Goal: Task Accomplishment & Management: Use online tool/utility

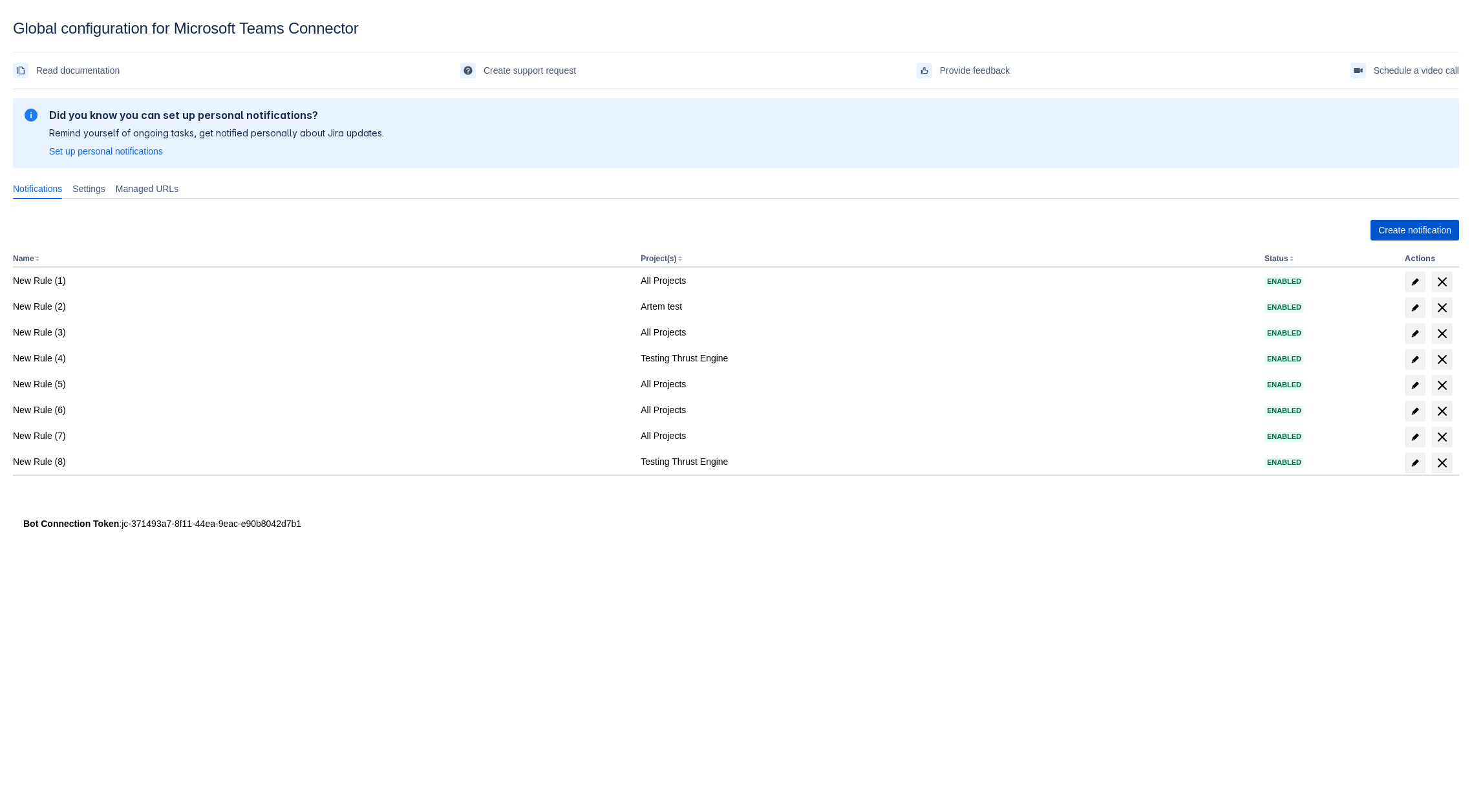
click at [1394, 237] on span "Create notification" at bounding box center [1414, 230] width 73 height 21
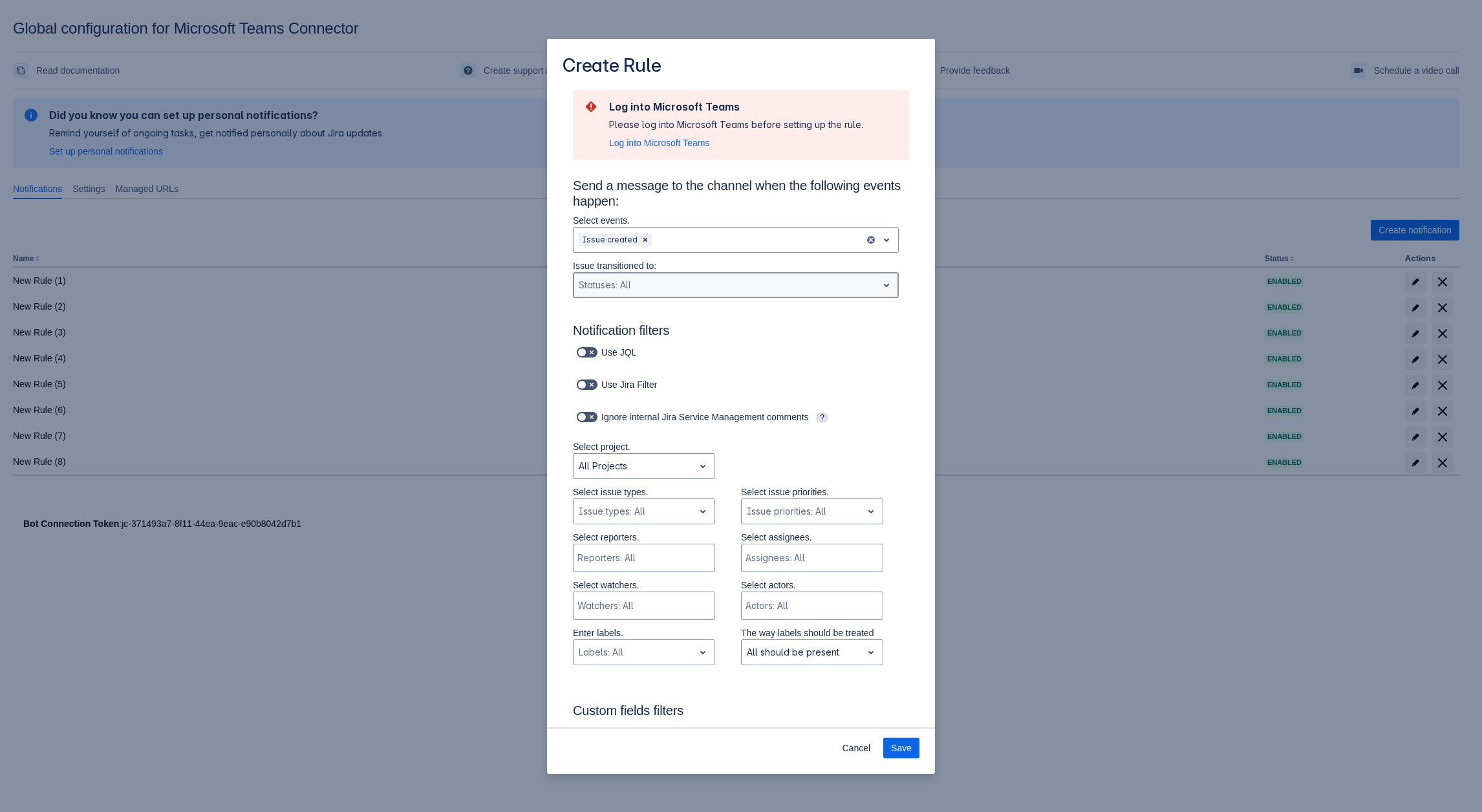
click at [624, 286] on div "Scrollable content" at bounding box center [725, 285] width 294 height 15
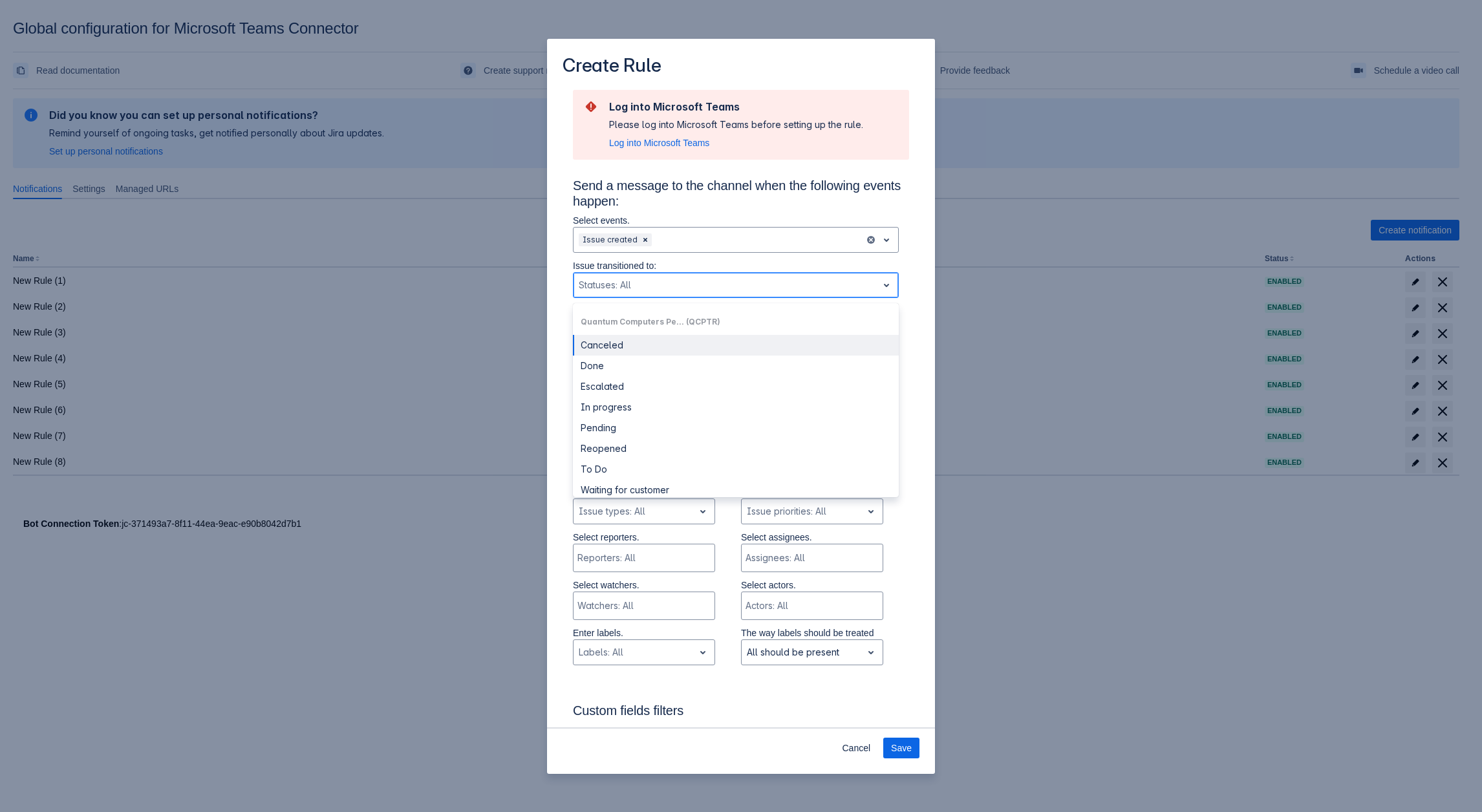
scroll to position [824, 0]
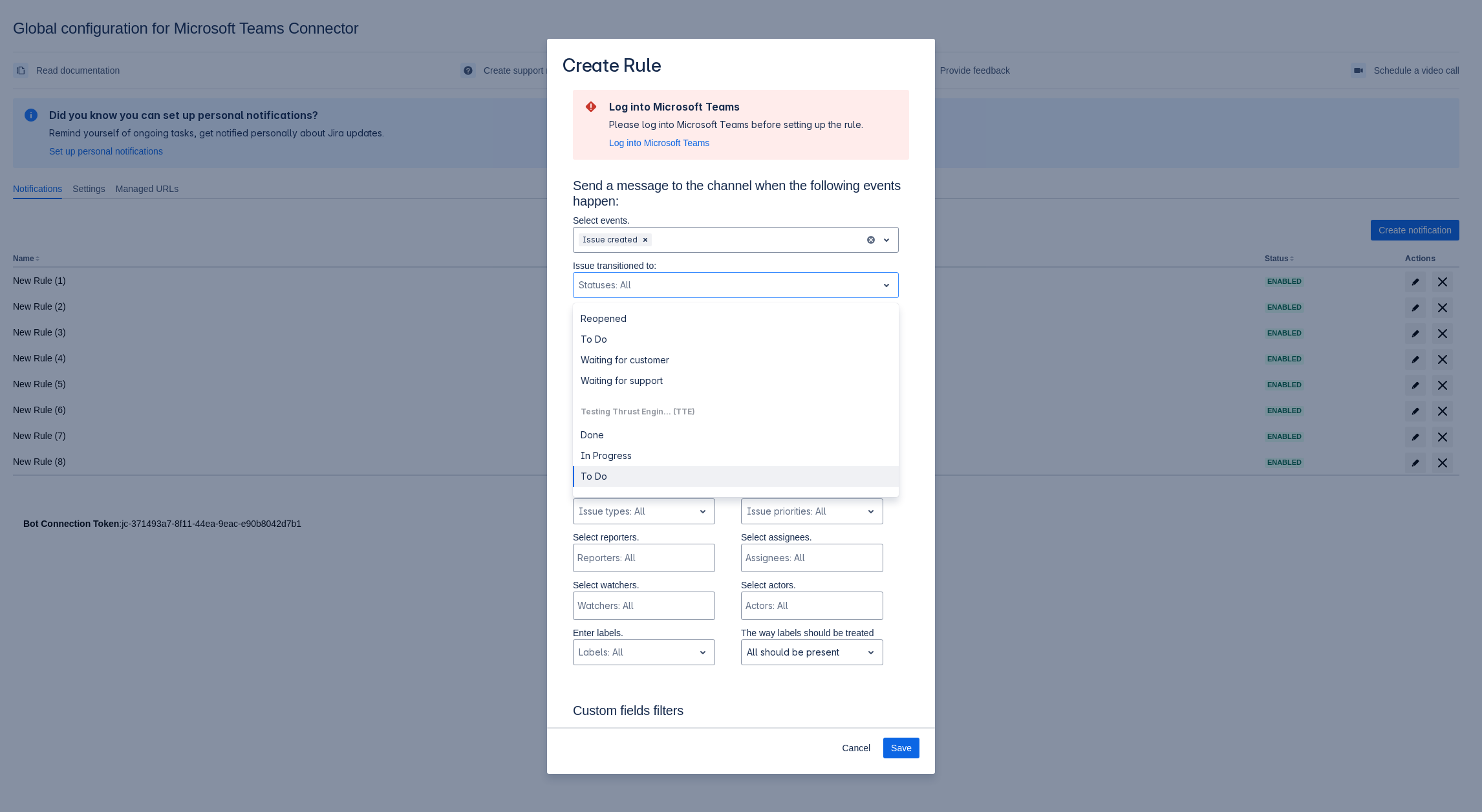
click at [716, 691] on div "Custom fields filters Each custom field is checked whether its string represent…" at bounding box center [741, 753] width 337 height 164
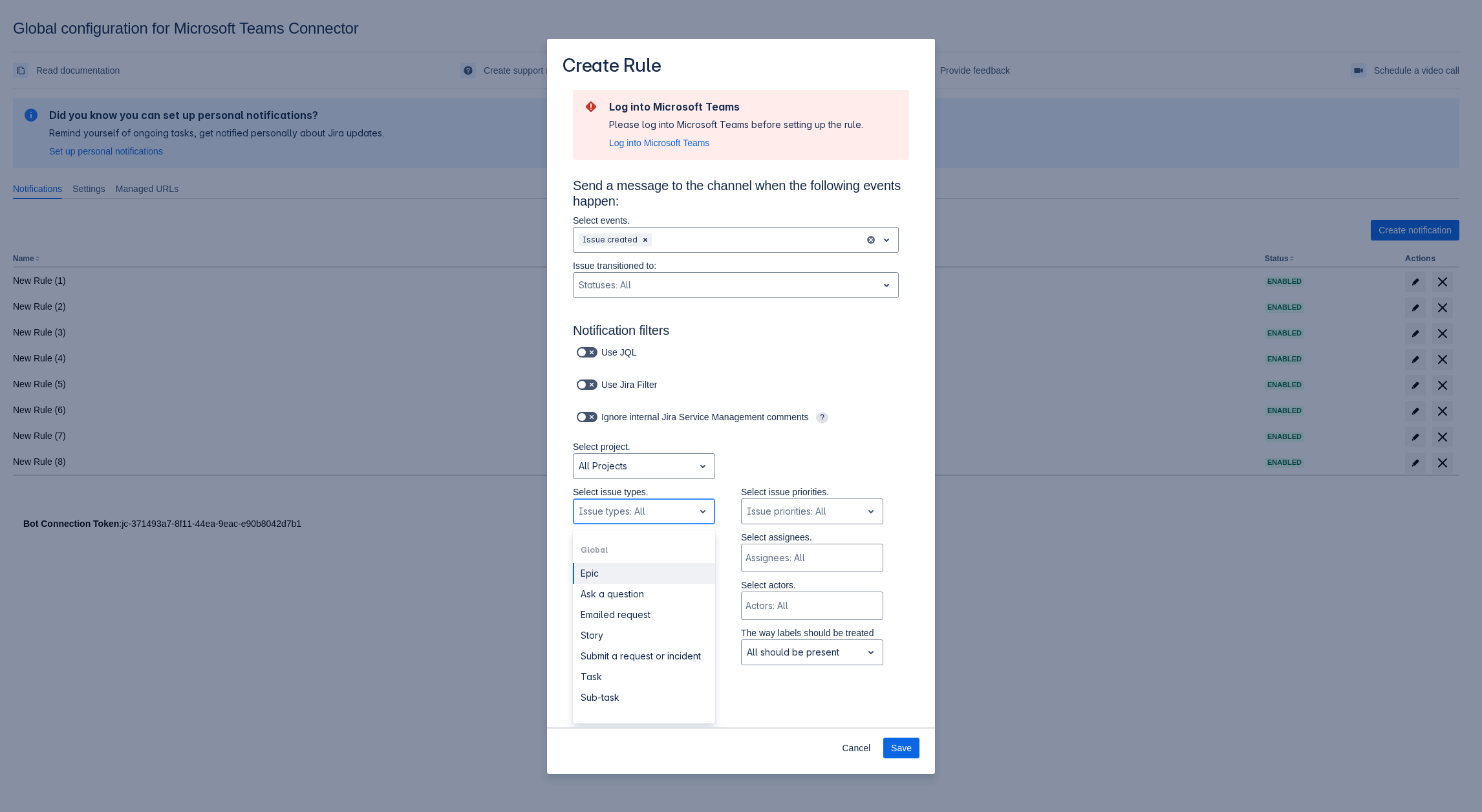
click at [629, 507] on div "Scrollable content" at bounding box center [634, 512] width 110 height 15
click at [657, 274] on div "Statuses: All" at bounding box center [735, 284] width 326 height 26
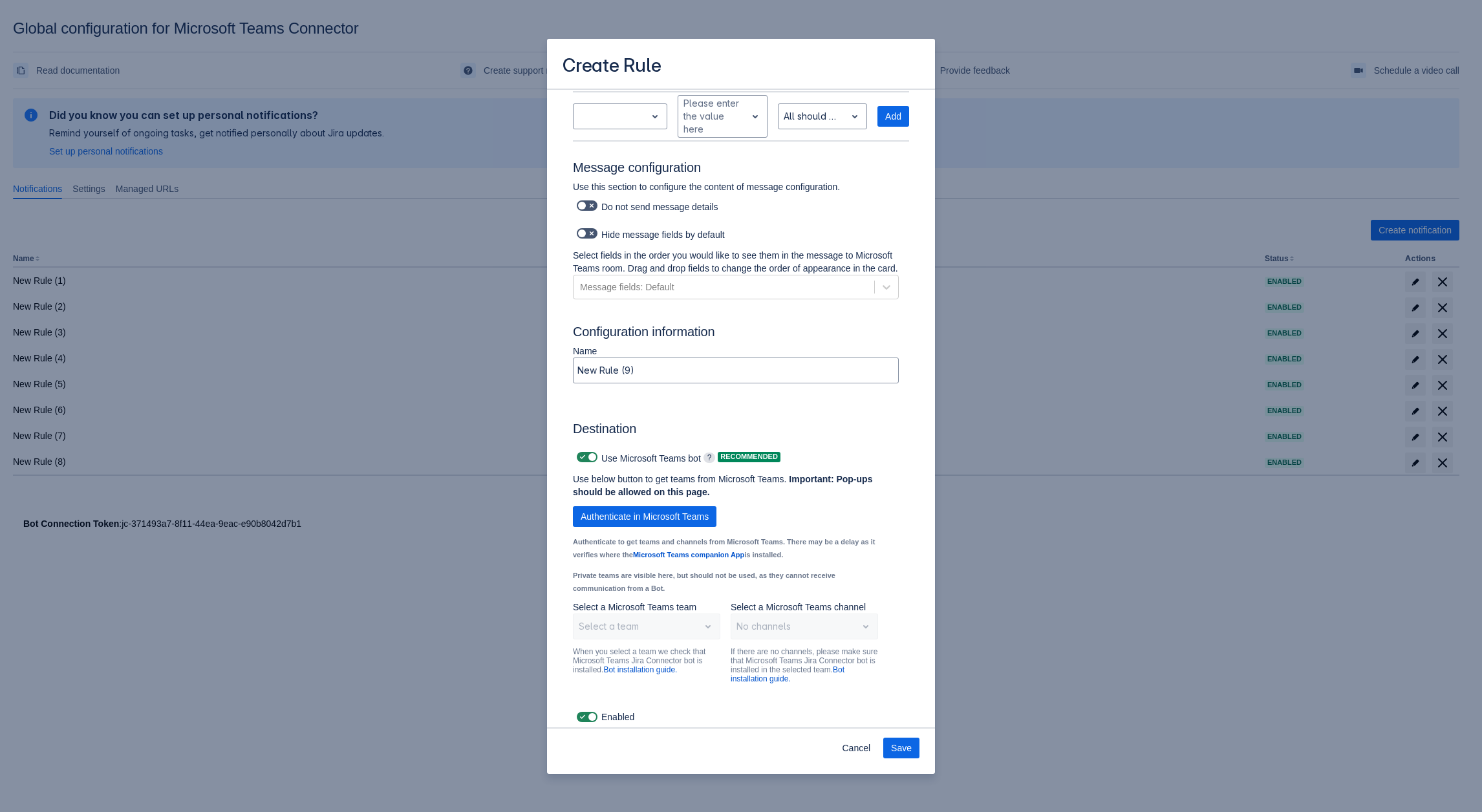
scroll to position [707, 0]
click at [651, 369] on input "New Rule (9)" at bounding box center [735, 372] width 324 height 23
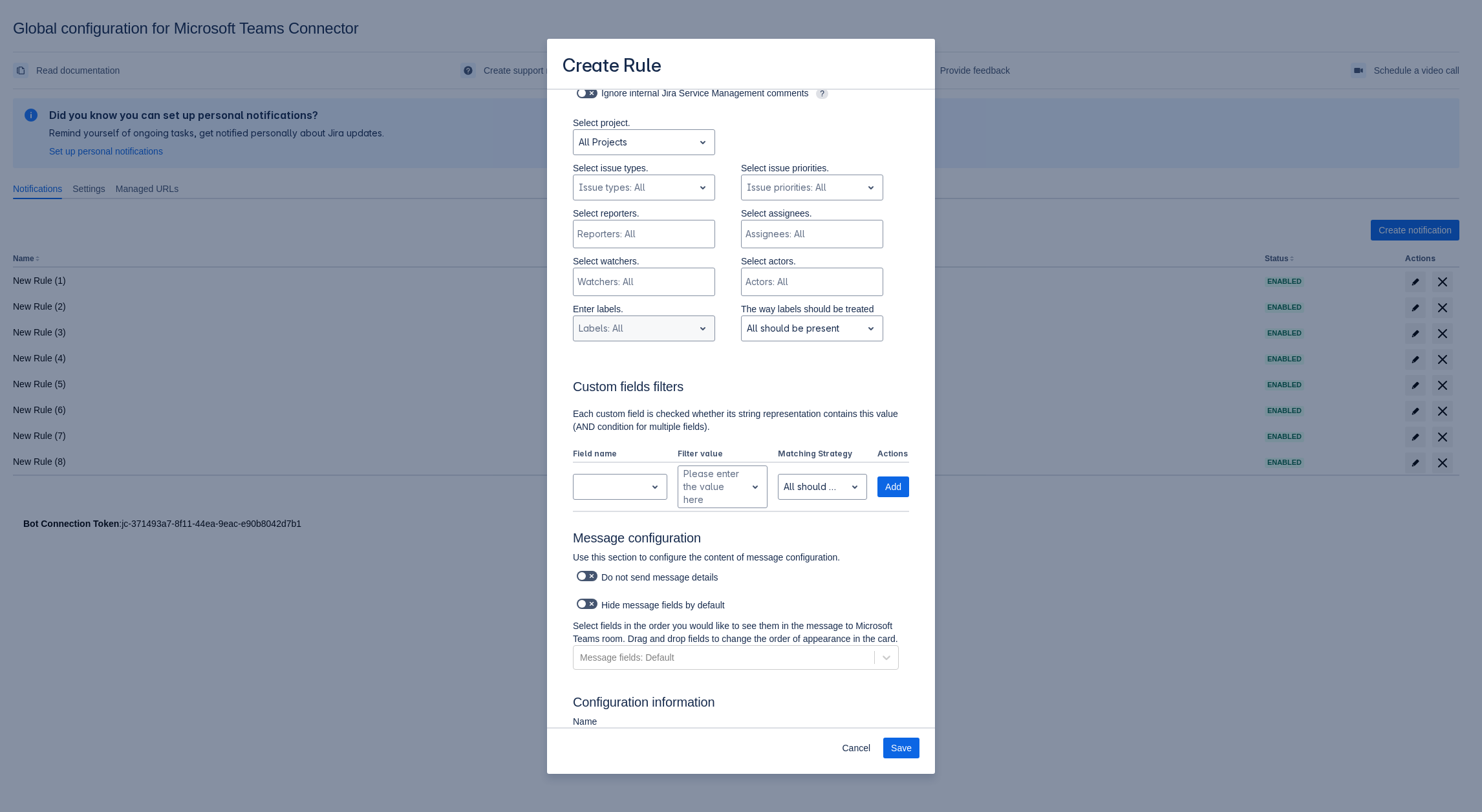
scroll to position [255, 0]
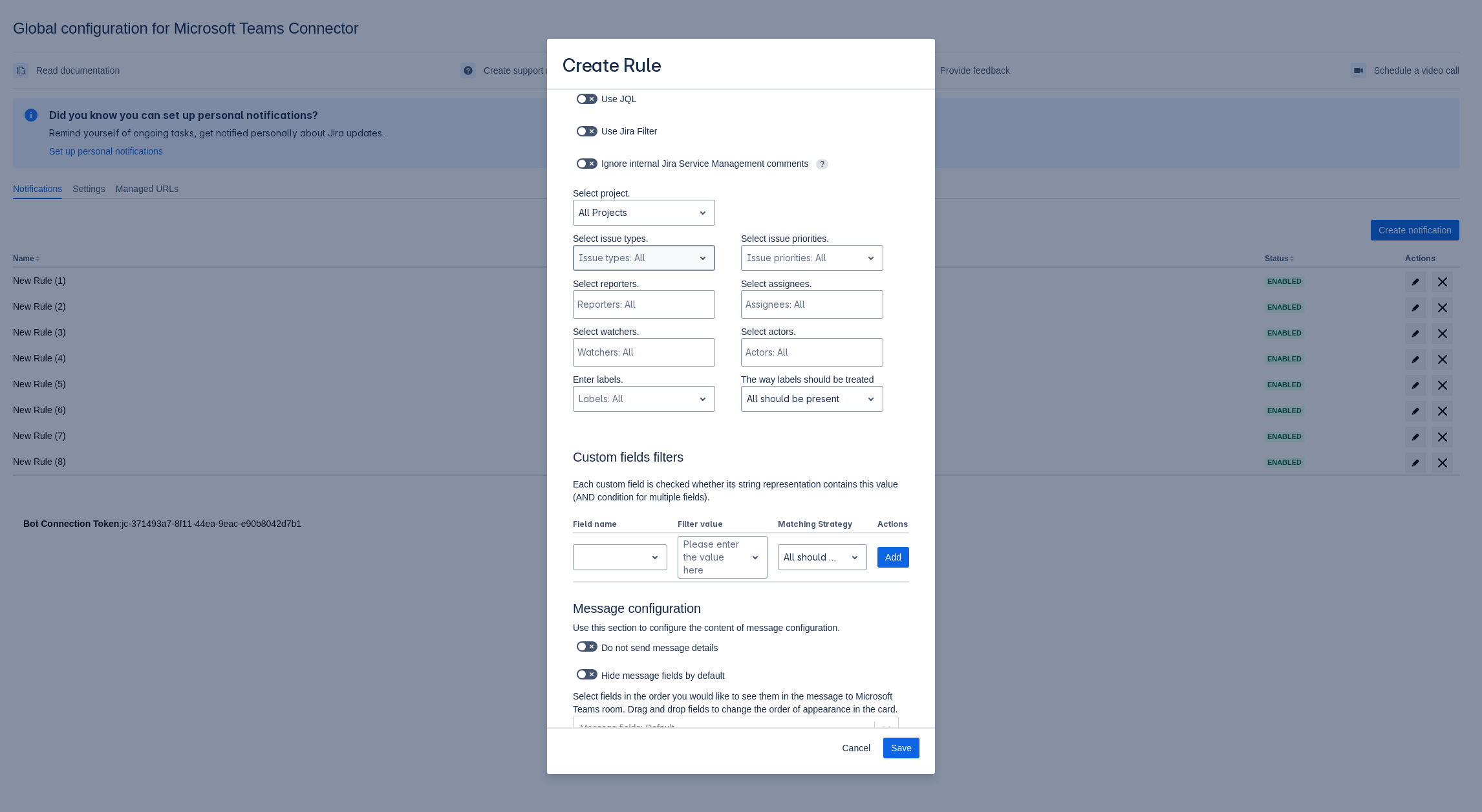
click at [613, 252] on div "Scrollable content" at bounding box center [634, 258] width 110 height 15
click at [828, 452] on h3 "Custom fields filters" at bounding box center [741, 459] width 337 height 21
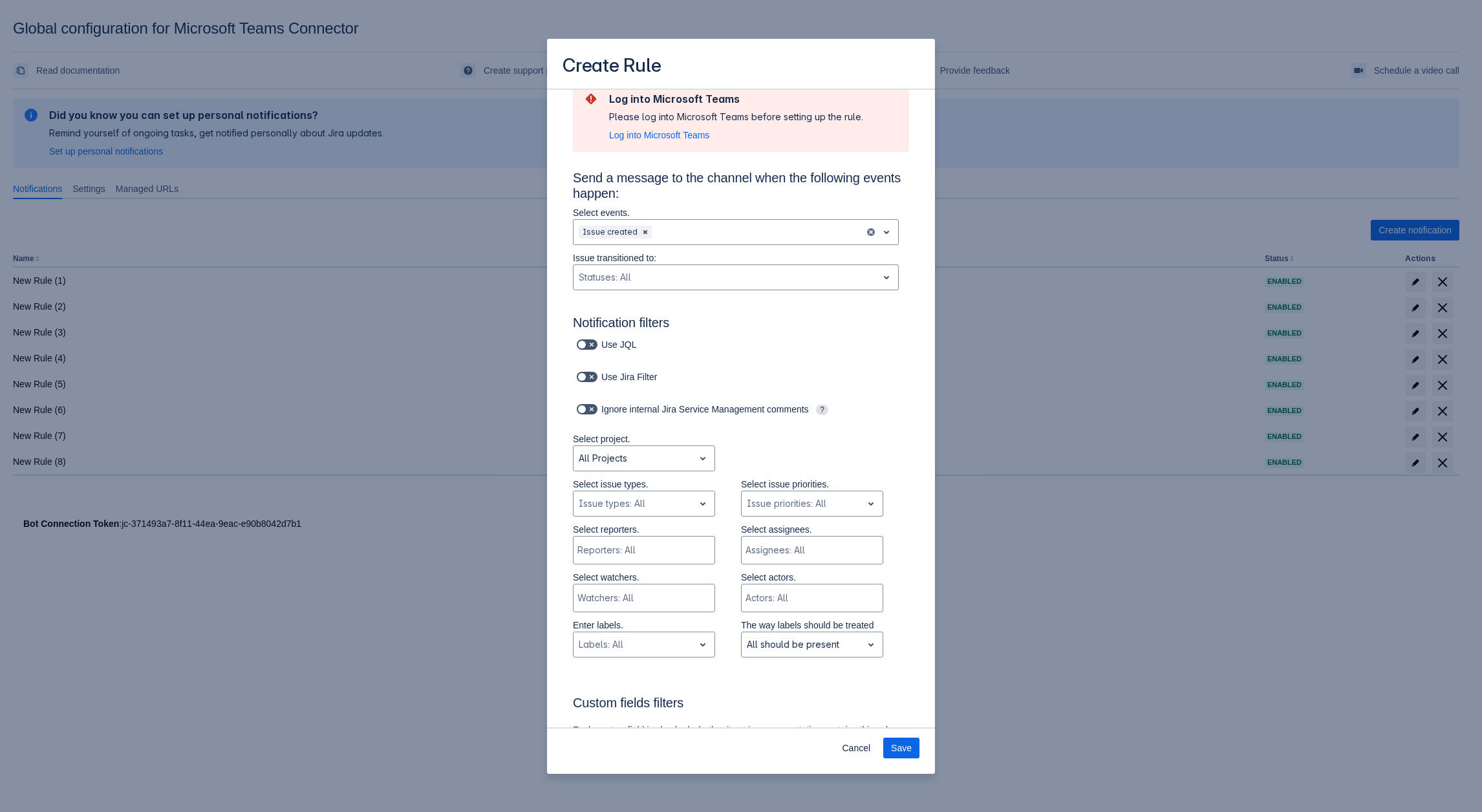
scroll to position [0, 0]
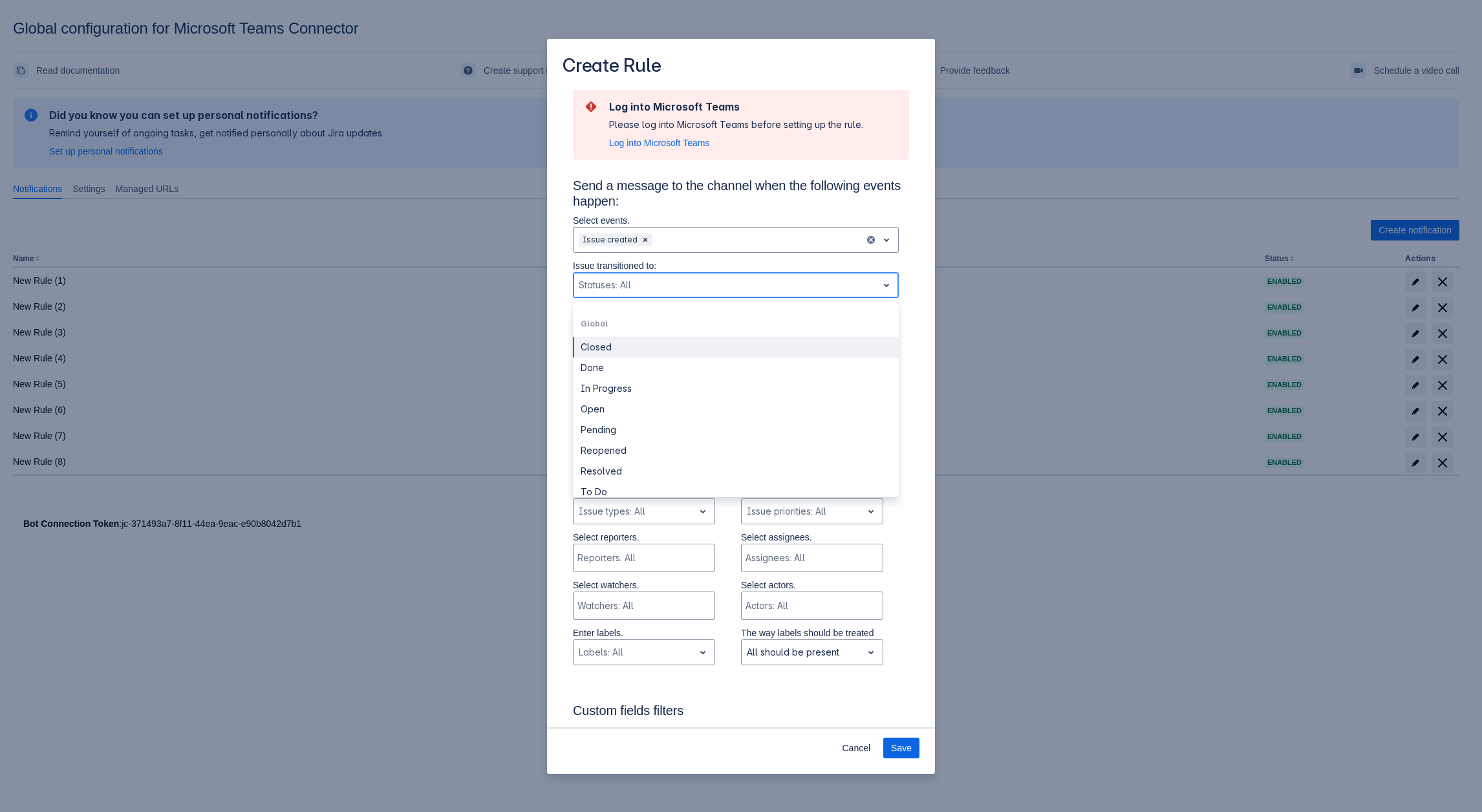
click at [688, 282] on div "Scrollable content" at bounding box center [725, 285] width 294 height 15
click at [654, 380] on div "In Progress" at bounding box center [735, 389] width 326 height 21
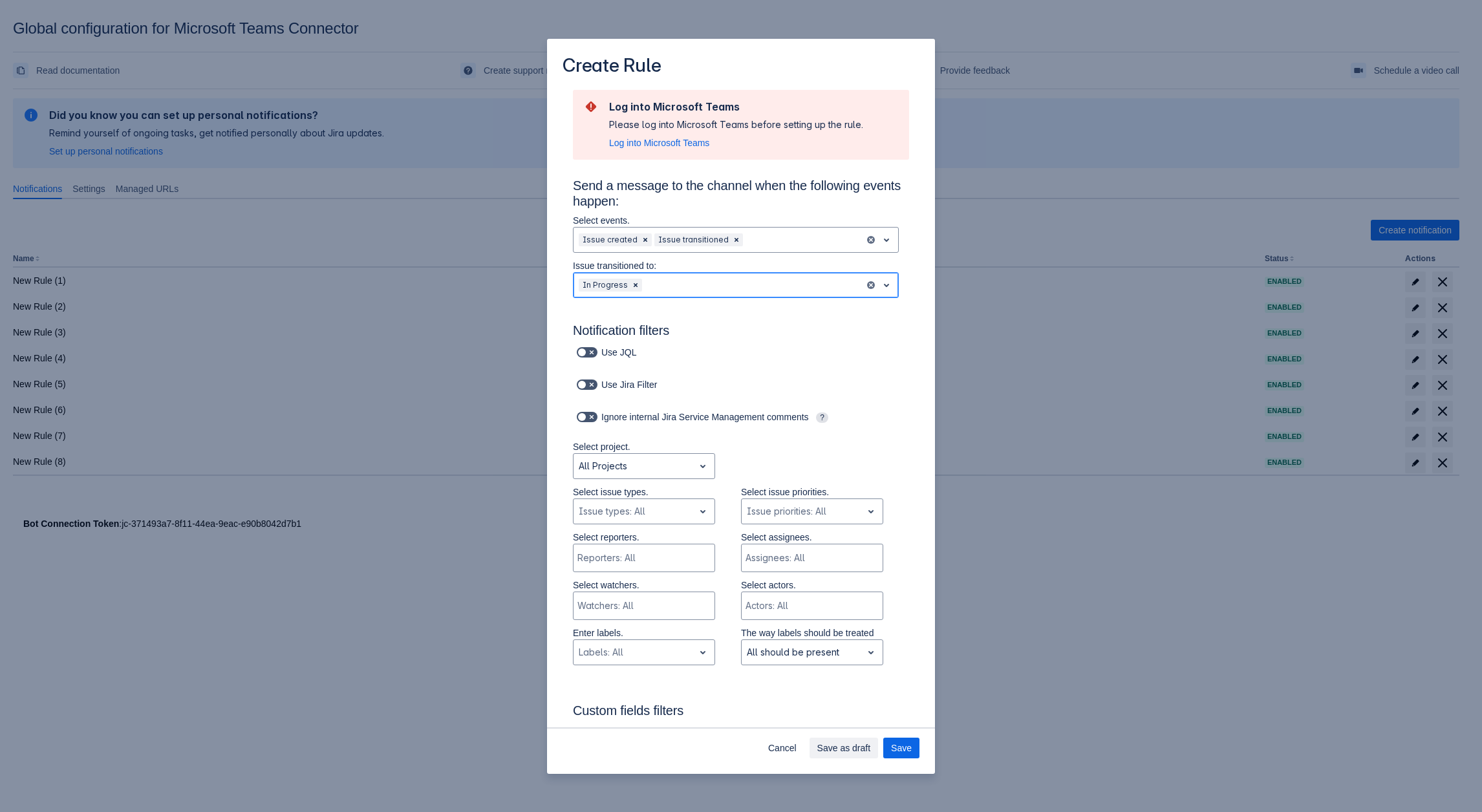
click at [697, 278] on div "Scrollable content" at bounding box center [752, 285] width 215 height 15
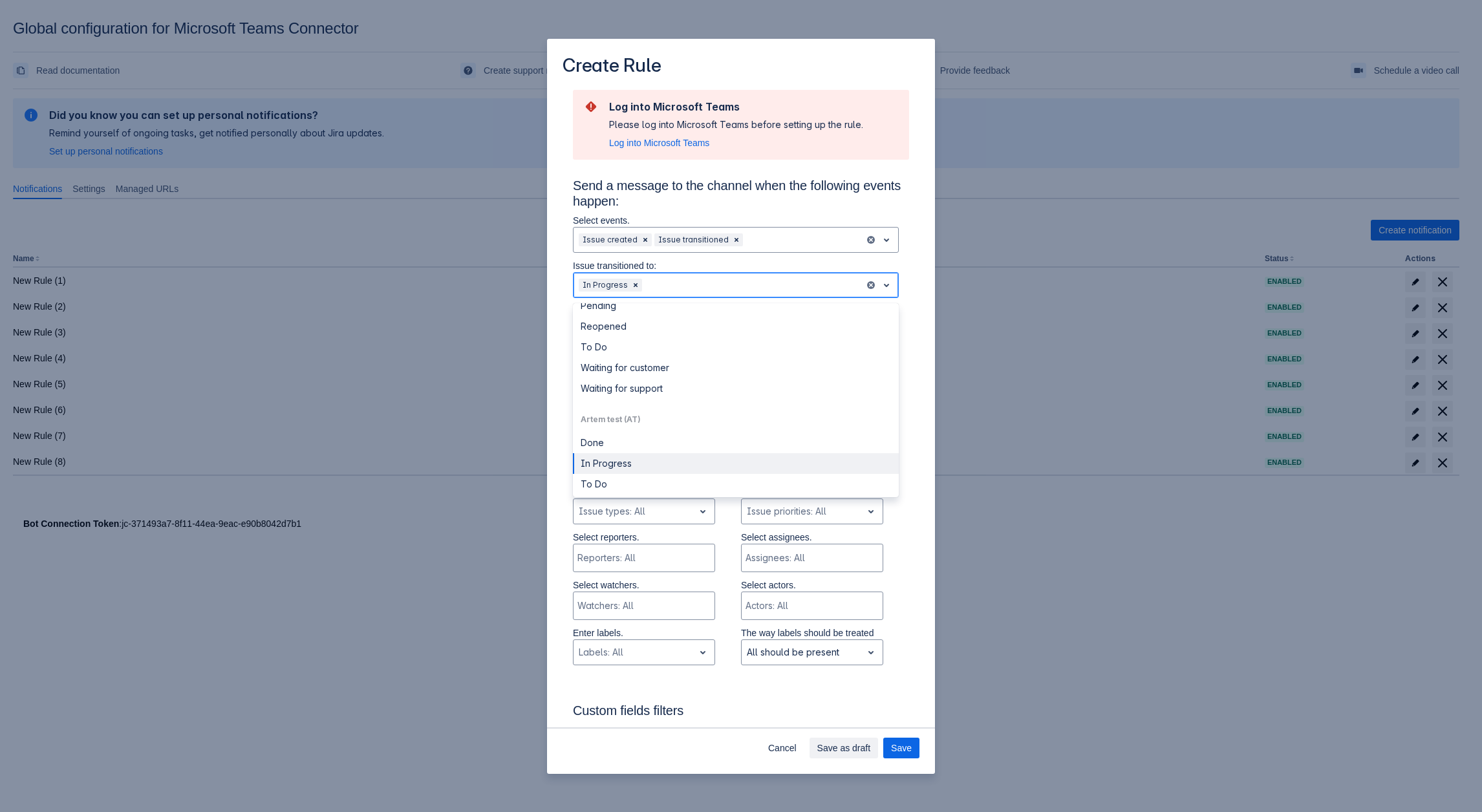
click at [619, 454] on div "In Progress" at bounding box center [735, 464] width 326 height 21
click at [754, 282] on div "Scrollable content" at bounding box center [793, 285] width 131 height 15
click at [638, 421] on div "Canceled" at bounding box center [735, 417] width 326 height 21
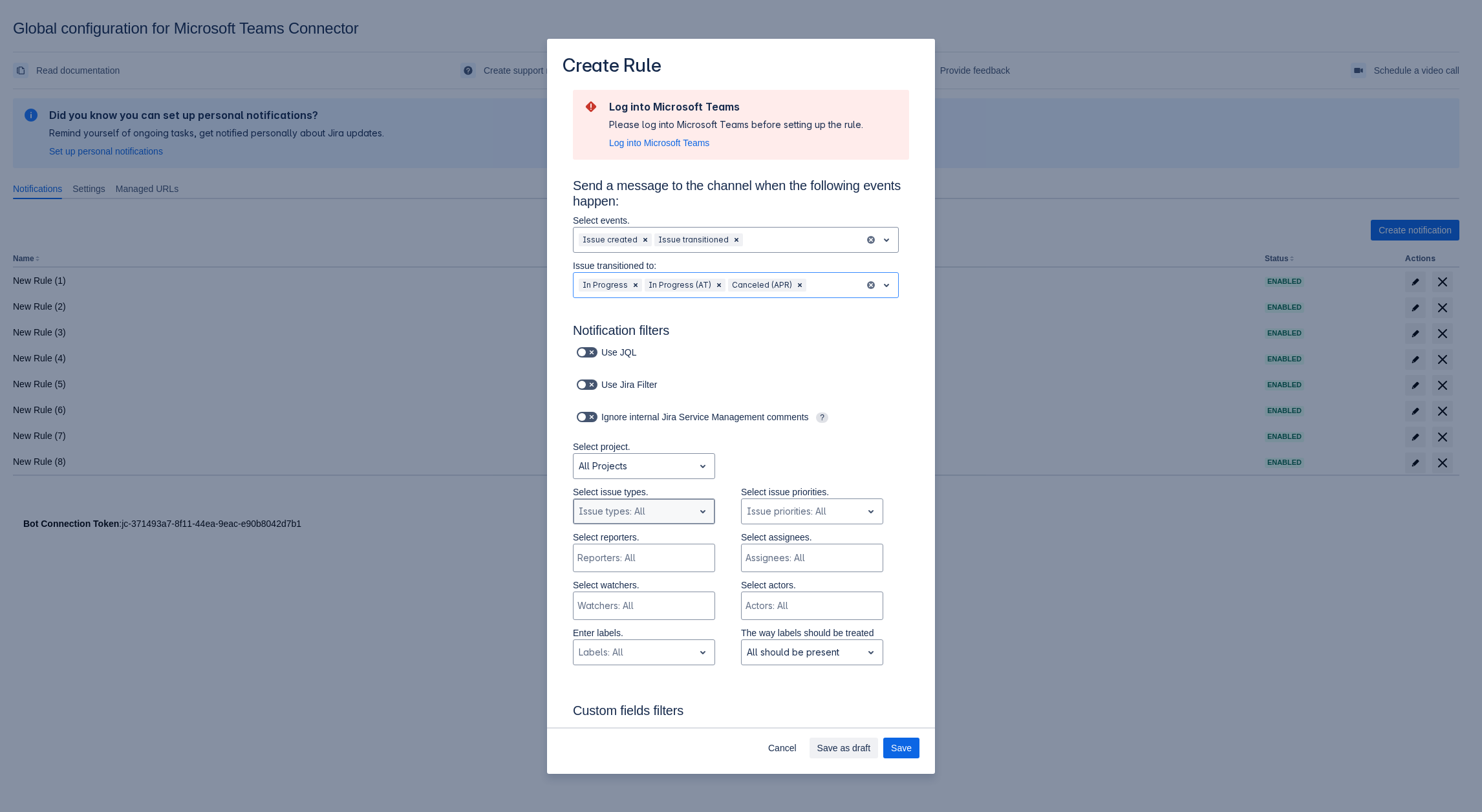
click at [625, 502] on div "Issue types: All" at bounding box center [634, 512] width 120 height 21
click at [622, 596] on div "Ask a question" at bounding box center [644, 594] width 143 height 21
click at [658, 513] on div "Scrollable content" at bounding box center [666, 512] width 19 height 15
click at [631, 653] on div "Submit a request or incident" at bounding box center [644, 644] width 143 height 21
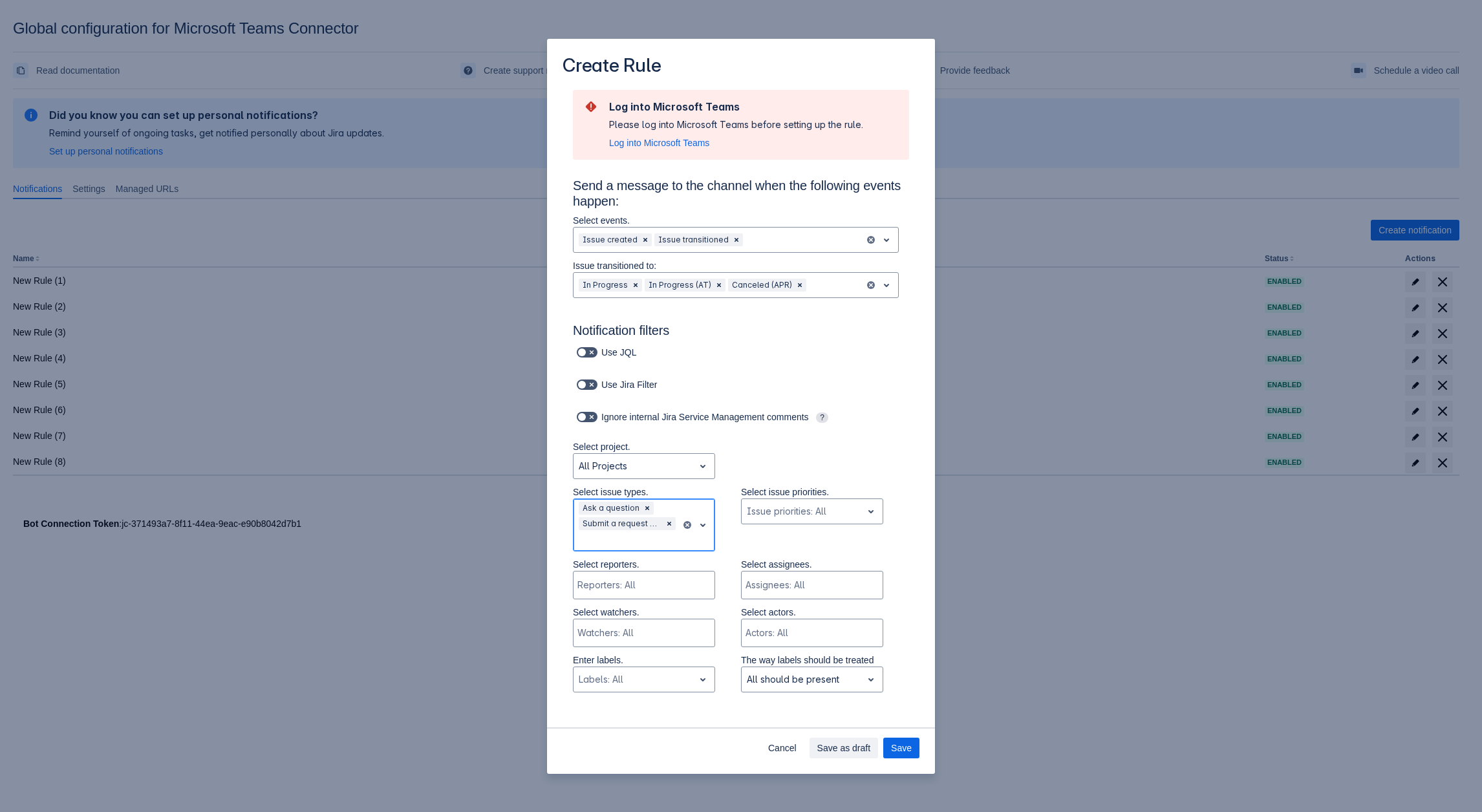
click at [642, 534] on div "Scrollable content" at bounding box center [627, 540] width 97 height 15
click at [647, 649] on div "Sub-task" at bounding box center [644, 639] width 143 height 21
click at [649, 540] on div "Scrollable content" at bounding box center [655, 540] width 41 height 15
click at [636, 684] on div "Ask a question" at bounding box center [644, 673] width 143 height 21
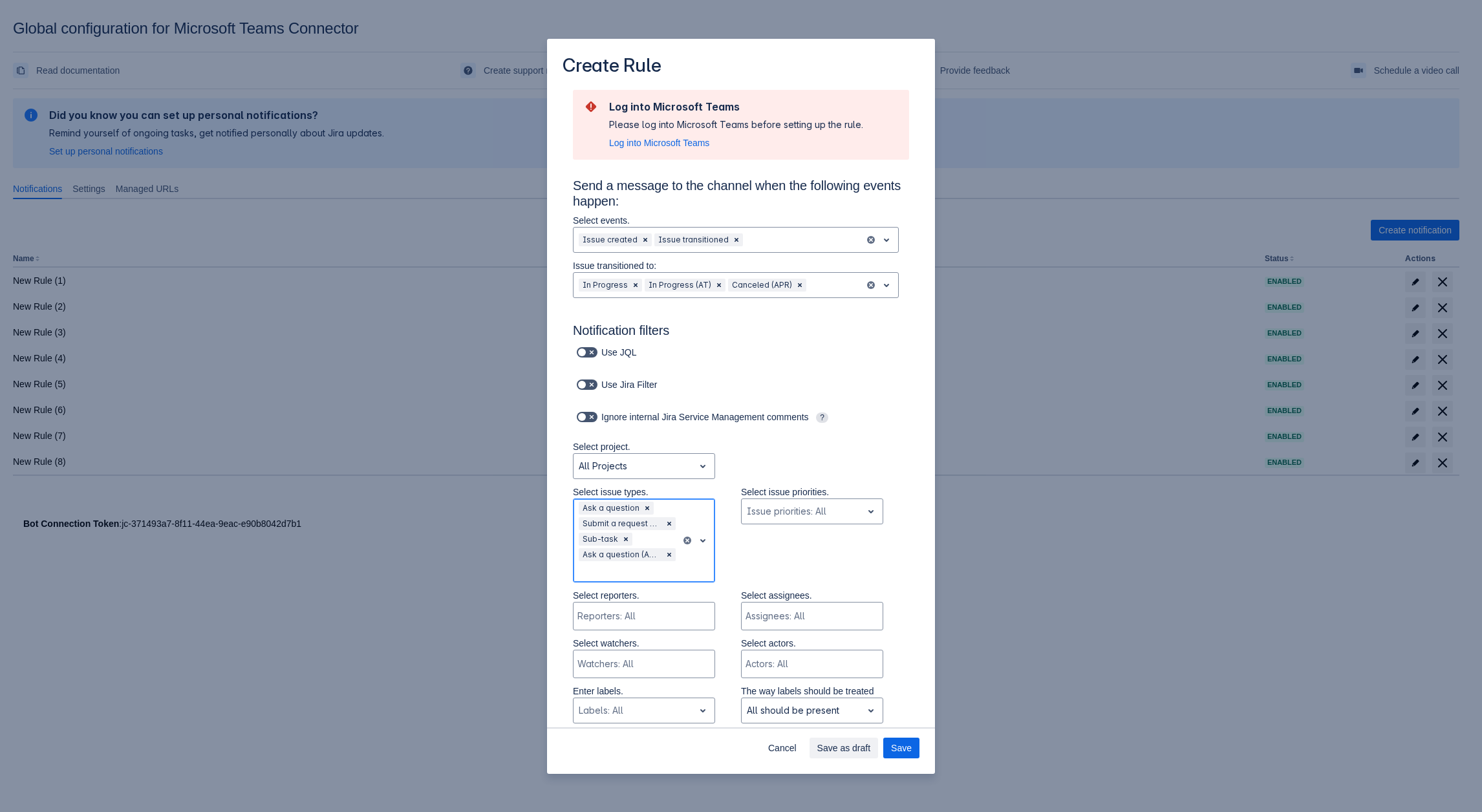
click at [605, 572] on div "Scrollable content" at bounding box center [627, 571] width 97 height 15
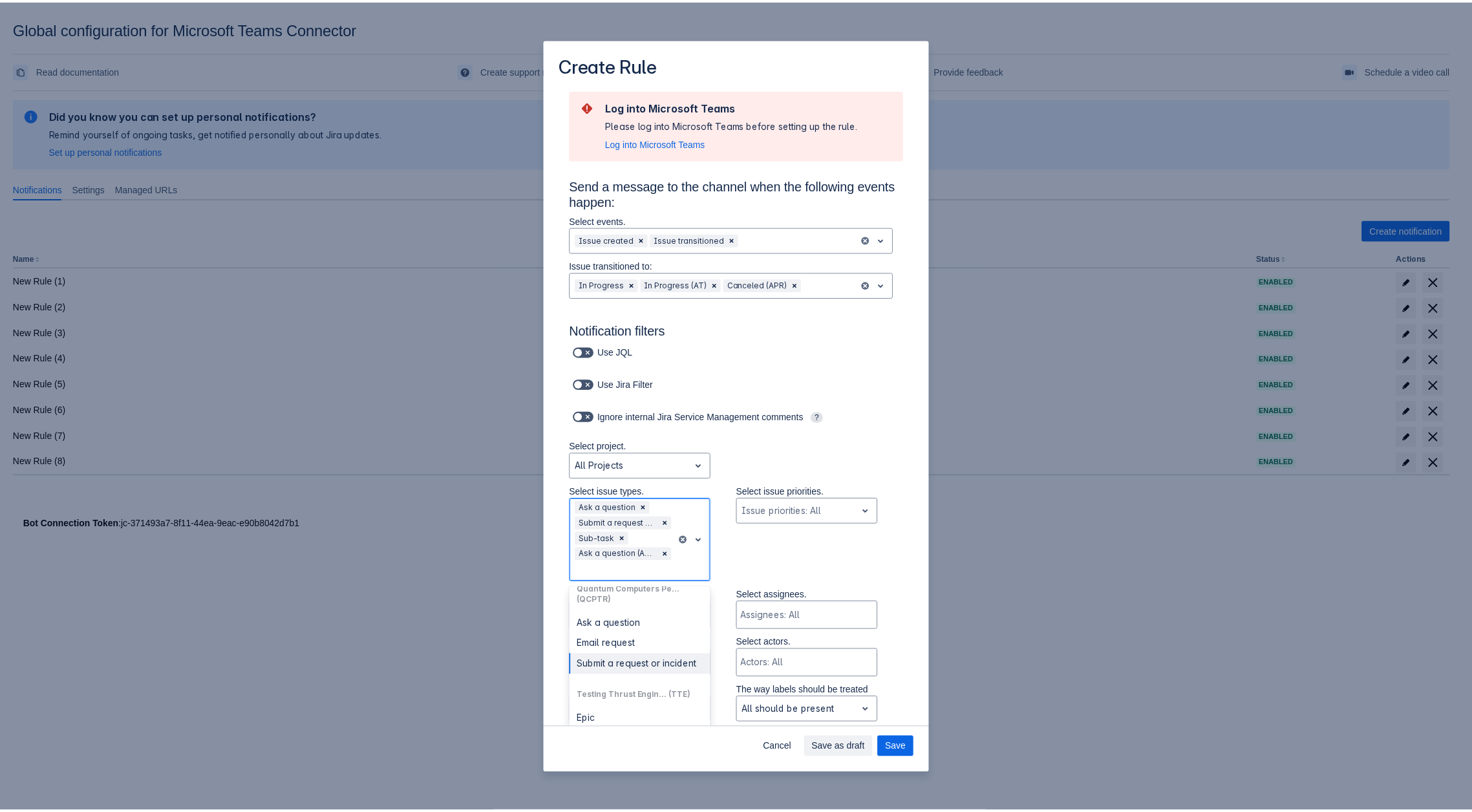
scroll to position [416, 0]
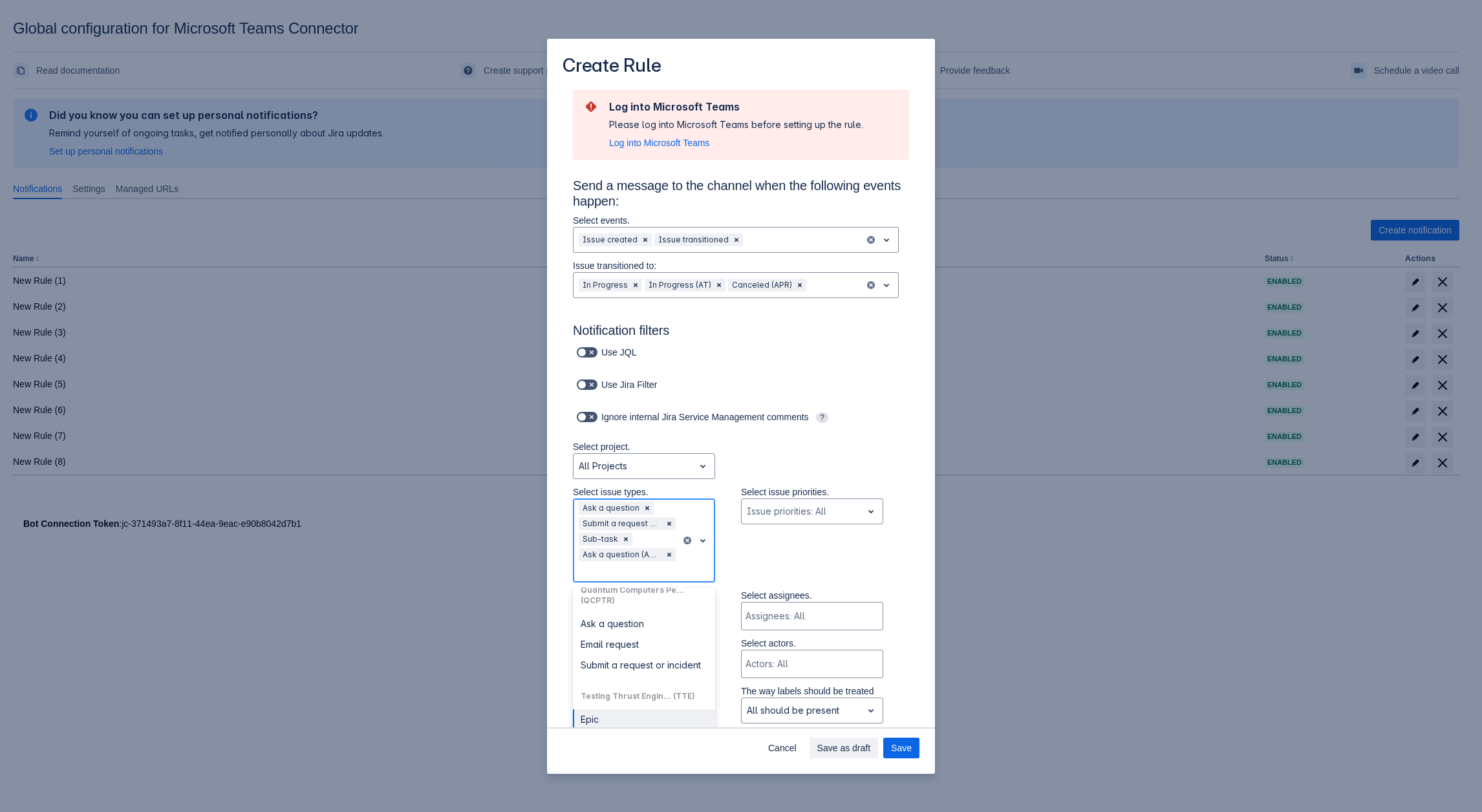
click at [629, 721] on div "Epic" at bounding box center [644, 720] width 143 height 21
click at [1025, 308] on div "Create Rule Log into Microsoft Teams Please log into Microsoft Teams before set…" at bounding box center [741, 406] width 1482 height 812
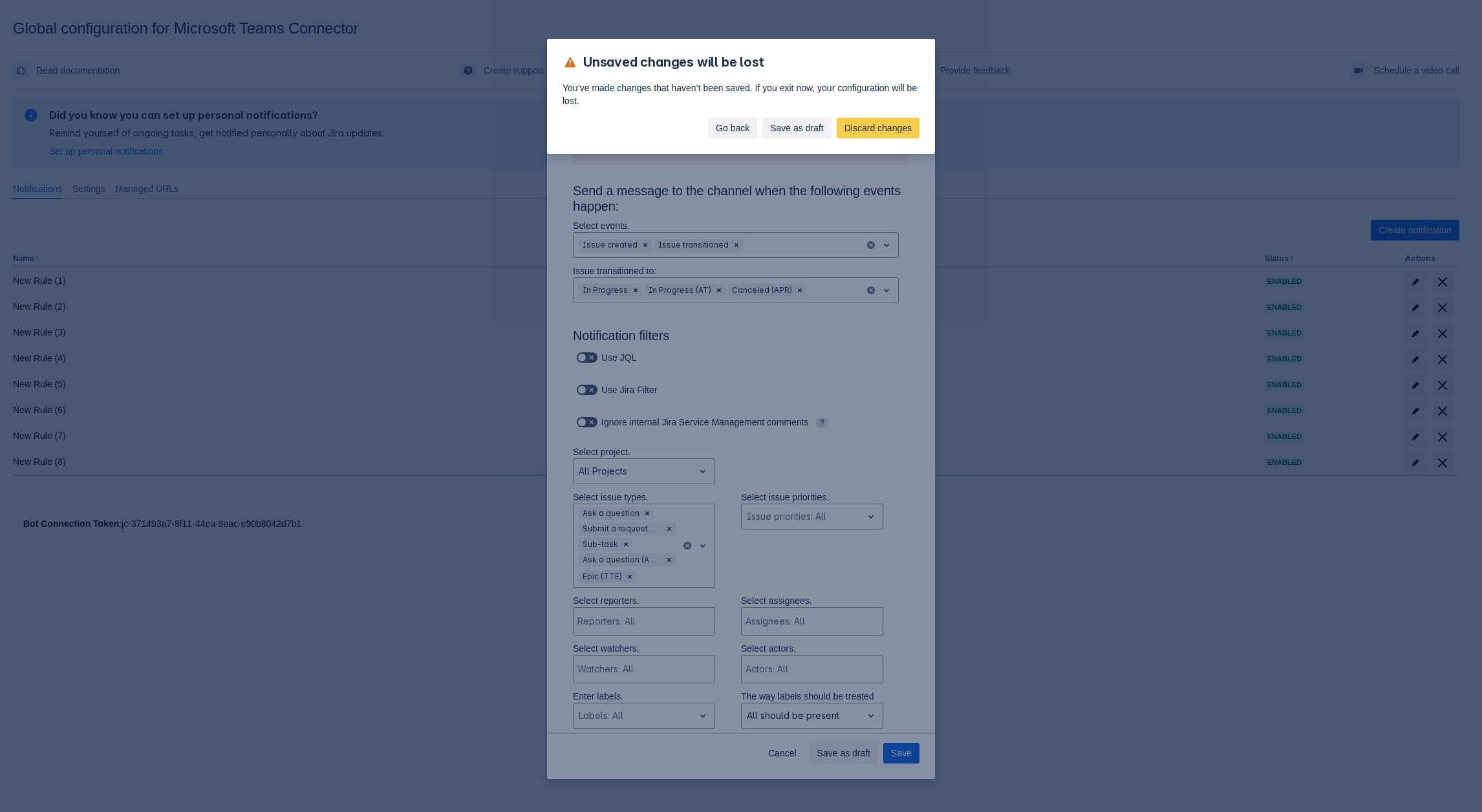
click at [718, 128] on span "Go back" at bounding box center [732, 128] width 33 height 21
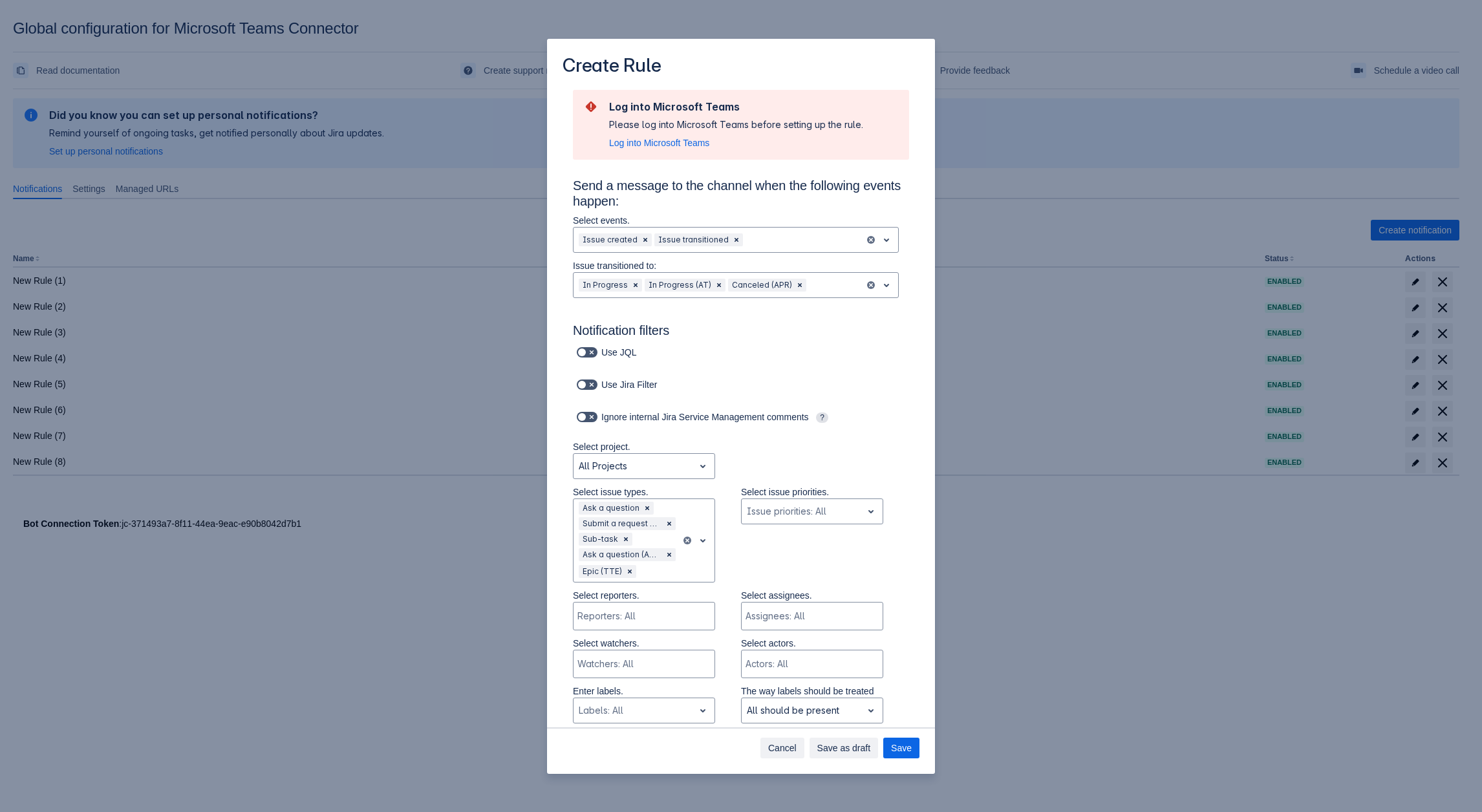
click at [773, 745] on span "Cancel" at bounding box center [783, 748] width 29 height 21
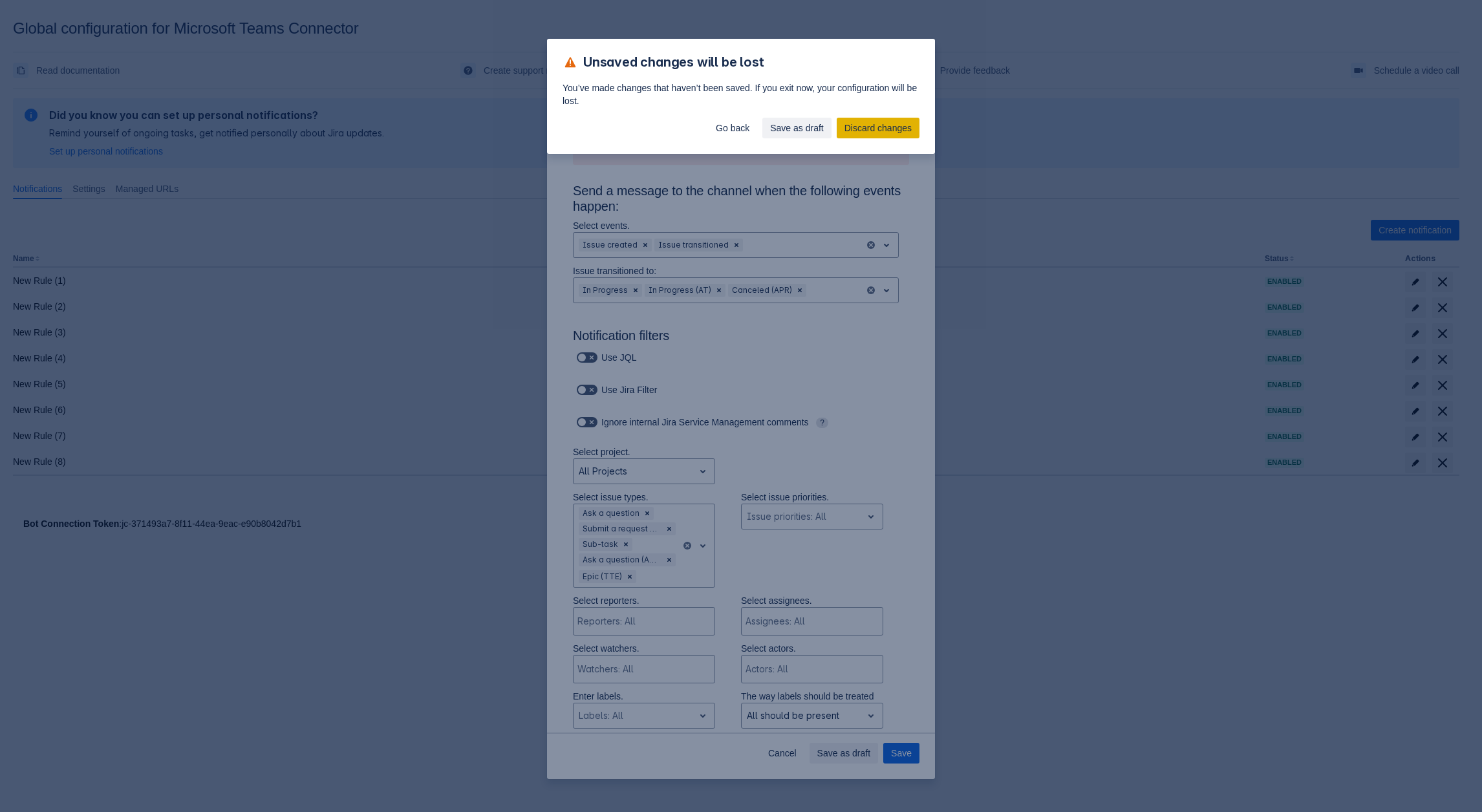
click at [861, 126] on span "Discard changes" at bounding box center [878, 128] width 68 height 21
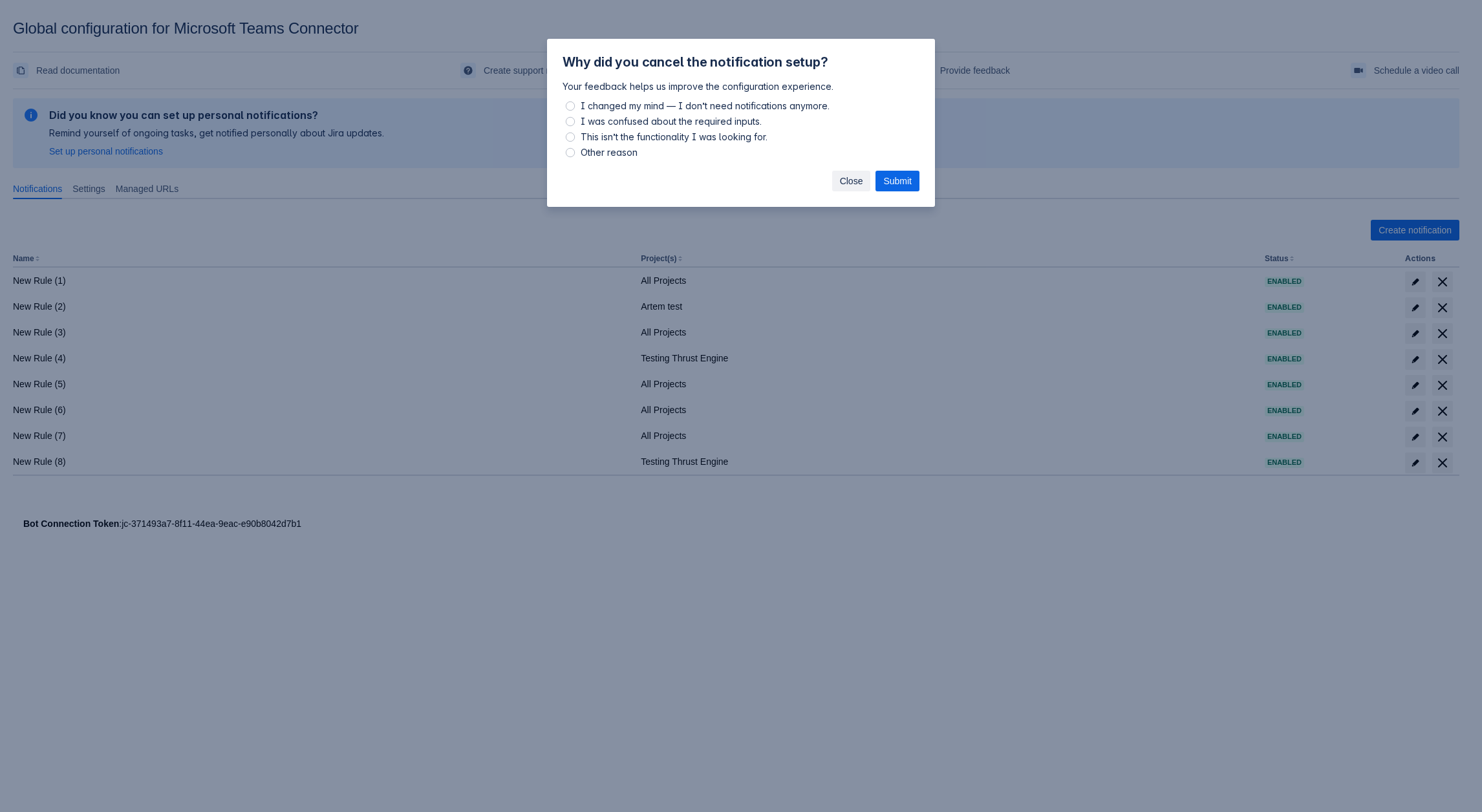
click at [857, 184] on span "Close" at bounding box center [851, 181] width 23 height 21
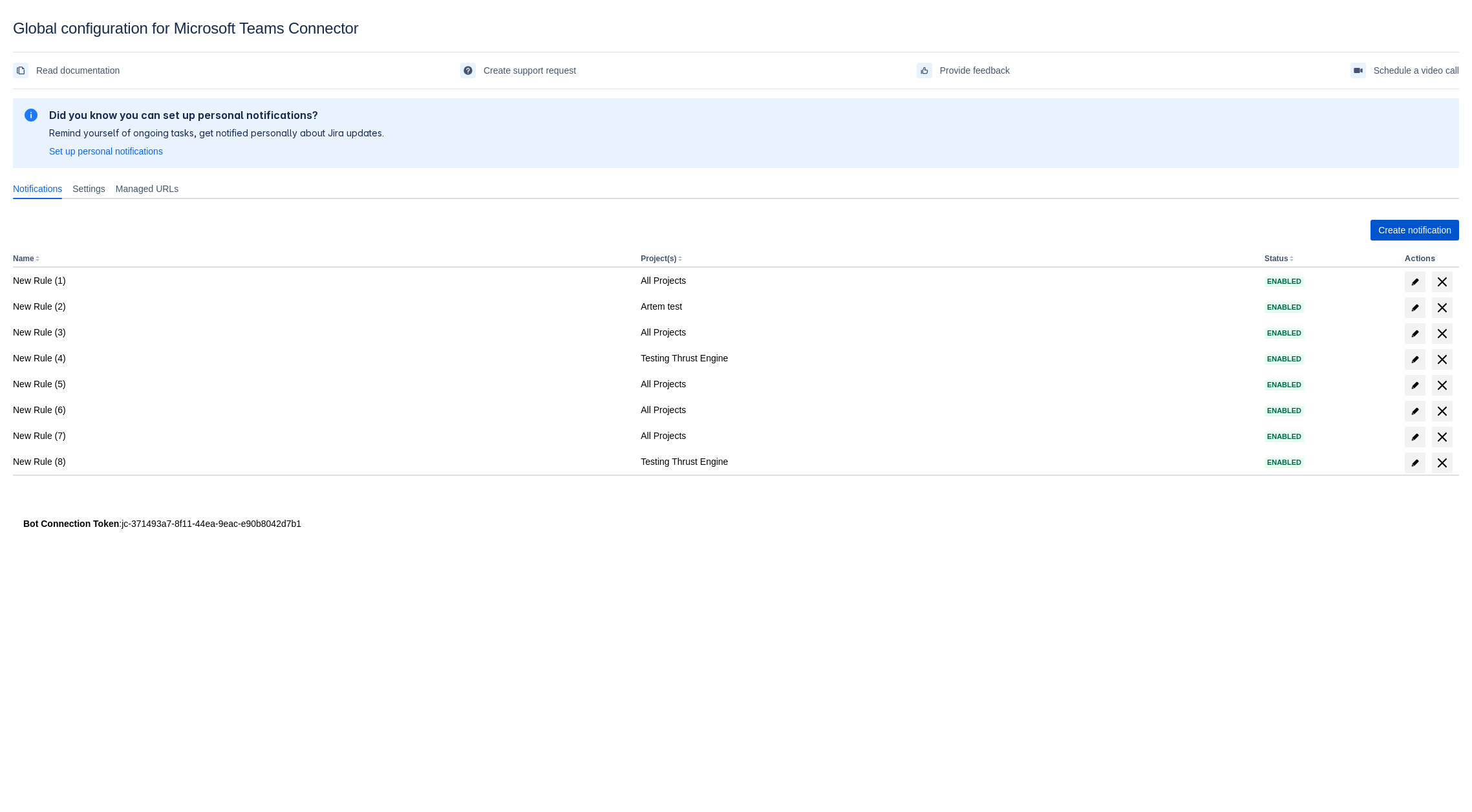
click at [1378, 223] on span "Create notification" at bounding box center [1414, 230] width 73 height 21
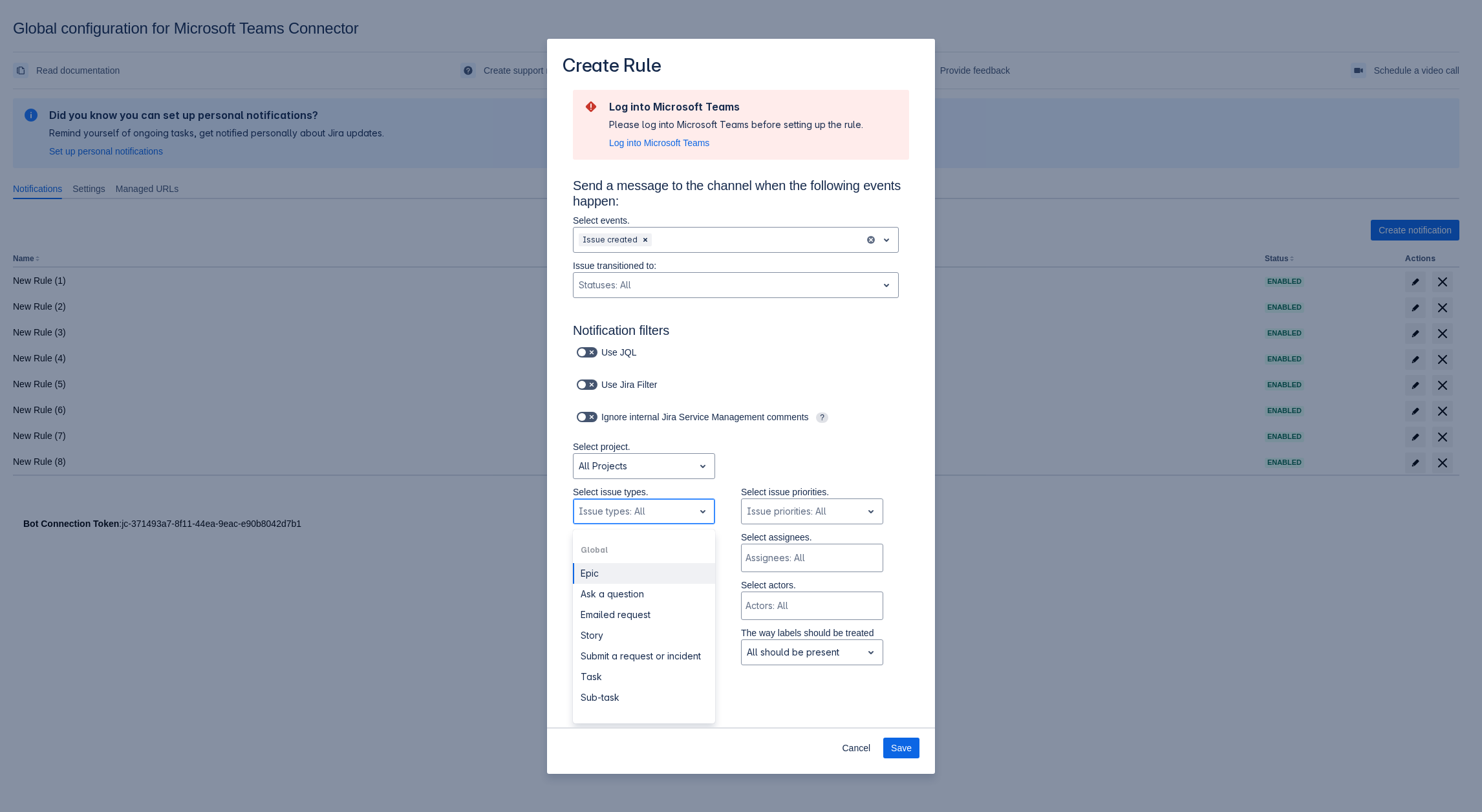
click at [657, 517] on div "Scrollable content" at bounding box center [634, 512] width 110 height 15
click at [747, 286] on div "Scrollable content" at bounding box center [725, 285] width 294 height 15
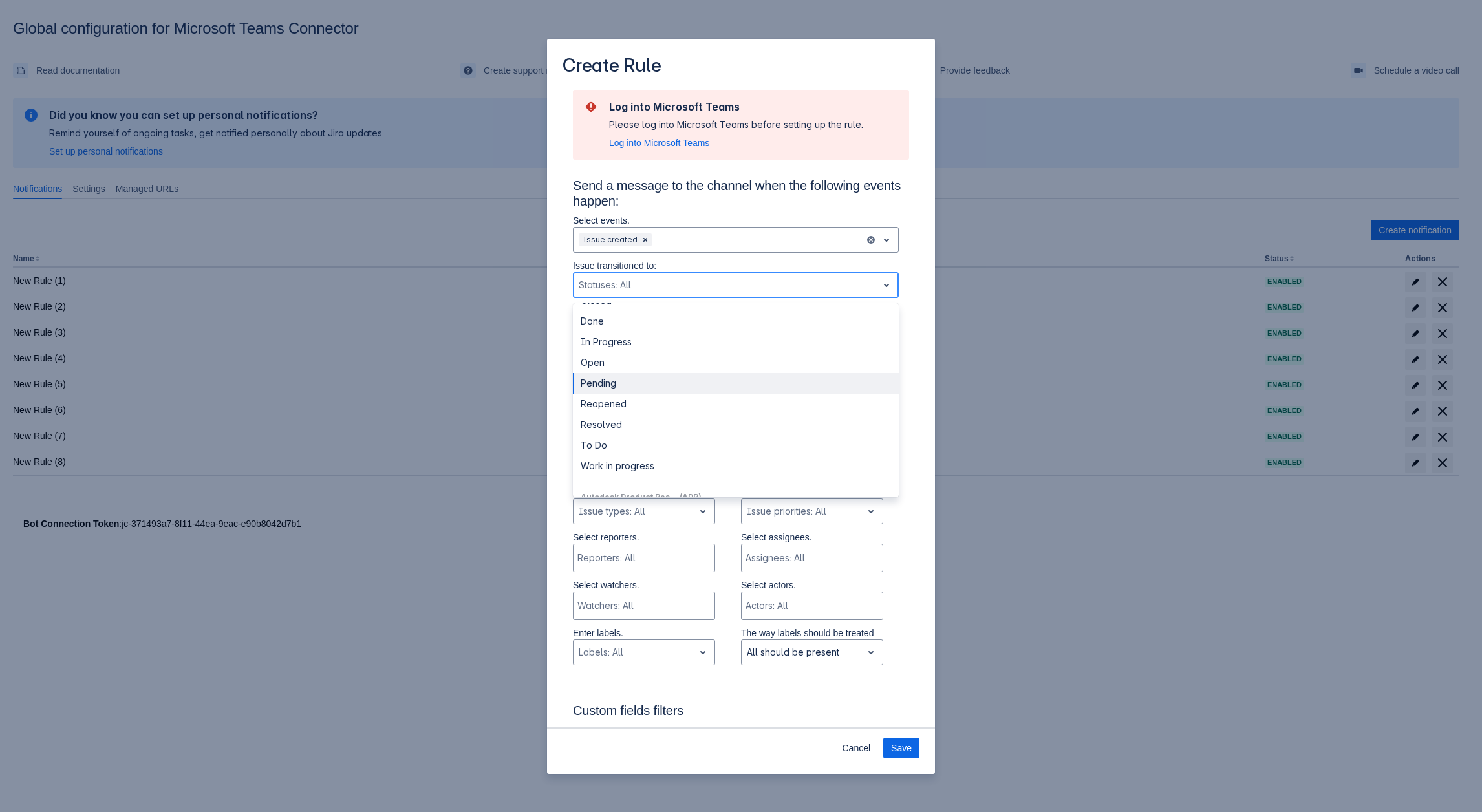
scroll to position [65, 0]
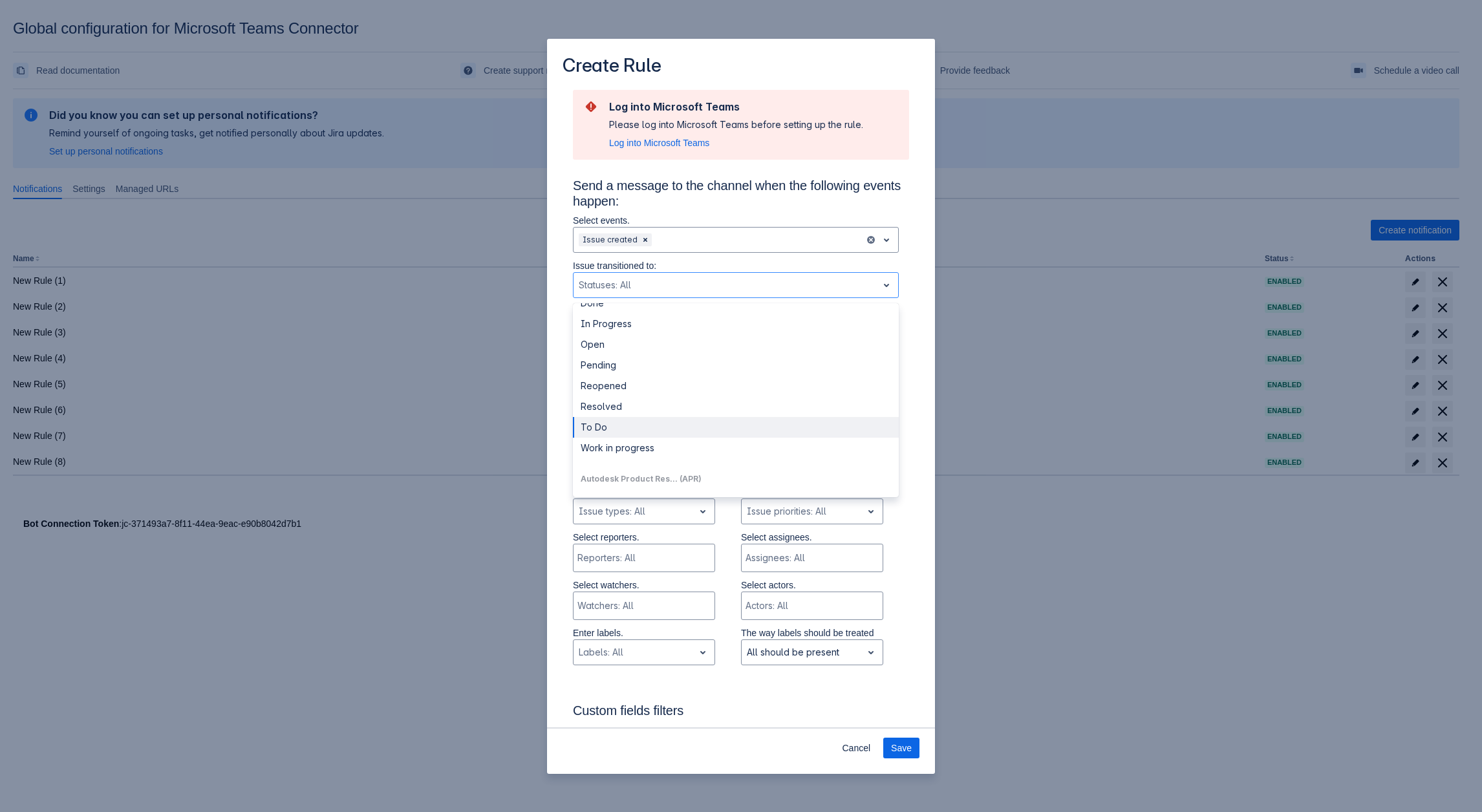
click at [912, 445] on div "Log into Microsoft Teams Please log into Microsoft Teams before setting up the …" at bounding box center [741, 755] width 388 height 1333
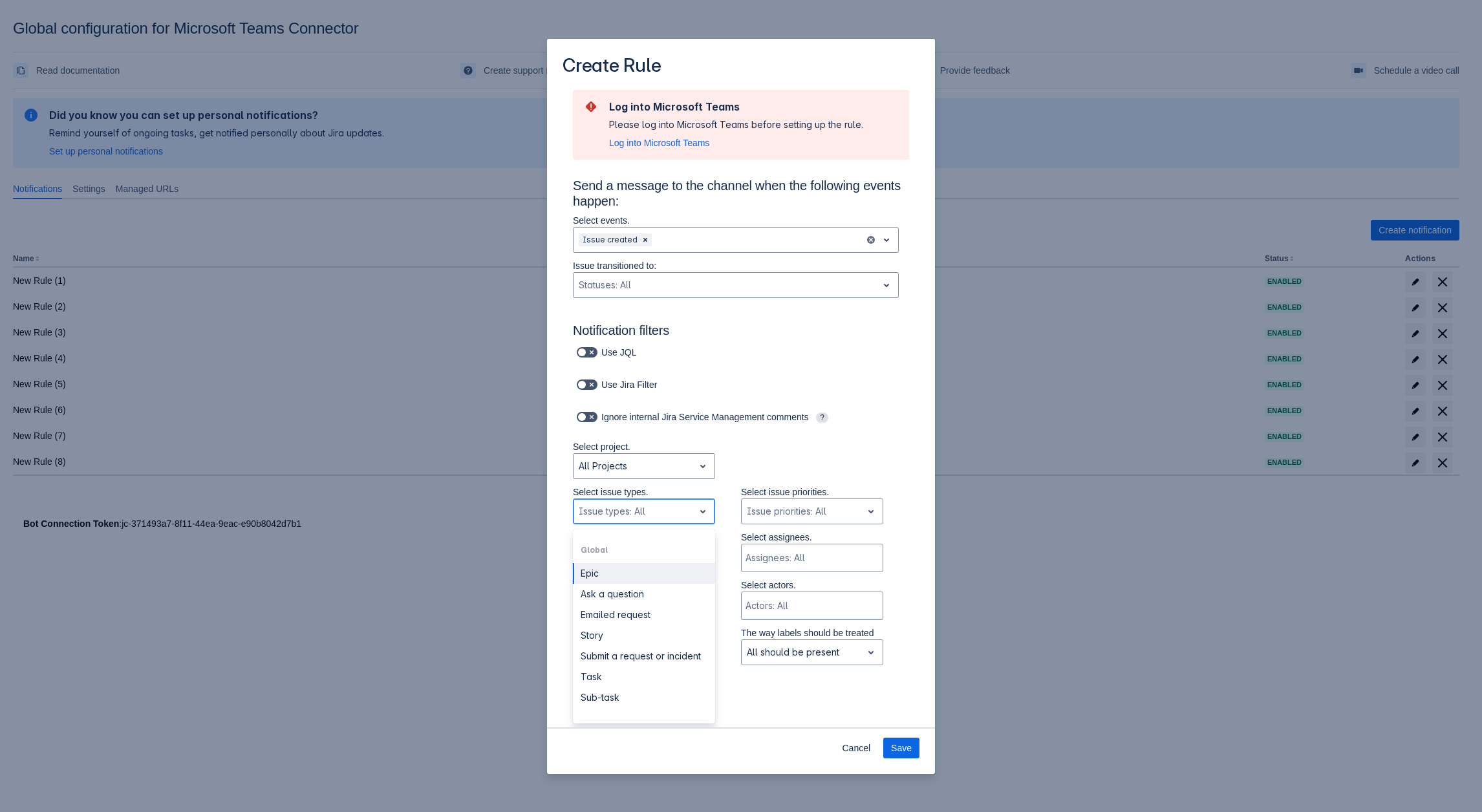
click at [623, 518] on div "Scrollable content" at bounding box center [634, 512] width 110 height 15
click at [657, 288] on div "Scrollable content" at bounding box center [725, 285] width 294 height 15
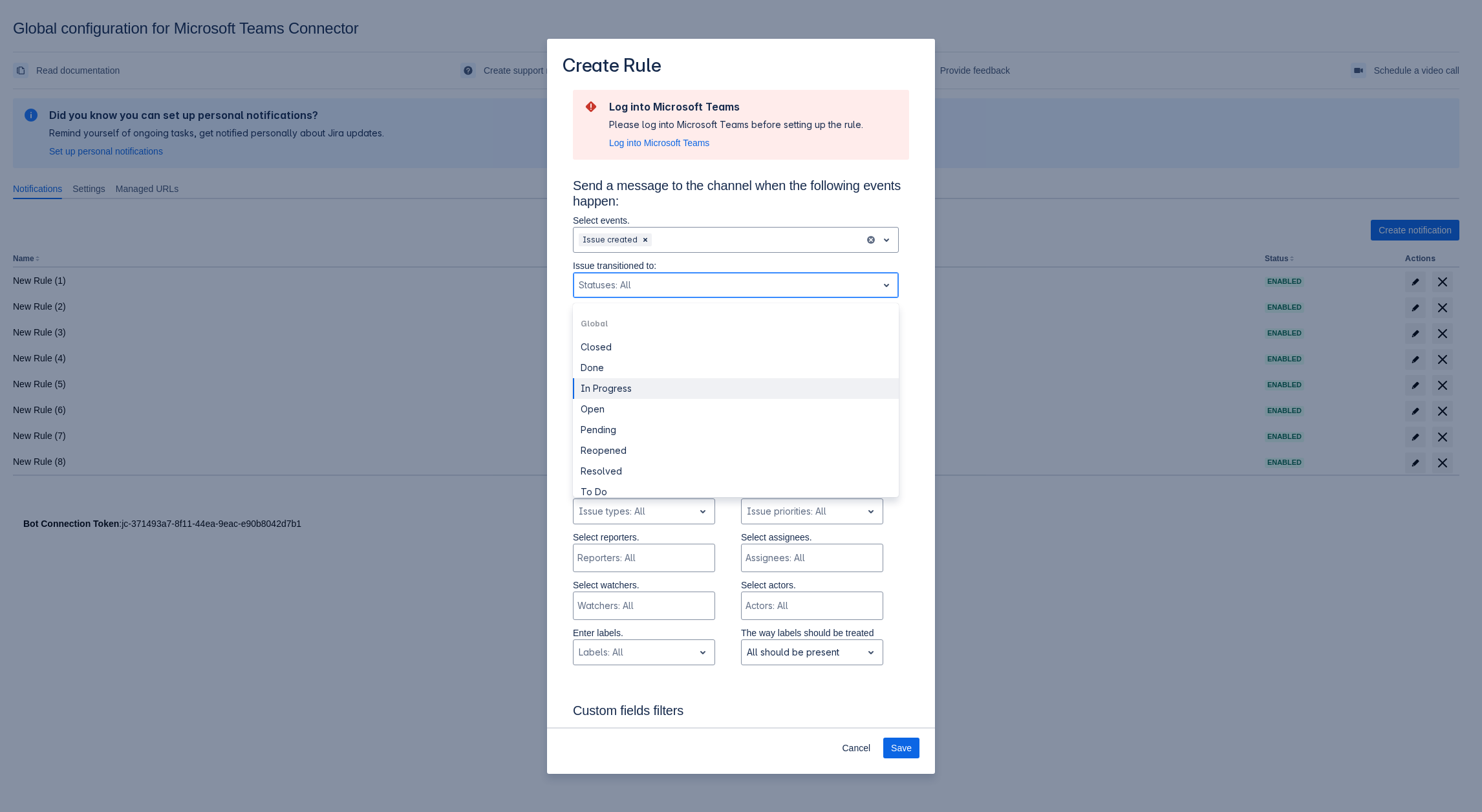
click at [617, 381] on div "In Progress" at bounding box center [735, 389] width 326 height 21
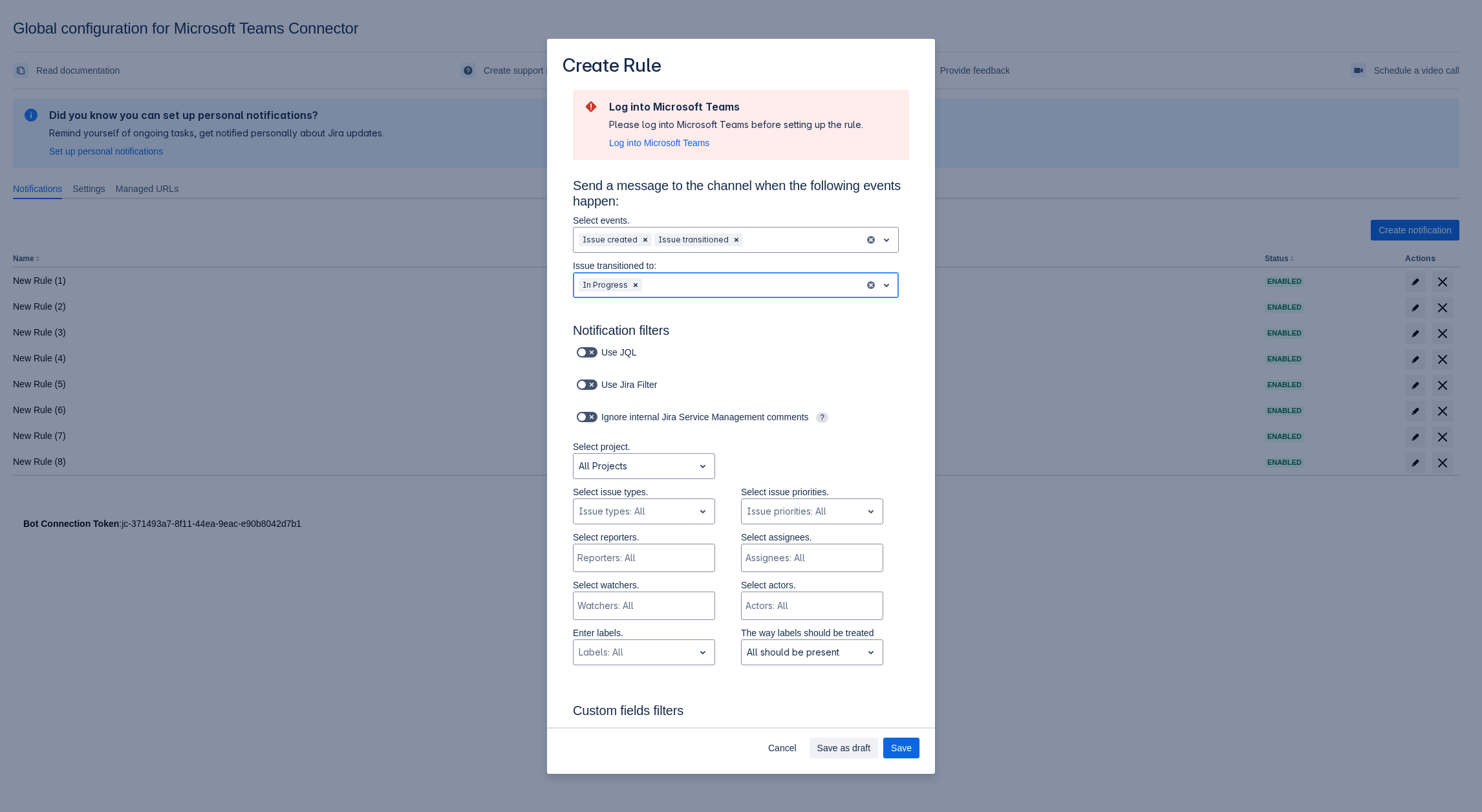
click at [688, 285] on div "Scrollable content" at bounding box center [752, 285] width 215 height 15
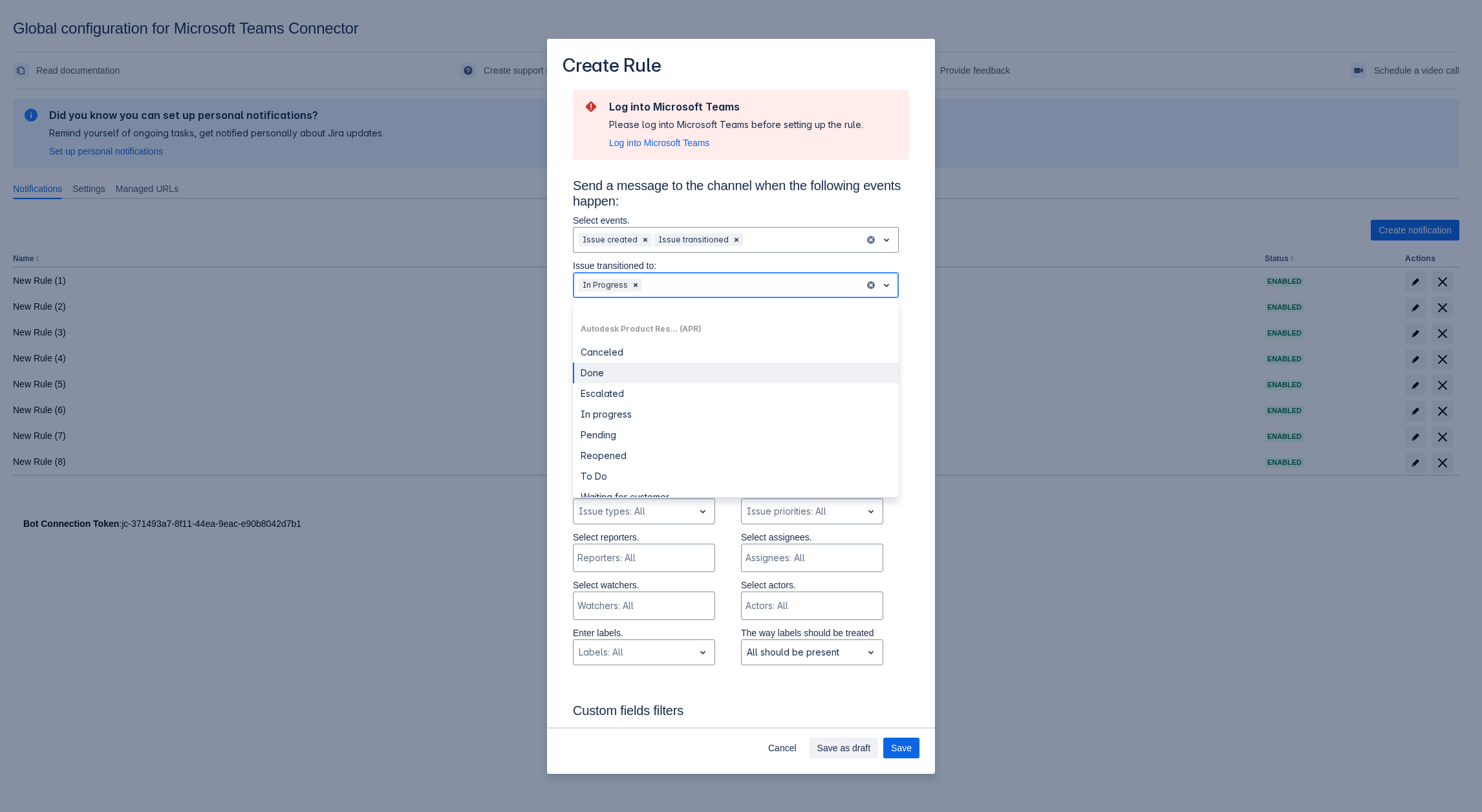
click at [612, 366] on div "Done" at bounding box center [735, 373] width 326 height 21
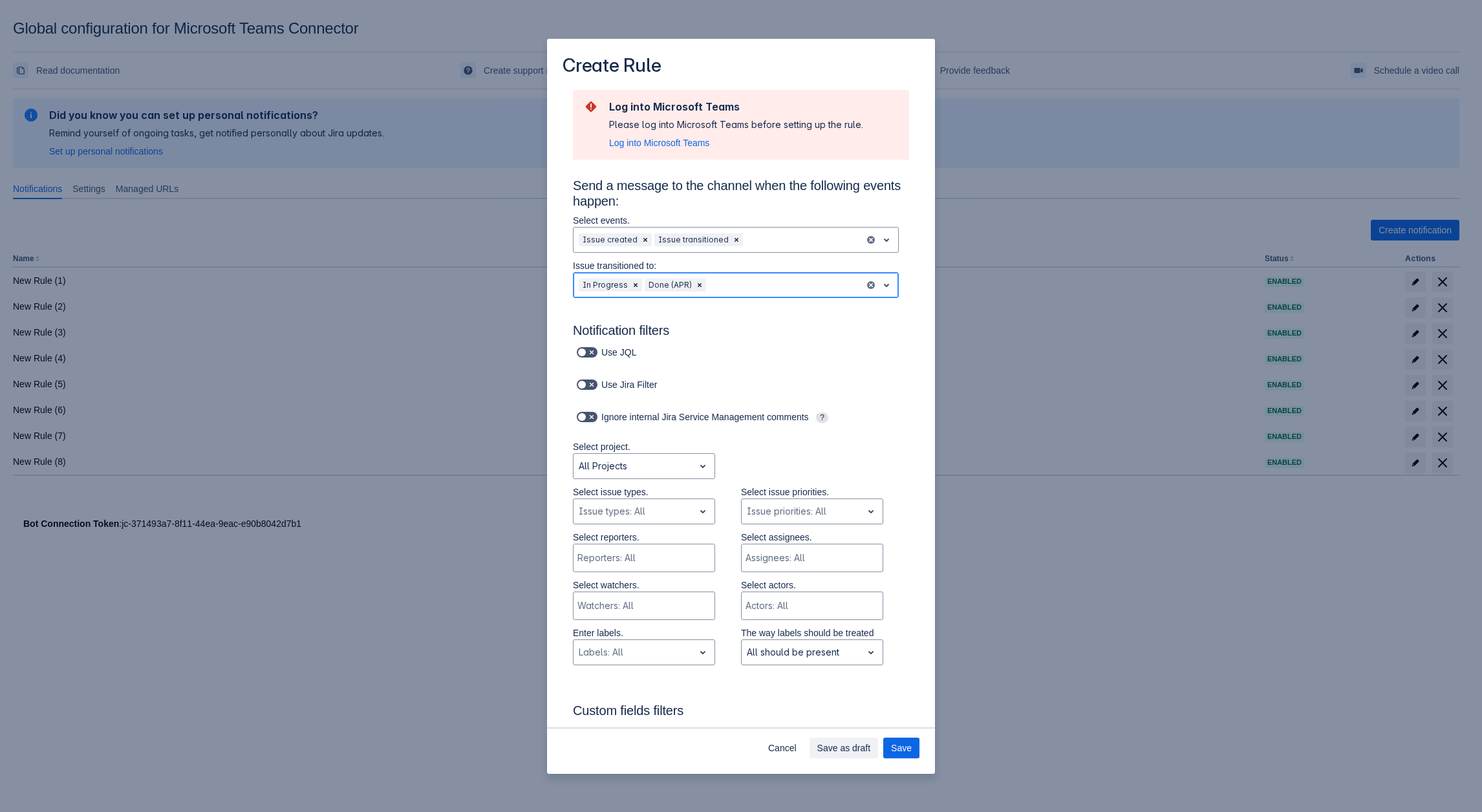
click at [759, 280] on div "Scrollable content" at bounding box center [784, 285] width 150 height 15
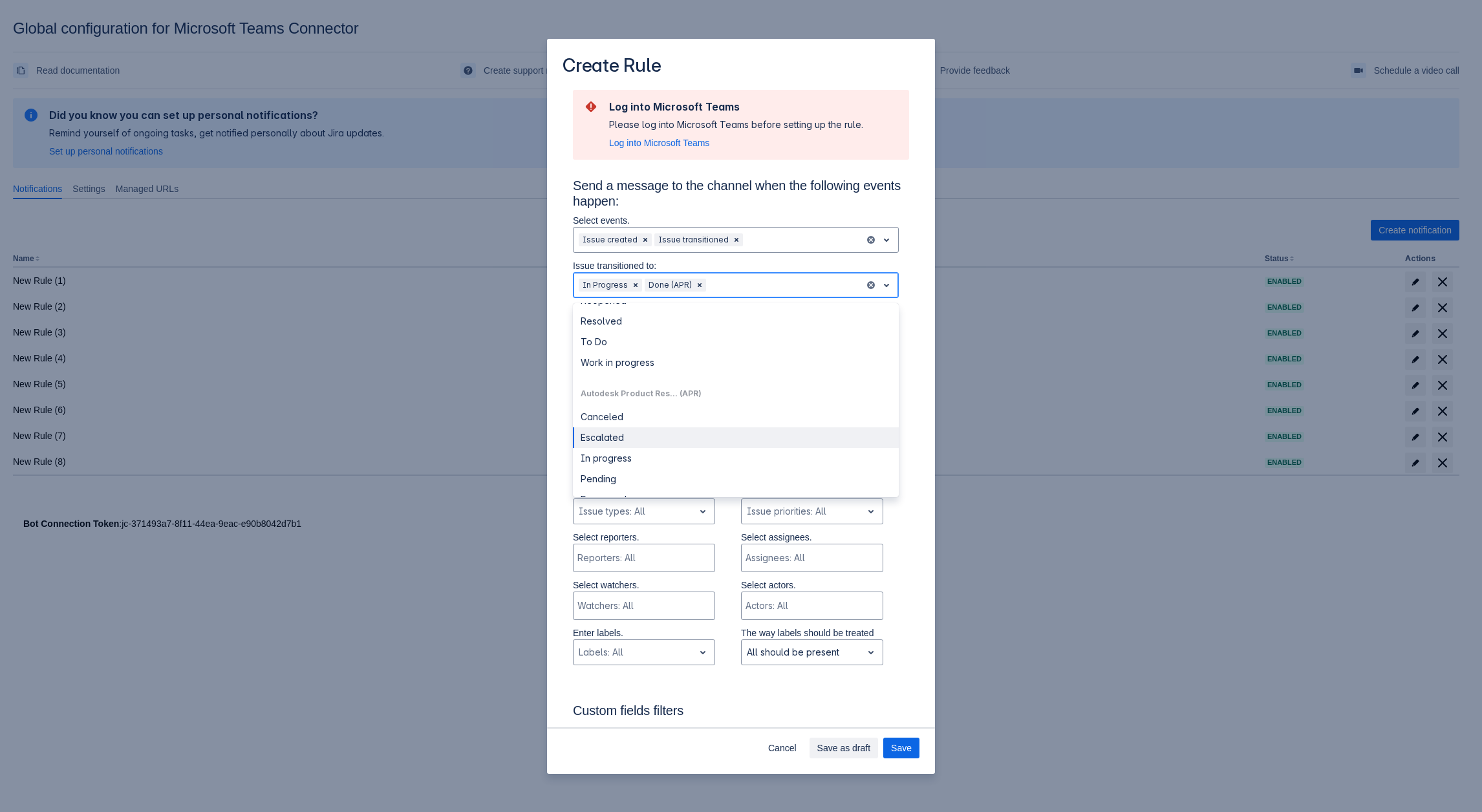
click at [637, 431] on div "Escalated" at bounding box center [735, 437] width 326 height 21
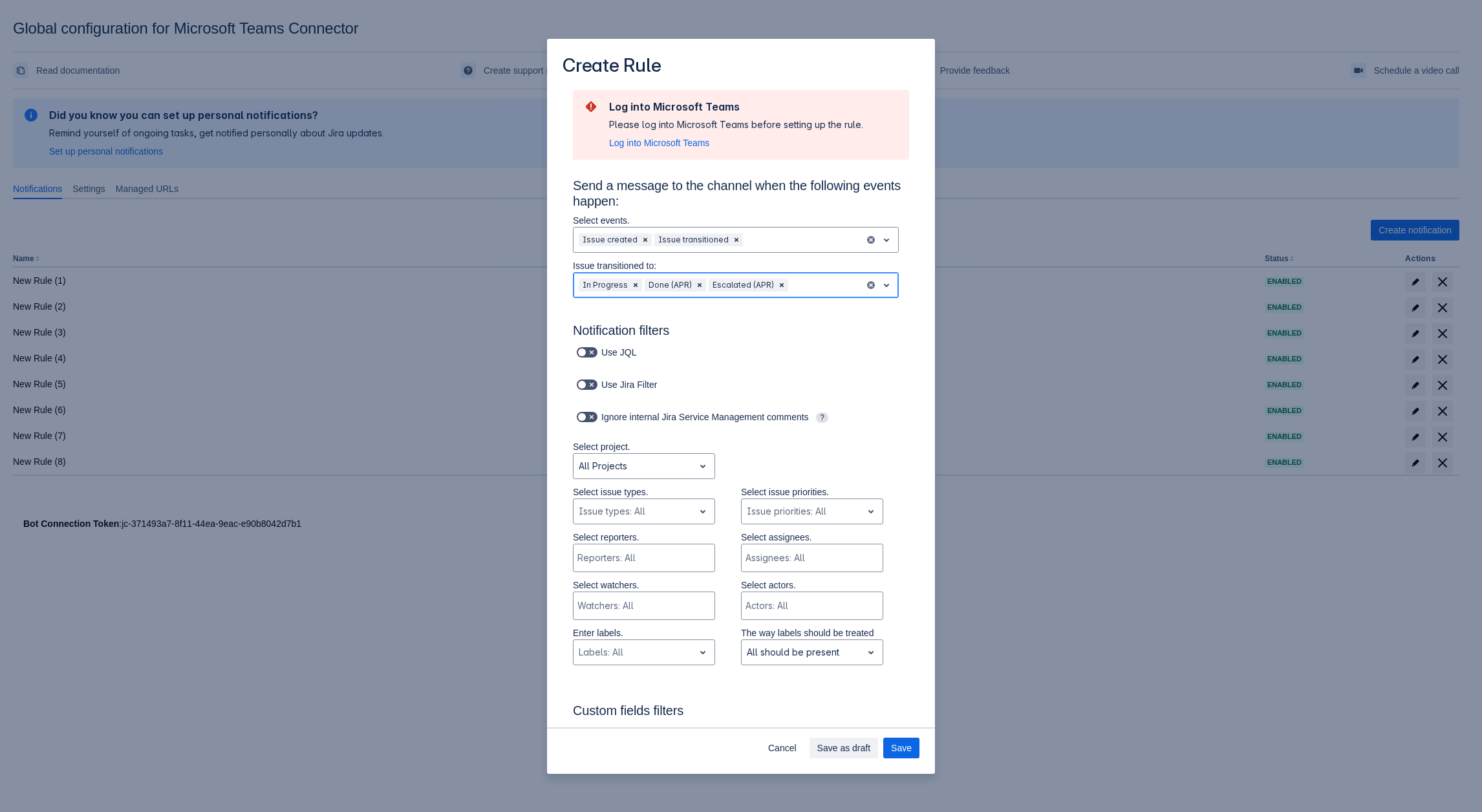
click at [811, 288] on div "Scrollable content" at bounding box center [825, 285] width 68 height 15
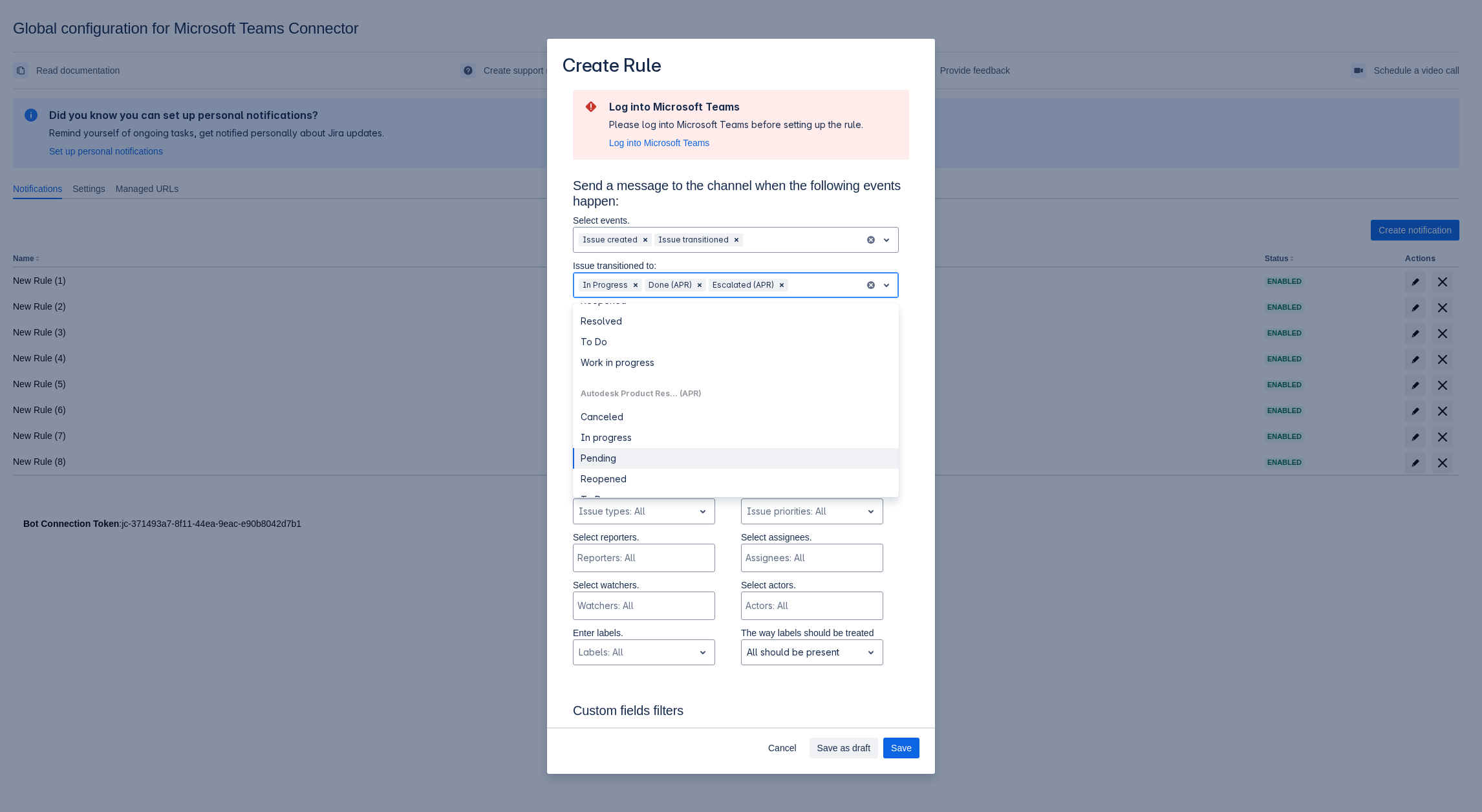
click at [634, 465] on div "Pending" at bounding box center [735, 458] width 326 height 21
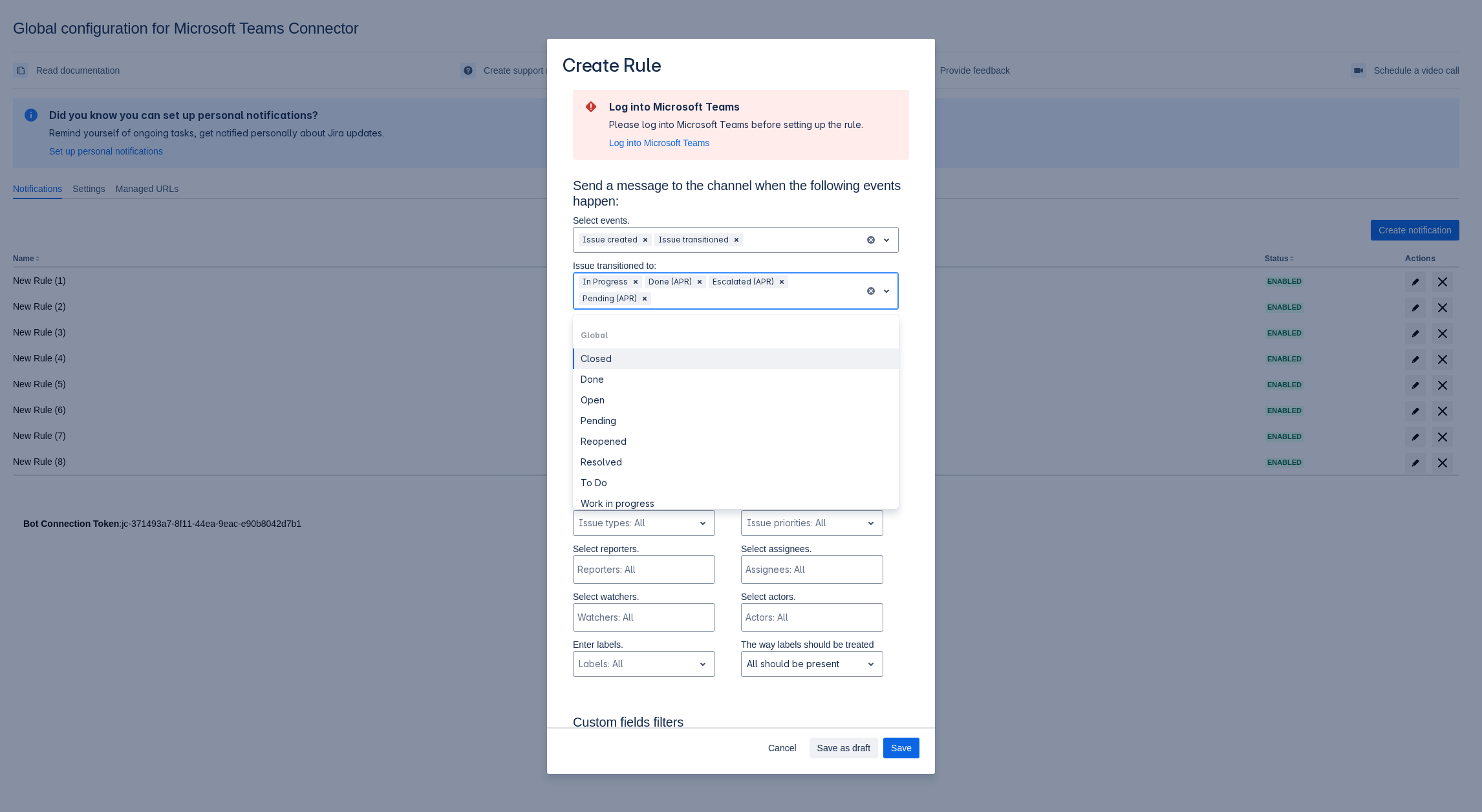
click at [739, 303] on div "Scrollable content" at bounding box center [756, 299] width 205 height 15
click at [619, 465] on div "In Progress" at bounding box center [735, 468] width 326 height 21
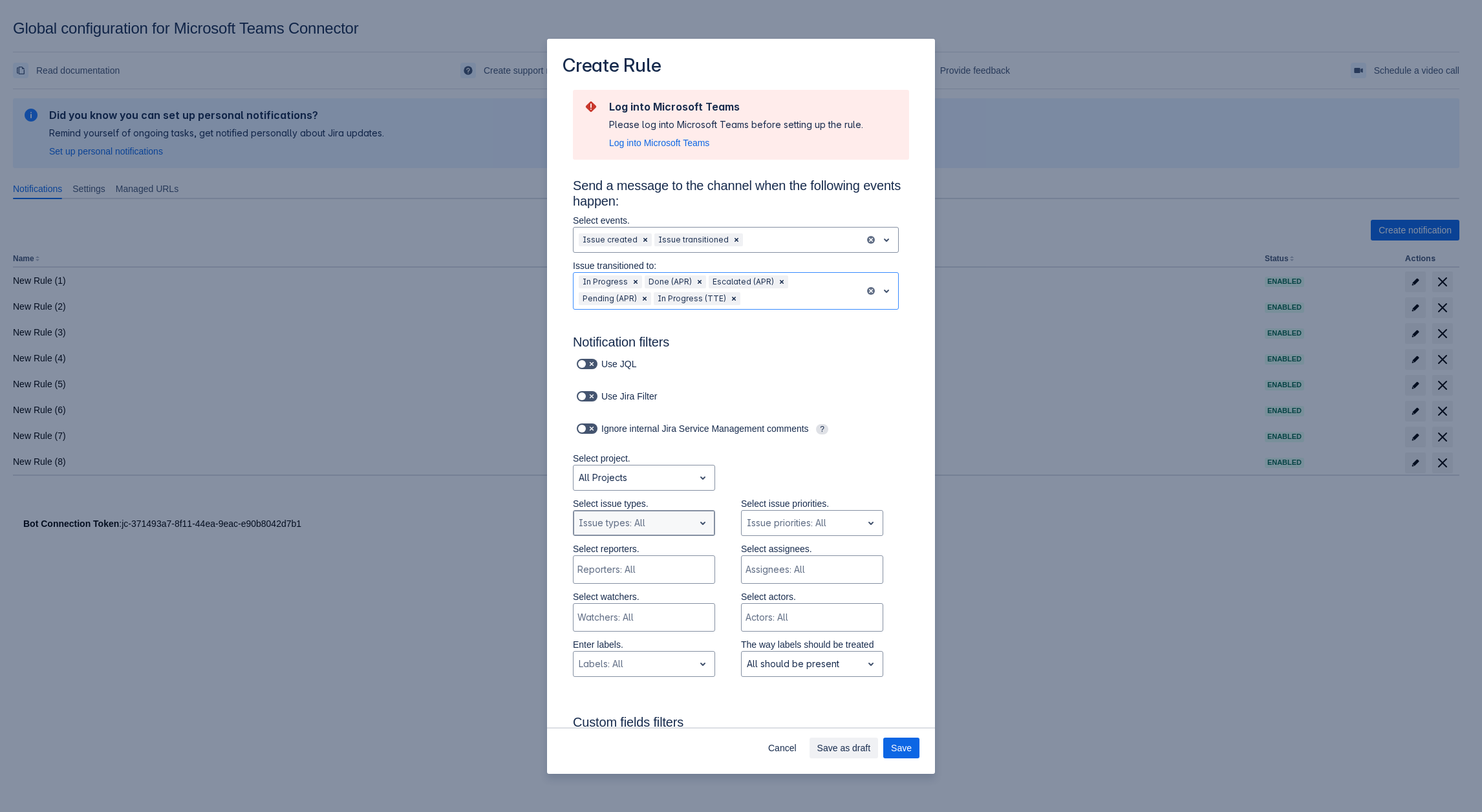
click at [633, 528] on div "Scrollable content" at bounding box center [634, 523] width 110 height 15
click at [614, 596] on div "Ask a question" at bounding box center [644, 606] width 143 height 21
click at [660, 526] on div "Scrollable content" at bounding box center [666, 523] width 19 height 15
click at [638, 631] on div "Task" at bounding box center [644, 621] width 143 height 21
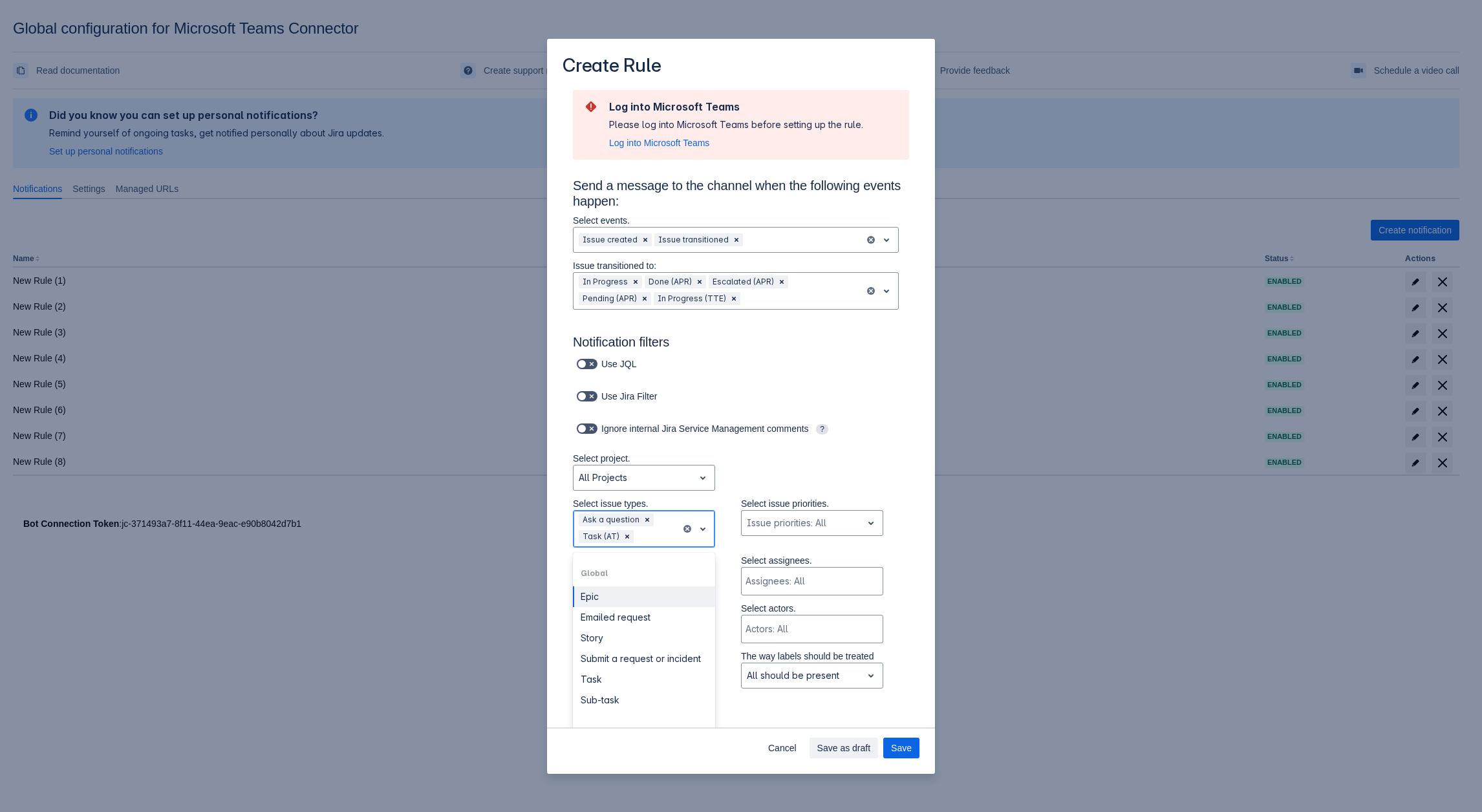
click at [652, 543] on div "Scrollable content" at bounding box center [655, 536] width 39 height 15
click at [613, 695] on div "Epic" at bounding box center [644, 685] width 143 height 21
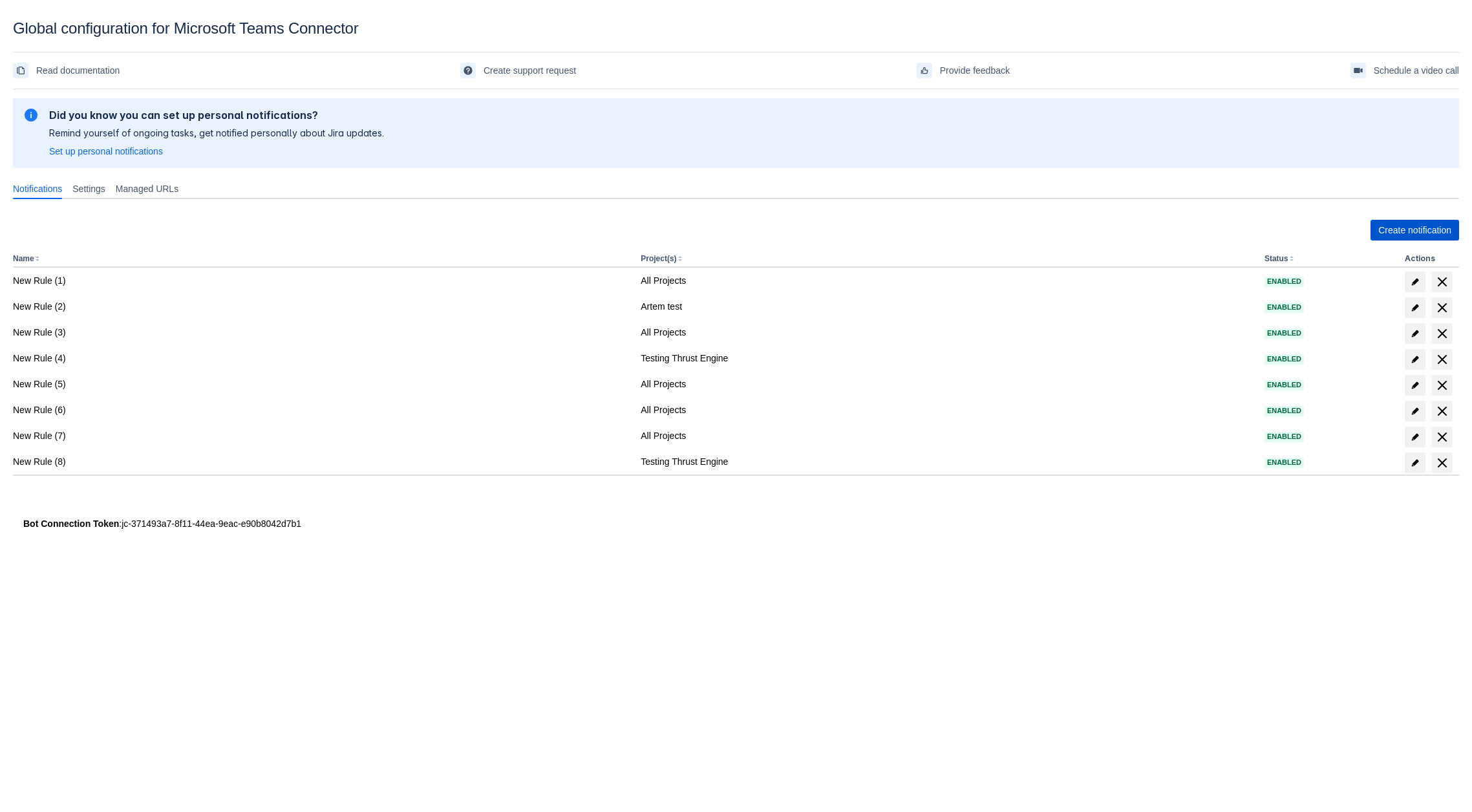
click at [1406, 229] on span "Create notification" at bounding box center [1414, 230] width 73 height 21
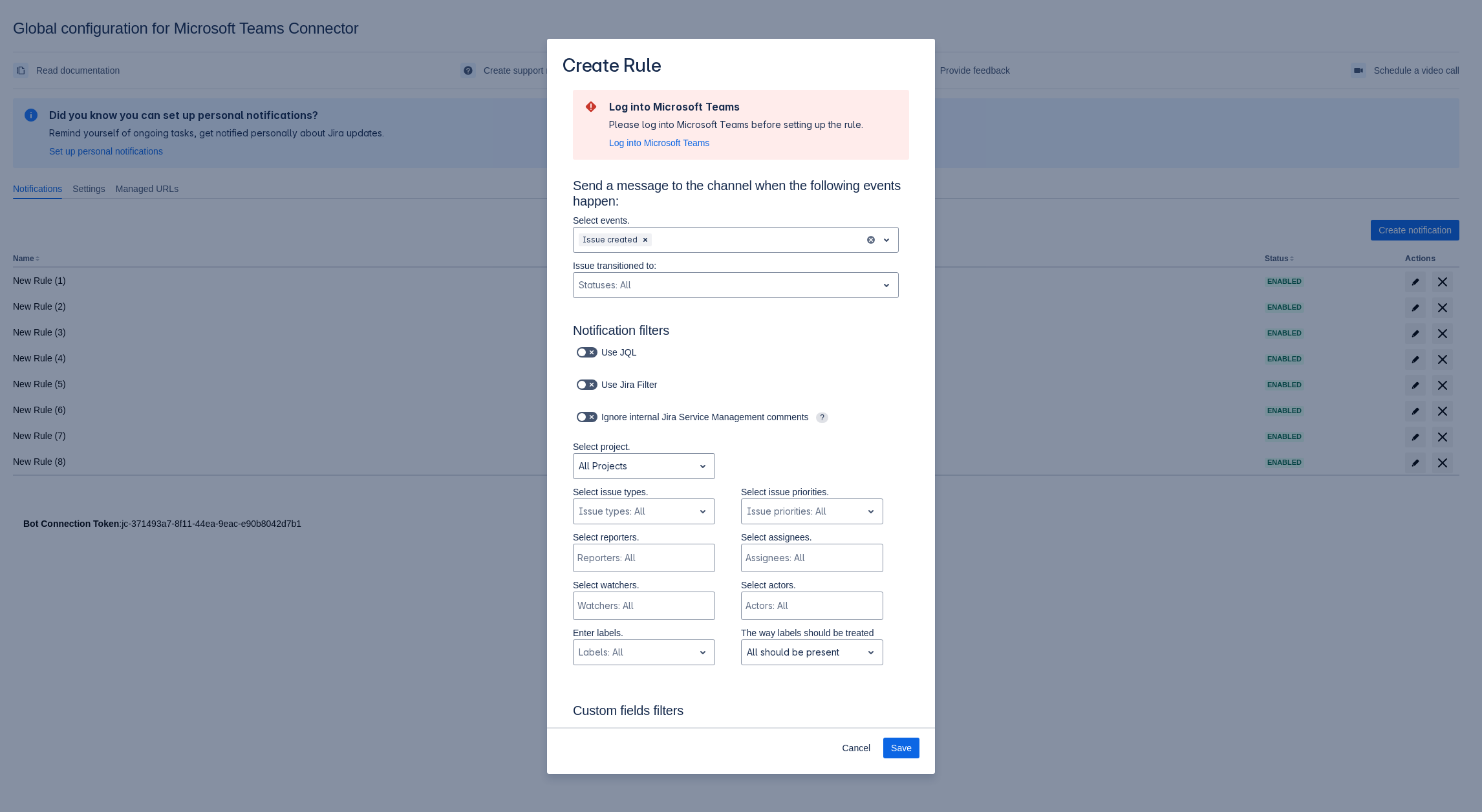
drag, startPoint x: 1244, startPoint y: 418, endPoint x: 1233, endPoint y: 417, distance: 11.0
click at [1243, 418] on div "Create Rule Log into Microsoft Teams Please log into Microsoft Teams before set…" at bounding box center [741, 406] width 1482 height 812
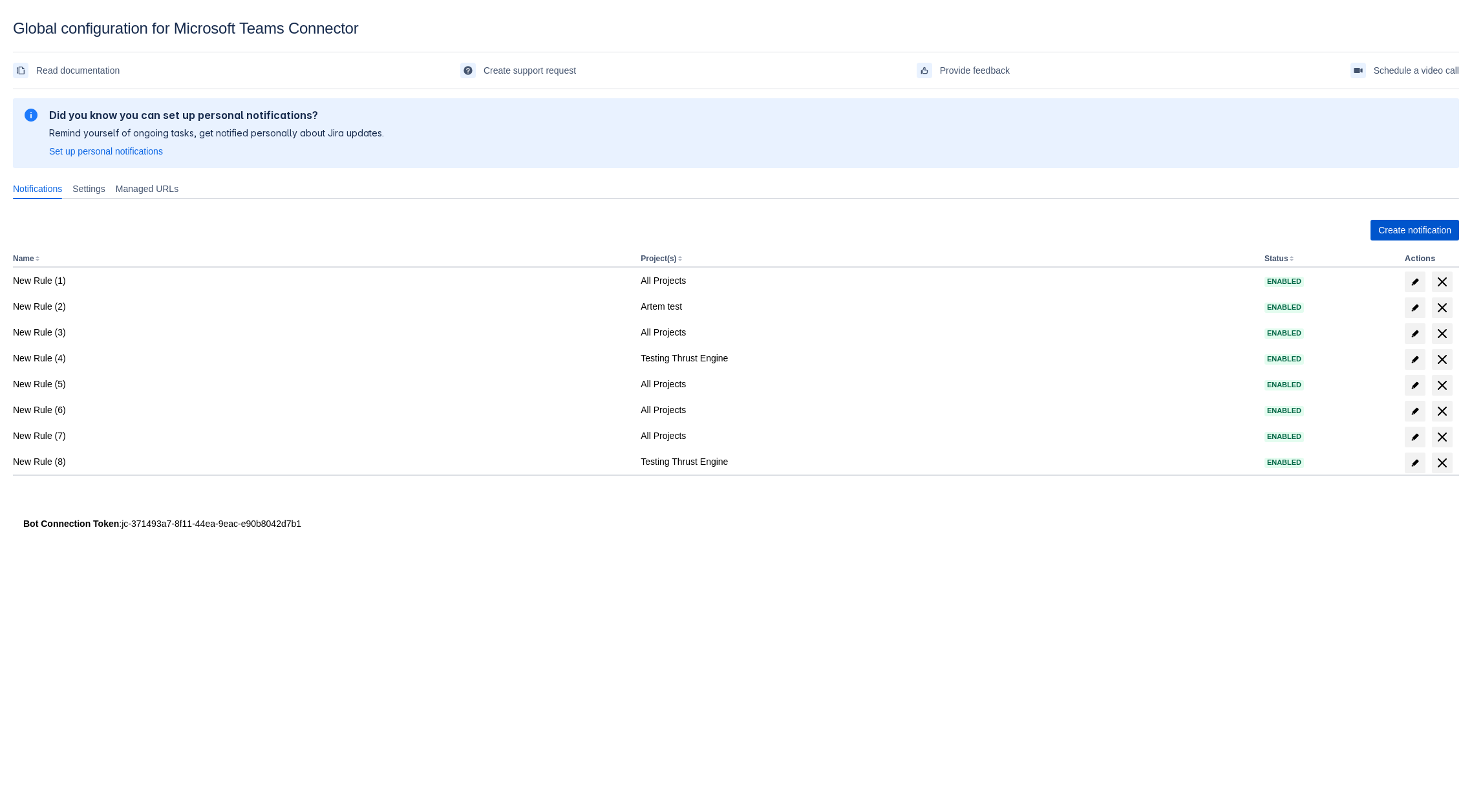
click at [1378, 224] on span "Create notification" at bounding box center [1414, 230] width 73 height 21
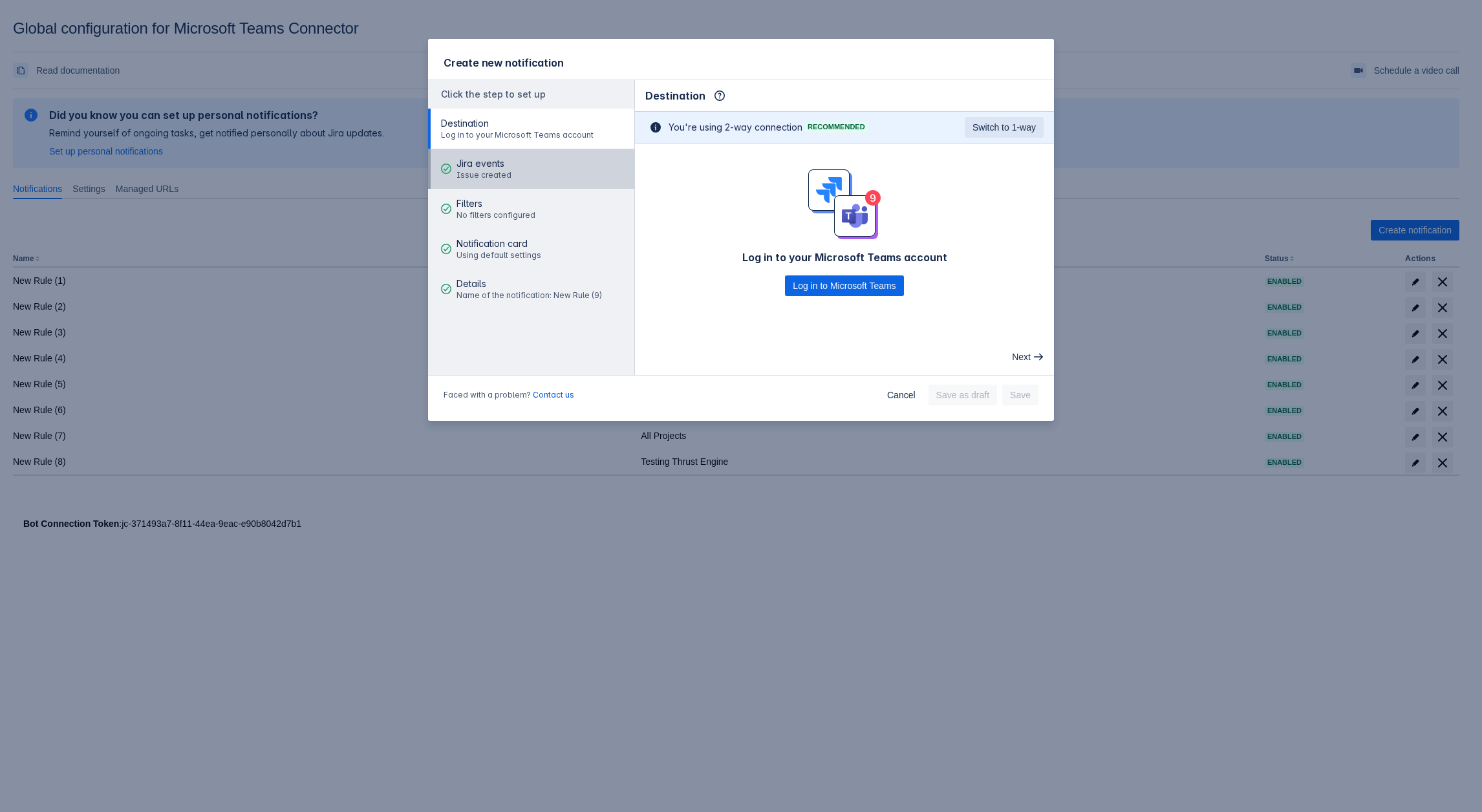
click at [490, 174] on span "Issue created" at bounding box center [484, 175] width 55 height 10
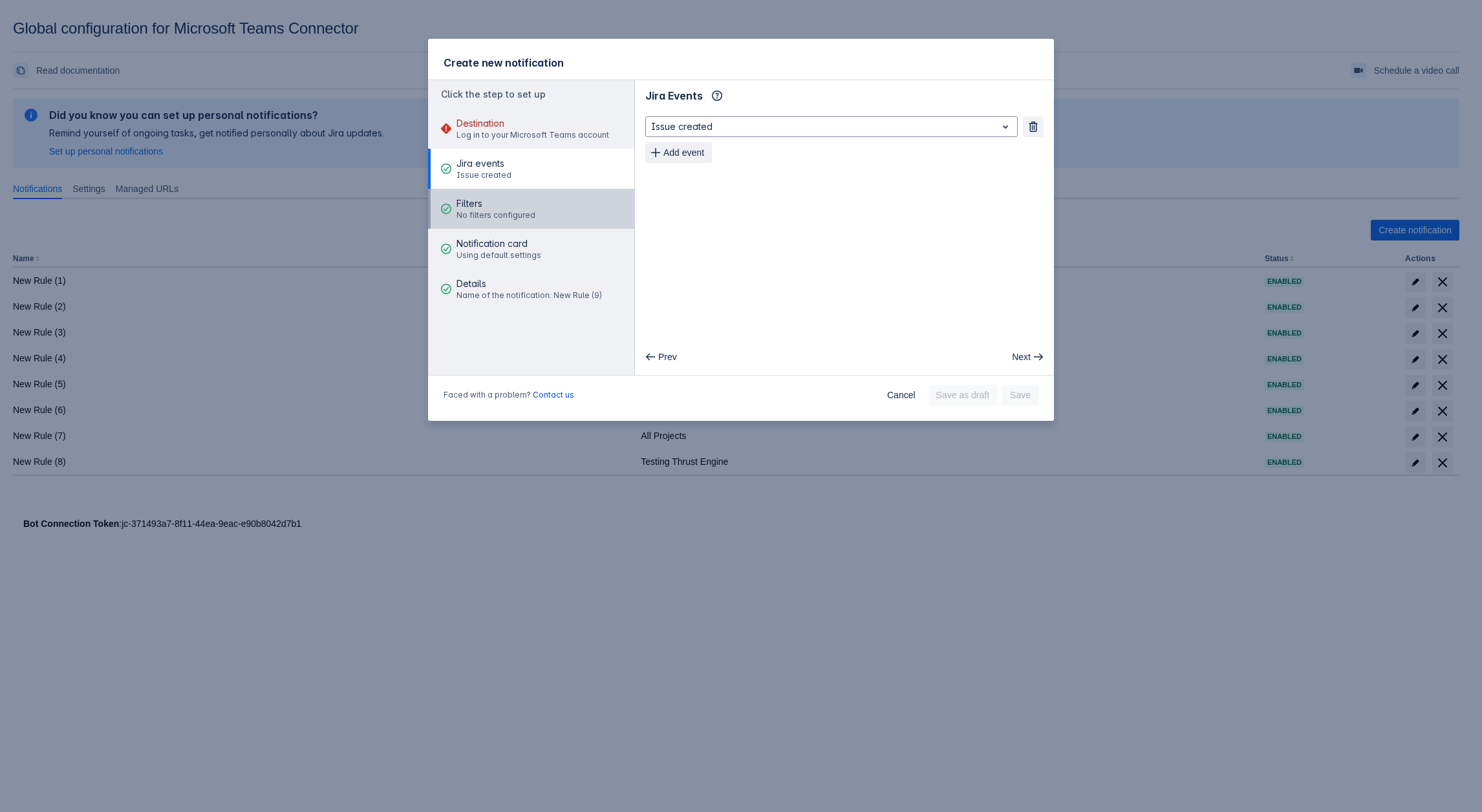
click at [493, 201] on span "Filters" at bounding box center [496, 203] width 79 height 13
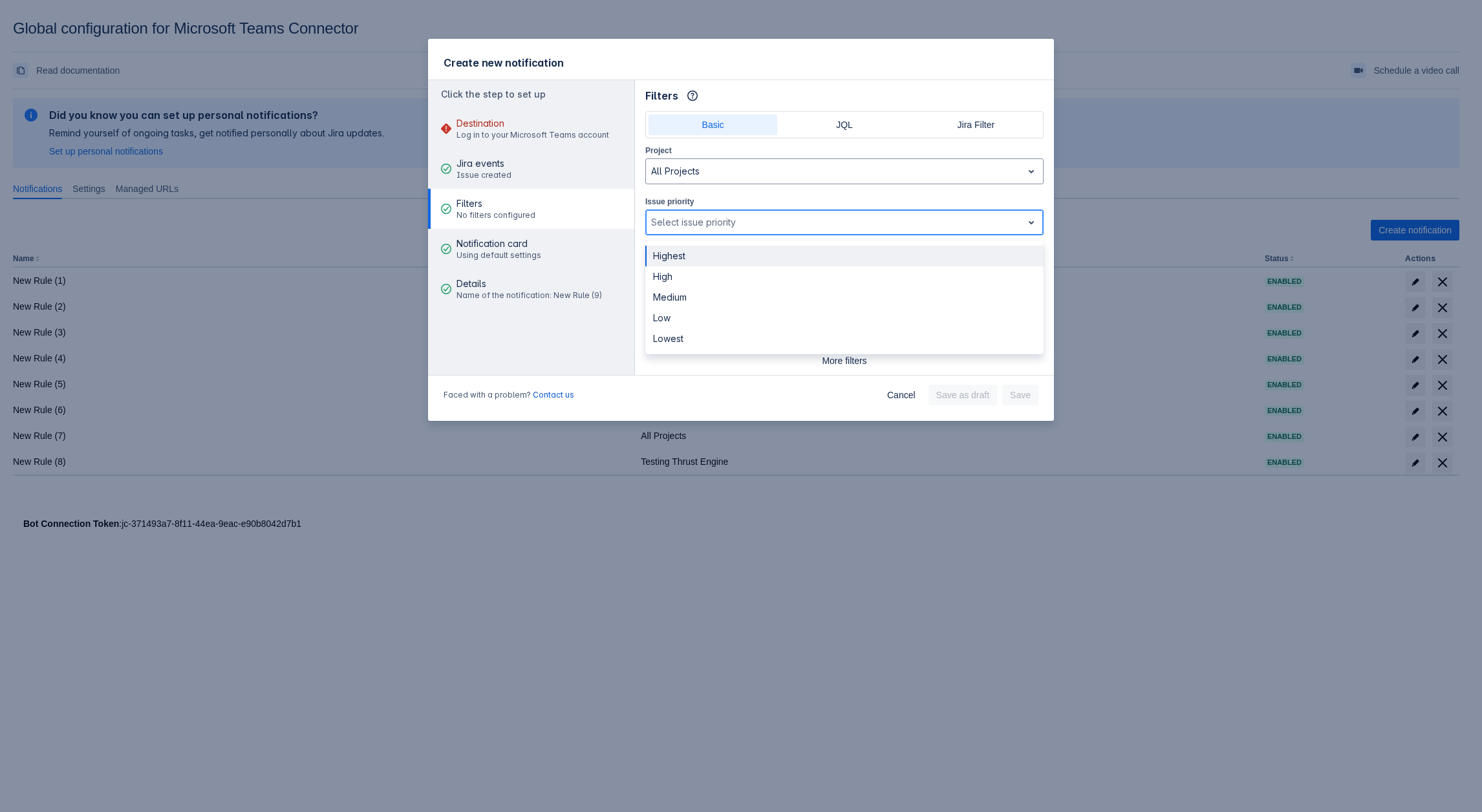
click at [692, 218] on div at bounding box center [834, 222] width 366 height 15
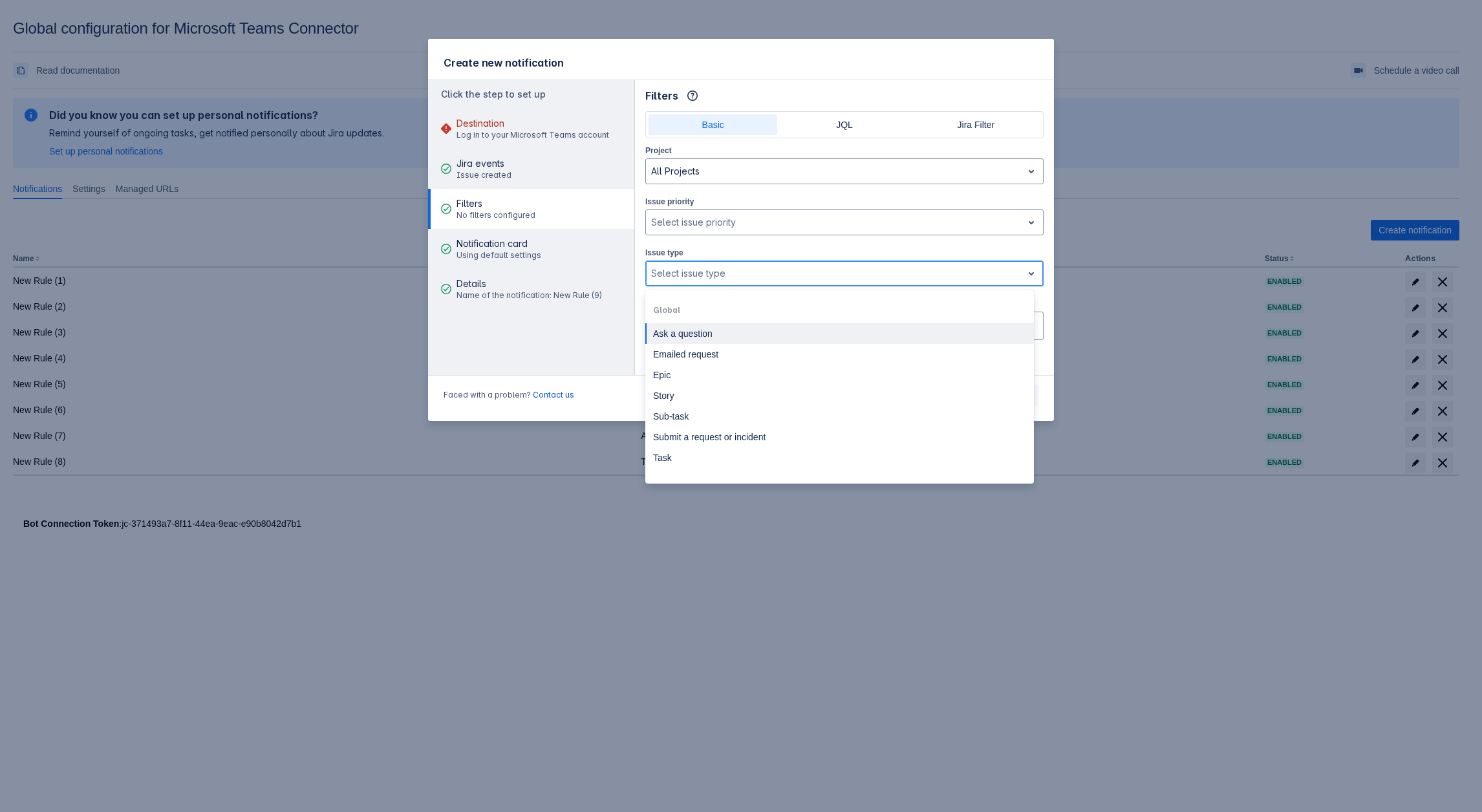
click at [698, 274] on div at bounding box center [834, 273] width 366 height 15
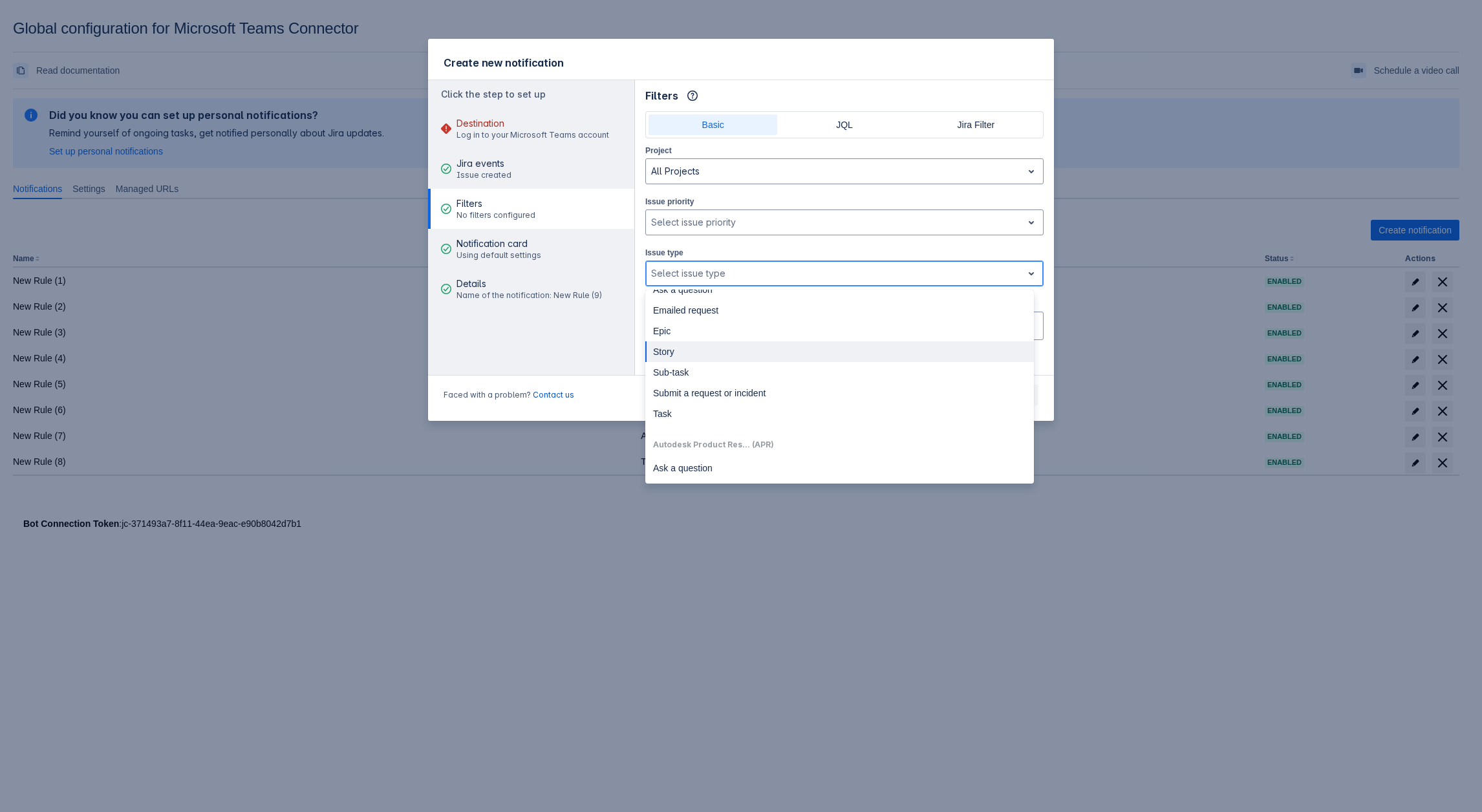
scroll to position [65, 0]
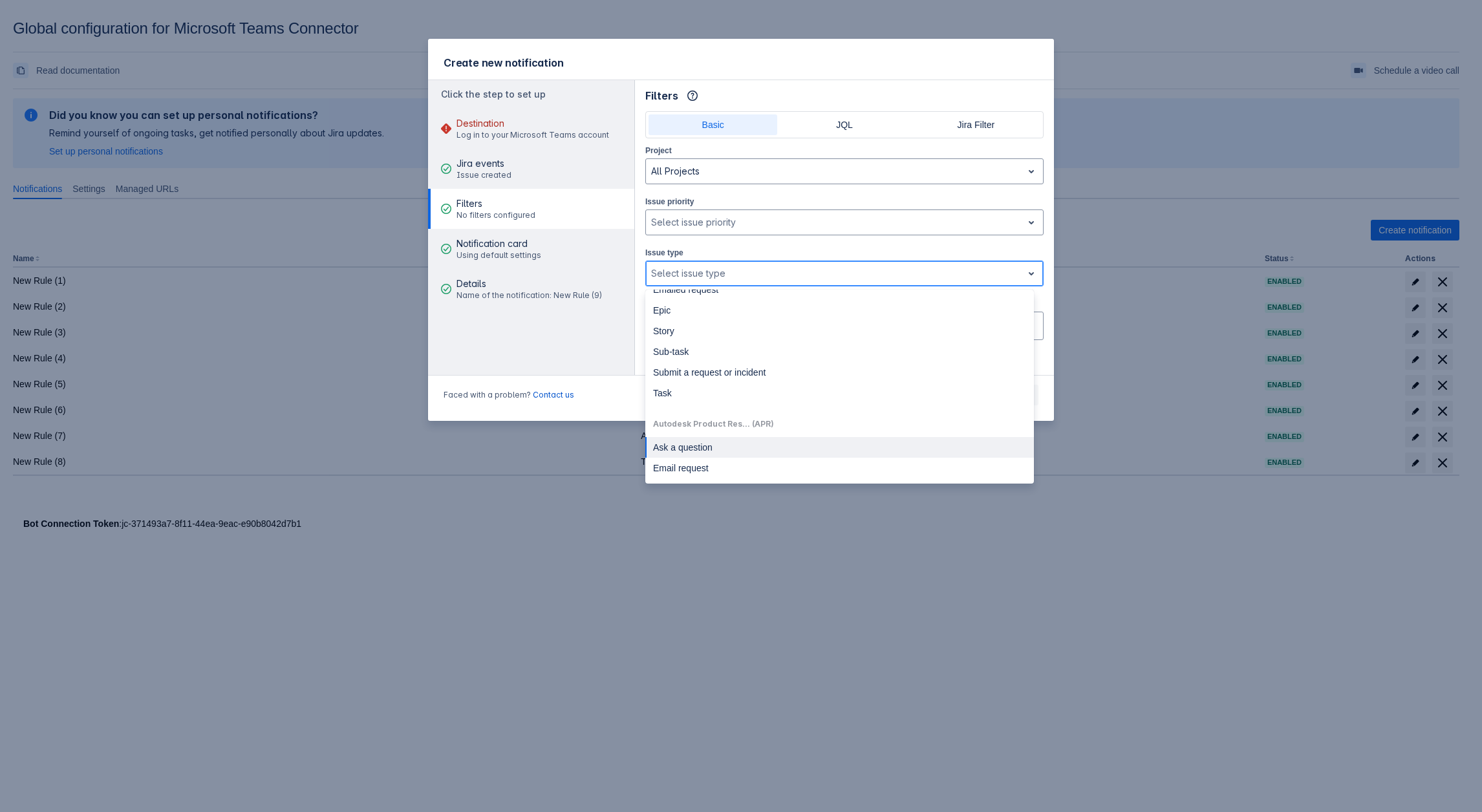
click at [707, 447] on div "Ask a question" at bounding box center [839, 448] width 389 height 21
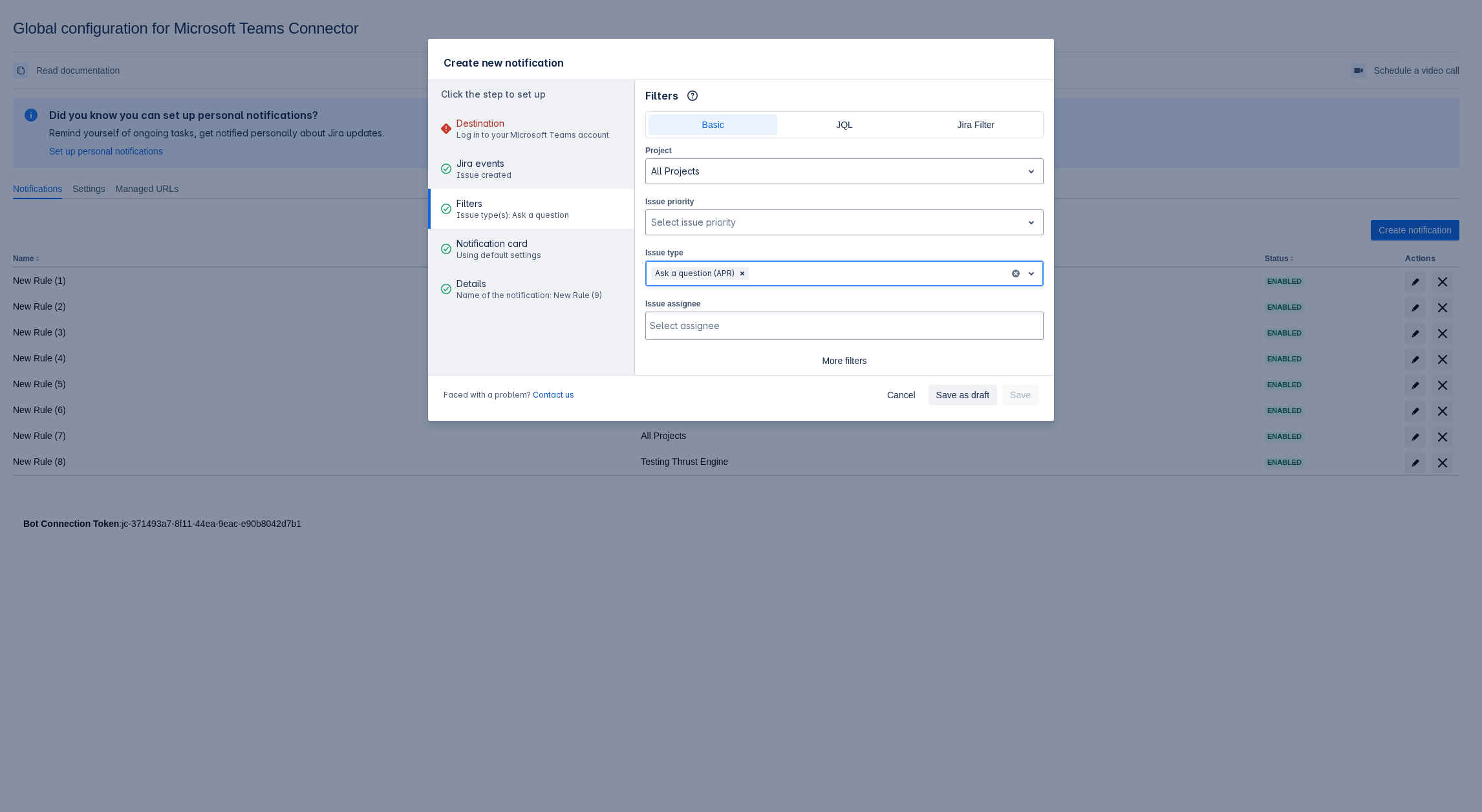
click at [792, 265] on div at bounding box center [878, 273] width 253 height 15
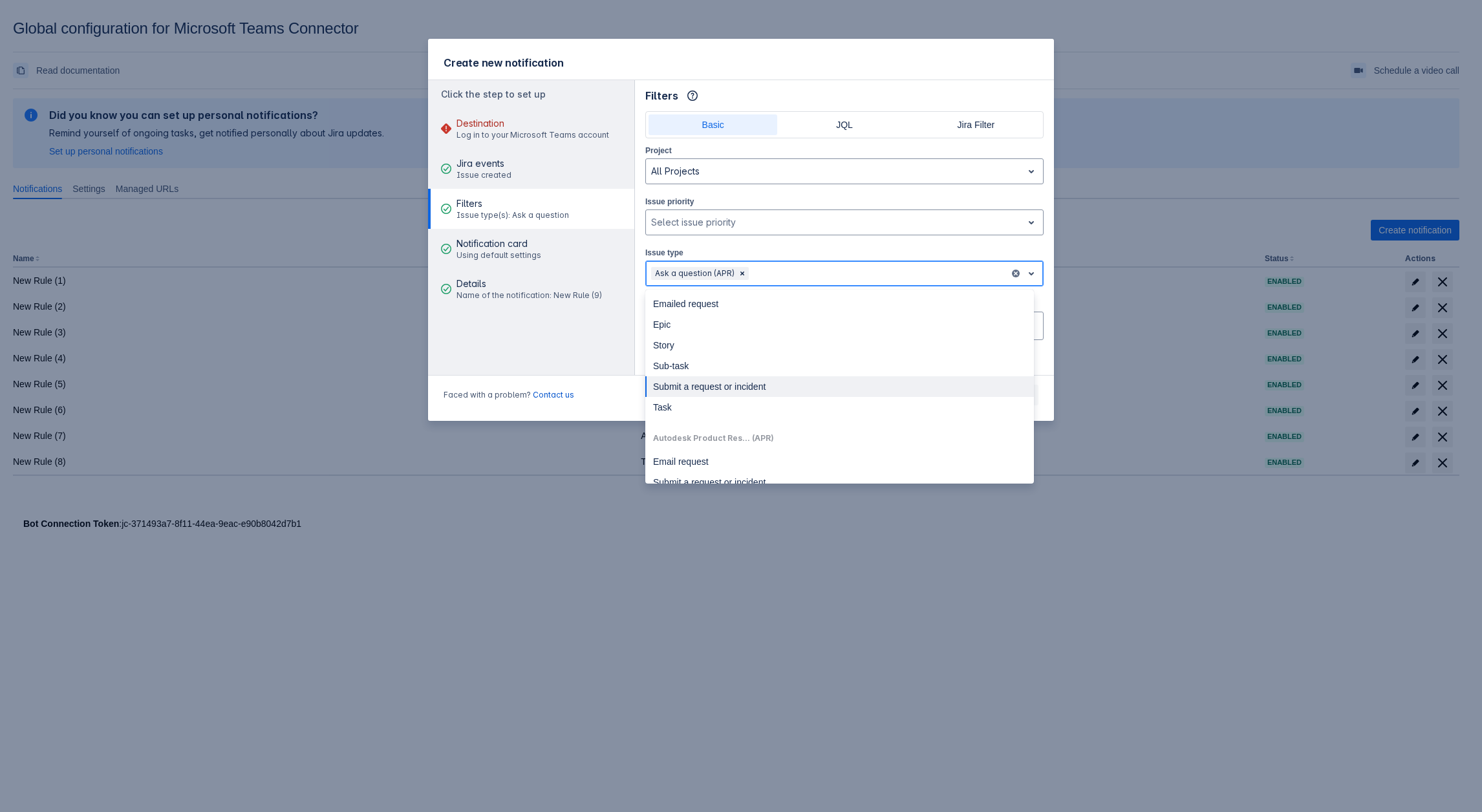
scroll to position [194, 0]
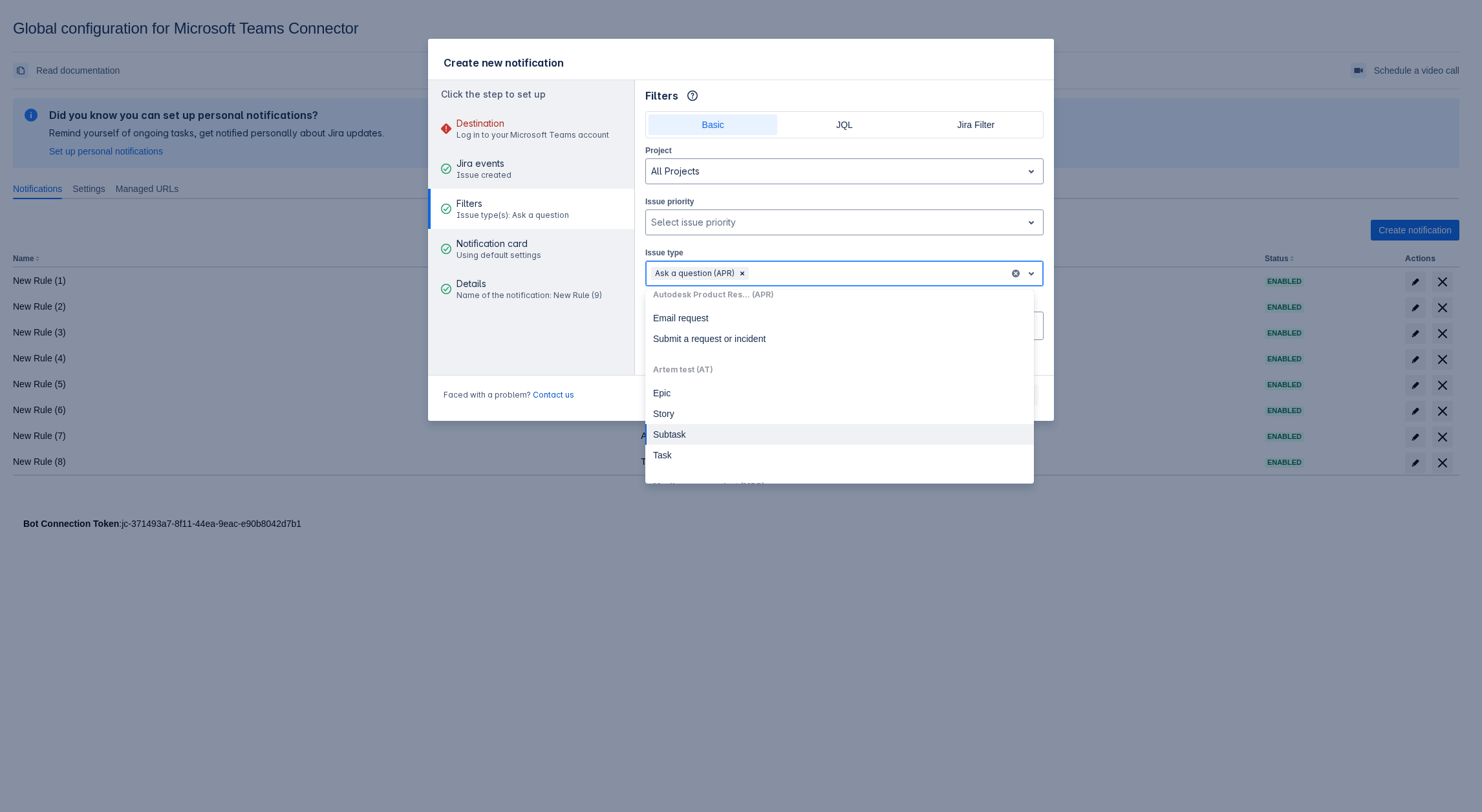
click at [718, 432] on div "Subtask" at bounding box center [839, 435] width 389 height 21
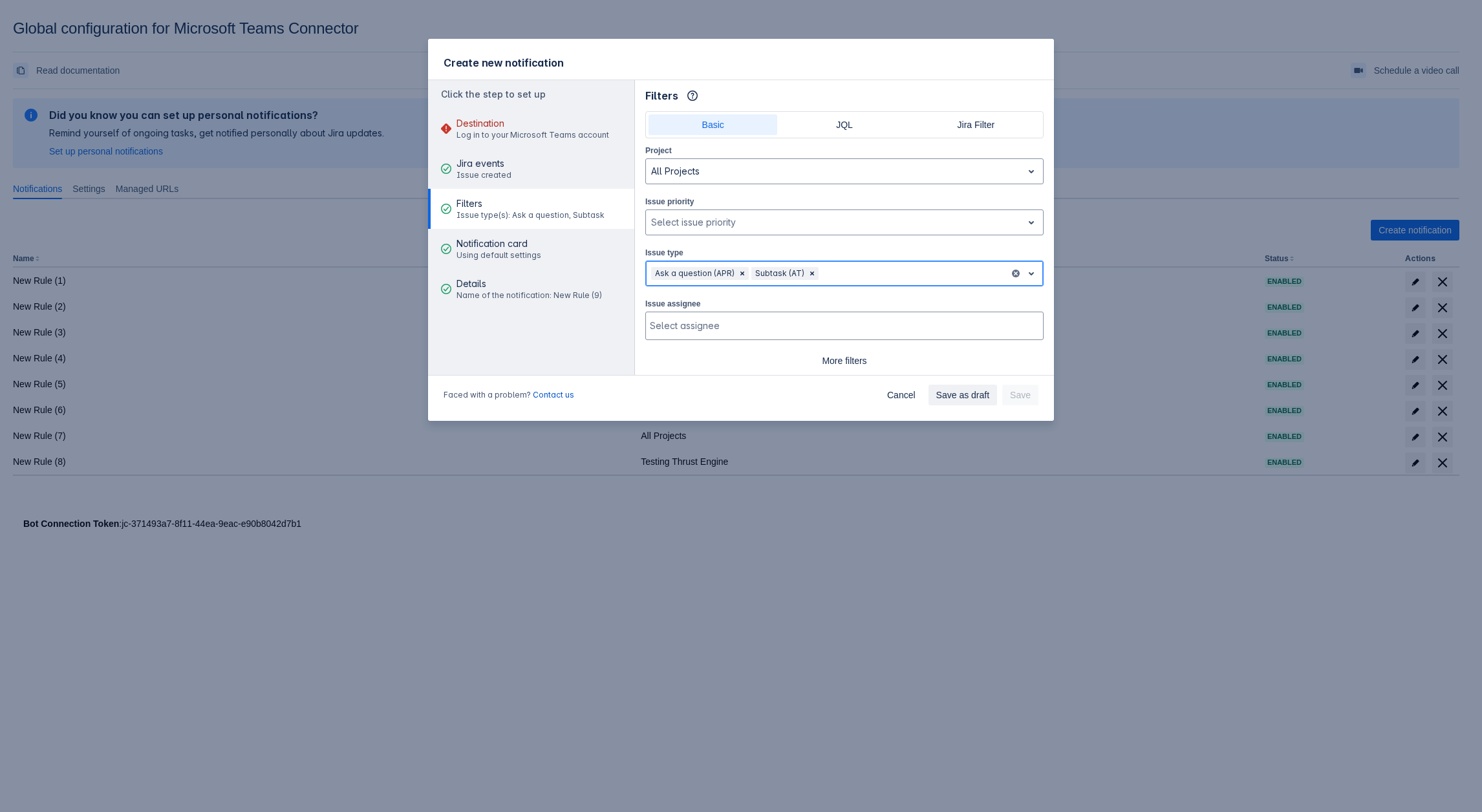
click at [861, 280] on div "Ask a question (APR) Subtask (AT)" at bounding box center [828, 274] width 363 height 21
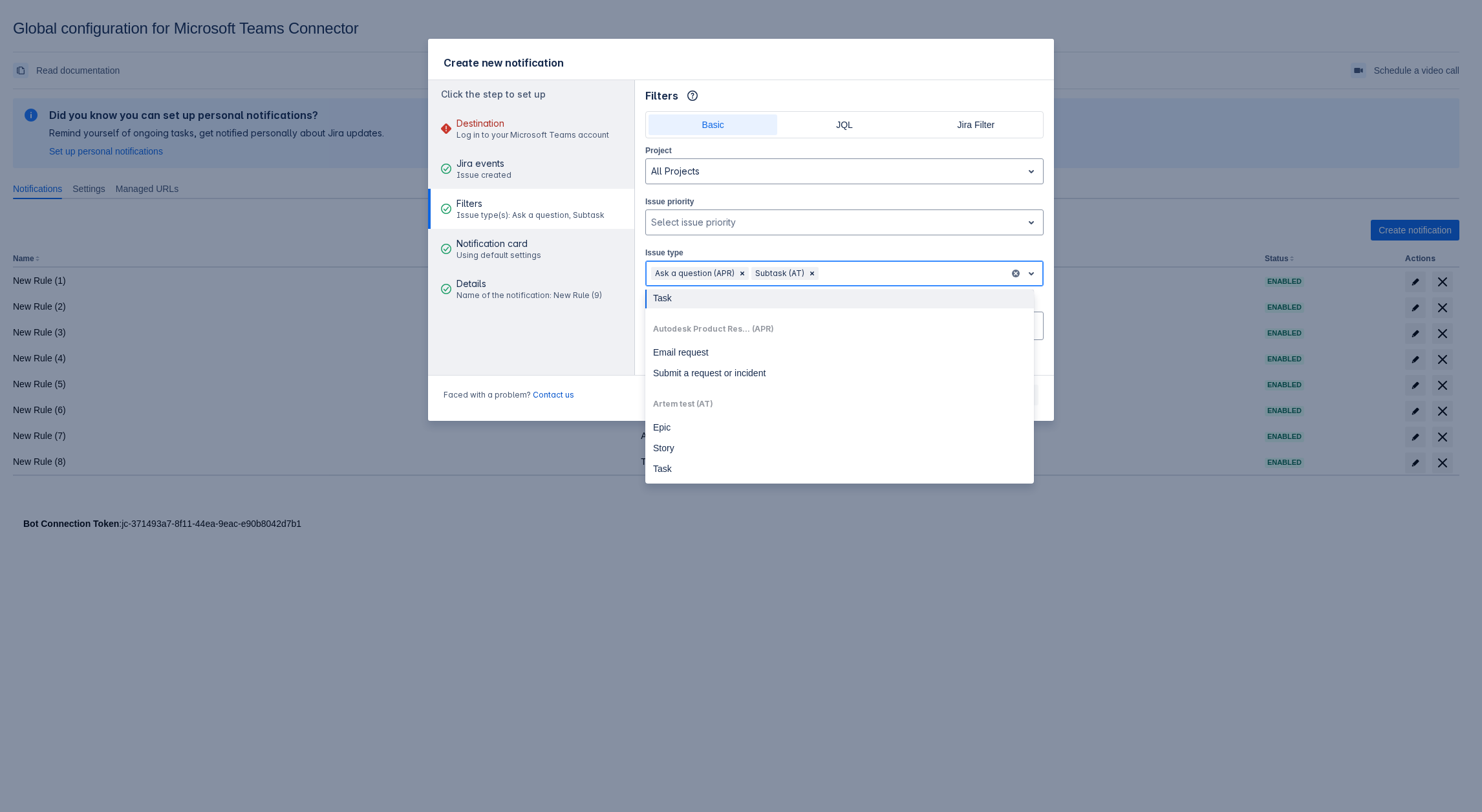
scroll to position [281, 0]
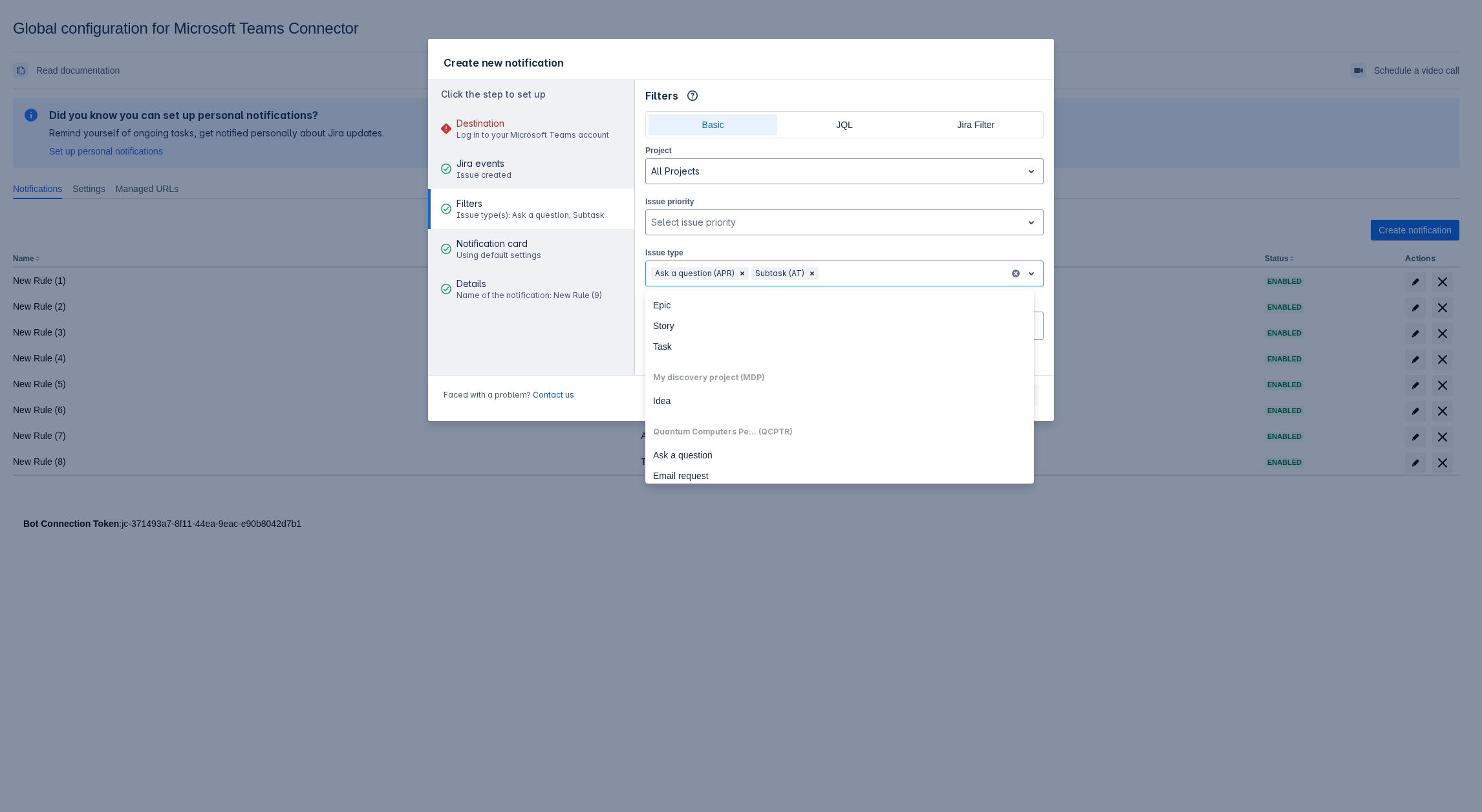
click at [626, 362] on aside "Click the step to set up Destination Log in to your Microsoft Teams account Jir…" at bounding box center [532, 227] width 207 height 295
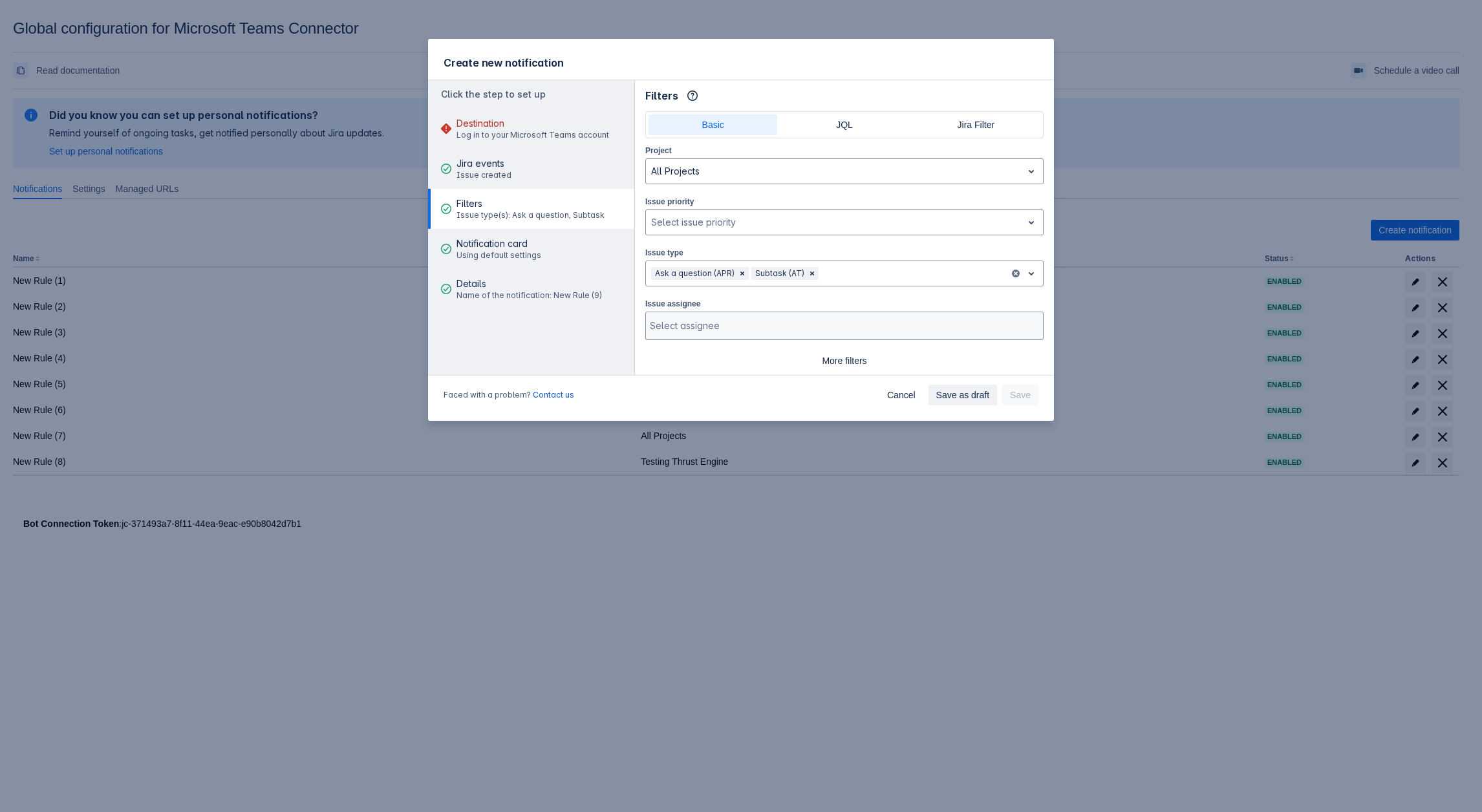
scroll to position [29, 0]
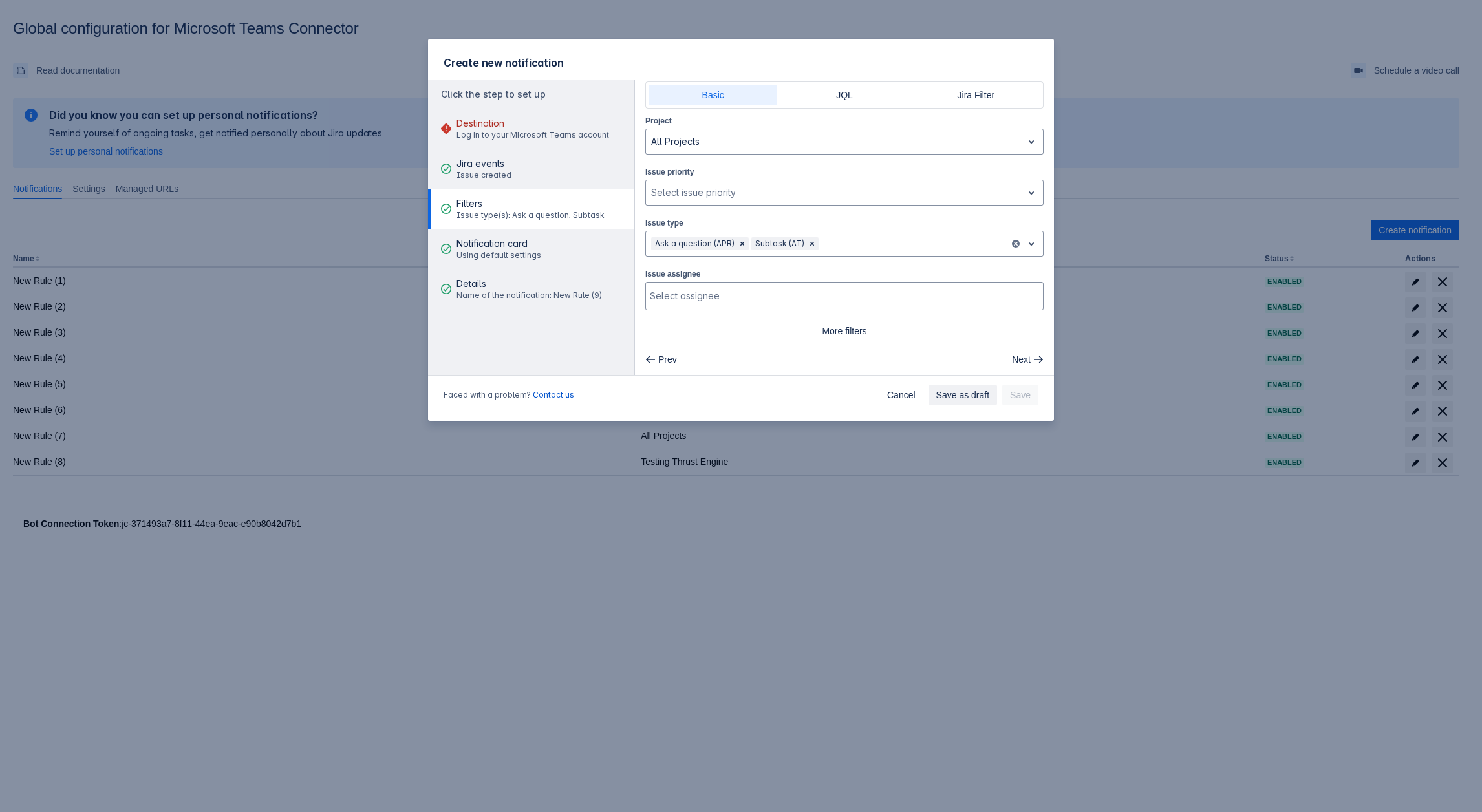
click at [1075, 524] on div "Create new notification Click the step to set up Destination Log in to your Mic…" at bounding box center [741, 406] width 1482 height 812
click at [895, 391] on span "Cancel" at bounding box center [902, 395] width 29 height 21
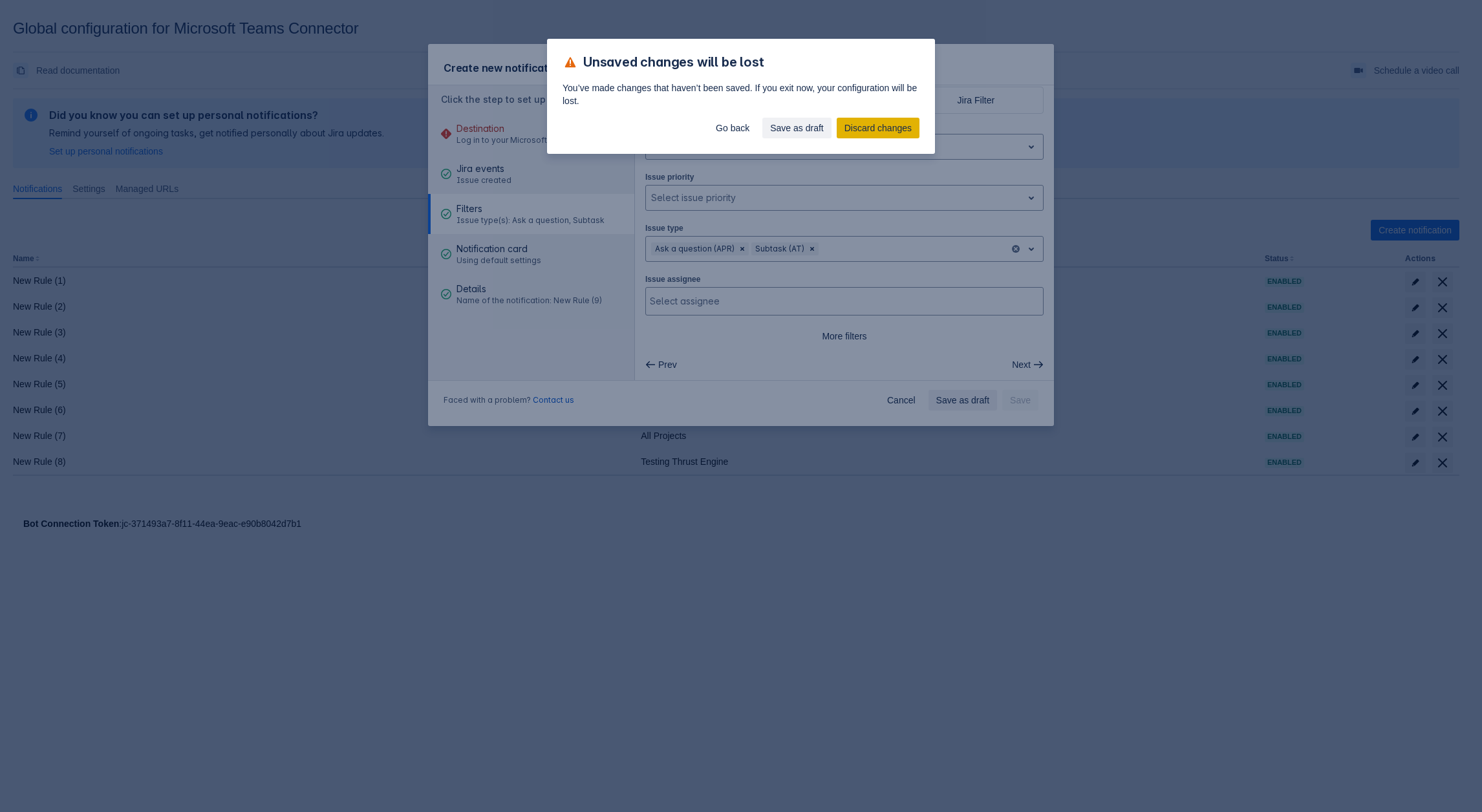
click at [885, 123] on span "Discard changes" at bounding box center [878, 128] width 68 height 21
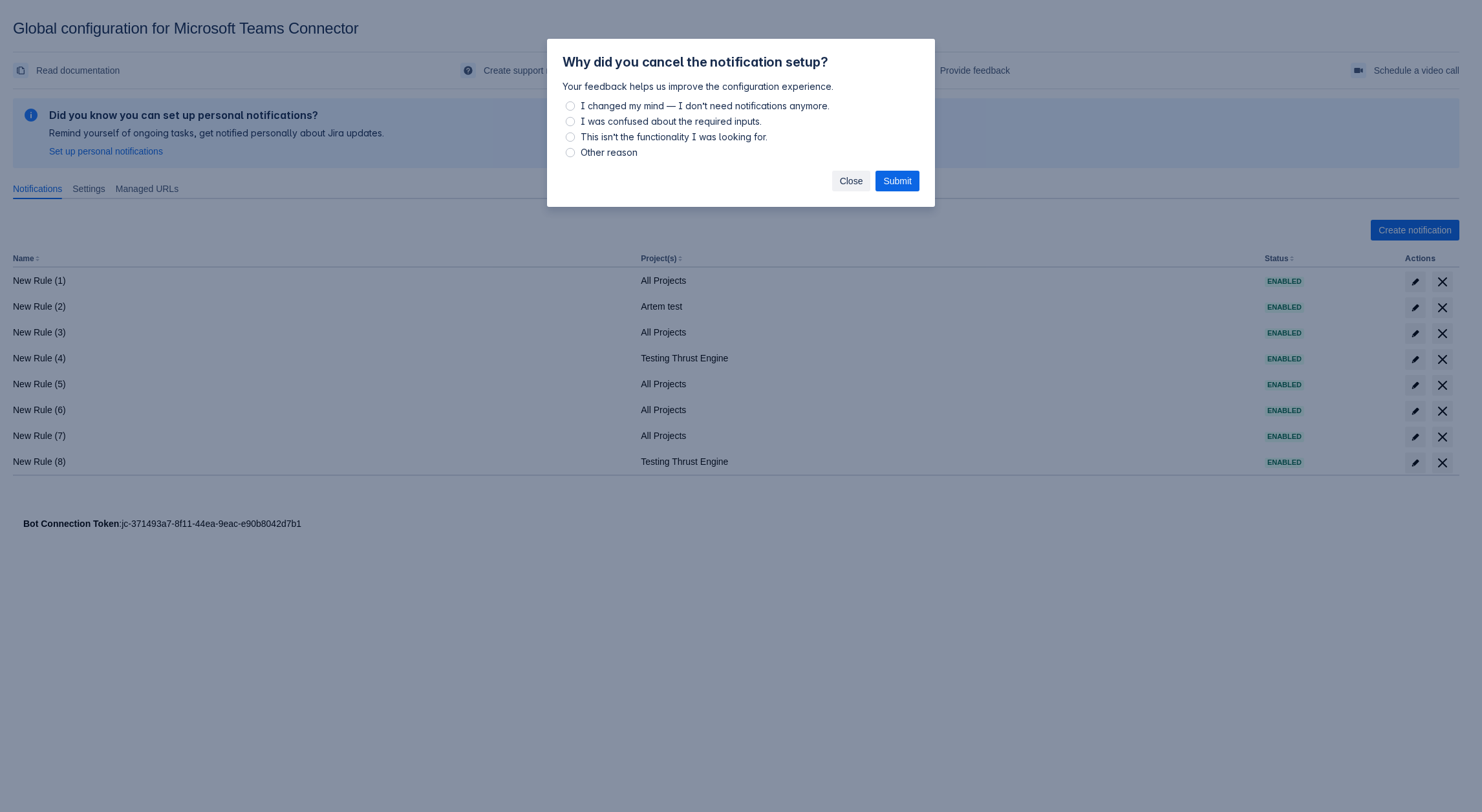
click at [849, 186] on span "Close" at bounding box center [851, 181] width 23 height 21
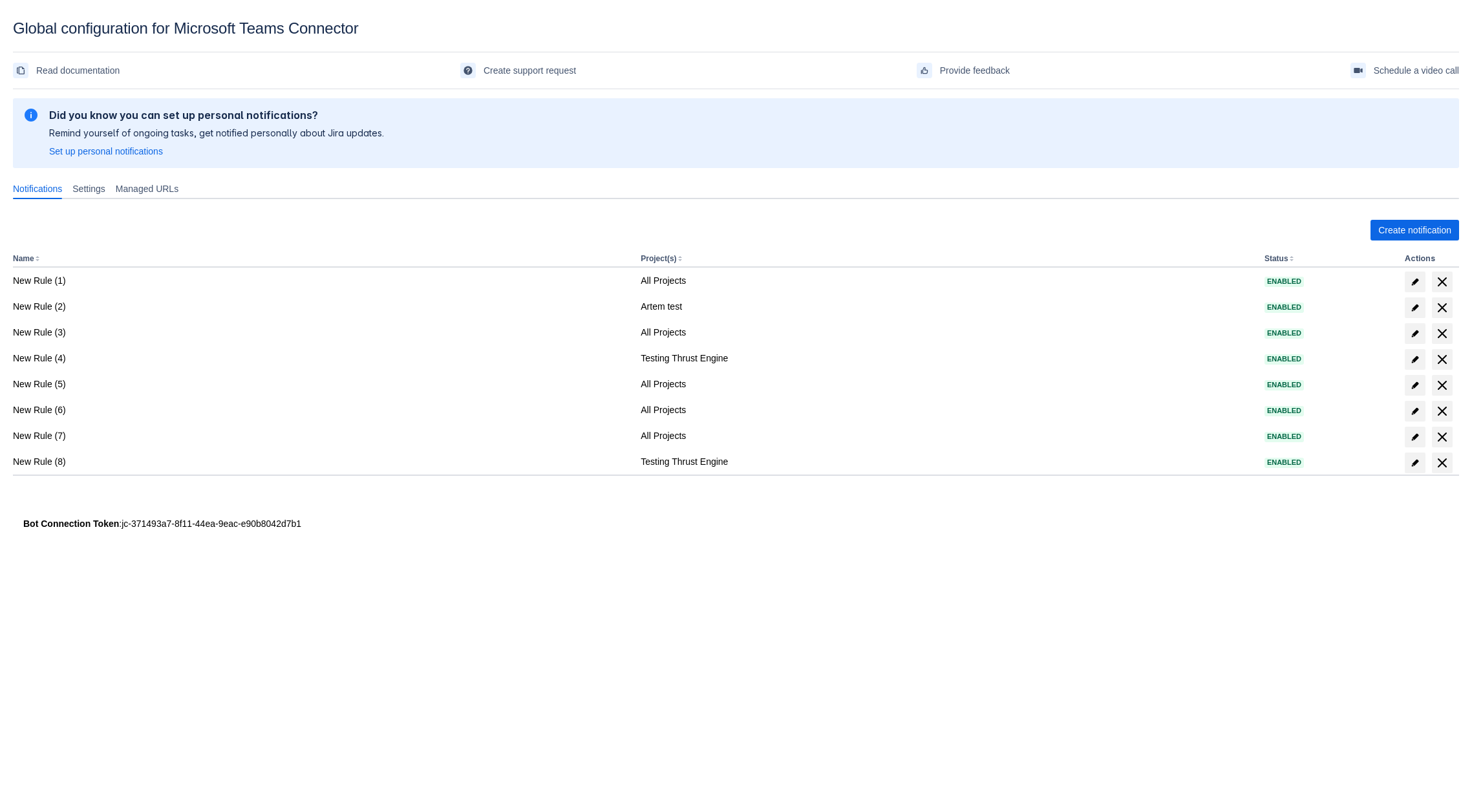
click at [771, 542] on div "Please refresh the page and try again. If the issue persist please contact supp…" at bounding box center [736, 327] width 1446 height 467
click at [1387, 237] on span "Create notification" at bounding box center [1414, 230] width 73 height 21
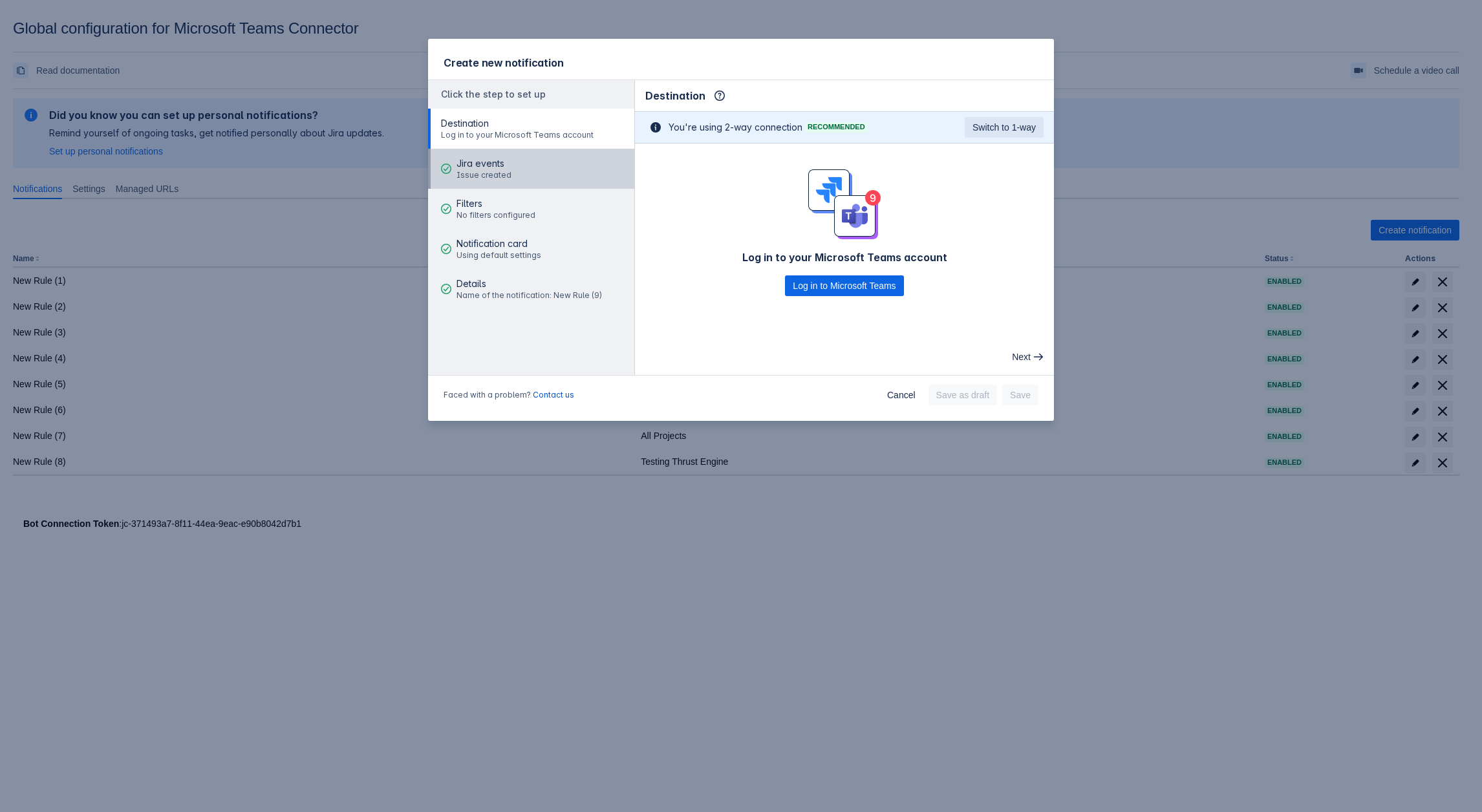
click at [509, 168] on button "Jira events Issue created" at bounding box center [531, 168] width 206 height 40
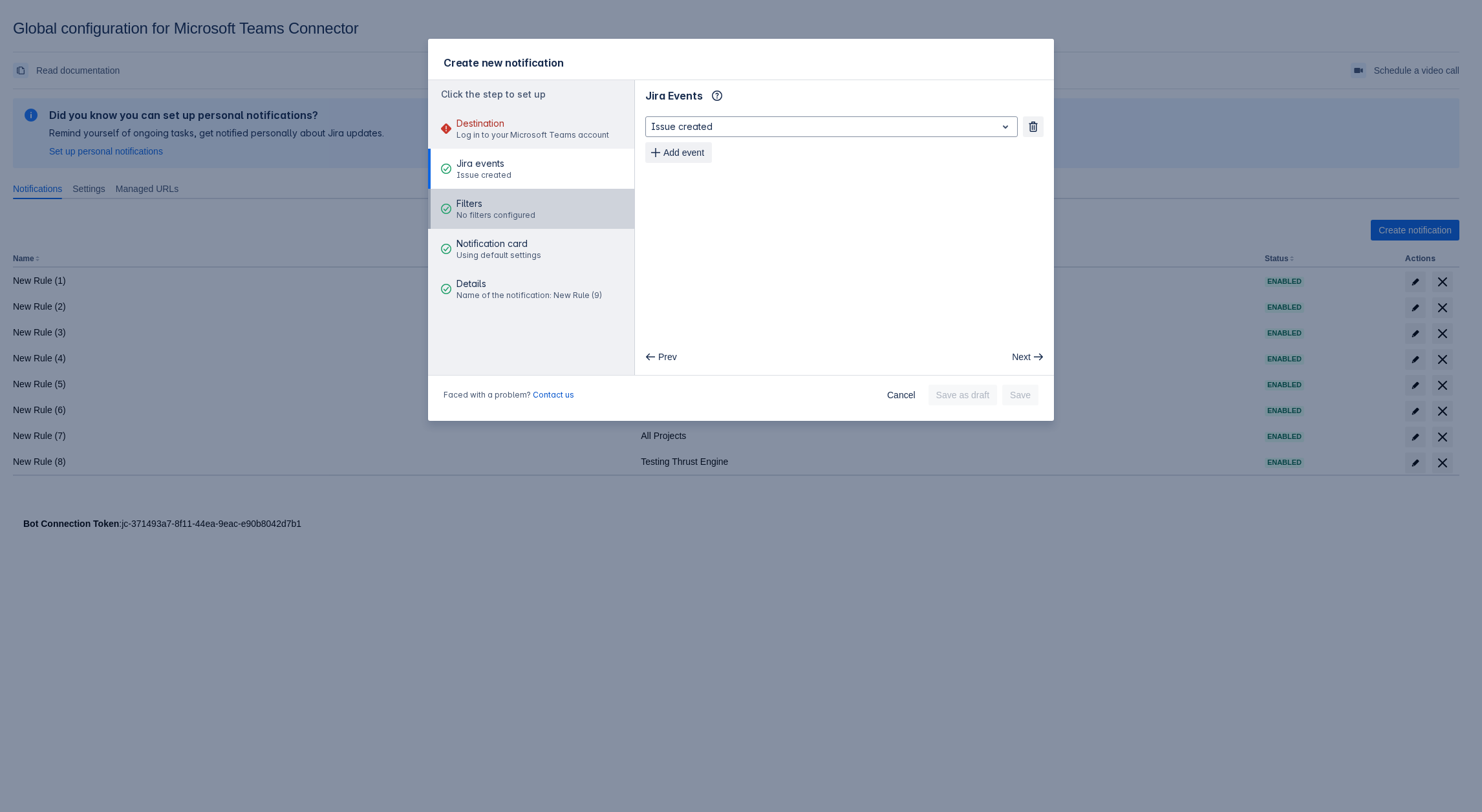
click at [481, 195] on div "Filters No filters configured" at bounding box center [496, 208] width 79 height 39
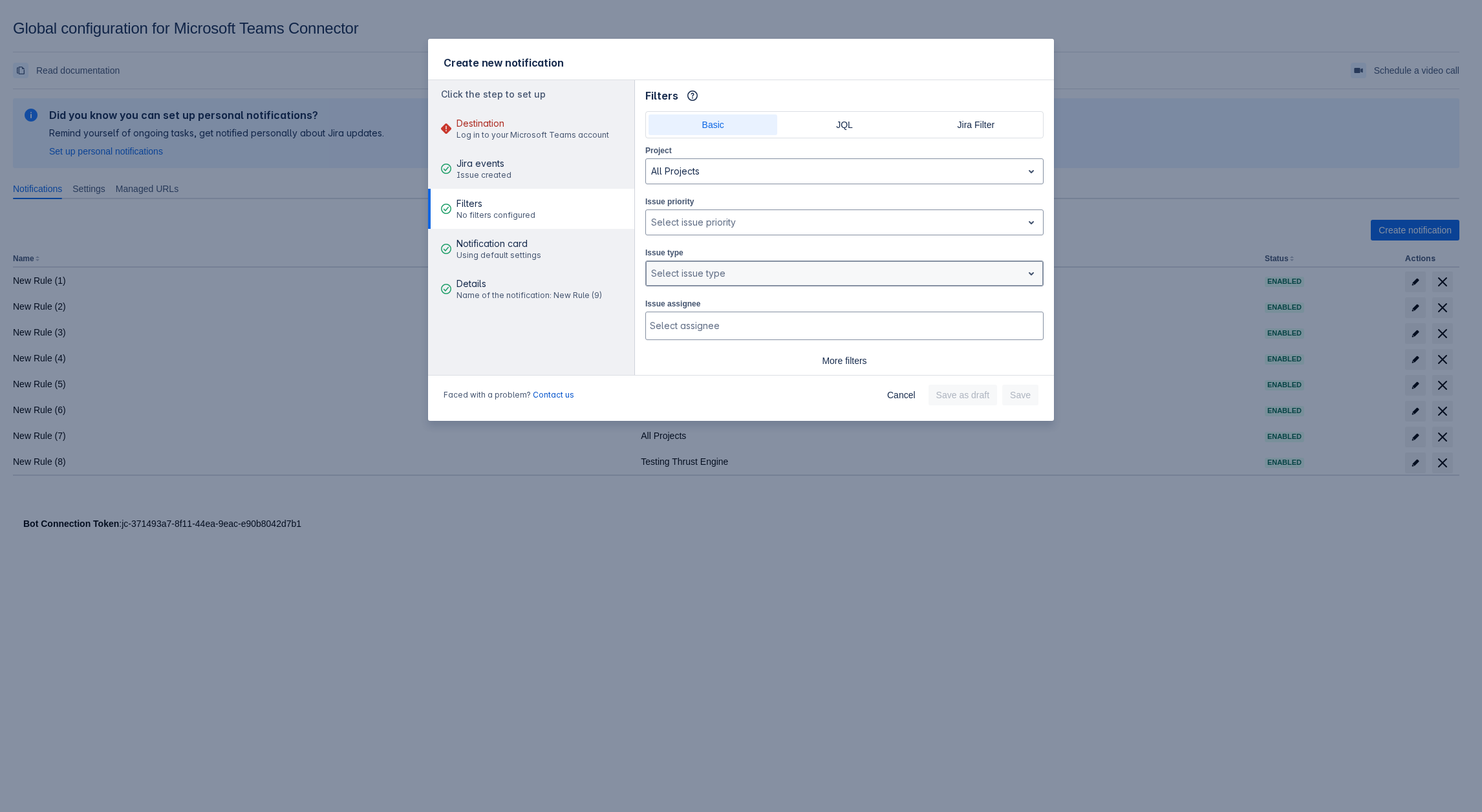
click at [670, 268] on div at bounding box center [834, 273] width 366 height 15
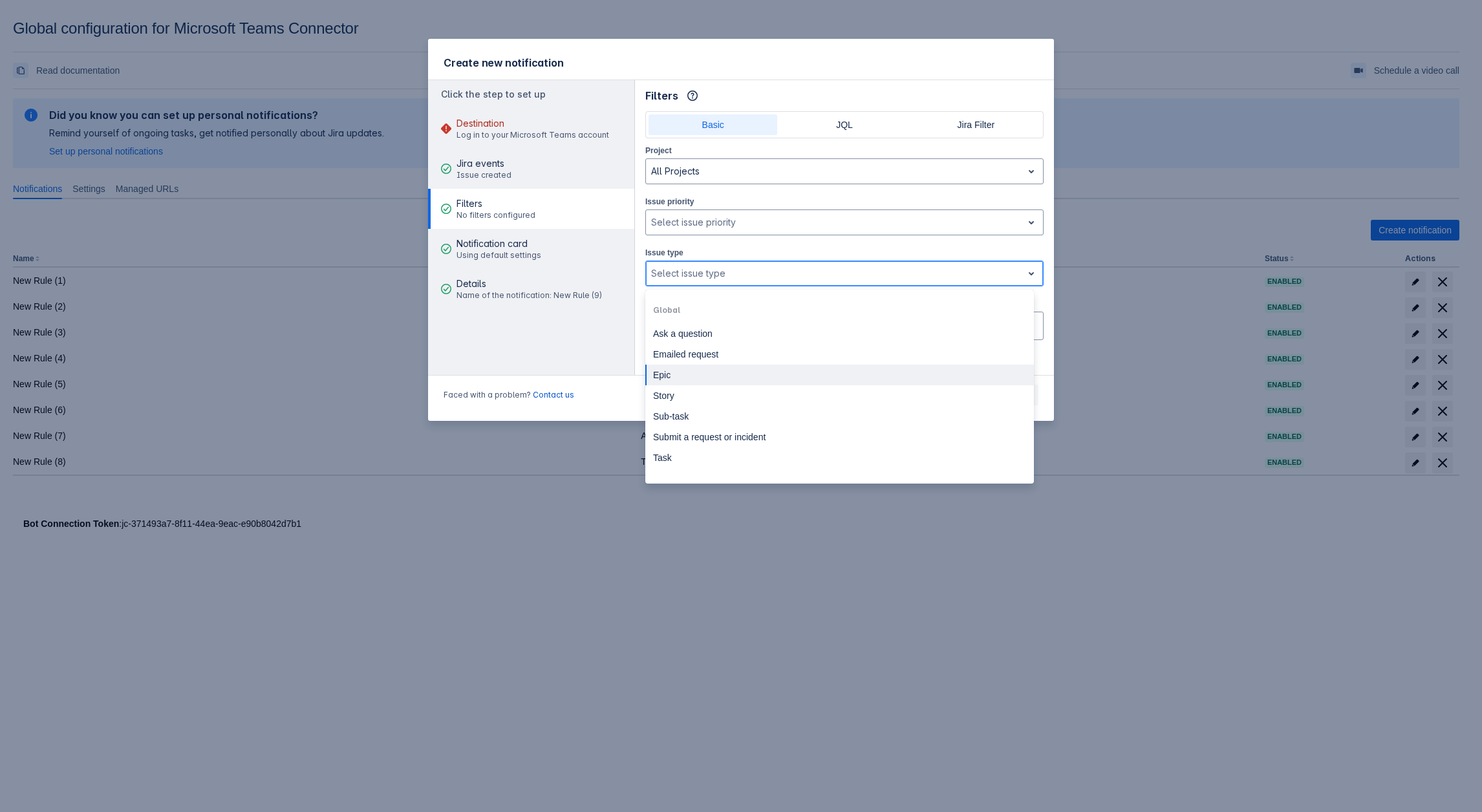
scroll to position [65, 0]
click at [710, 371] on div "Submit a request or incident" at bounding box center [839, 373] width 389 height 21
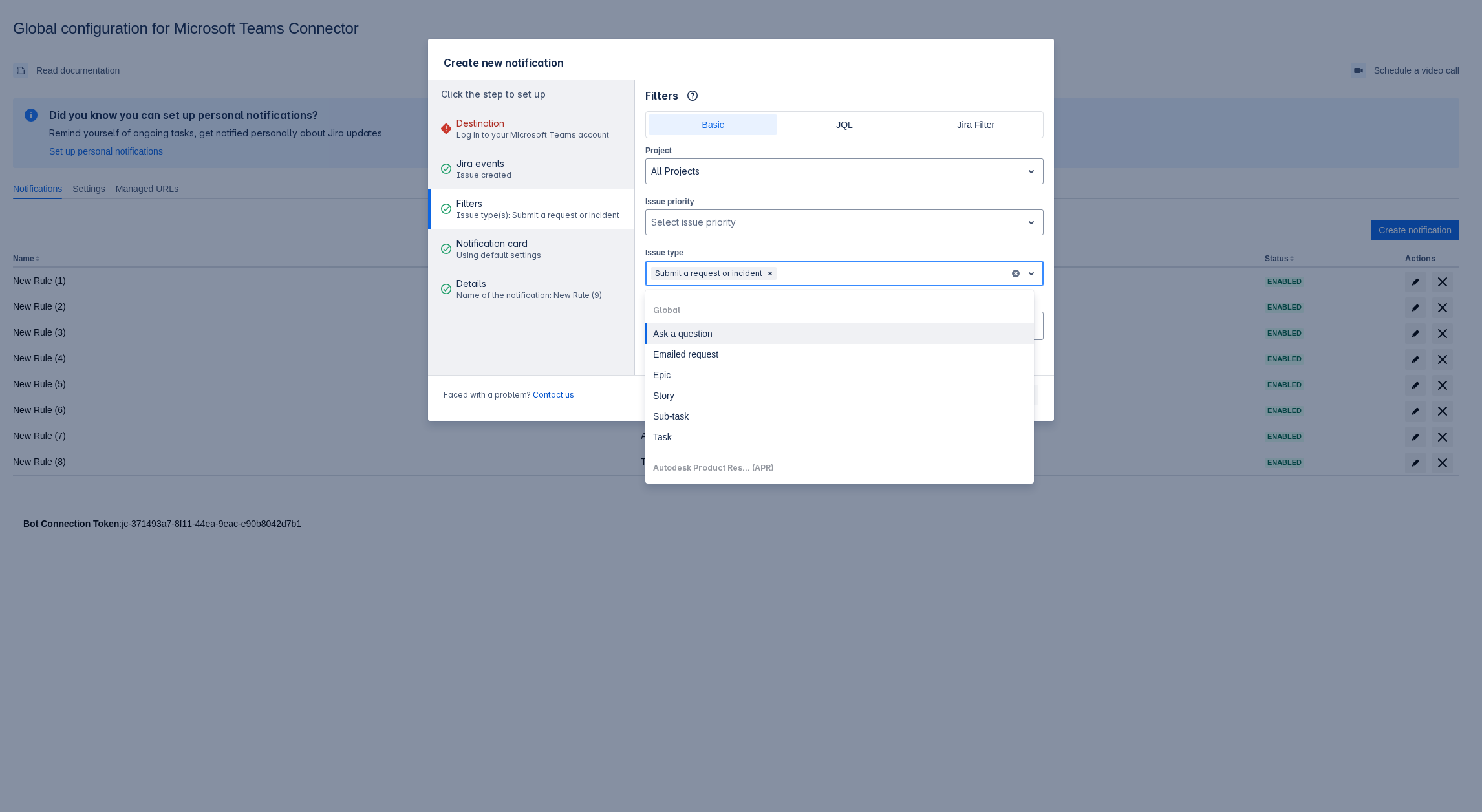
drag, startPoint x: 799, startPoint y: 272, endPoint x: 795, endPoint y: 294, distance: 22.4
click at [798, 272] on div at bounding box center [891, 273] width 225 height 15
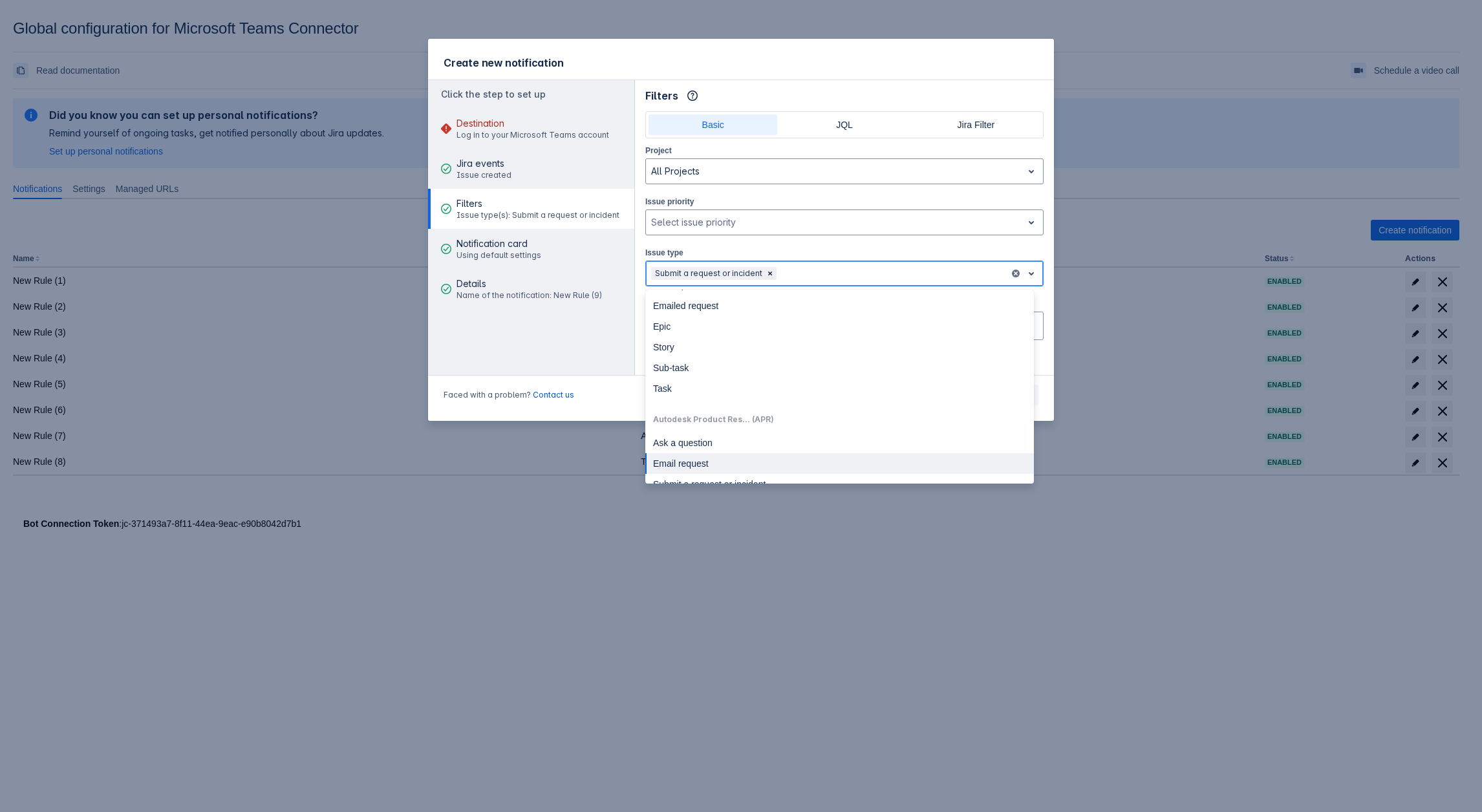
scroll to position [129, 0]
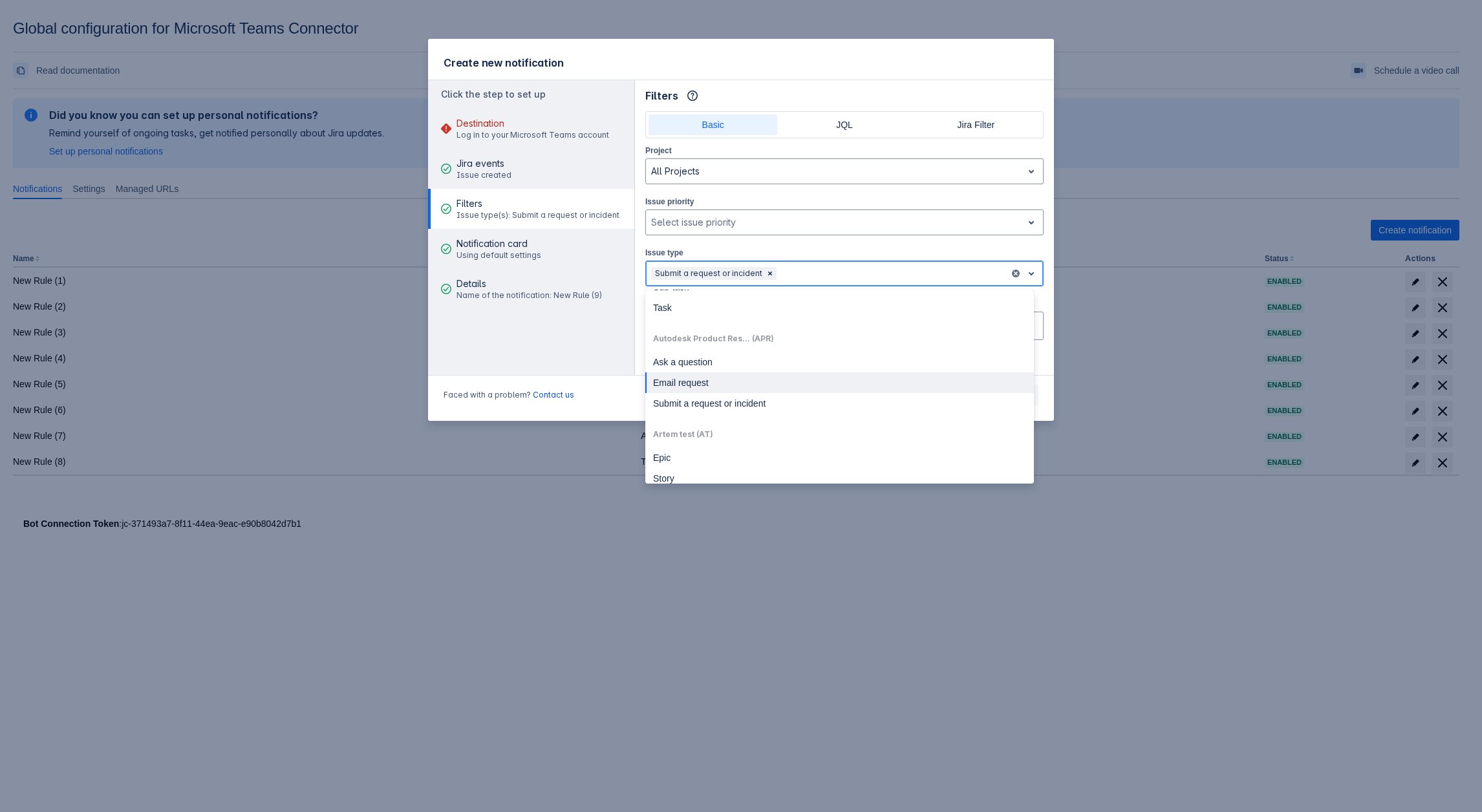
click at [714, 382] on div "Email request" at bounding box center [839, 383] width 389 height 21
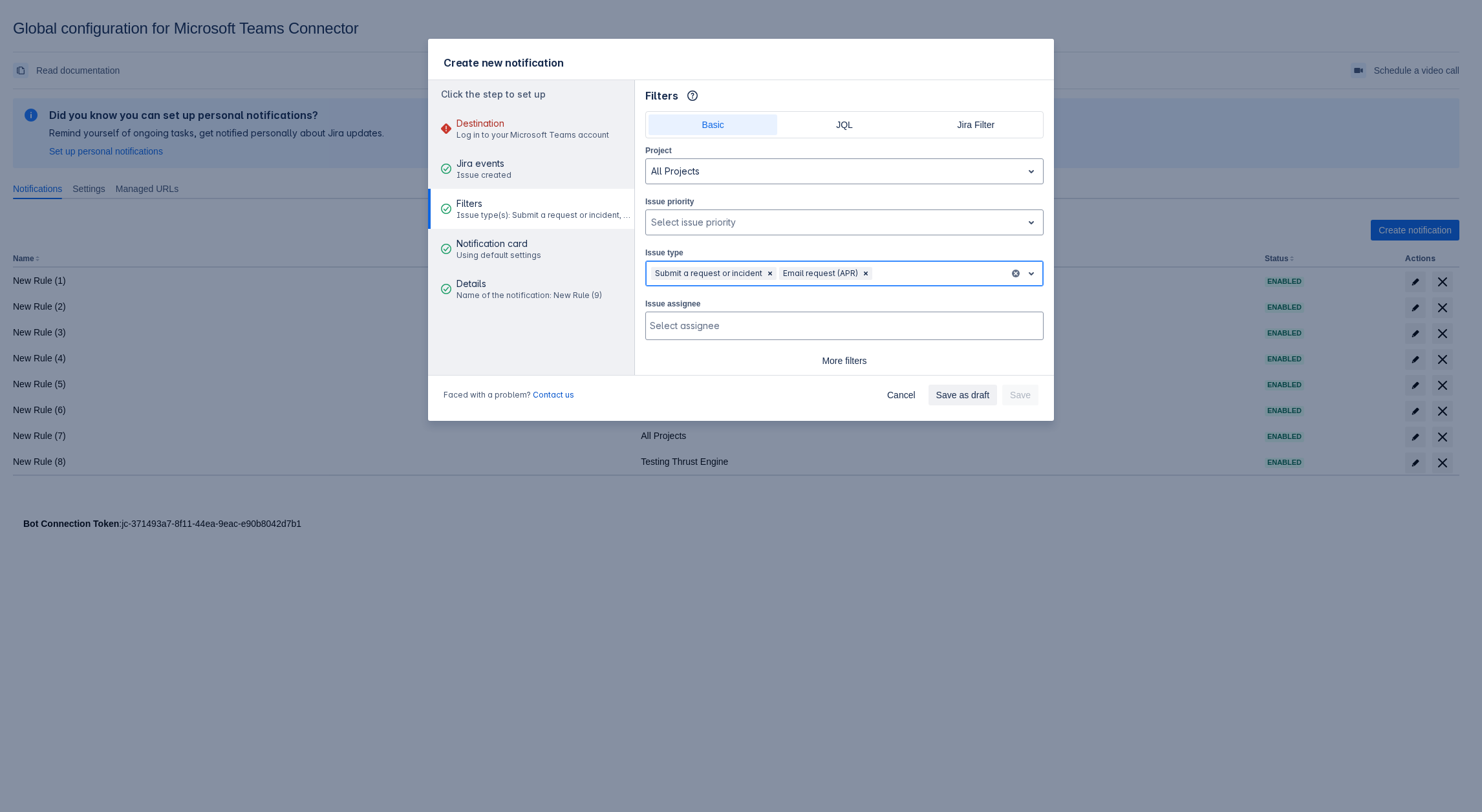
click at [887, 269] on div at bounding box center [940, 273] width 129 height 15
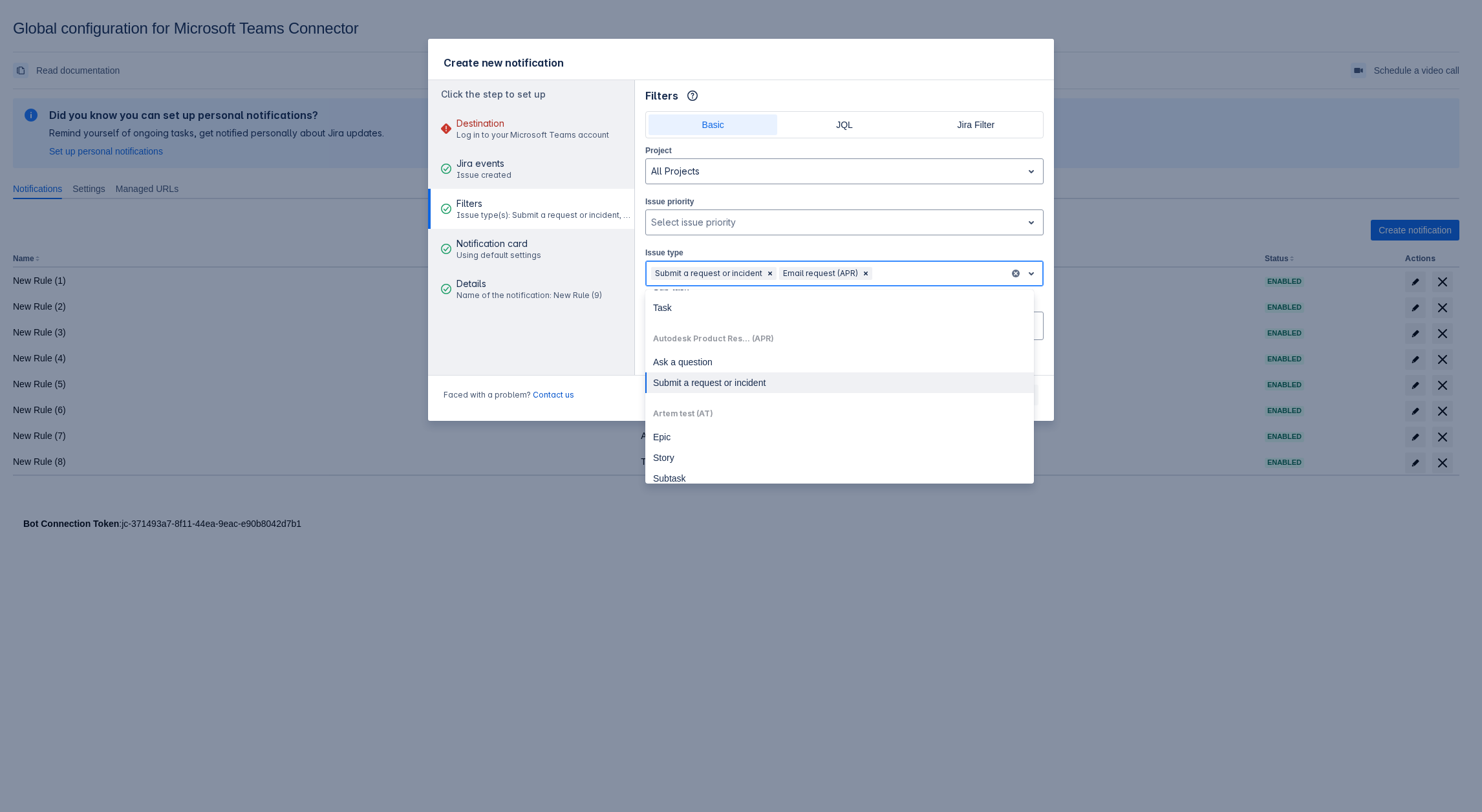
click at [708, 382] on div "Submit a request or incident" at bounding box center [839, 383] width 389 height 21
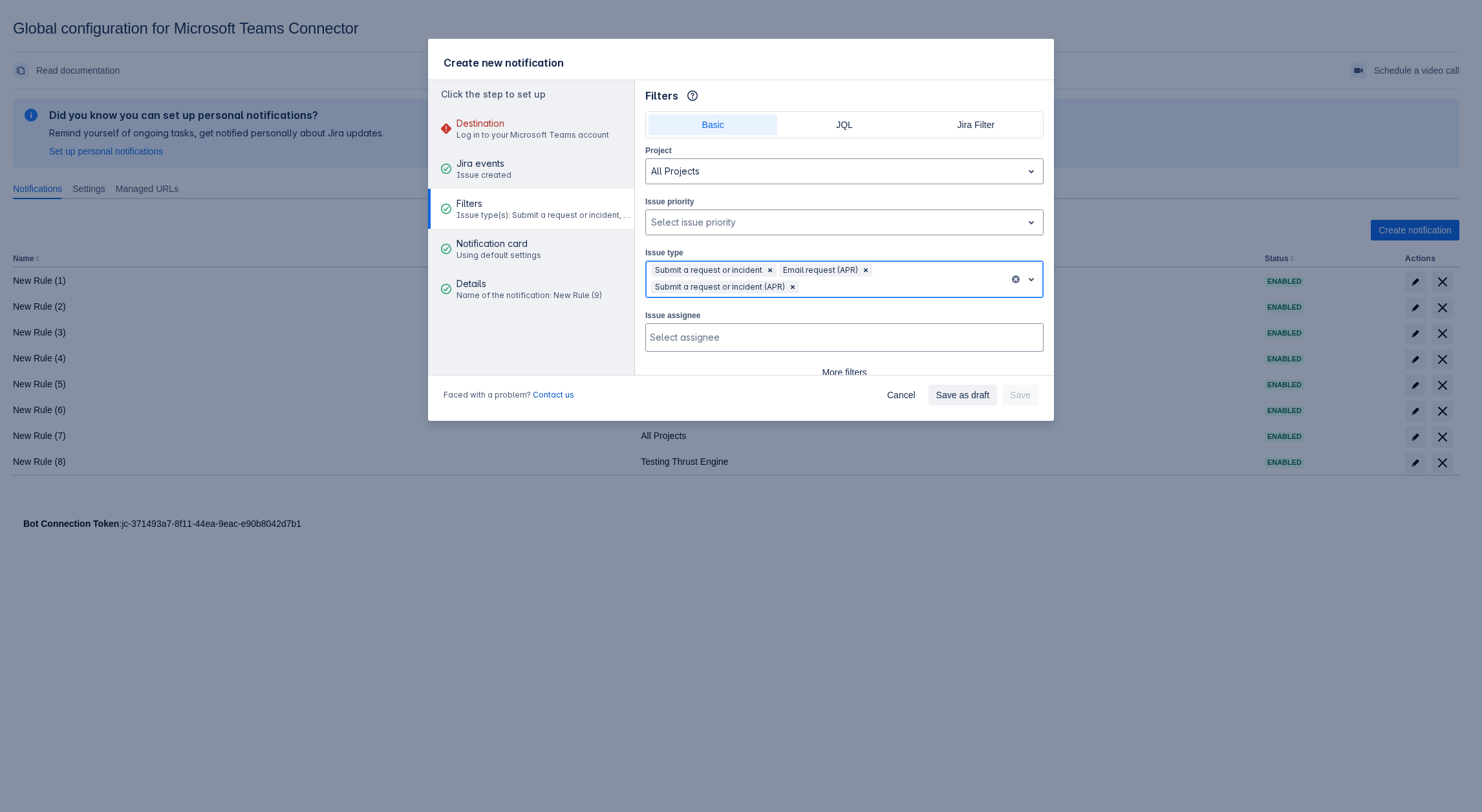
click at [864, 285] on div at bounding box center [903, 287] width 203 height 15
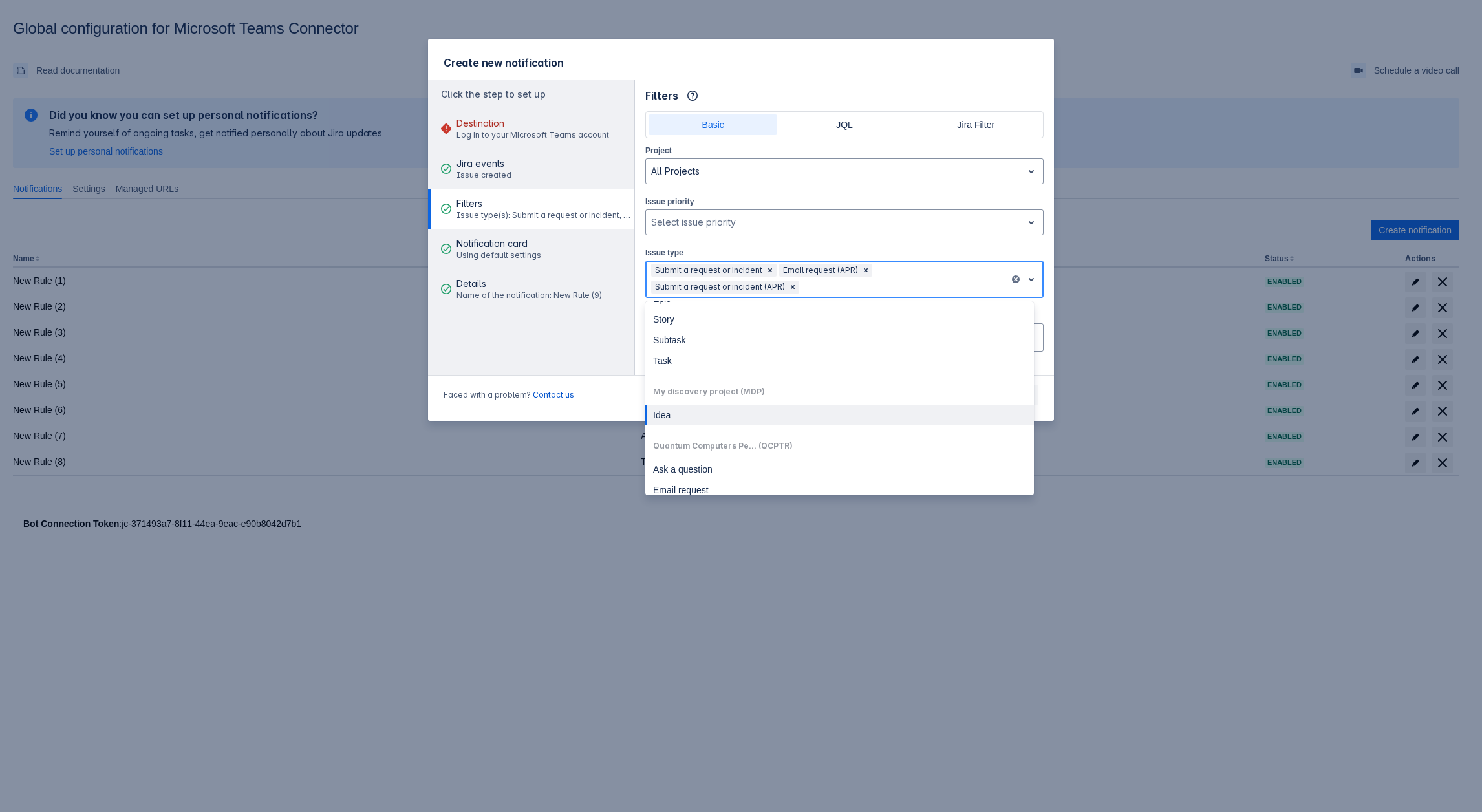
scroll to position [388, 0]
click at [675, 456] on div "Subtask" at bounding box center [839, 456] width 389 height 21
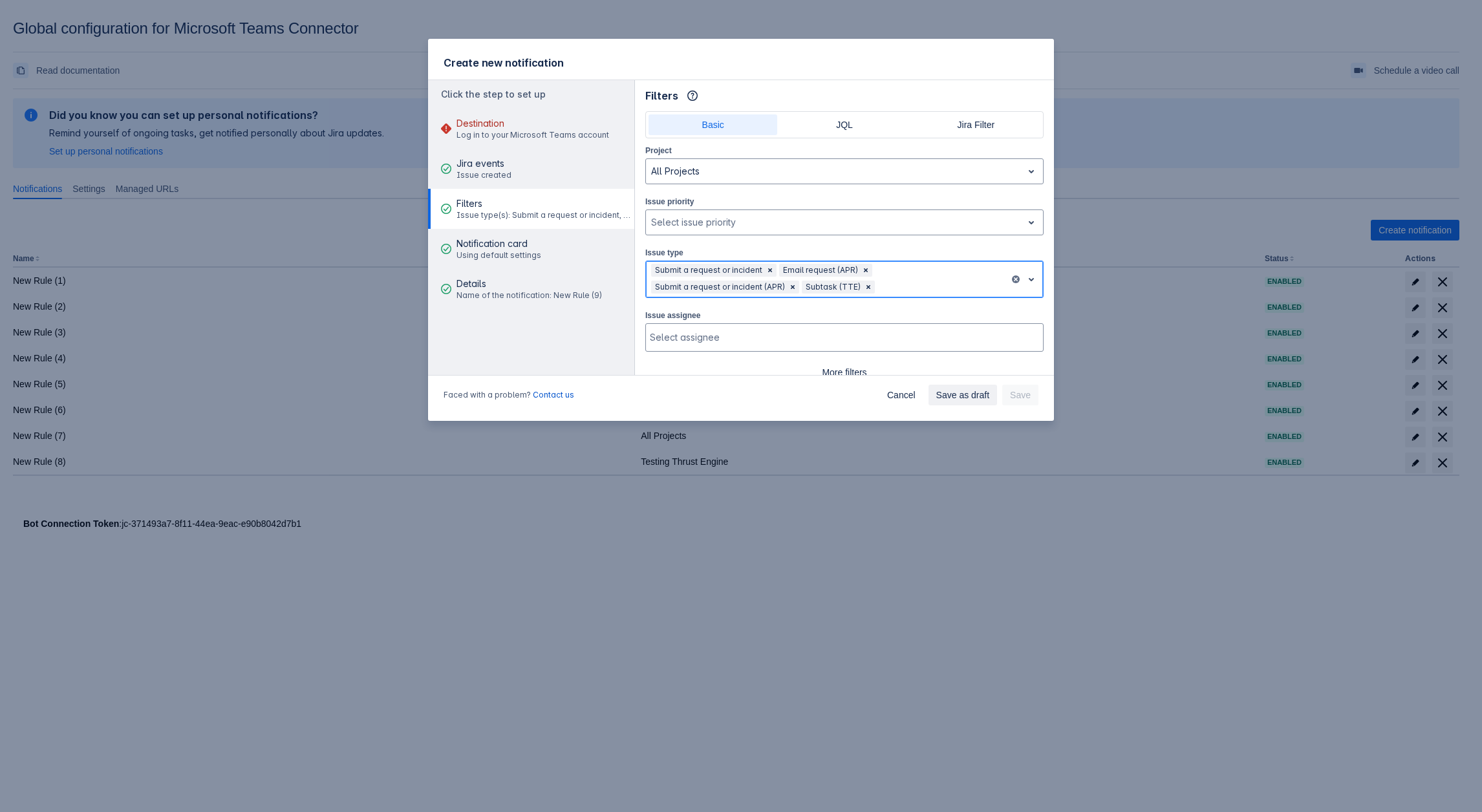
scroll to position [42, 0]
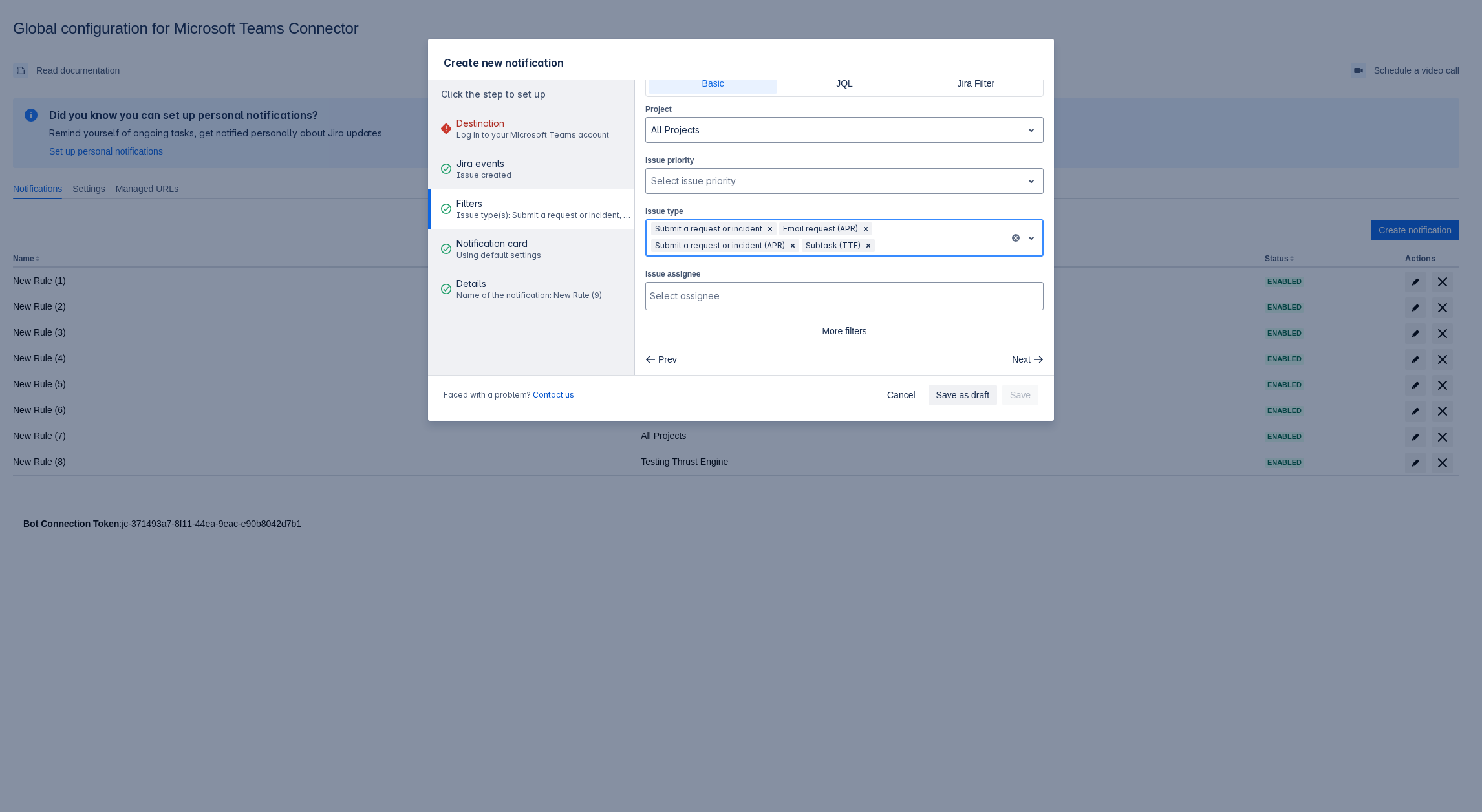
click at [918, 243] on div at bounding box center [941, 245] width 127 height 15
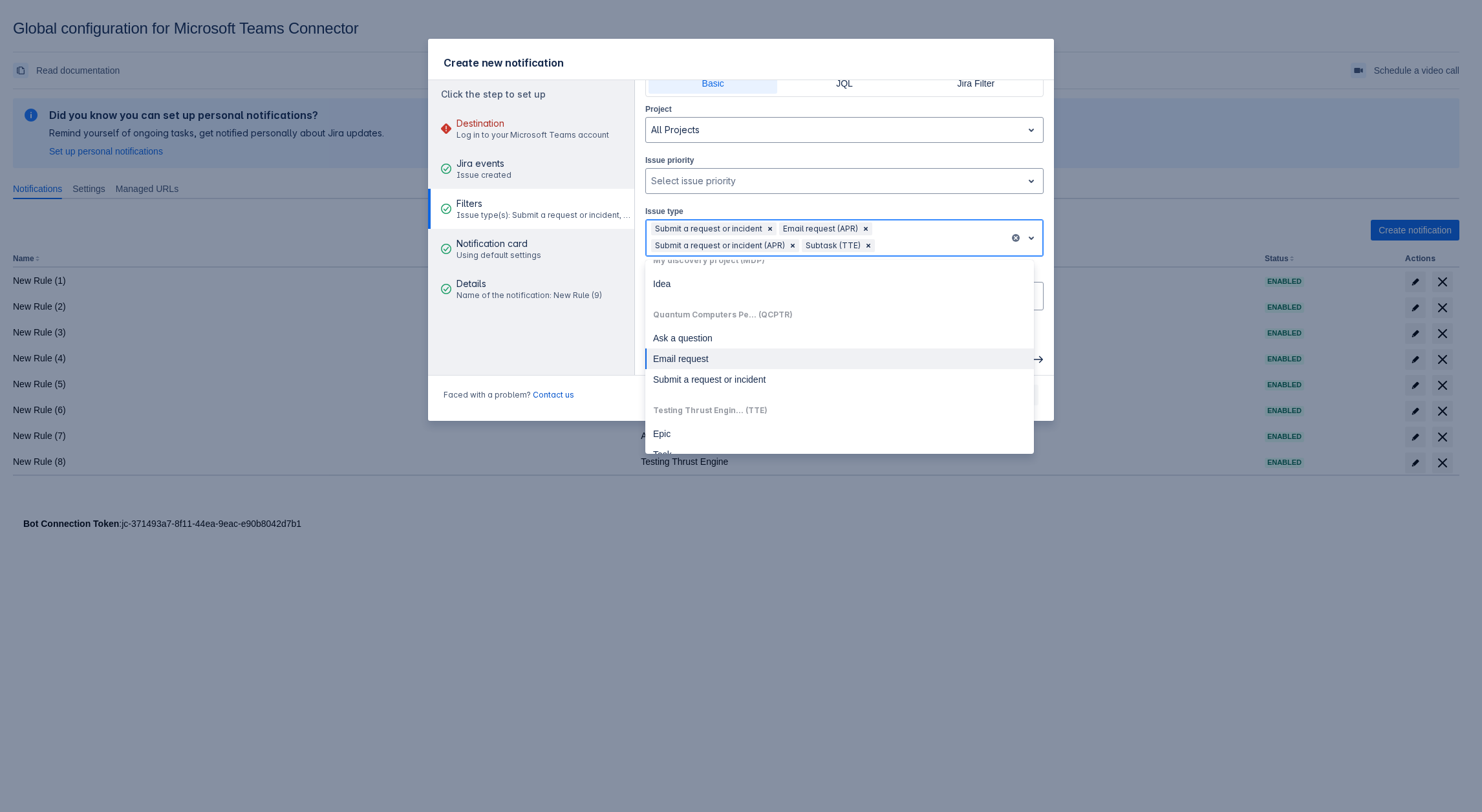
scroll to position [370, 0]
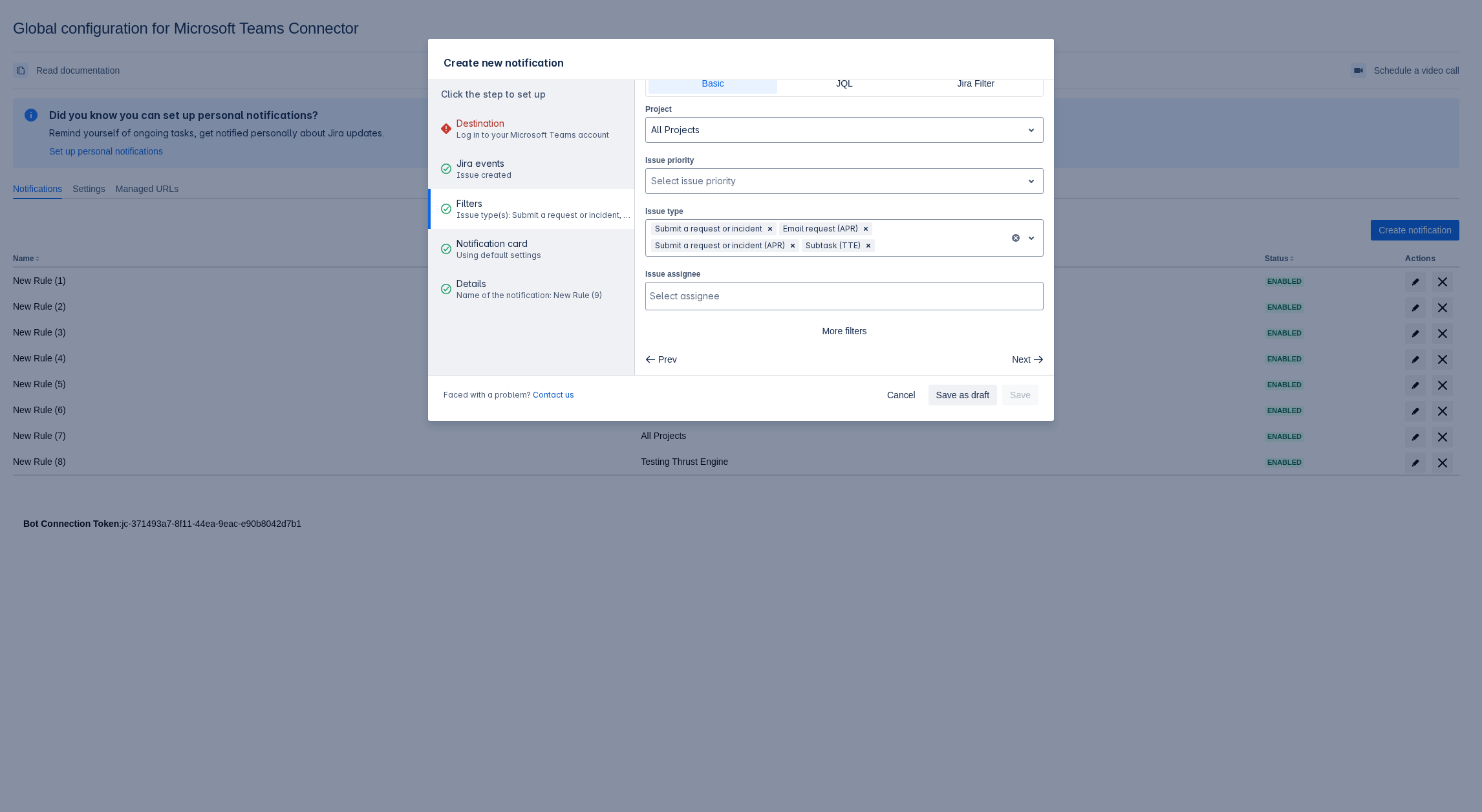
click at [617, 357] on aside "Click the step to set up Destination Log in to your Microsoft Teams account Jir…" at bounding box center [532, 227] width 207 height 295
click at [904, 242] on div at bounding box center [941, 245] width 127 height 15
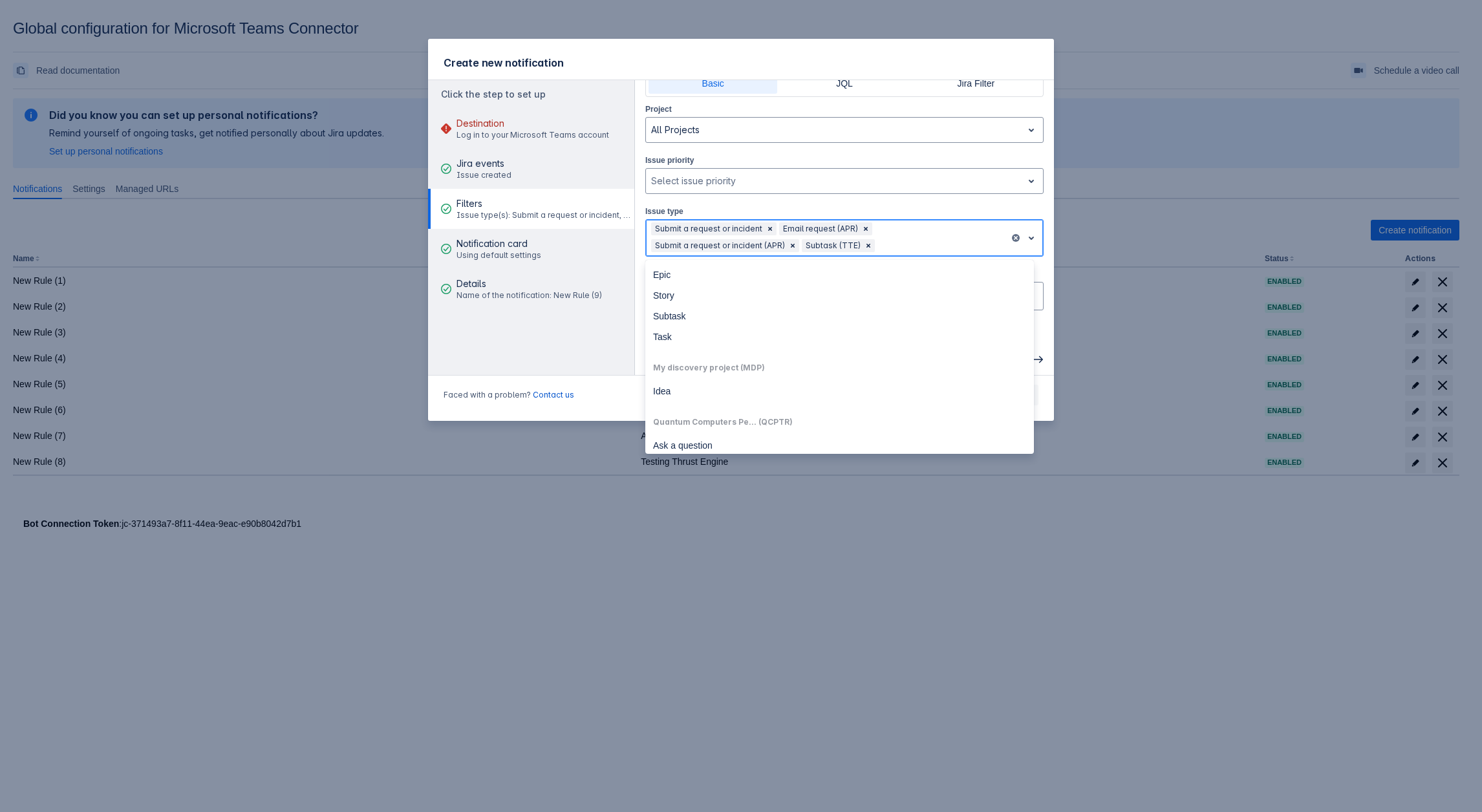
scroll to position [241, 0]
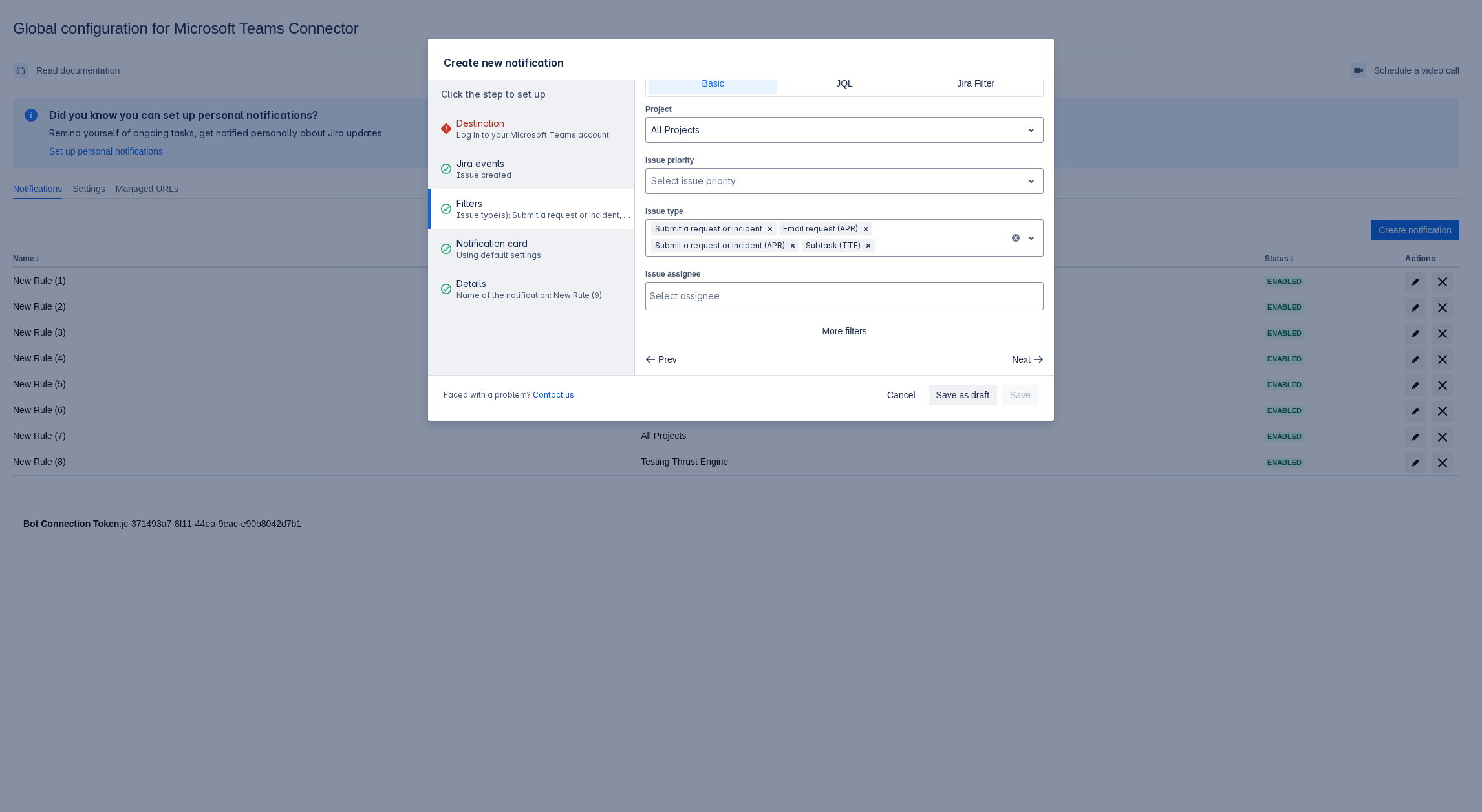
click at [764, 490] on div "Create new notification Click the step to set up Destination Log in to your Mic…" at bounding box center [741, 406] width 1482 height 812
click at [907, 383] on div "Faced with a problem? Contact us Cancel Save as draft Save" at bounding box center [741, 397] width 626 height 47
click at [907, 388] on span "Cancel" at bounding box center [902, 395] width 29 height 21
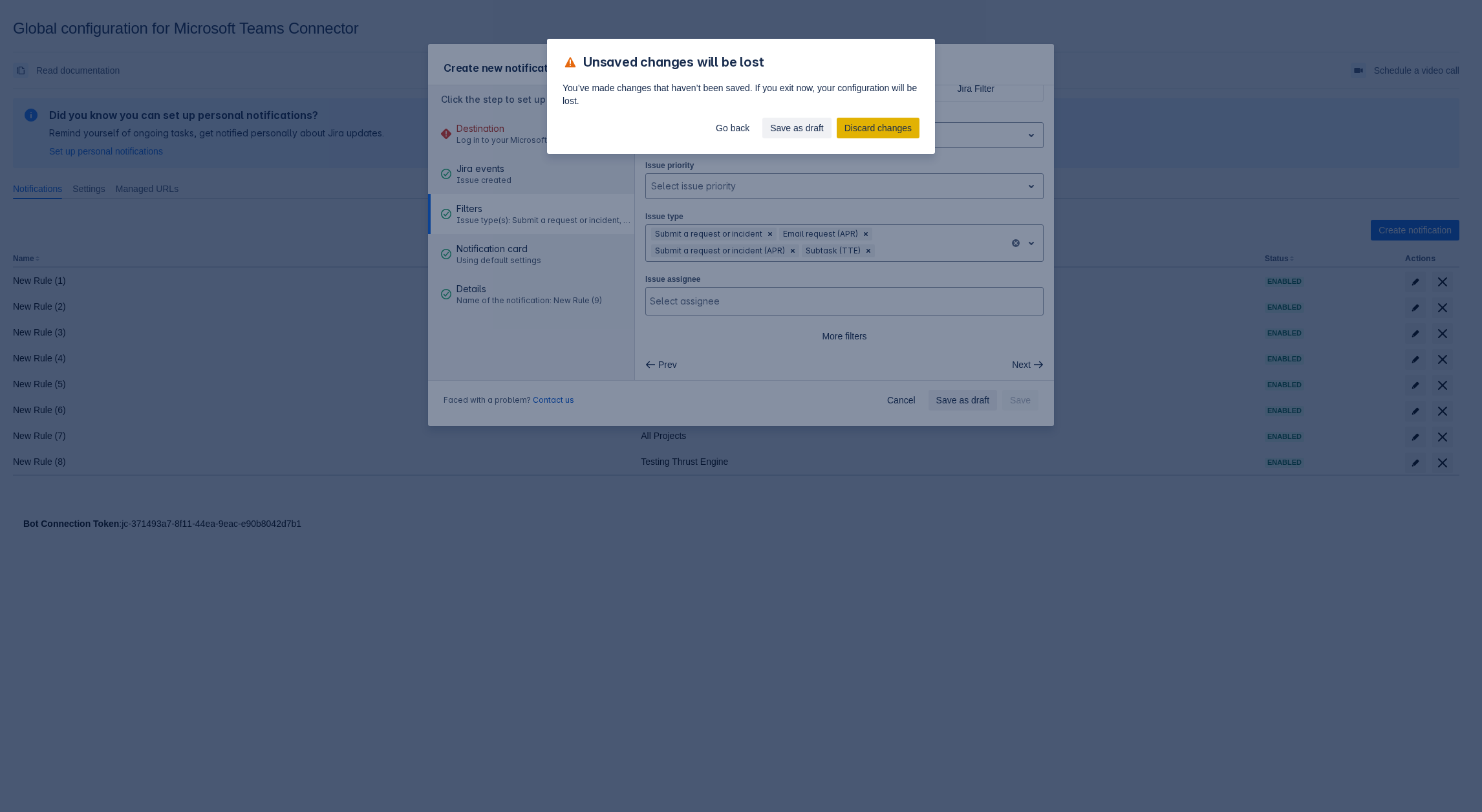
click at [845, 124] on span "Discard changes" at bounding box center [878, 128] width 68 height 21
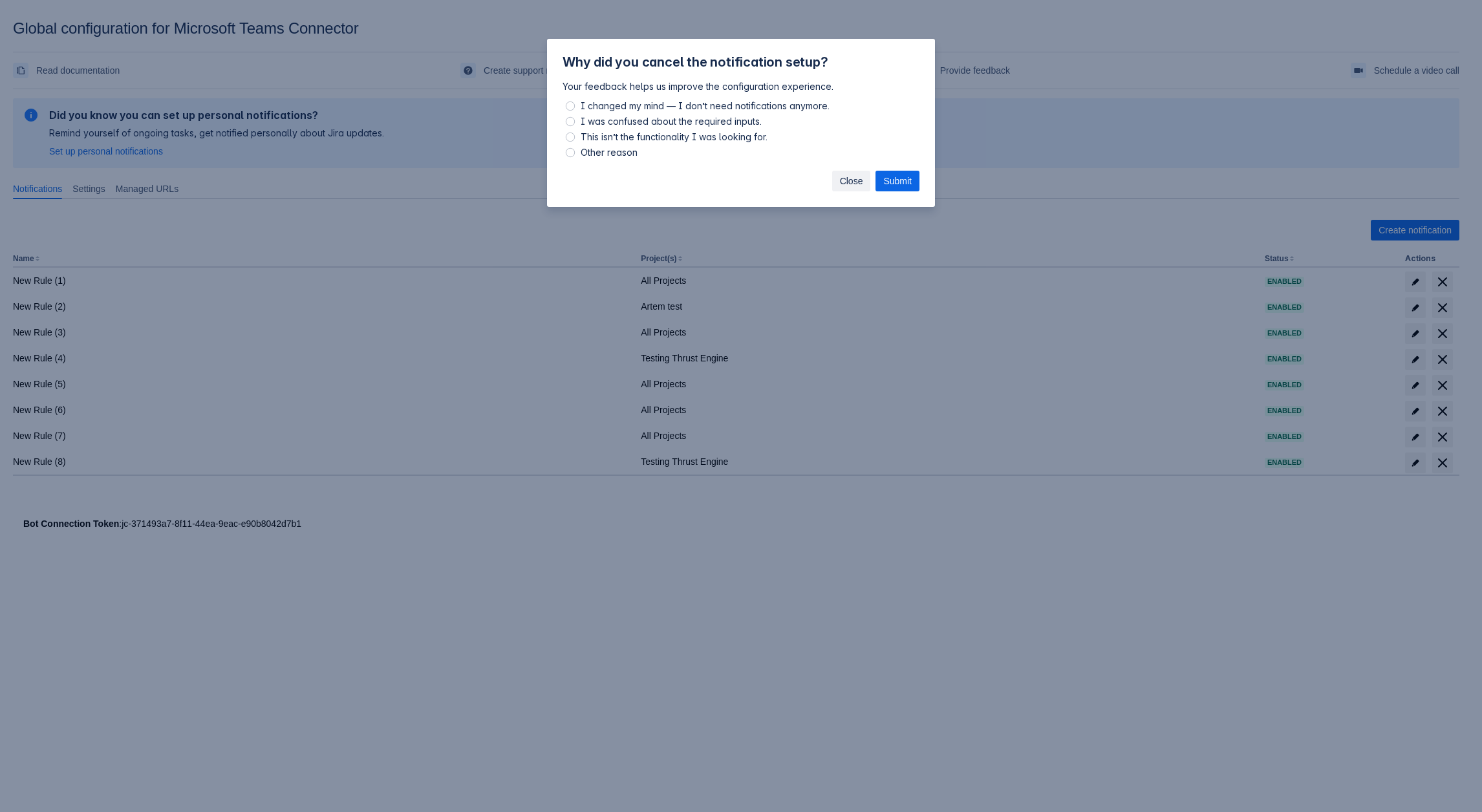
click at [846, 182] on span "Close" at bounding box center [851, 181] width 23 height 21
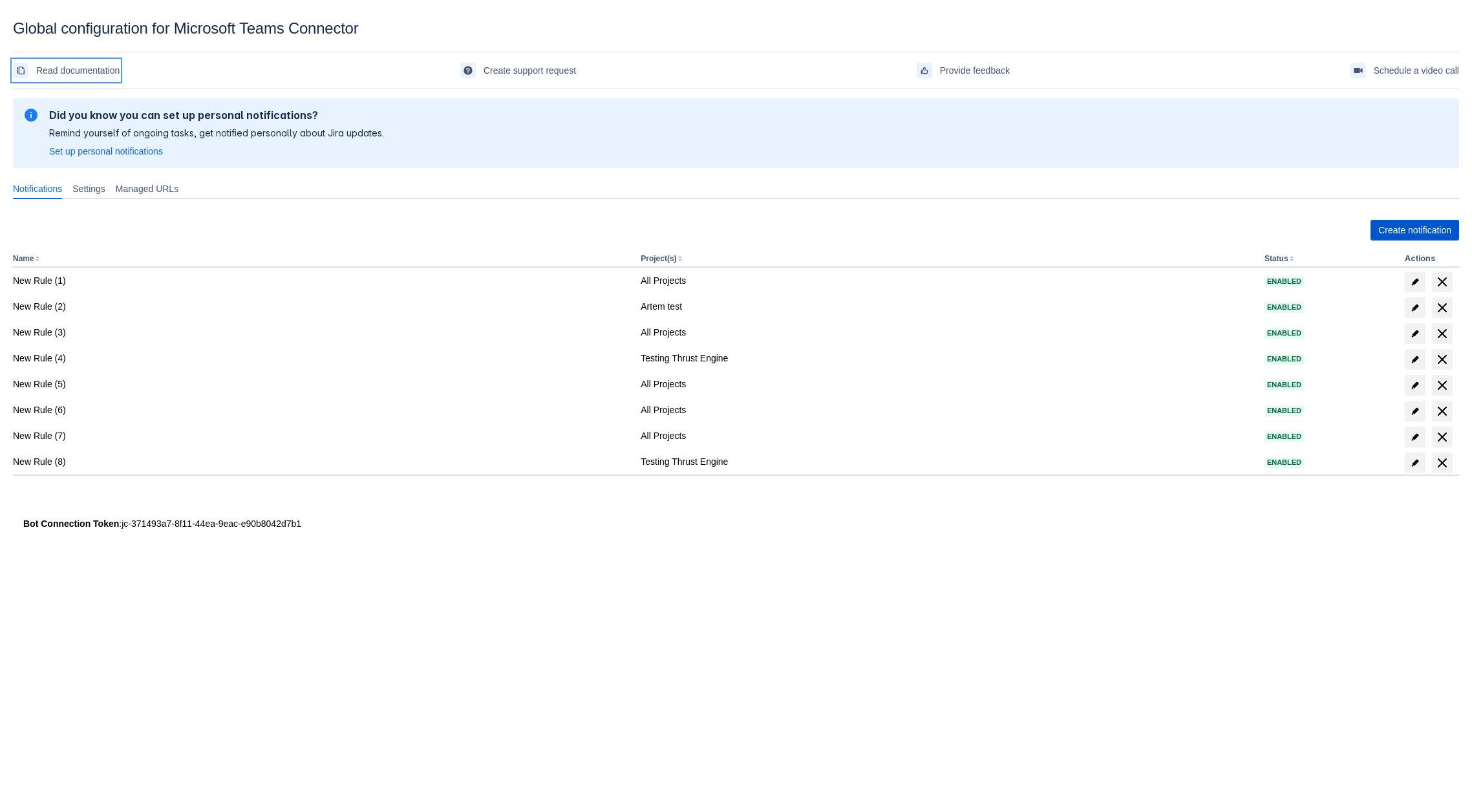
click at [1406, 228] on span "Create notification" at bounding box center [1414, 230] width 73 height 21
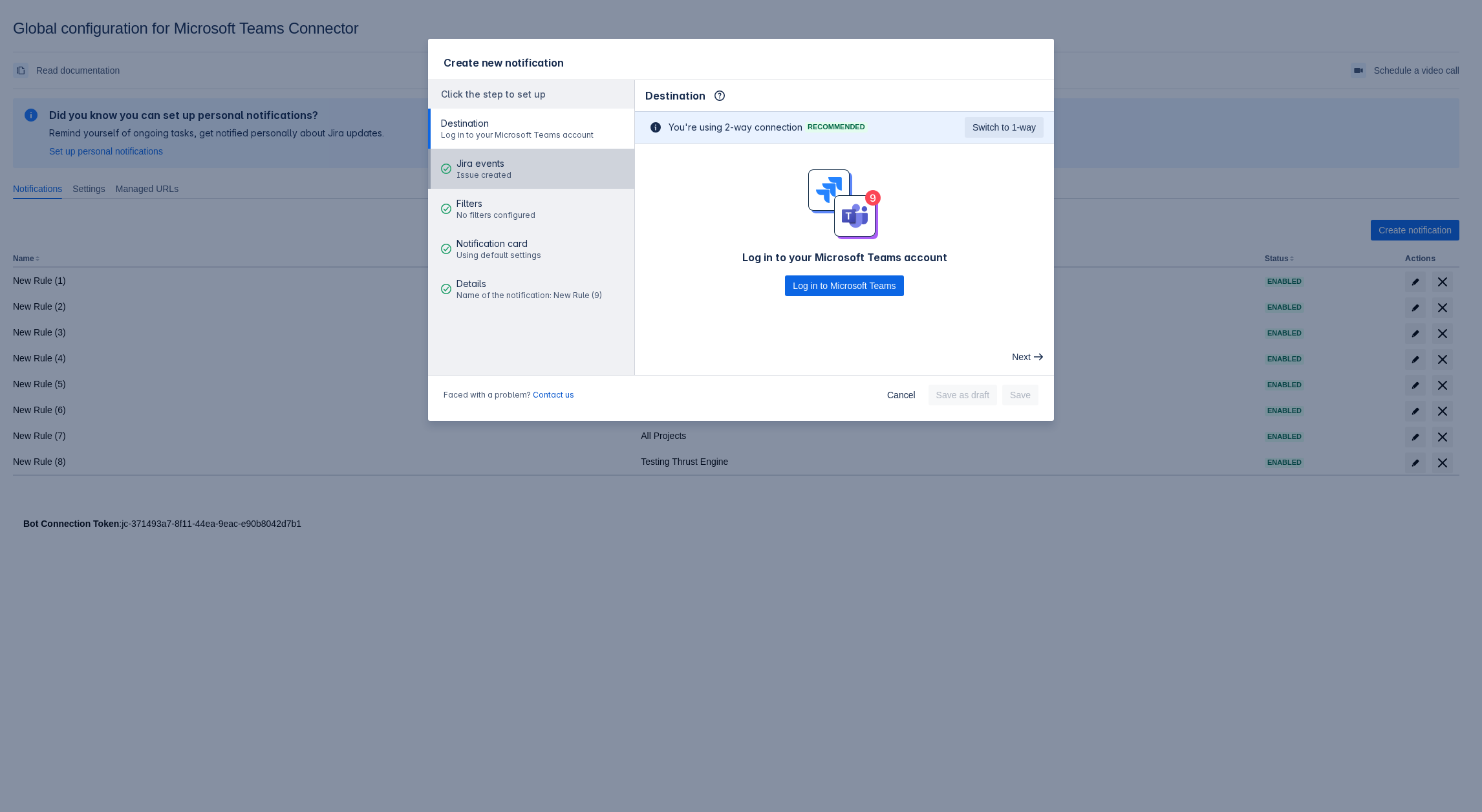
click at [486, 168] on span "Jira events" at bounding box center [484, 164] width 55 height 13
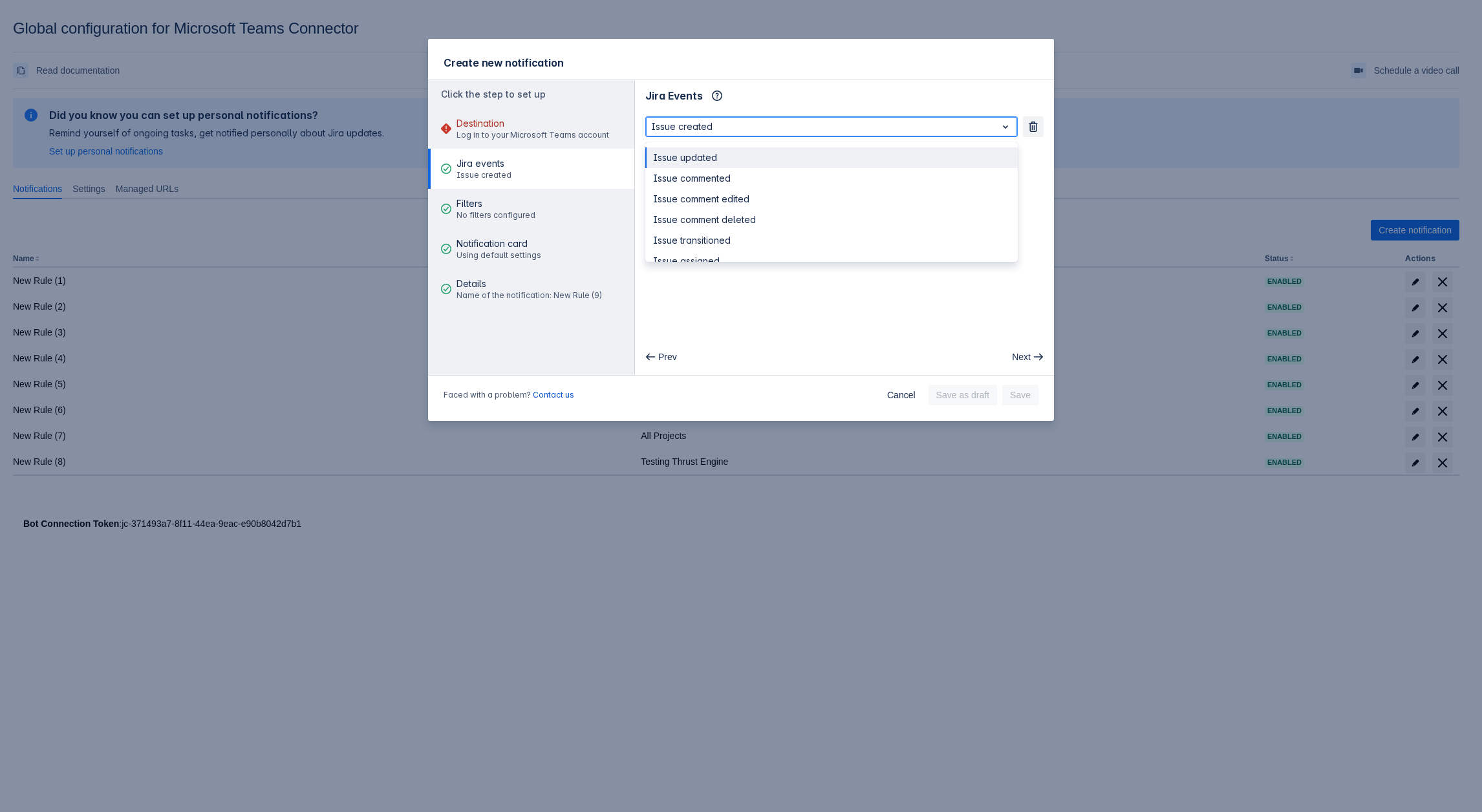
click at [718, 130] on div at bounding box center [822, 126] width 341 height 15
click at [721, 190] on div "Issue comment edited" at bounding box center [831, 200] width 373 height 21
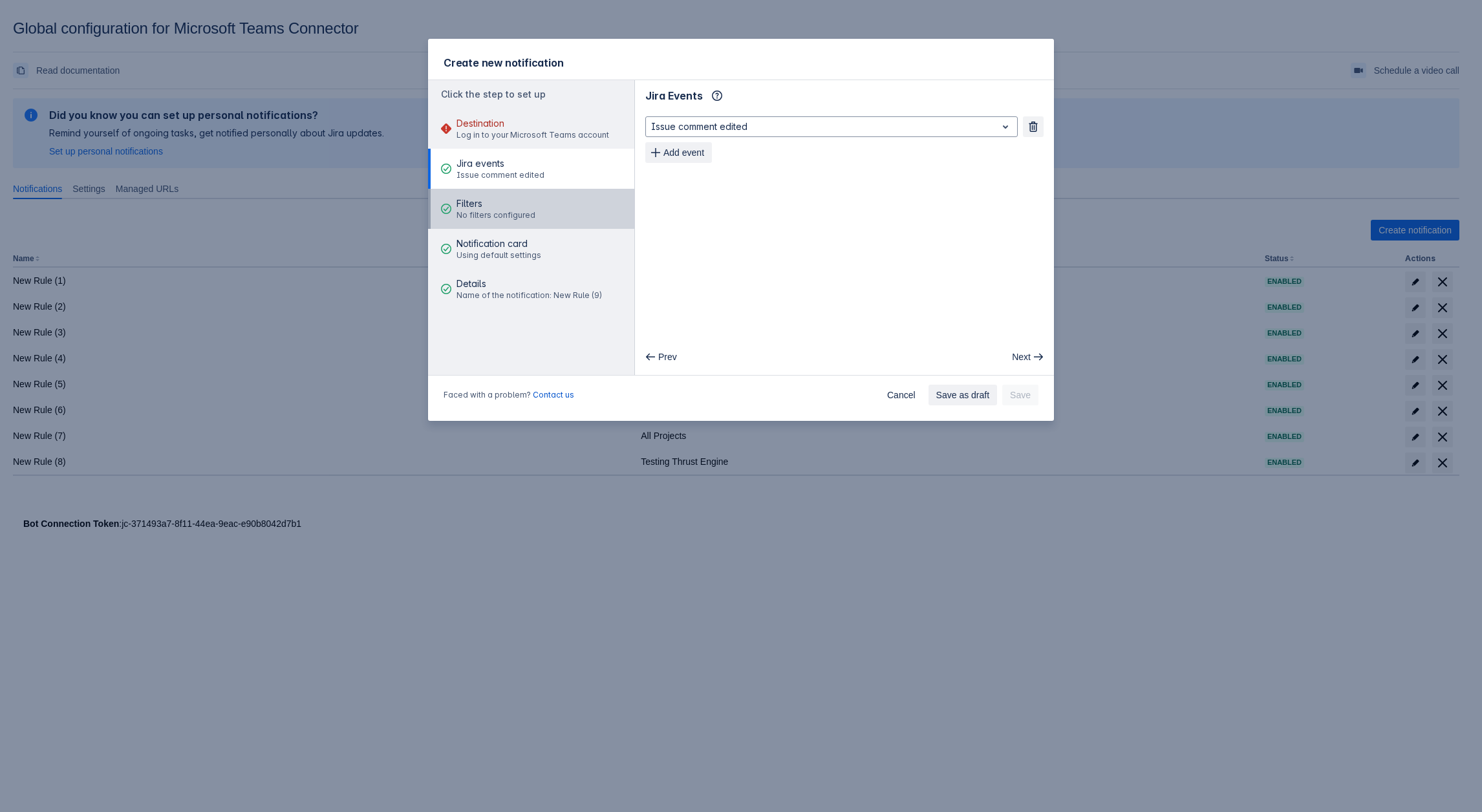
click at [476, 205] on span "Filters" at bounding box center [496, 203] width 79 height 13
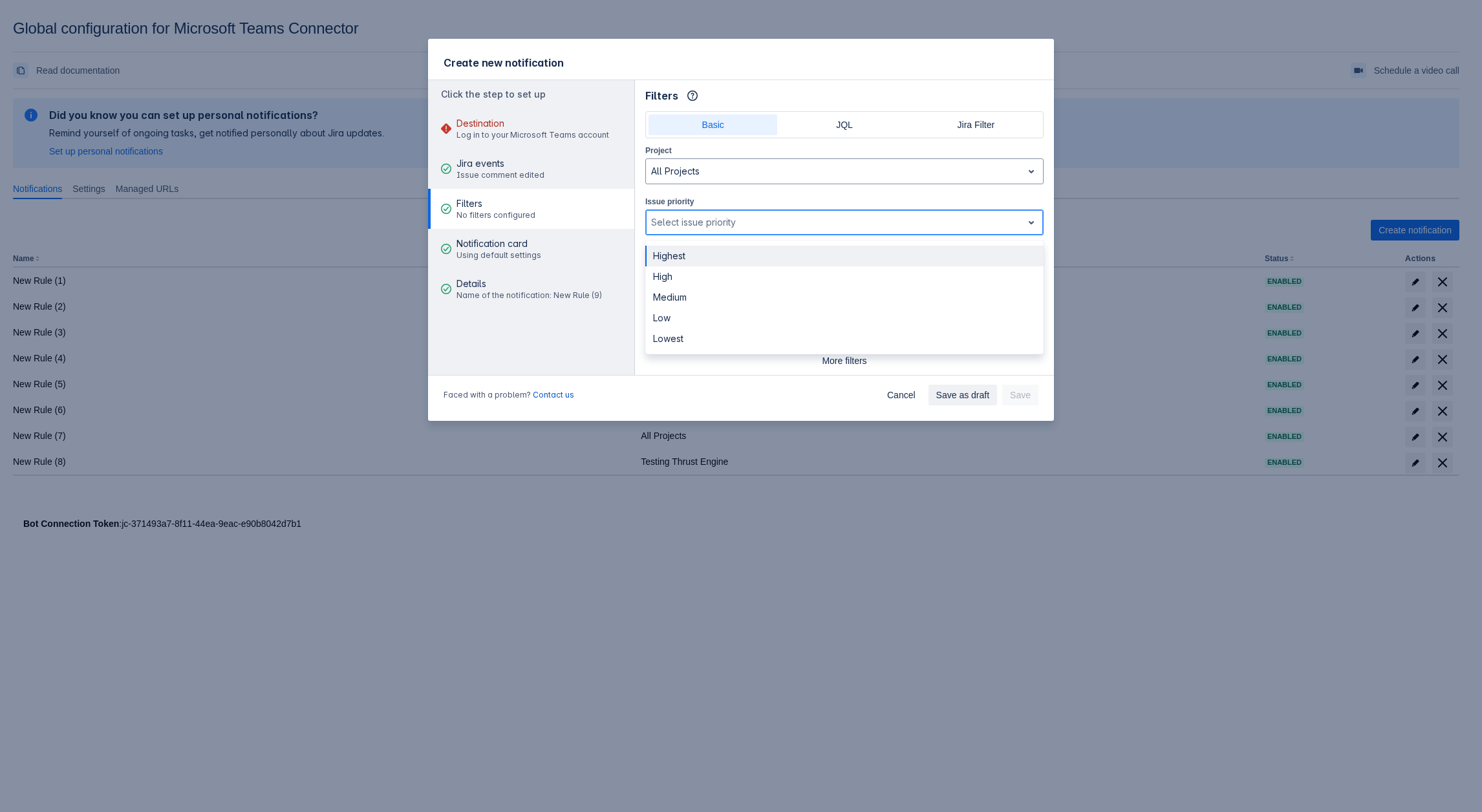
click at [710, 221] on div at bounding box center [834, 222] width 366 height 15
click at [731, 215] on div at bounding box center [834, 222] width 366 height 15
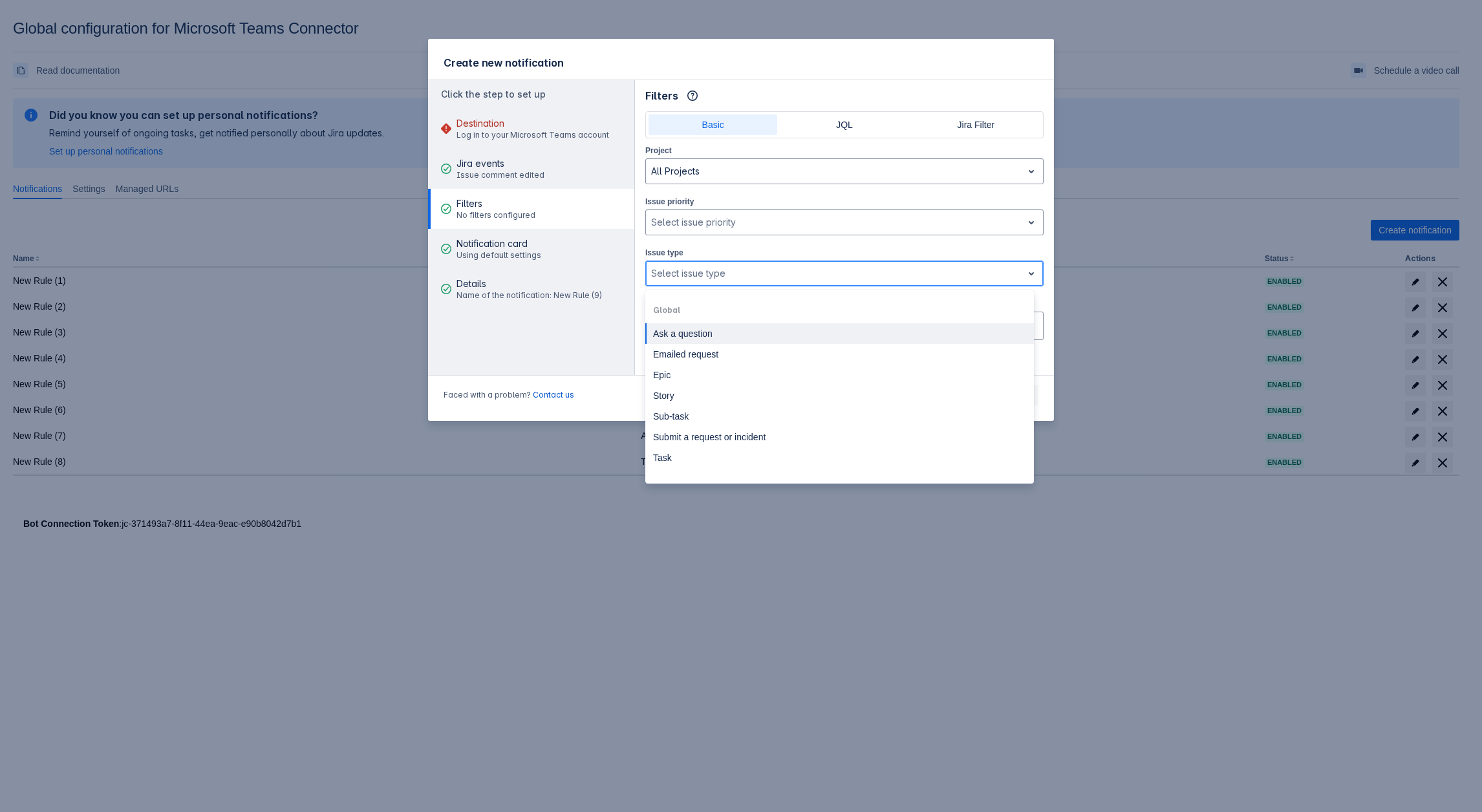
click at [698, 280] on div "Select issue type" at bounding box center [834, 274] width 377 height 21
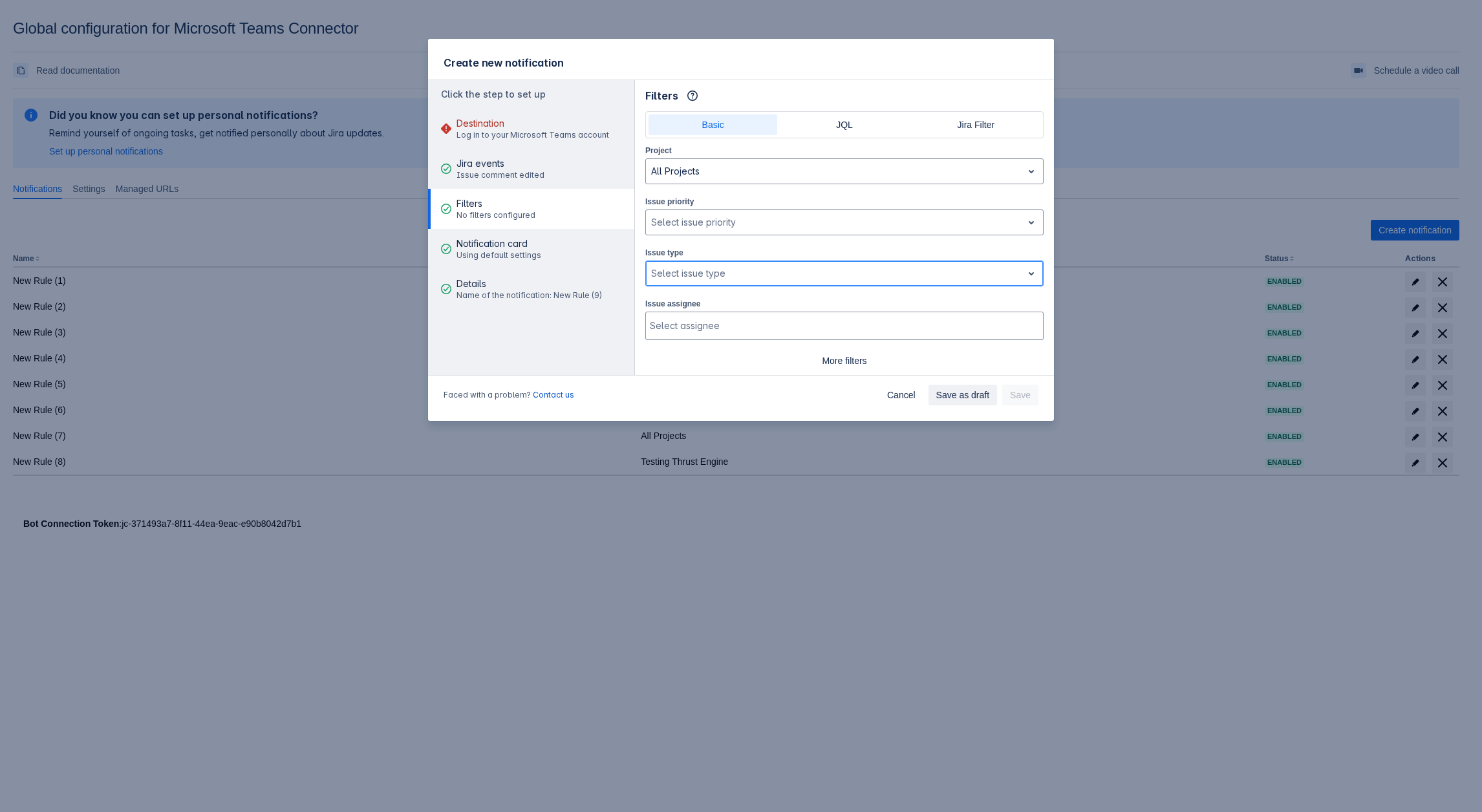
click at [690, 272] on div at bounding box center [834, 273] width 366 height 15
click at [504, 143] on div "Destination Log in to your Microsoft Teams account" at bounding box center [533, 128] width 152 height 39
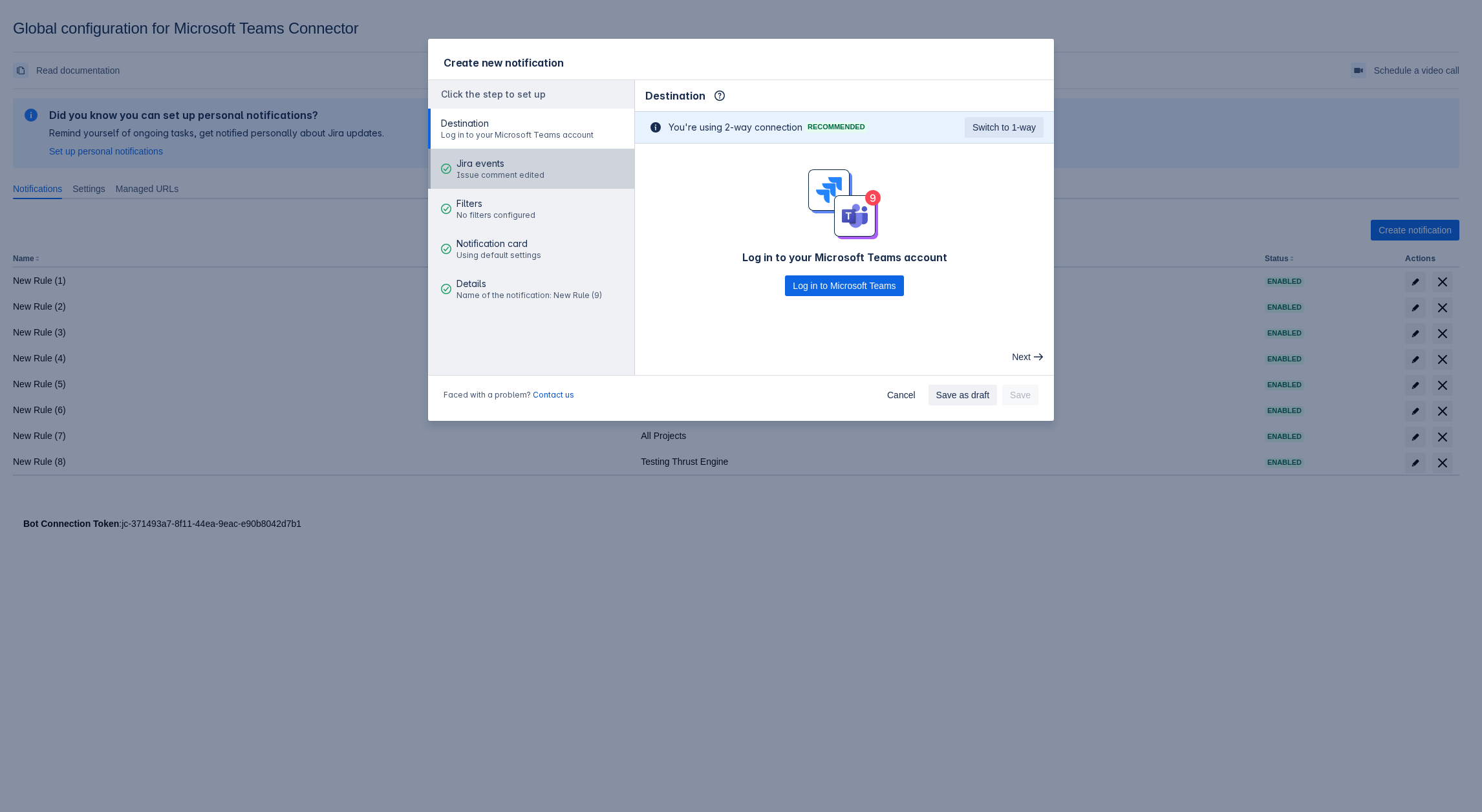
click at [486, 160] on span "Jira events" at bounding box center [500, 164] width 88 height 13
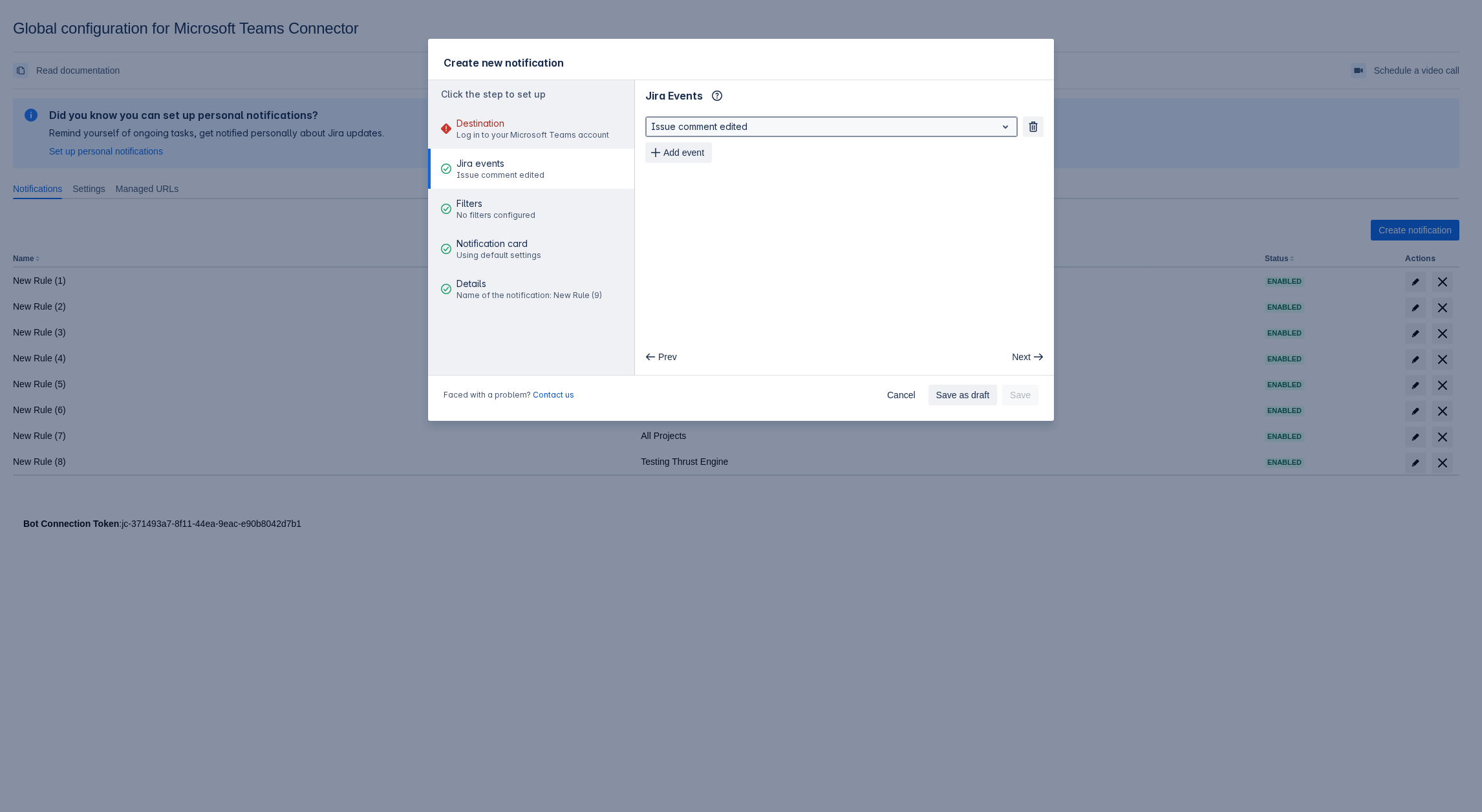
click at [733, 122] on div at bounding box center [822, 126] width 341 height 15
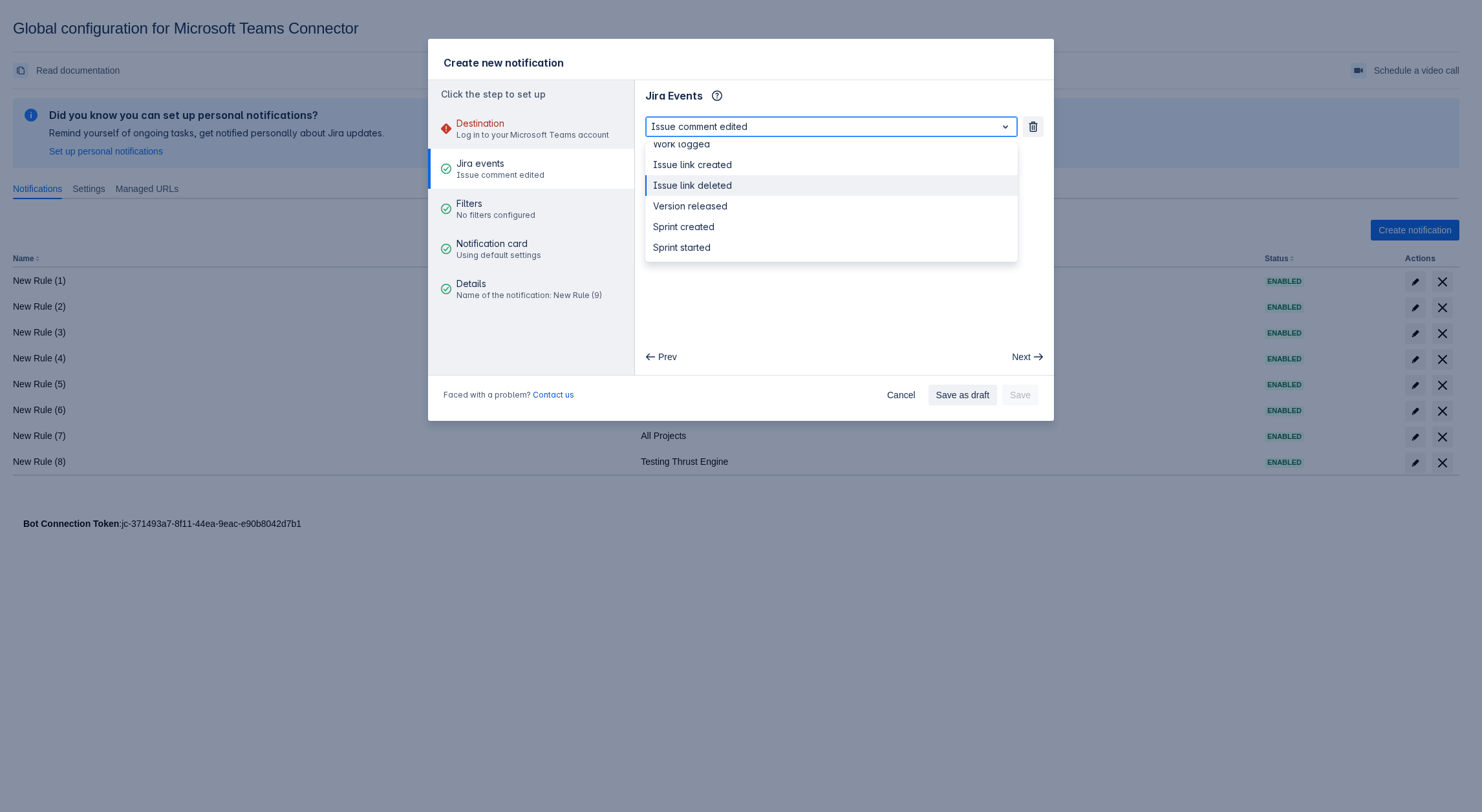
scroll to position [201, 0]
click at [734, 209] on div "Sprint created" at bounding box center [831, 205] width 373 height 21
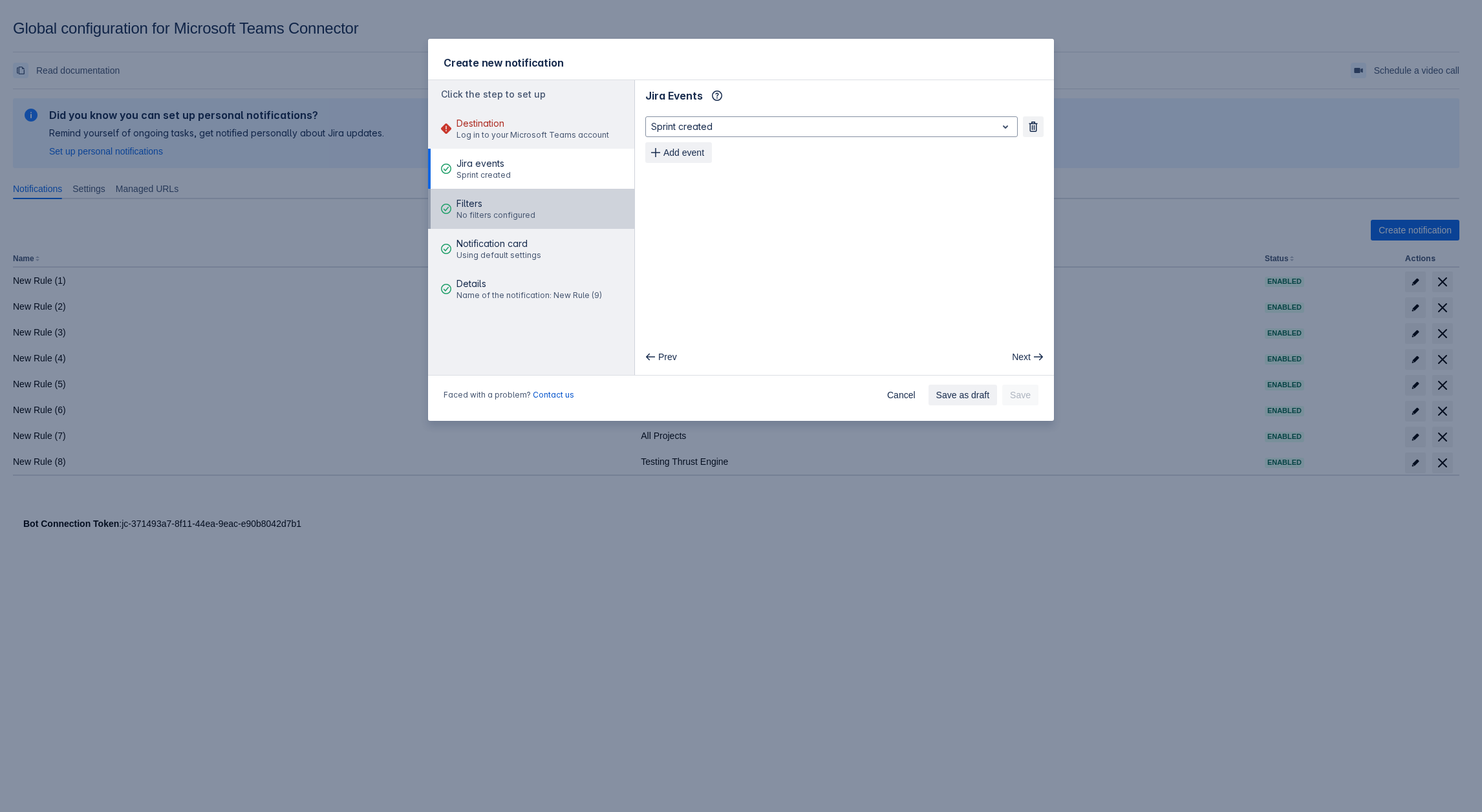
click at [532, 217] on span "No filters configured" at bounding box center [496, 215] width 79 height 10
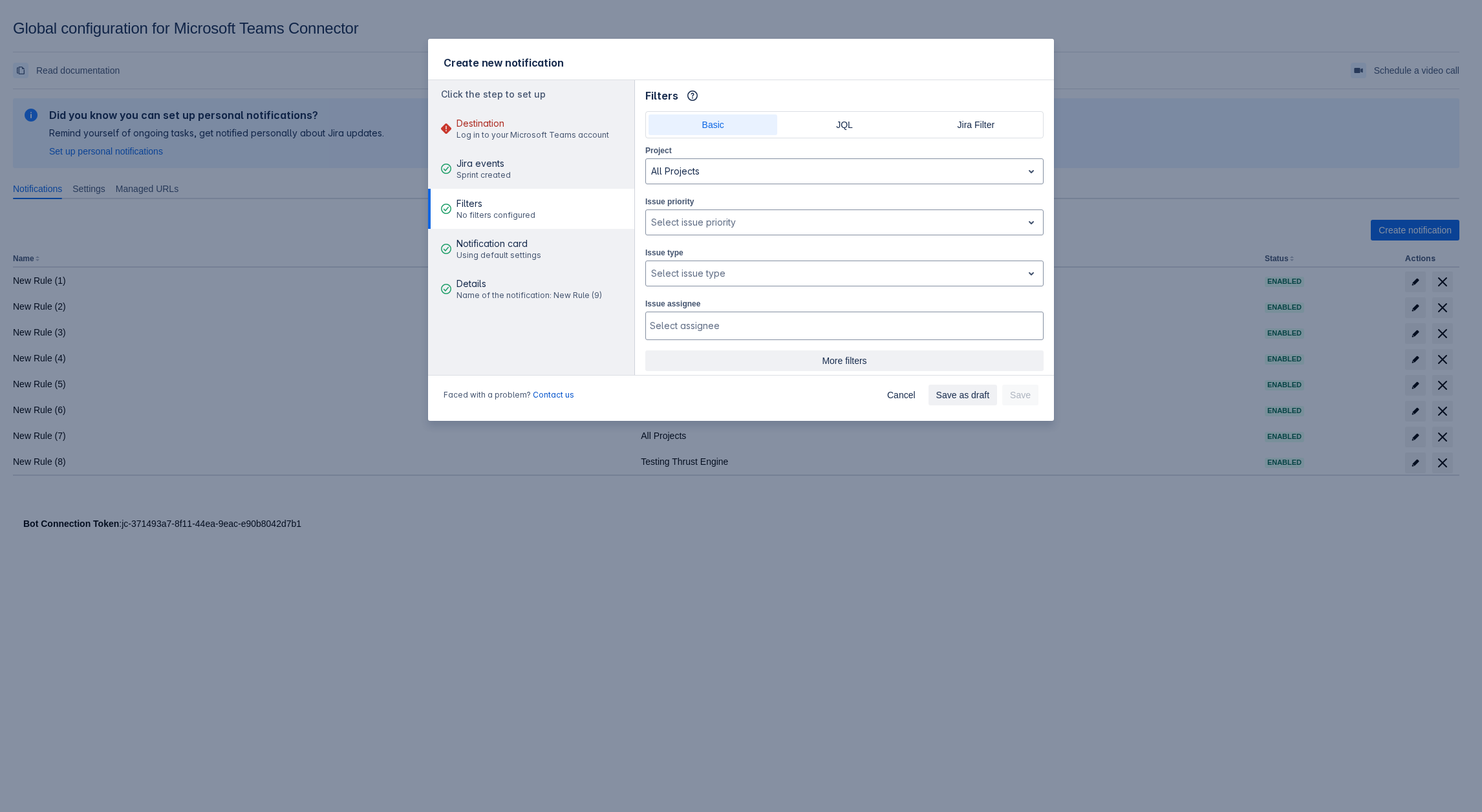
click at [841, 354] on span "More filters" at bounding box center [845, 360] width 382 height 21
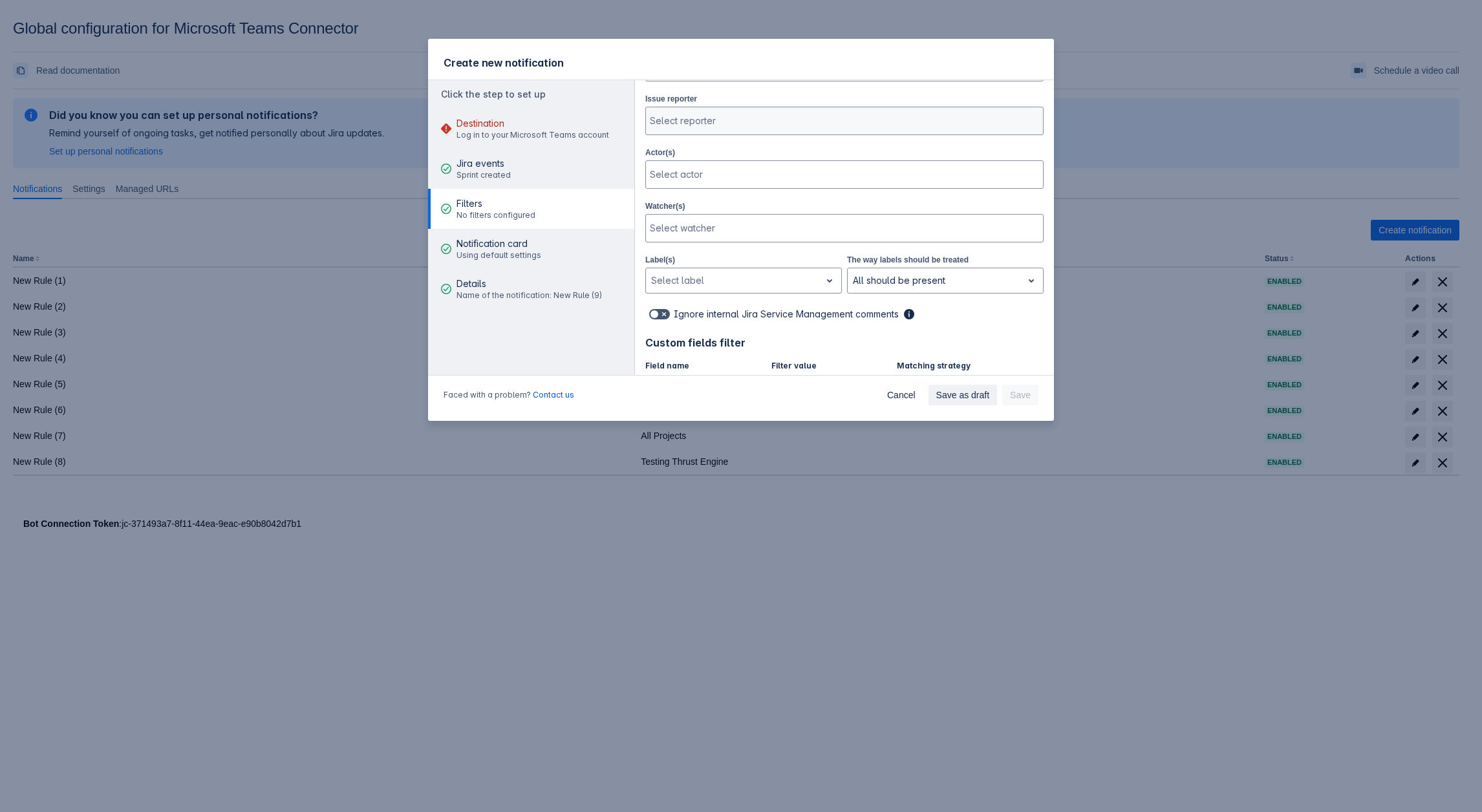
scroll to position [0, 0]
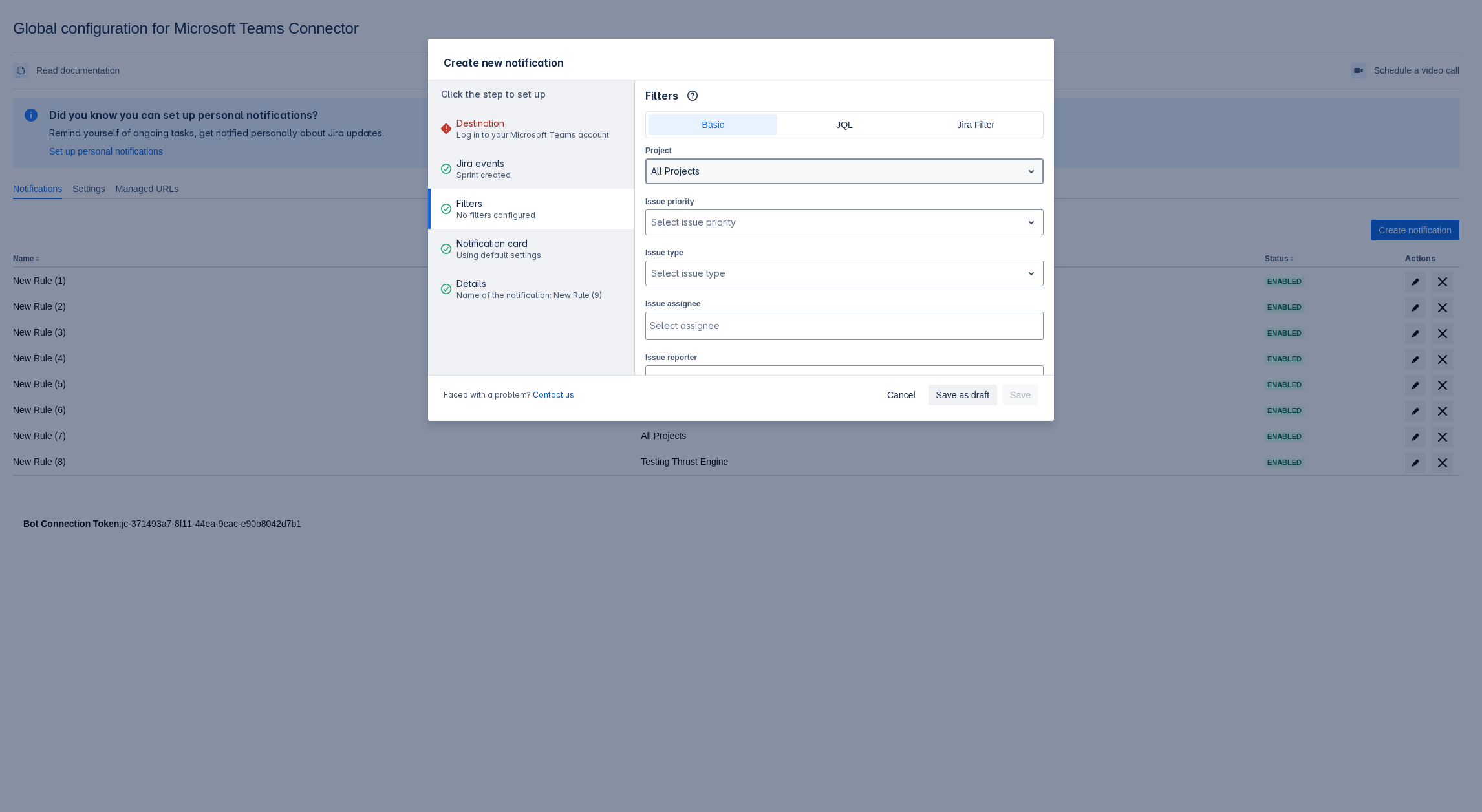
click at [704, 175] on div at bounding box center [834, 171] width 366 height 15
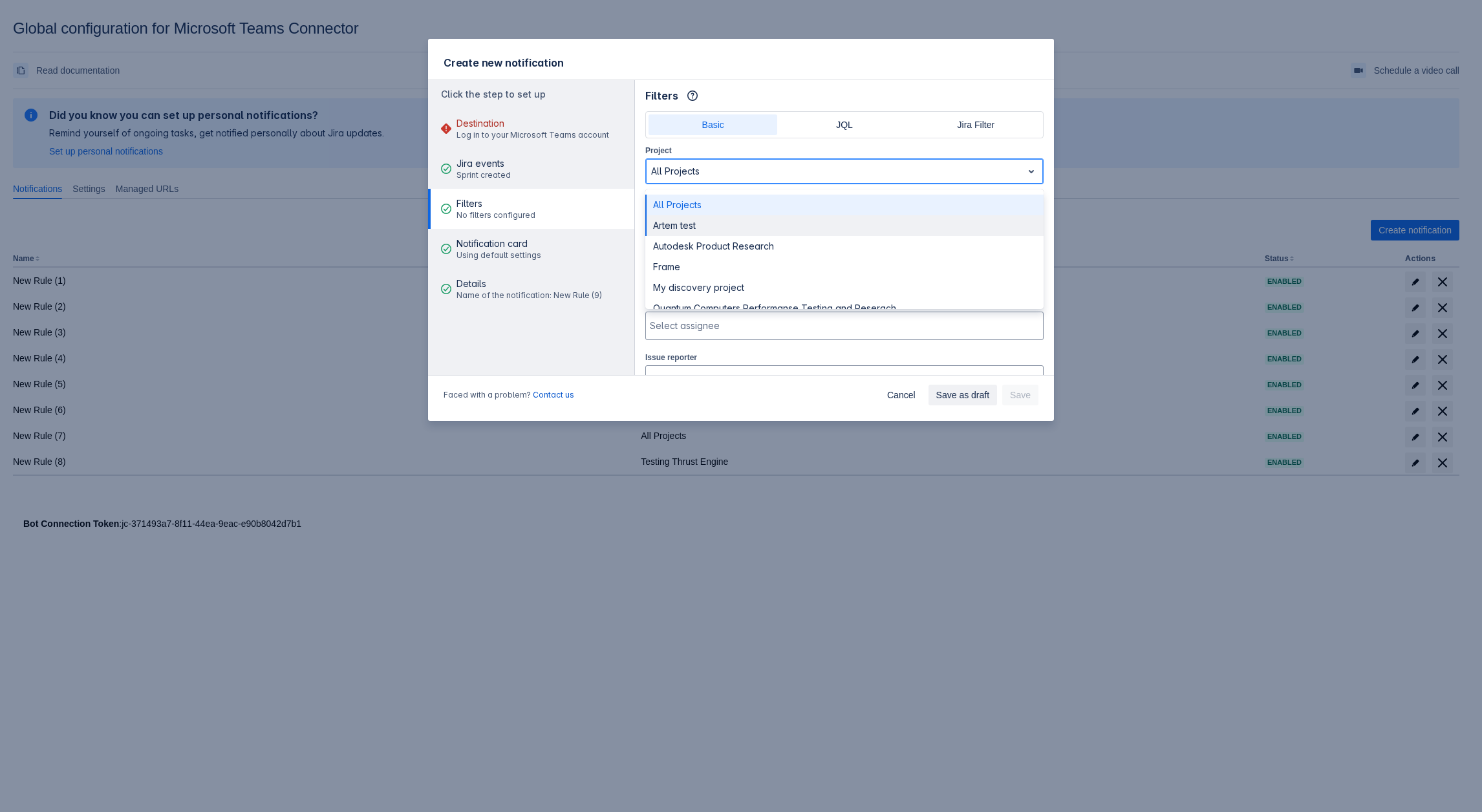
click at [698, 231] on div "Artem test" at bounding box center [844, 225] width 399 height 21
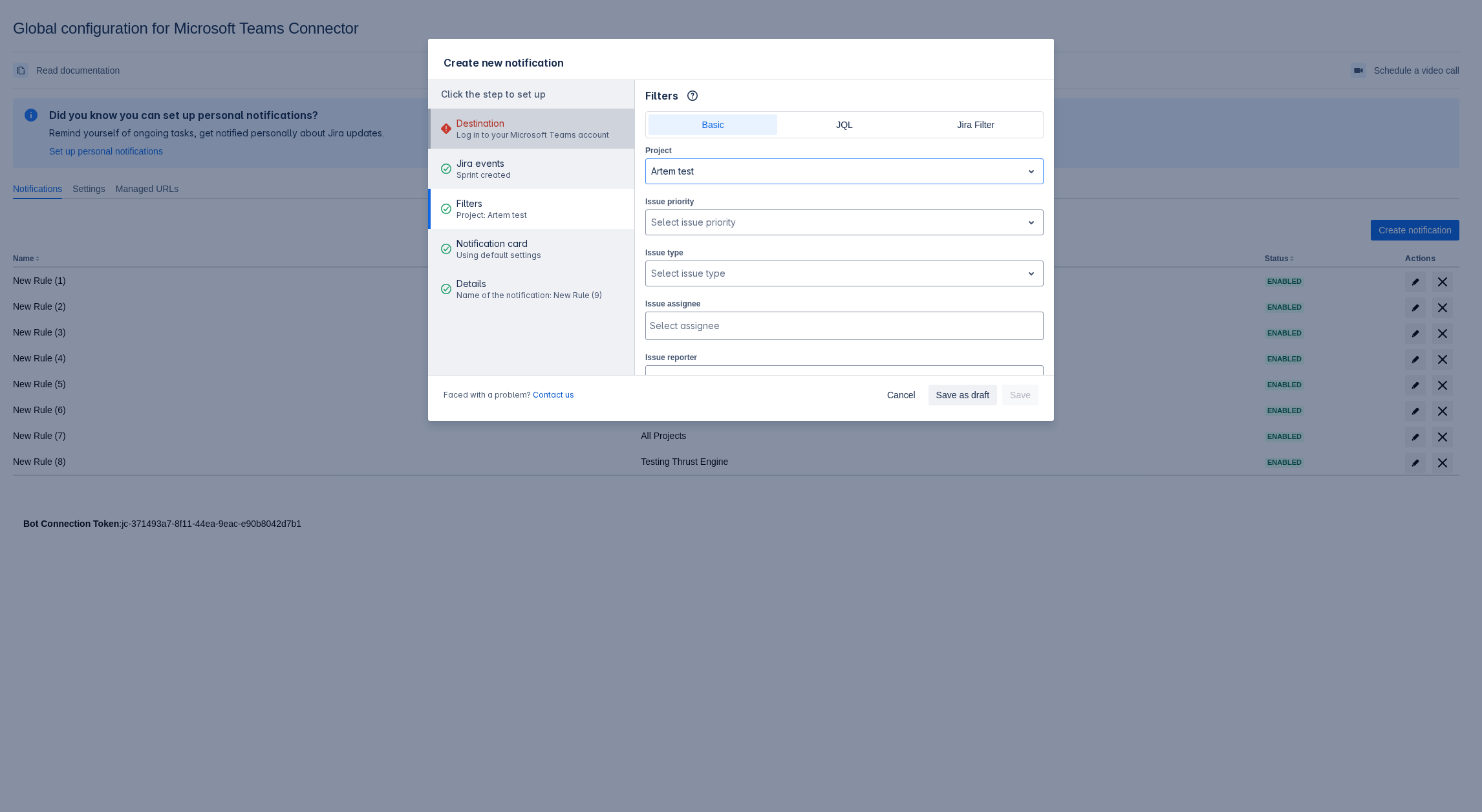
click at [492, 134] on span "Log in to your Microsoft Teams account" at bounding box center [533, 135] width 152 height 10
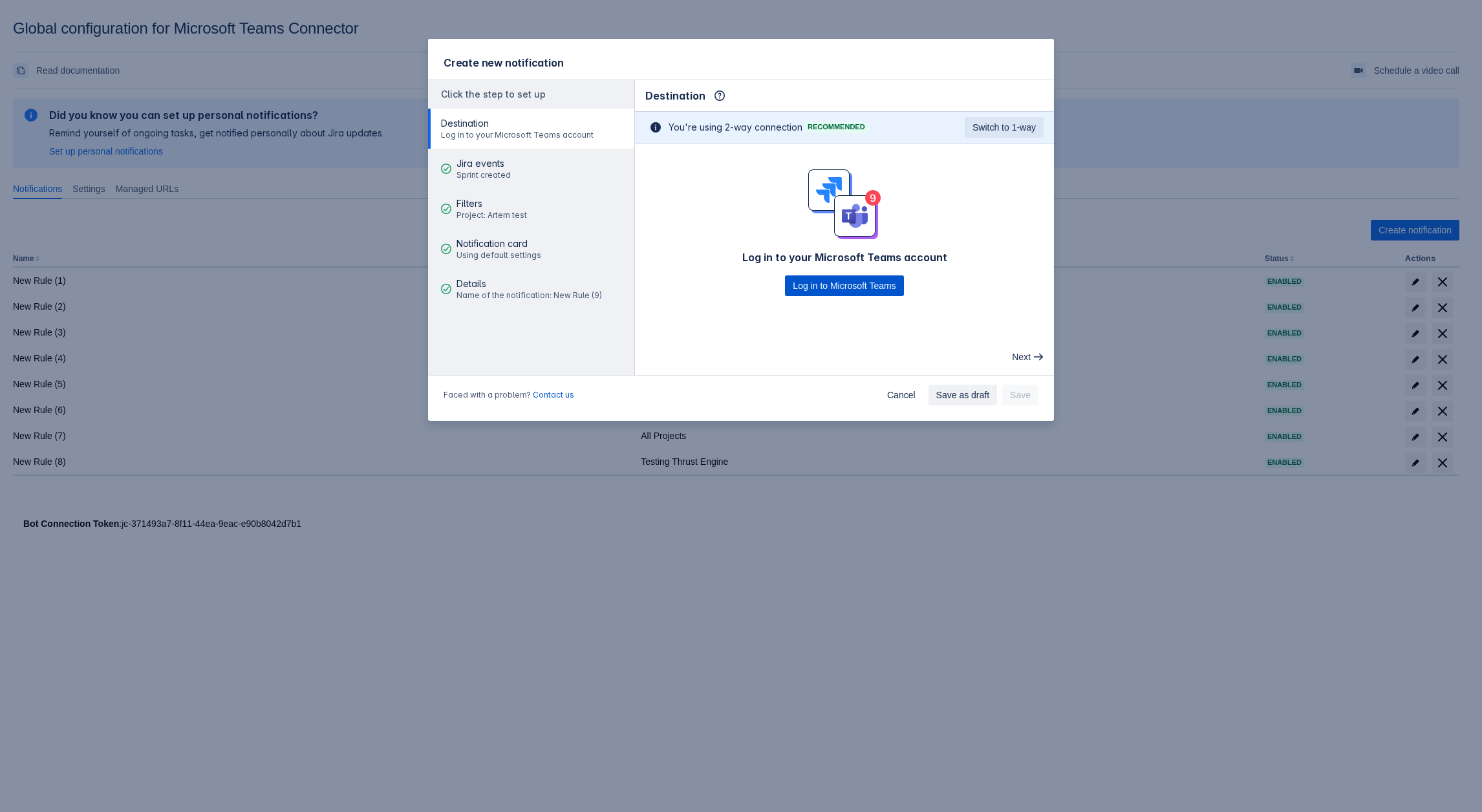
click at [840, 285] on span "Log in to Microsoft Teams" at bounding box center [844, 286] width 103 height 21
click at [851, 280] on span "Log in to Microsoft Teams" at bounding box center [844, 286] width 103 height 21
click at [510, 167] on button "Jira events Sprint created" at bounding box center [531, 168] width 206 height 40
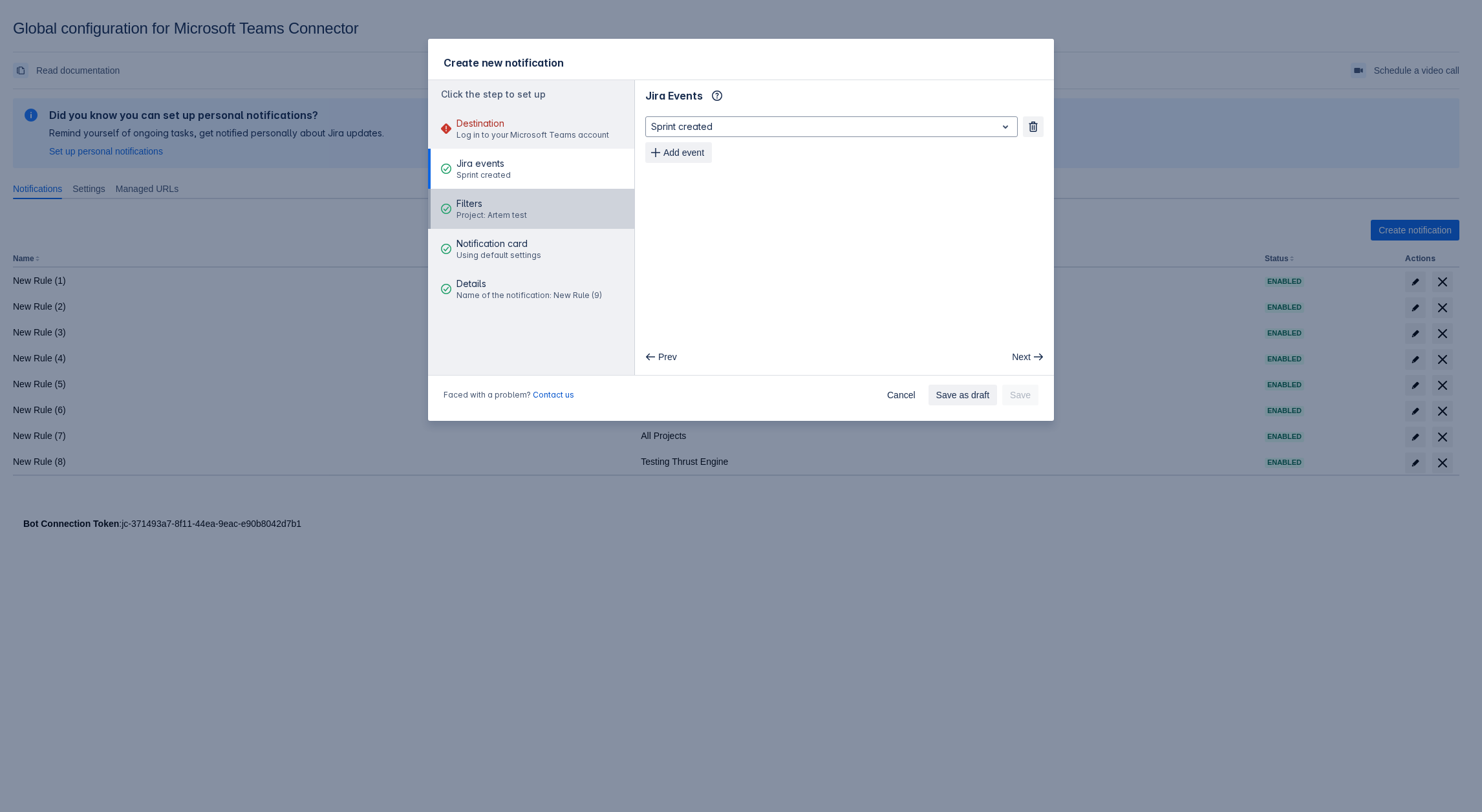
click at [491, 201] on span "Filters" at bounding box center [492, 203] width 70 height 13
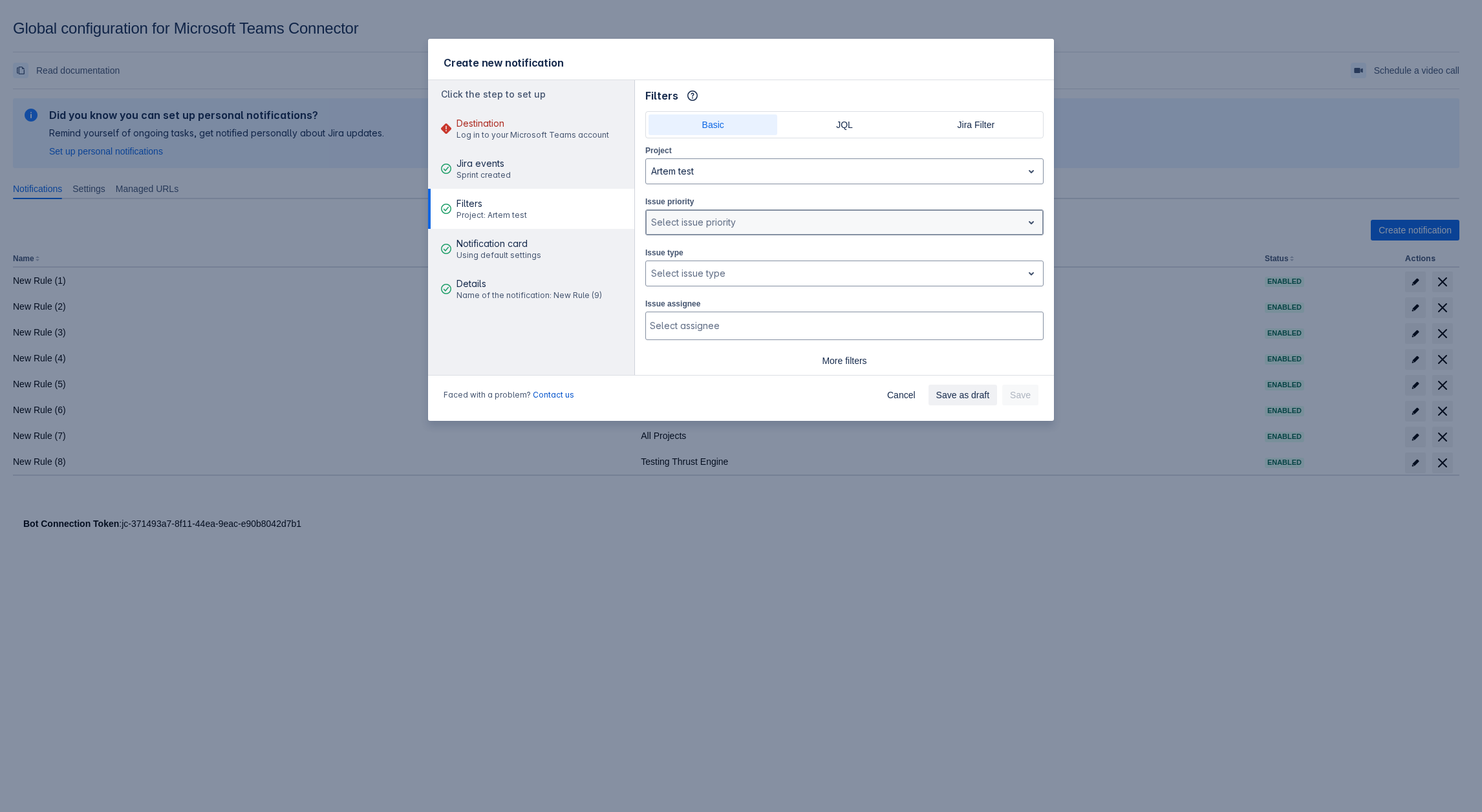
click at [720, 227] on div at bounding box center [834, 222] width 366 height 15
click at [576, 350] on aside "Click the step to set up Destination Log in to your Microsoft Teams account Jir…" at bounding box center [532, 227] width 207 height 295
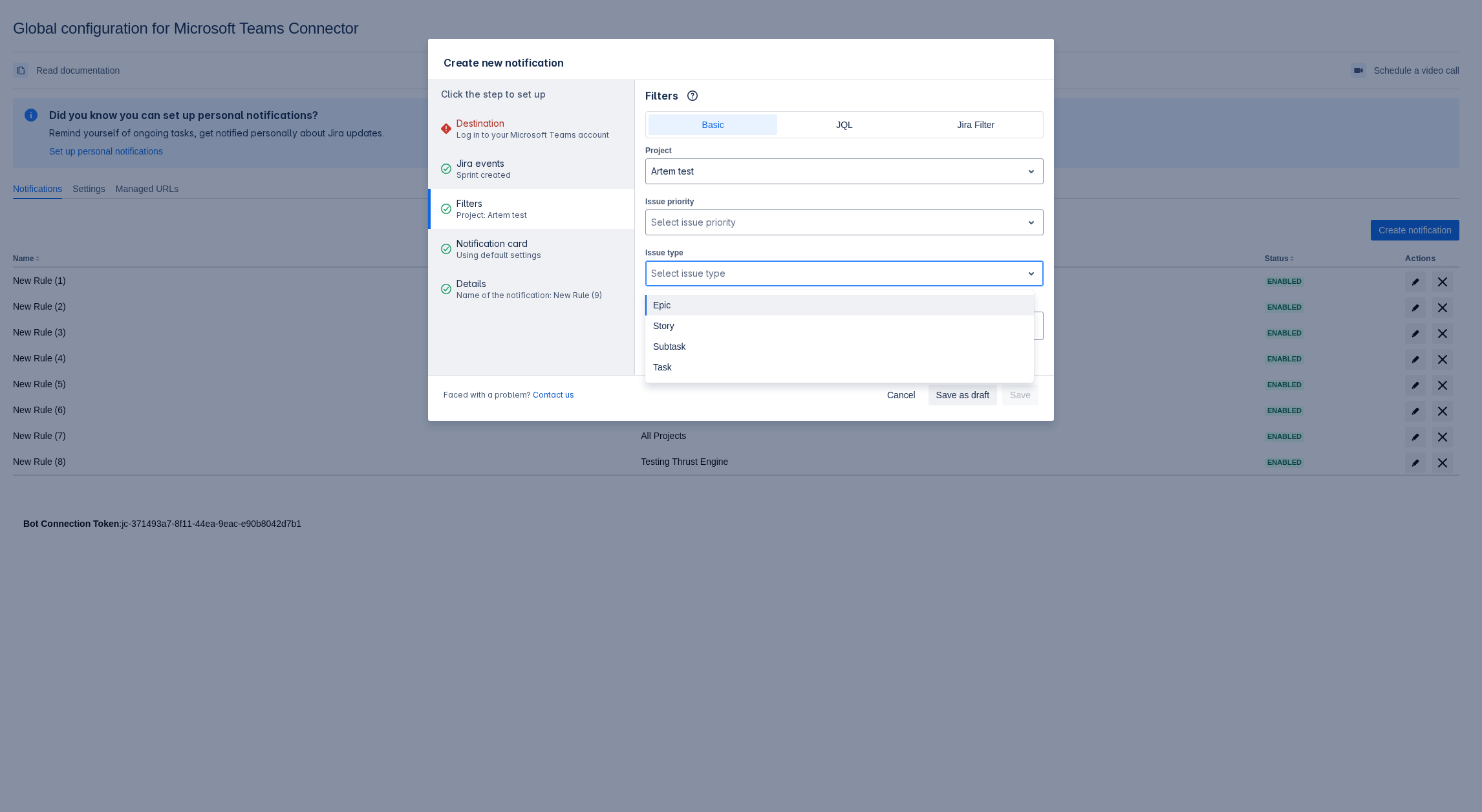
click at [796, 269] on div at bounding box center [834, 273] width 366 height 15
click at [731, 339] on div "Subtask" at bounding box center [839, 347] width 389 height 21
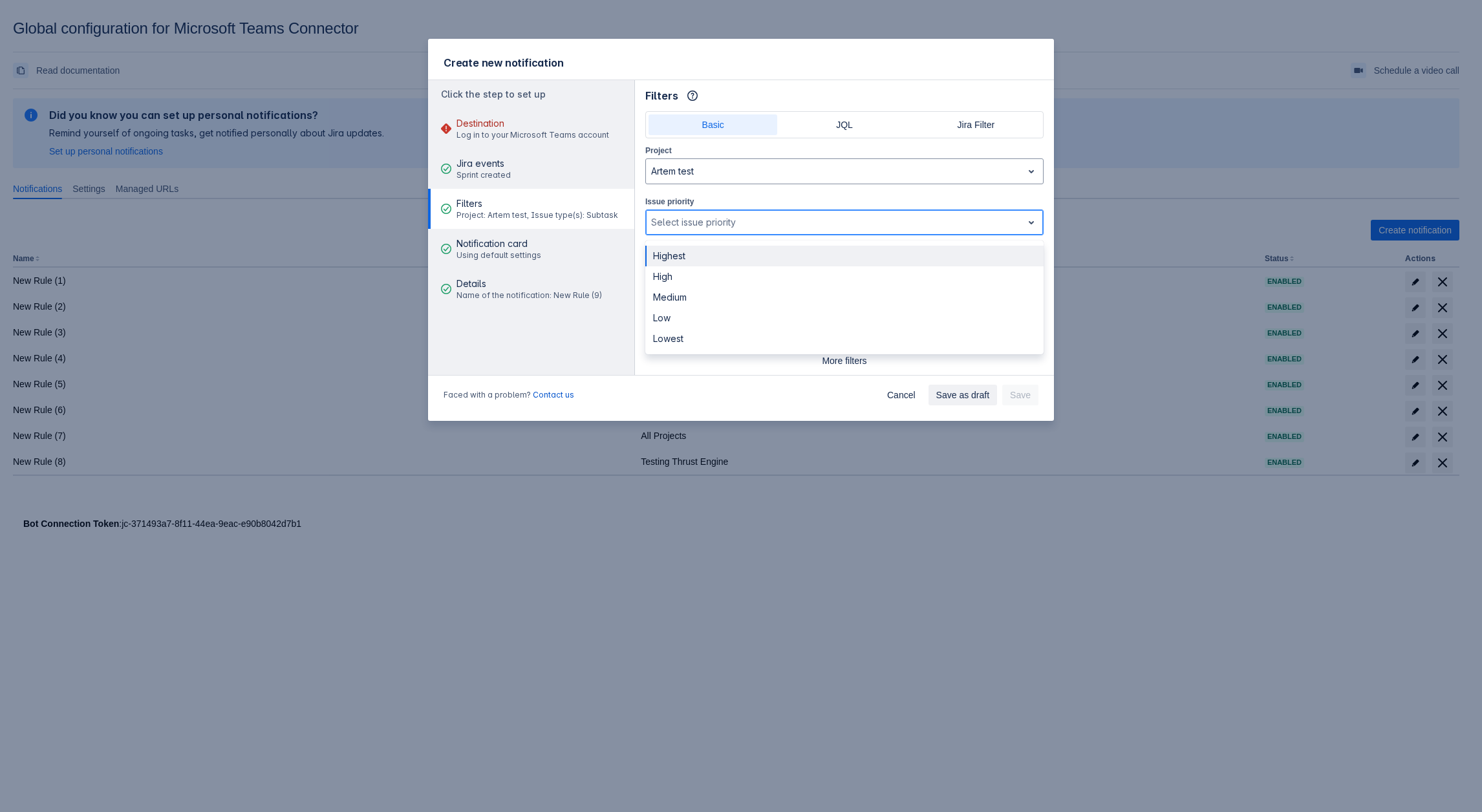
click at [848, 229] on div "Select issue priority" at bounding box center [834, 222] width 377 height 21
click at [508, 344] on aside "Click the step to set up Destination Log in to your Microsoft Teams account Jir…" at bounding box center [532, 227] width 207 height 295
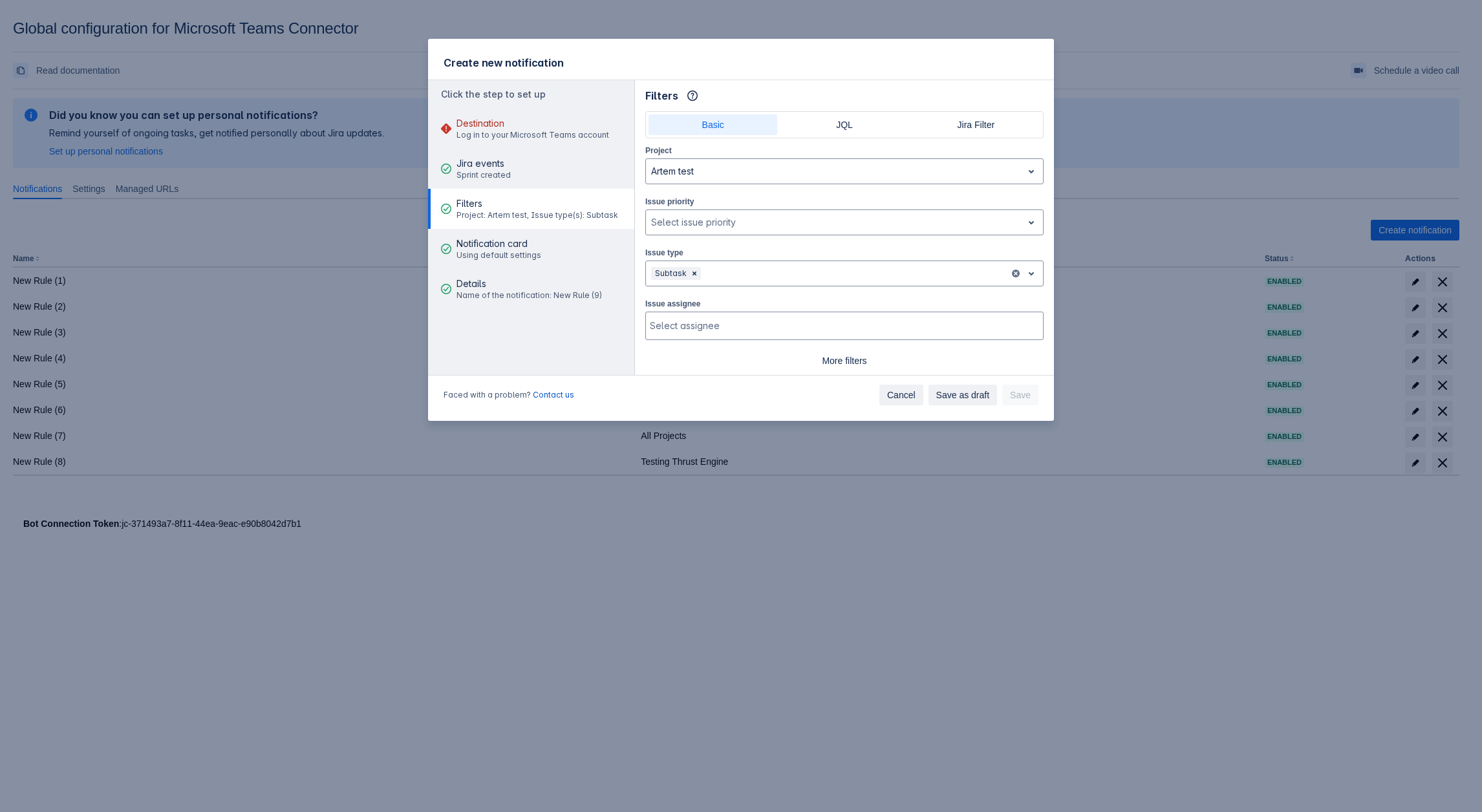
click at [905, 403] on span "Cancel" at bounding box center [902, 395] width 29 height 21
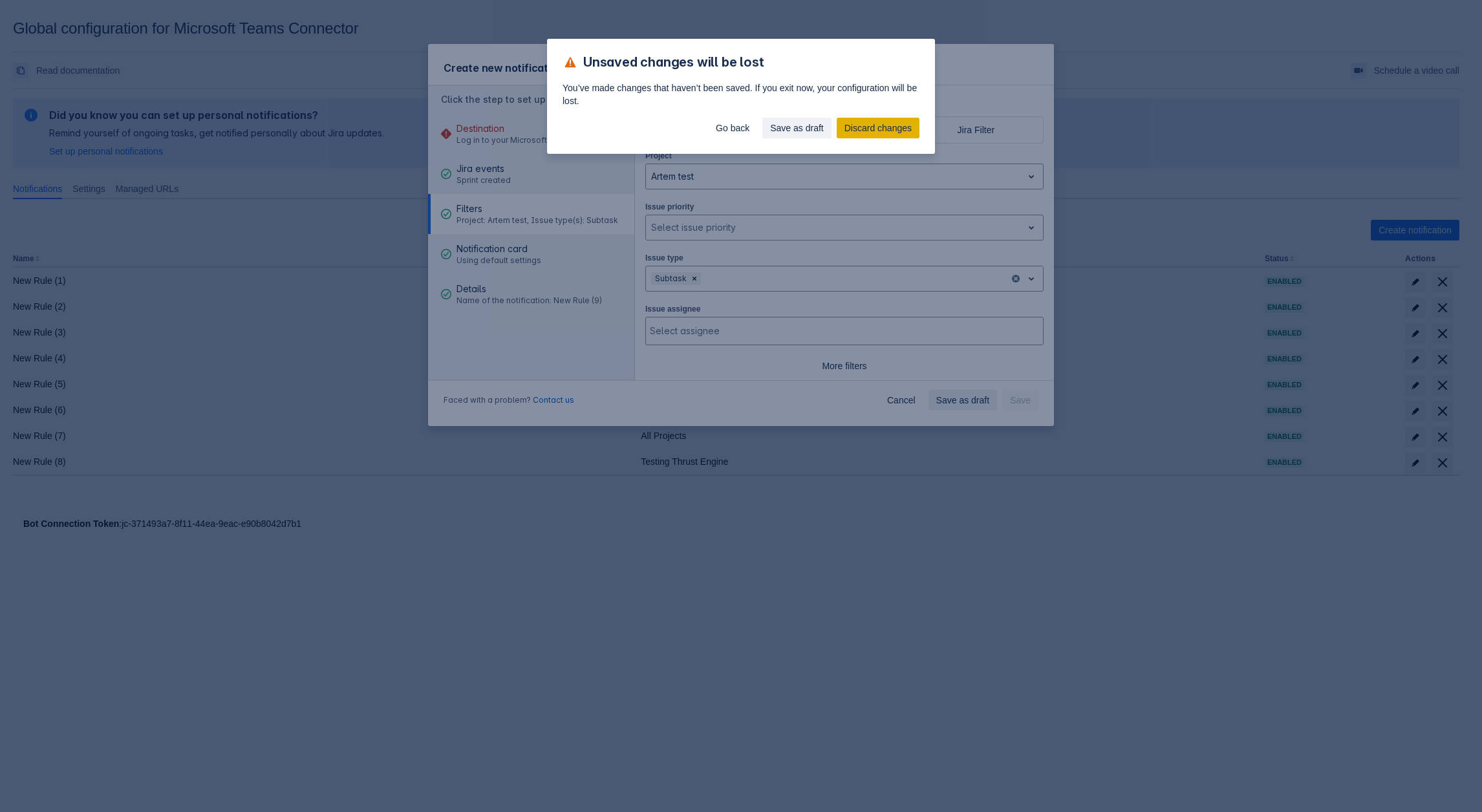
click at [862, 133] on span "Discard changes" at bounding box center [878, 128] width 68 height 21
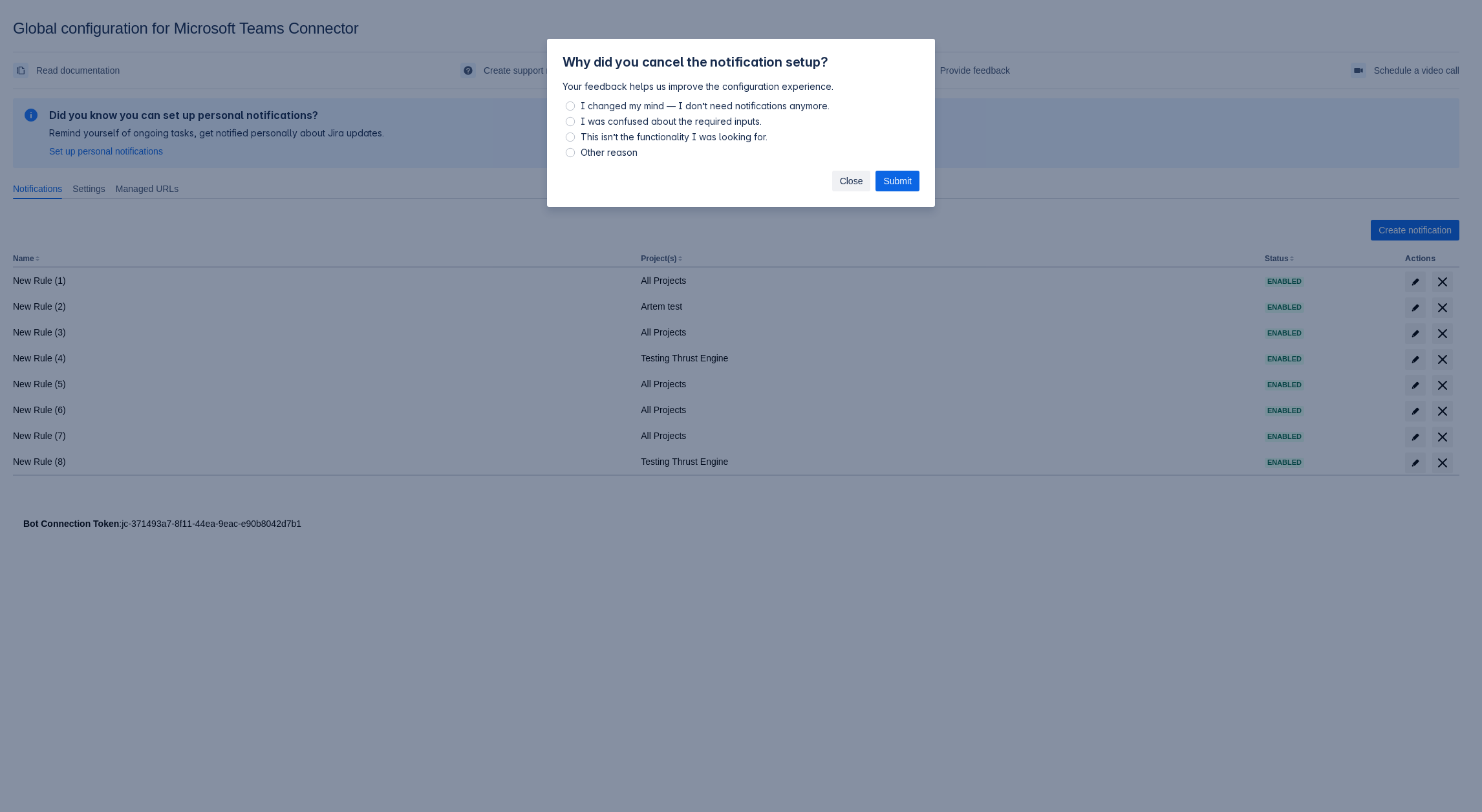
click at [864, 181] on button "Close" at bounding box center [851, 181] width 39 height 21
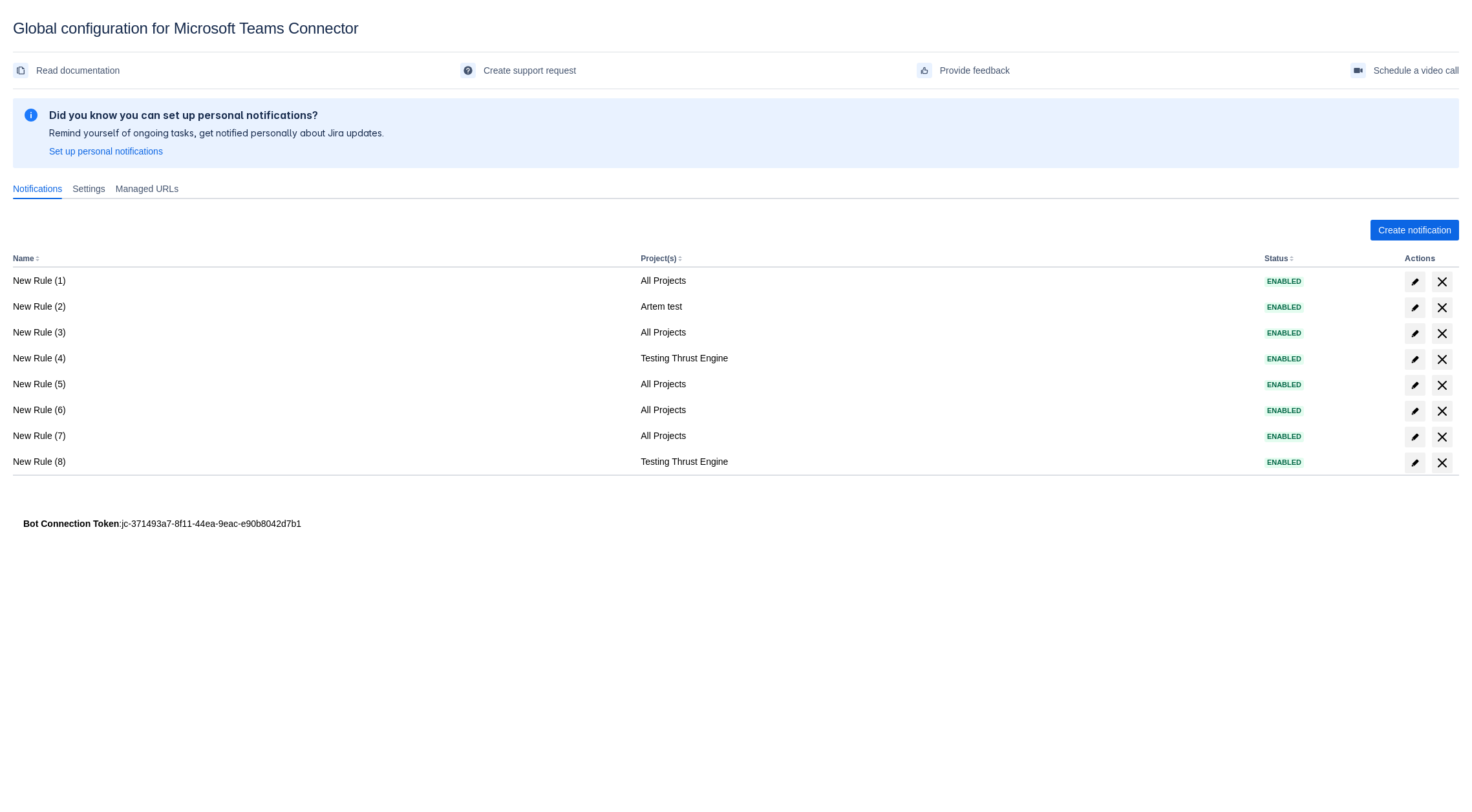
click at [1402, 215] on div "Create notification Name Project(s) Status Actions New Rule (1) All Projects En…" at bounding box center [736, 360] width 1446 height 302
click at [1397, 225] on span "Create notification" at bounding box center [1414, 230] width 73 height 21
click at [1386, 237] on span "Create notification" at bounding box center [1414, 230] width 73 height 21
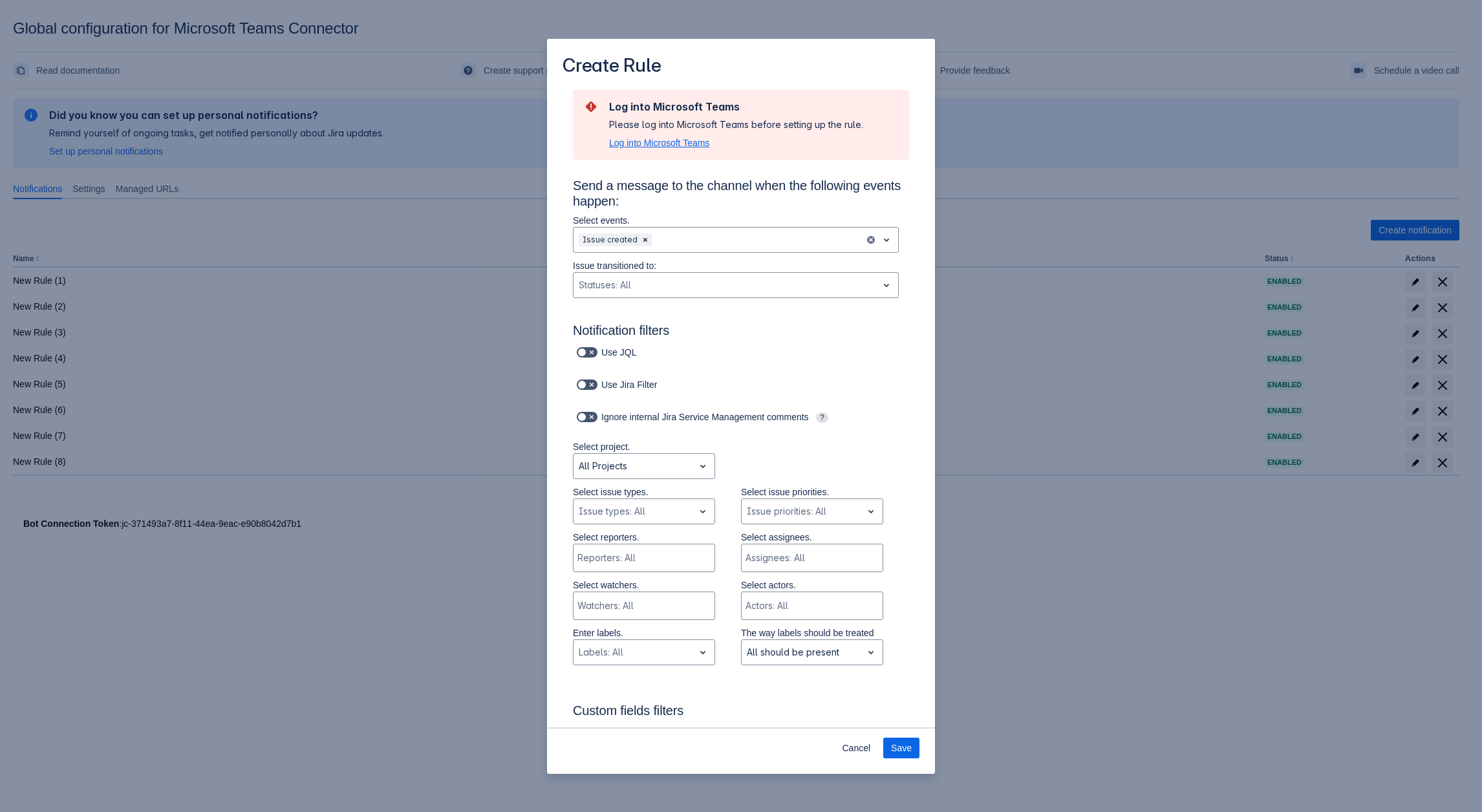
click at [655, 136] on span "Log into Microsoft Teams" at bounding box center [658, 143] width 100 height 13
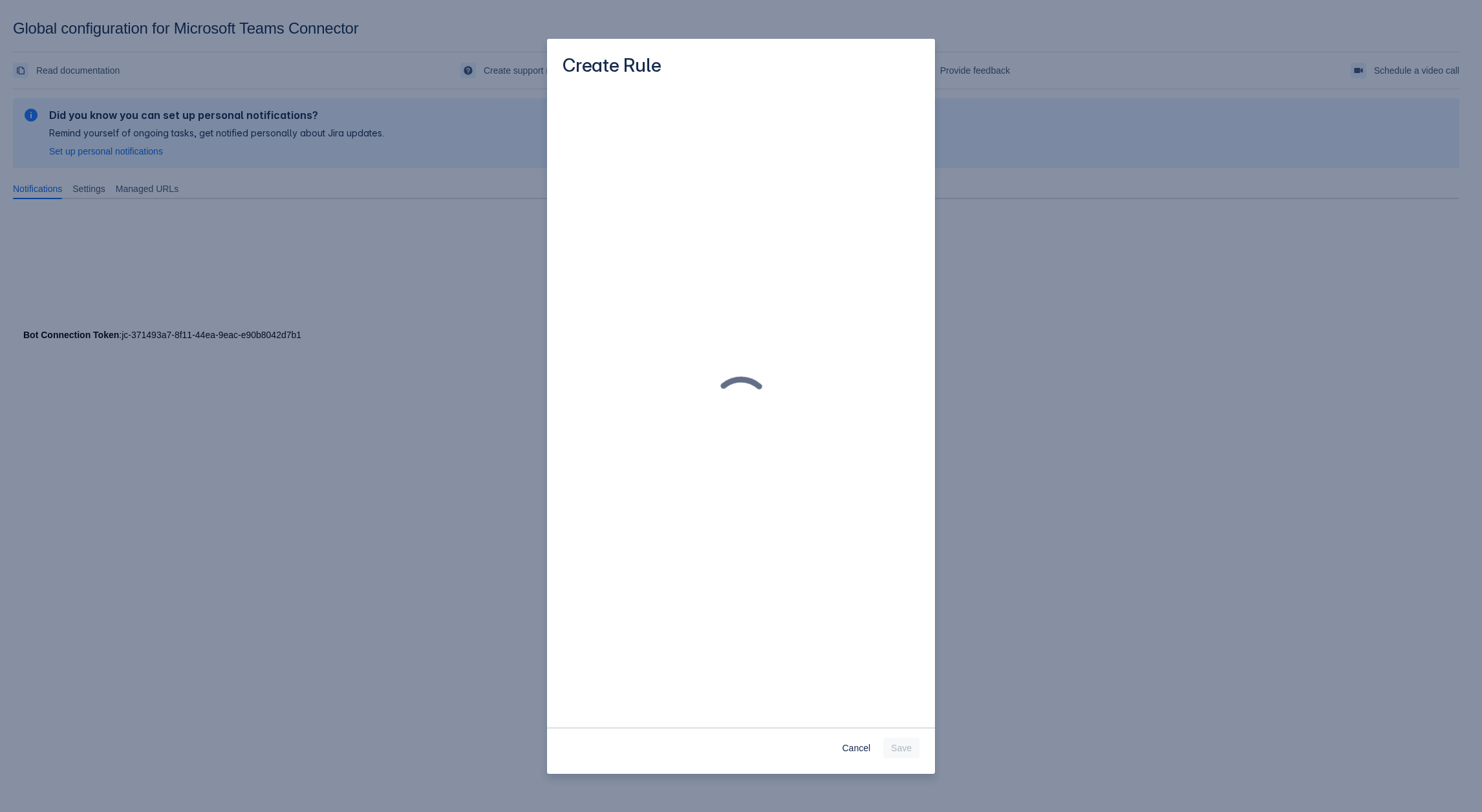
click at [315, 204] on div "Create Rule Cancel Save" at bounding box center [741, 406] width 1482 height 812
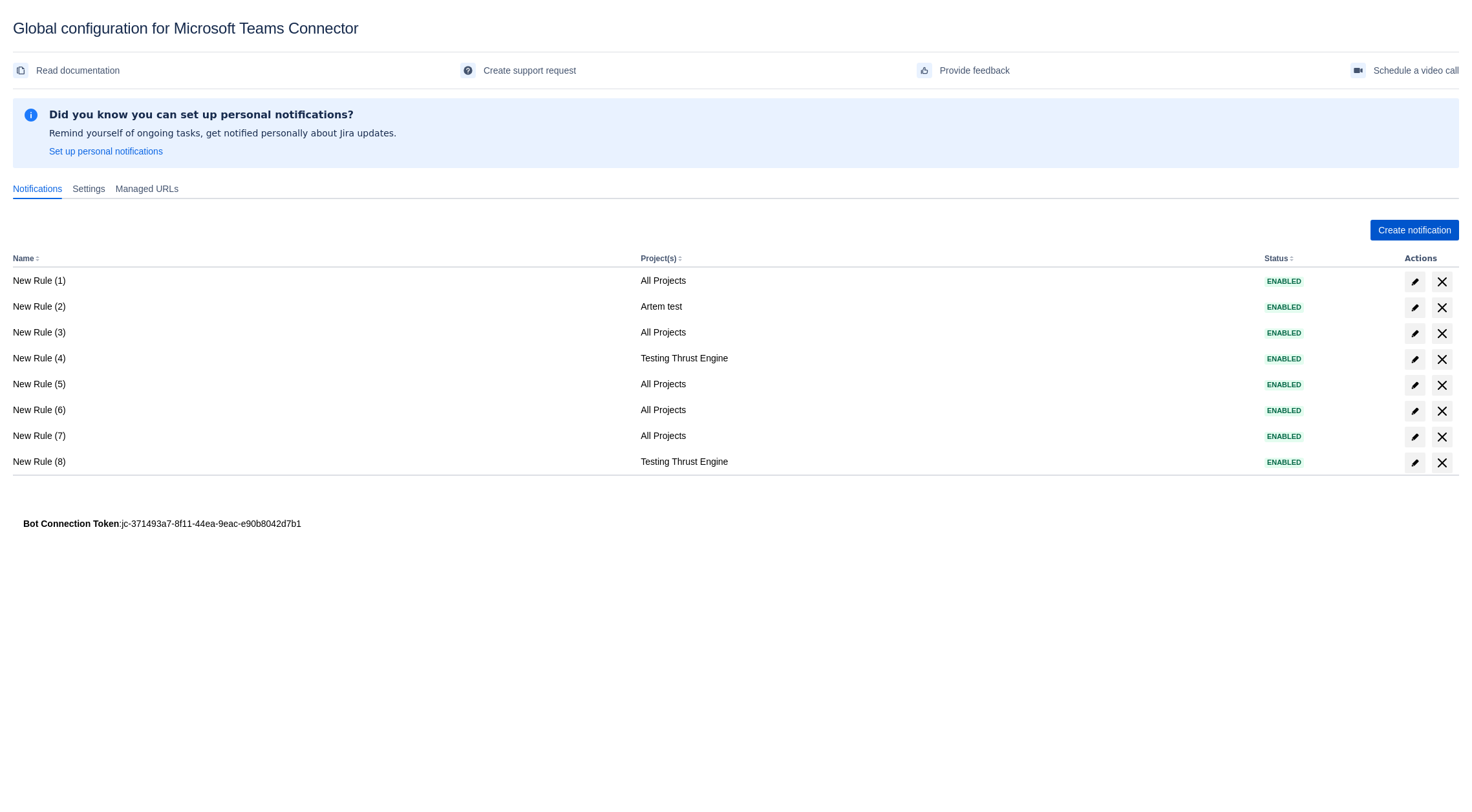
click at [1443, 221] on span "Create notification" at bounding box center [1414, 230] width 73 height 21
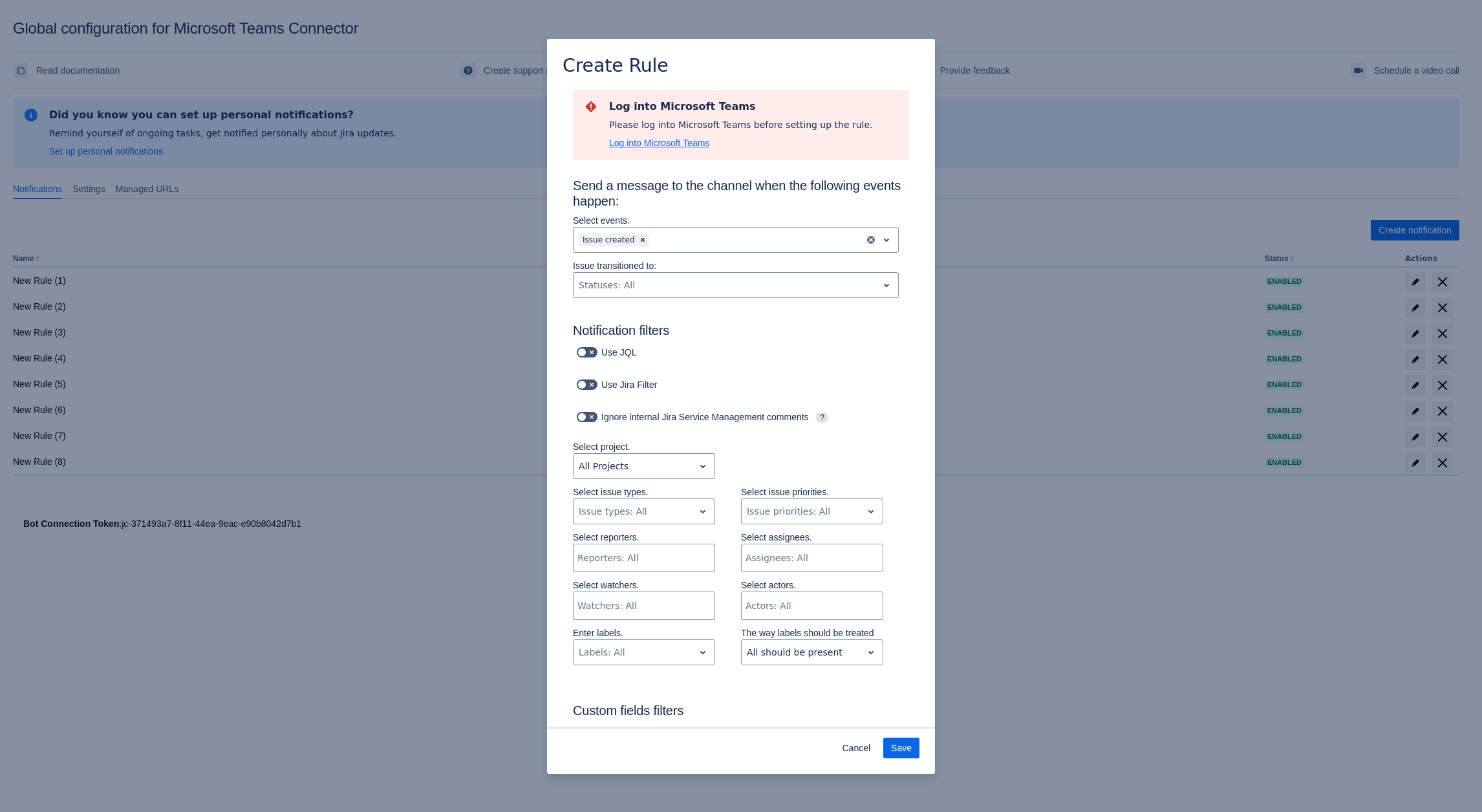
click at [661, 148] on span "Log into Microsoft Teams" at bounding box center [658, 143] width 100 height 13
click at [858, 756] on span "Cancel" at bounding box center [856, 748] width 29 height 21
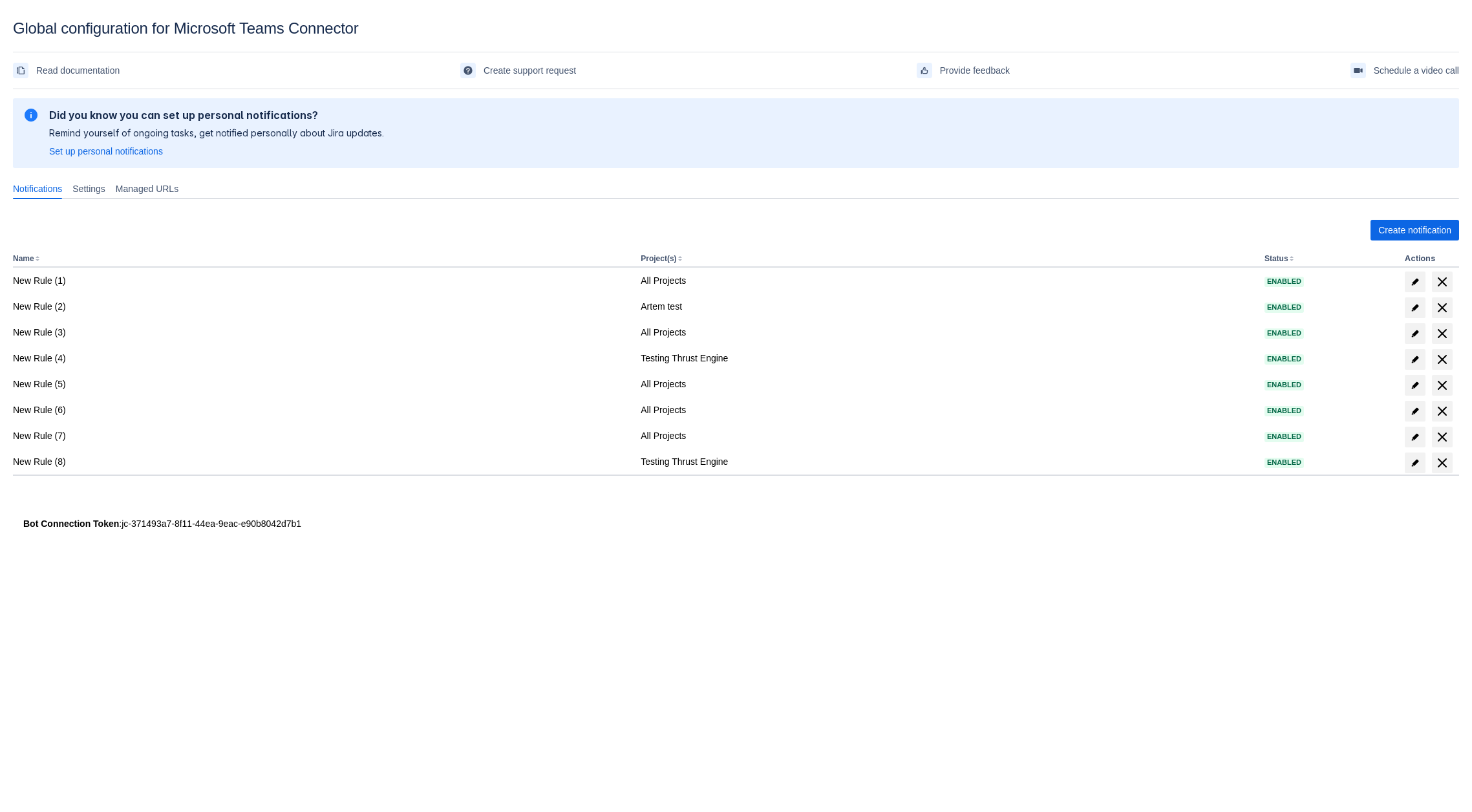
click at [1403, 218] on div "Create notification Name Project(s) Status Actions New Rule (1) All Projects En…" at bounding box center [736, 360] width 1446 height 302
click at [1401, 220] on span "Create notification" at bounding box center [1414, 230] width 73 height 21
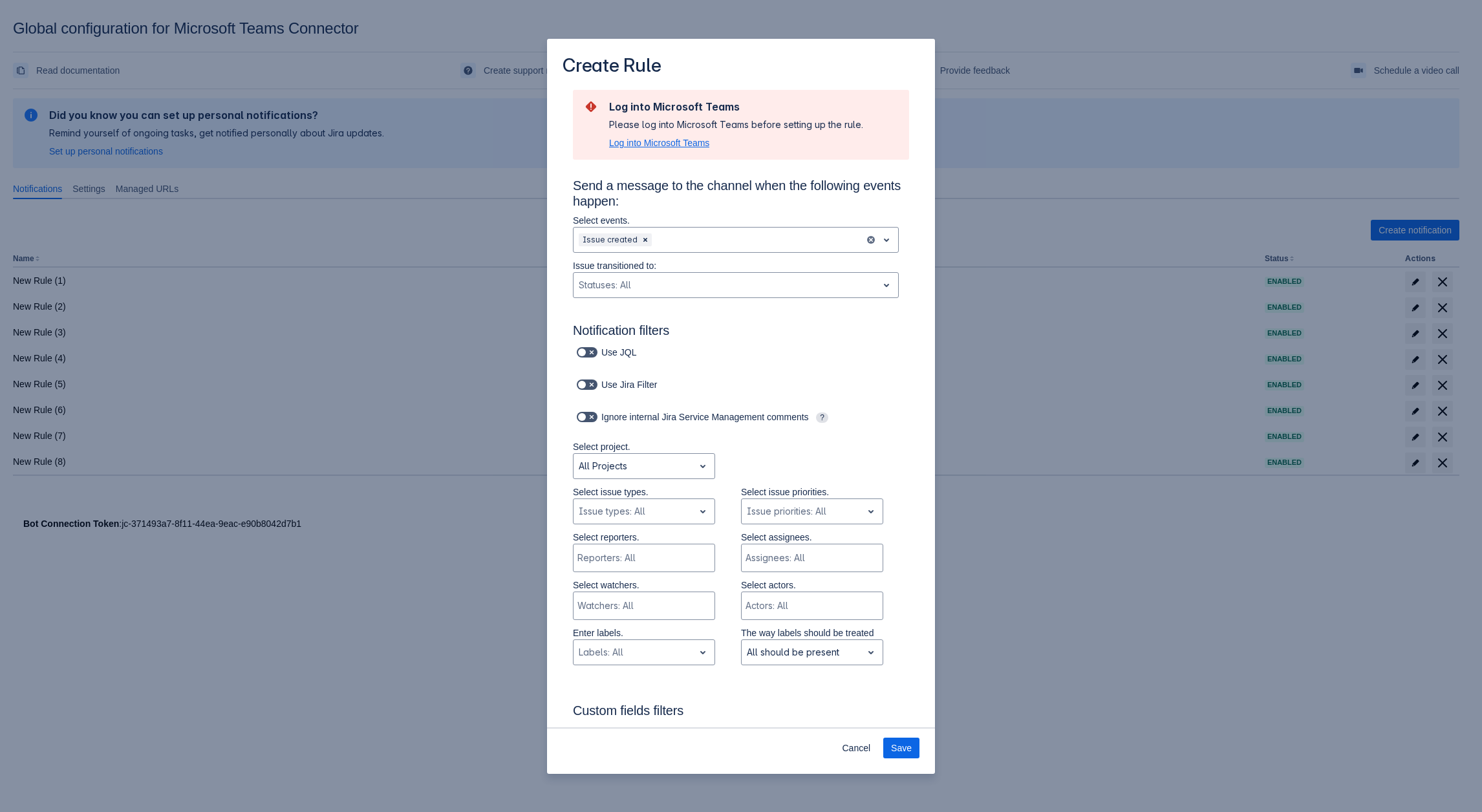
click at [615, 140] on span "Log into Microsoft Teams" at bounding box center [658, 143] width 100 height 13
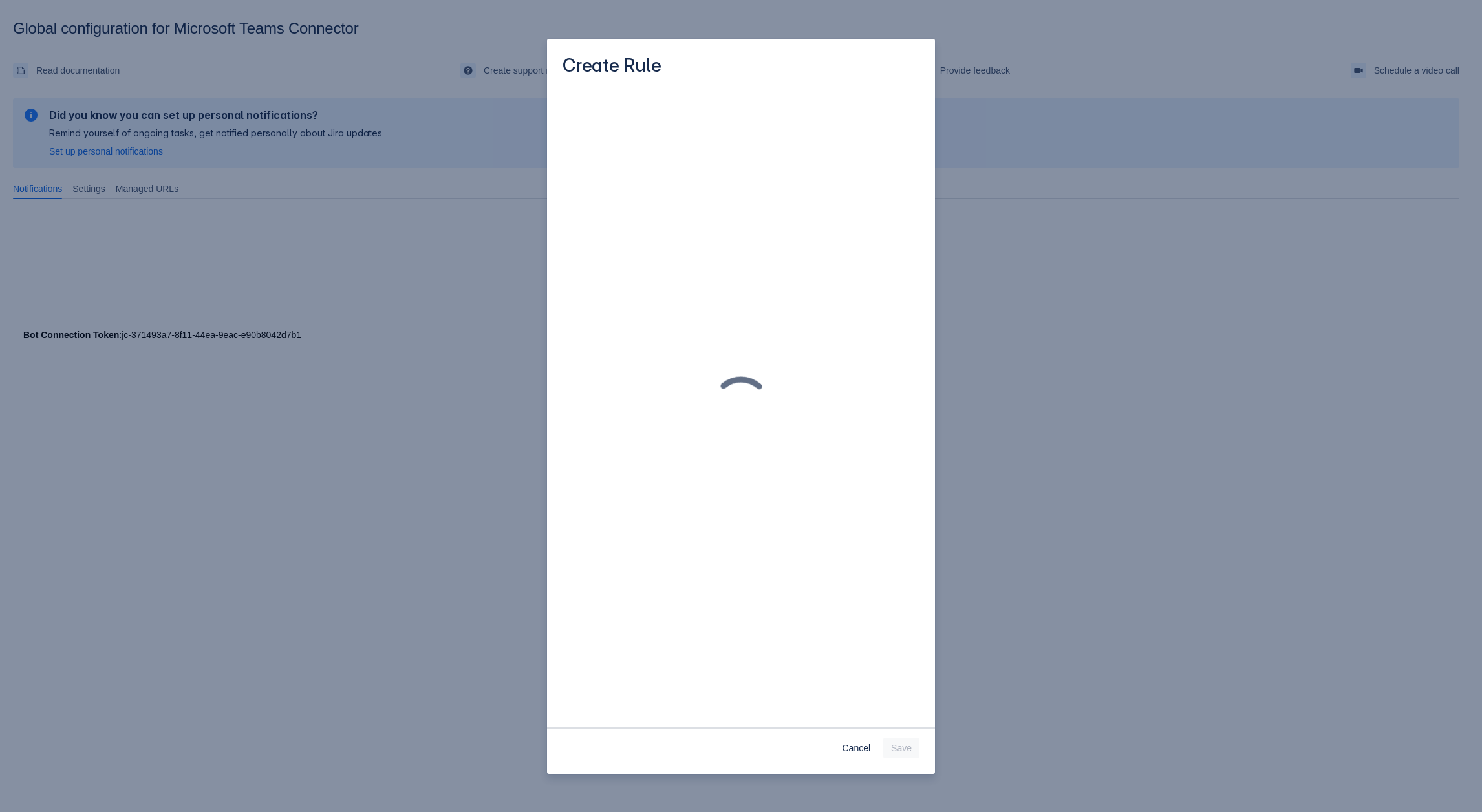
click at [862, 764] on div "Cancel Save" at bounding box center [741, 750] width 388 height 47
click at [864, 749] on span "Cancel" at bounding box center [856, 748] width 29 height 21
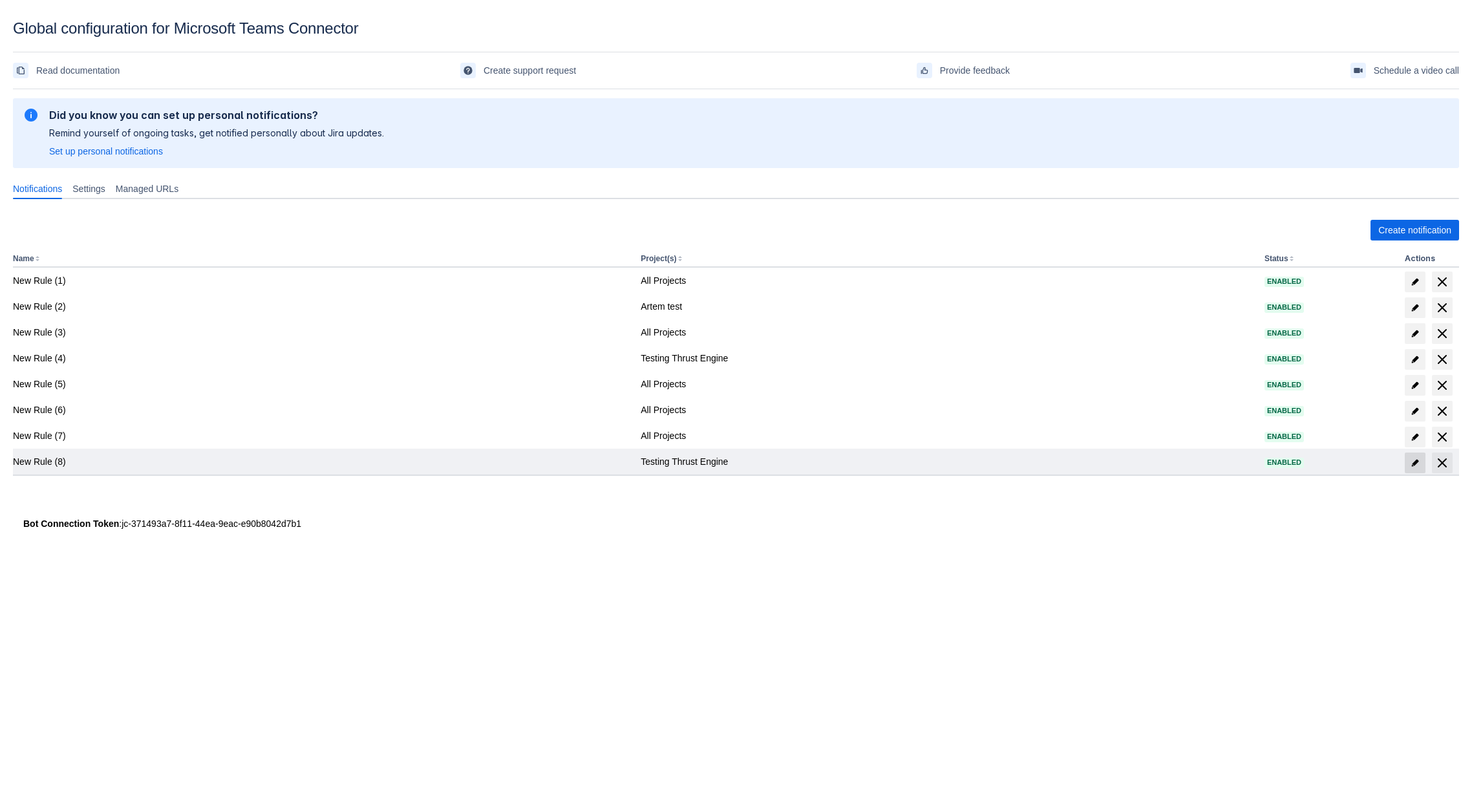
click at [1415, 469] on span at bounding box center [1415, 463] width 21 height 21
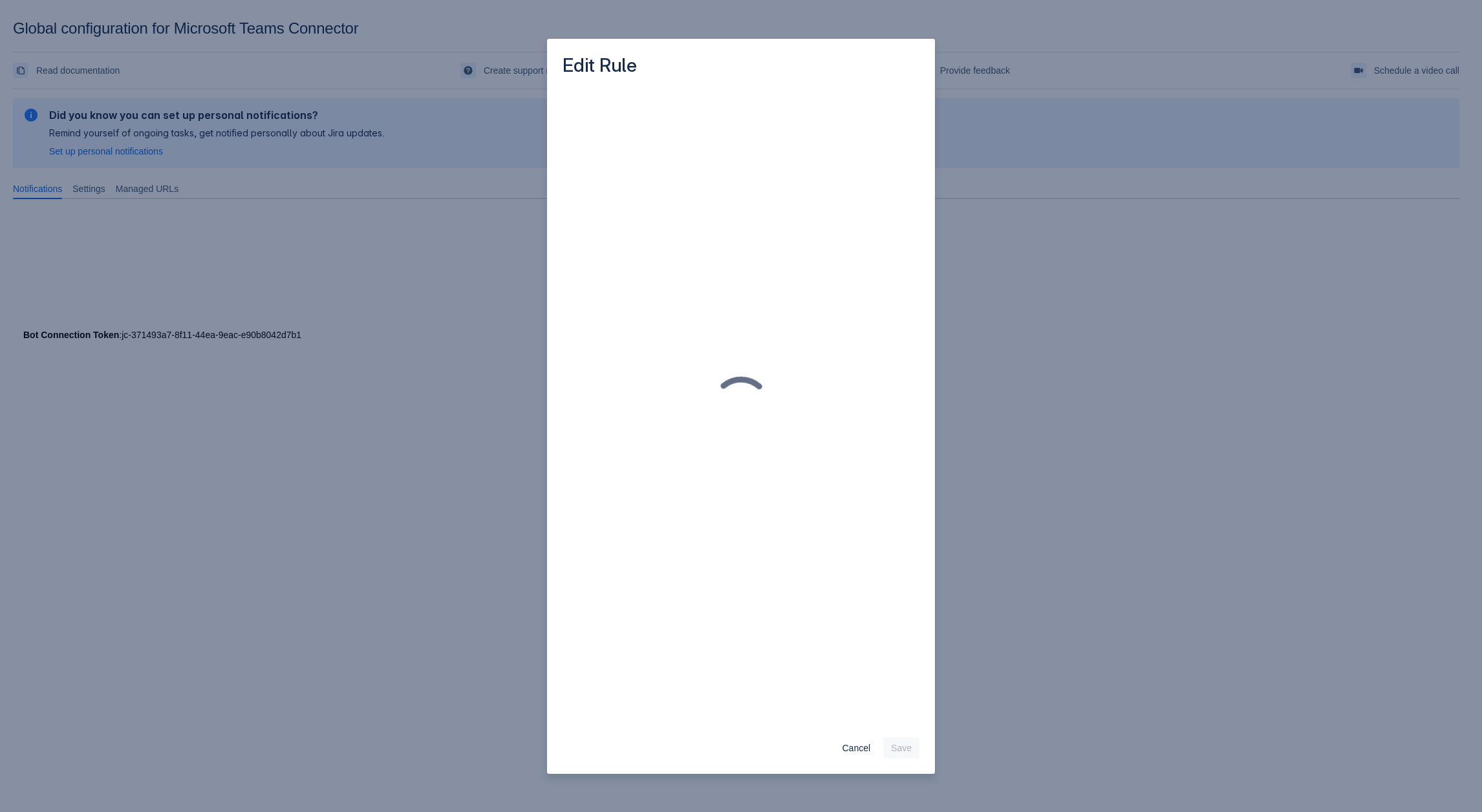
click at [389, 572] on div "Edit Rule Cancel Save" at bounding box center [741, 406] width 1482 height 812
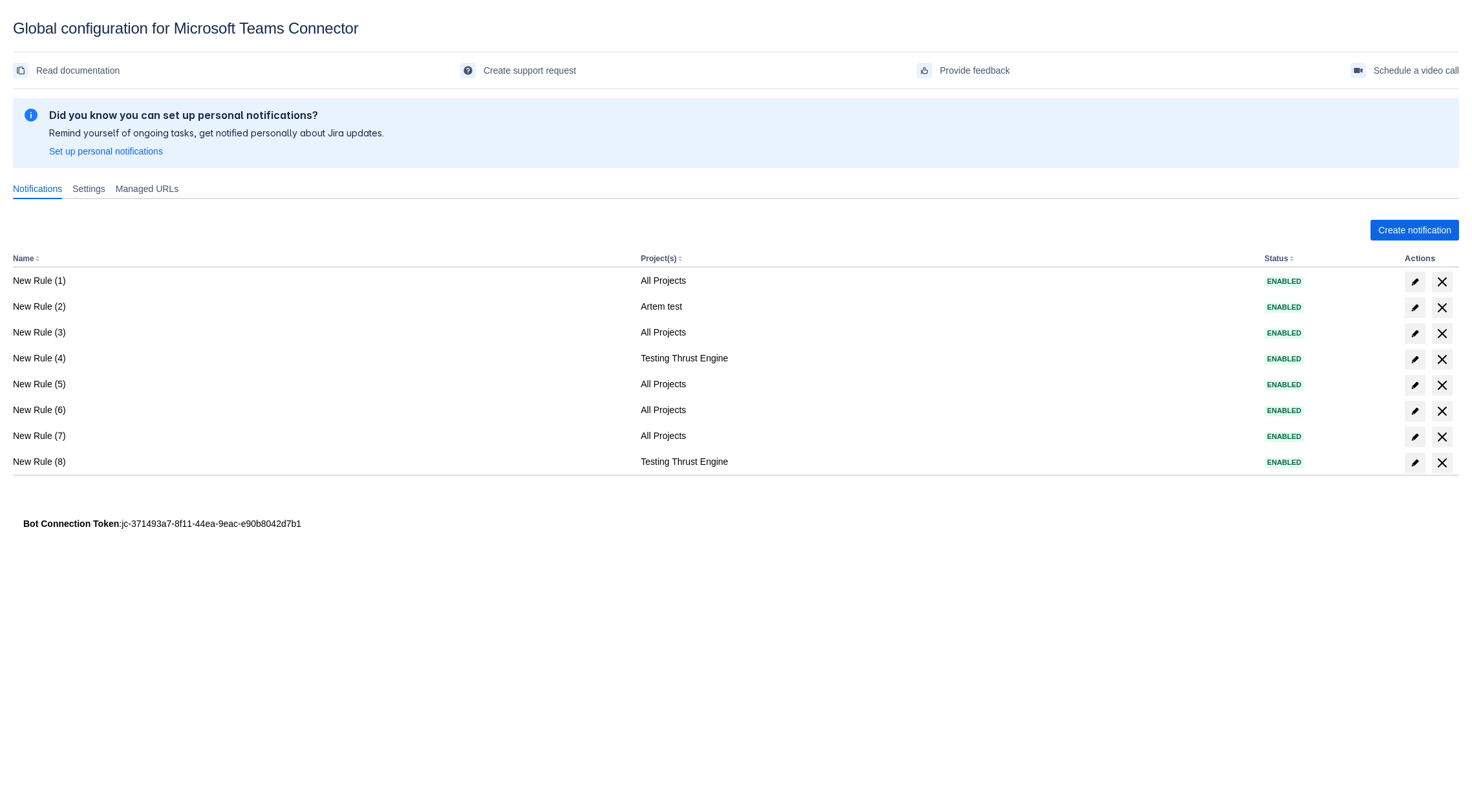
click at [1398, 245] on div "Create notification Name Project(s) Status Actions New Rule (1) All Projects En…" at bounding box center [736, 360] width 1446 height 302
click at [1395, 232] on span "Create notification" at bounding box center [1414, 230] width 73 height 21
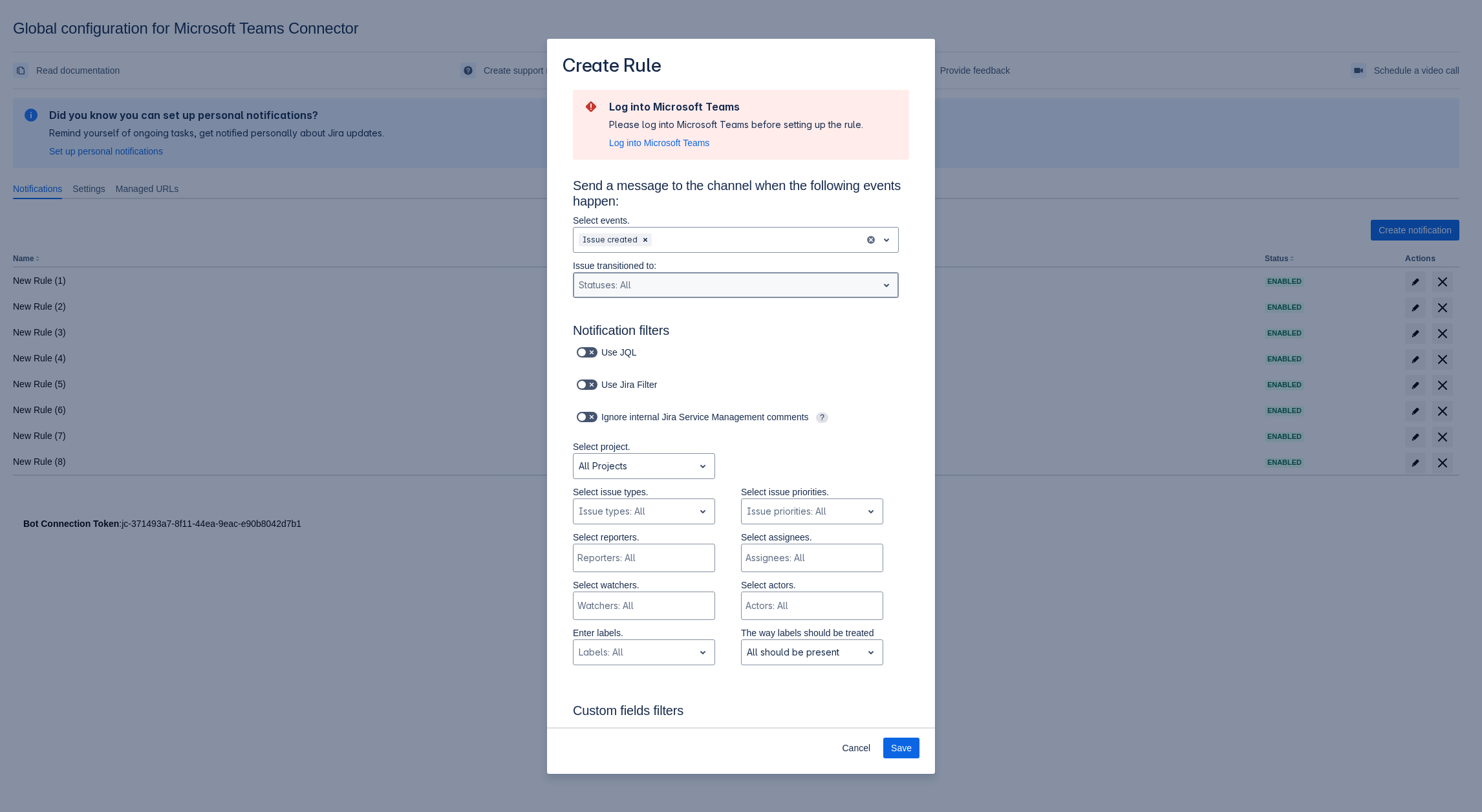
click at [731, 285] on div "Scrollable content" at bounding box center [725, 285] width 294 height 15
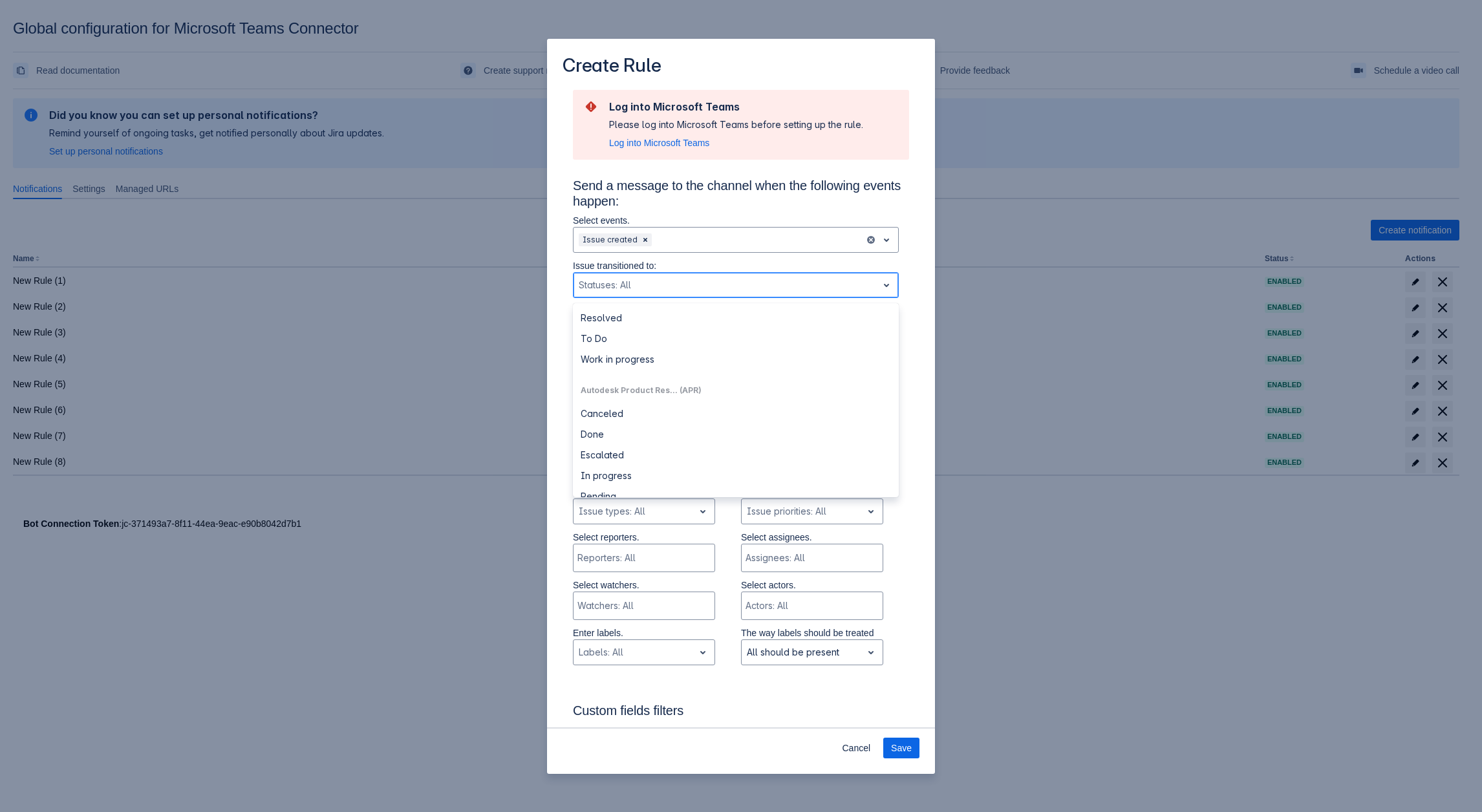
scroll to position [194, 0]
click at [562, 541] on div "Select reporters. Reporters: All Select assignees. Assignees: All" at bounding box center [728, 554] width 362 height 48
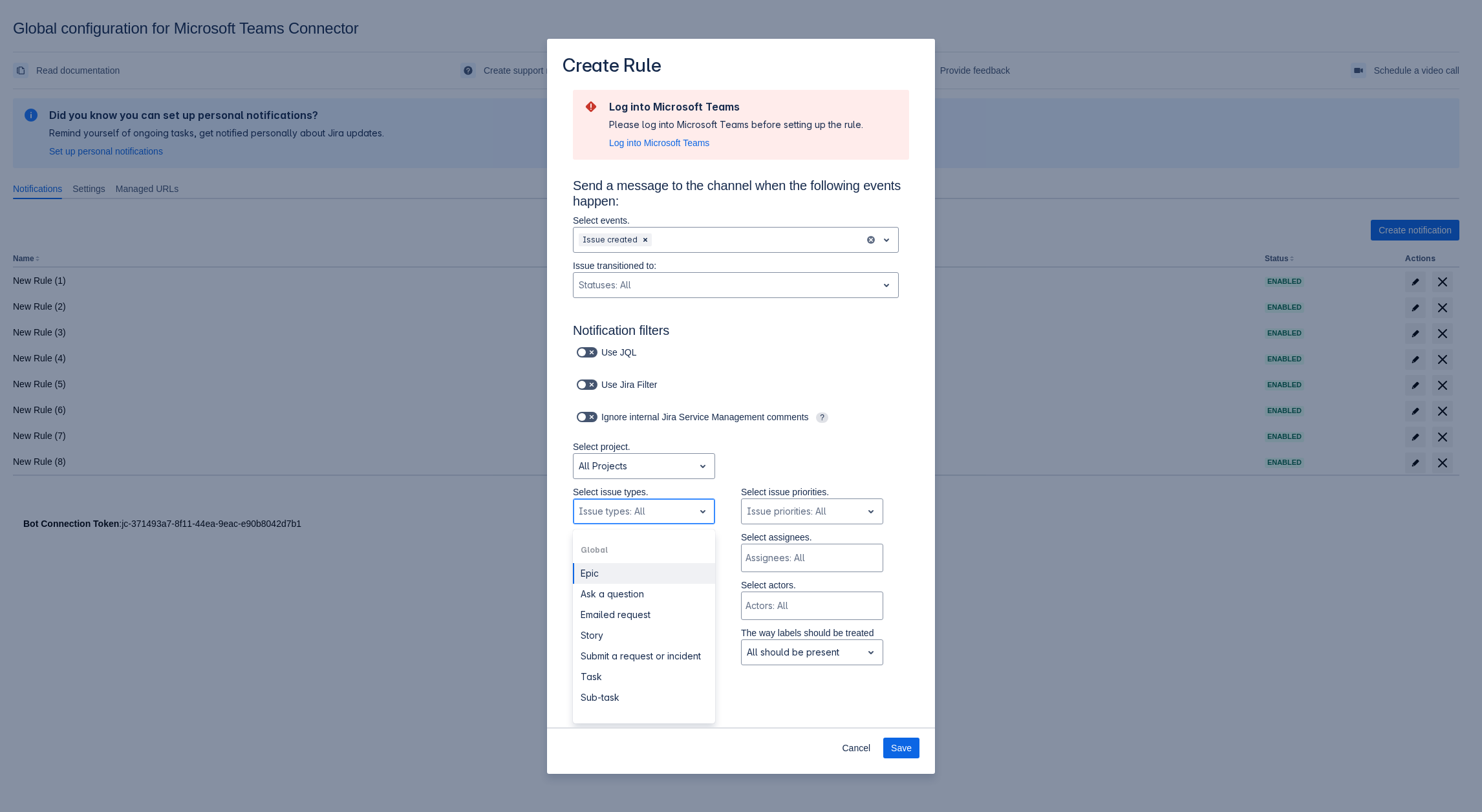
click at [644, 519] on div "Scrollable content" at bounding box center [634, 512] width 110 height 15
click at [639, 630] on div "Story" at bounding box center [644, 635] width 143 height 21
click at [647, 463] on div "Scrollable content" at bounding box center [634, 466] width 110 height 15
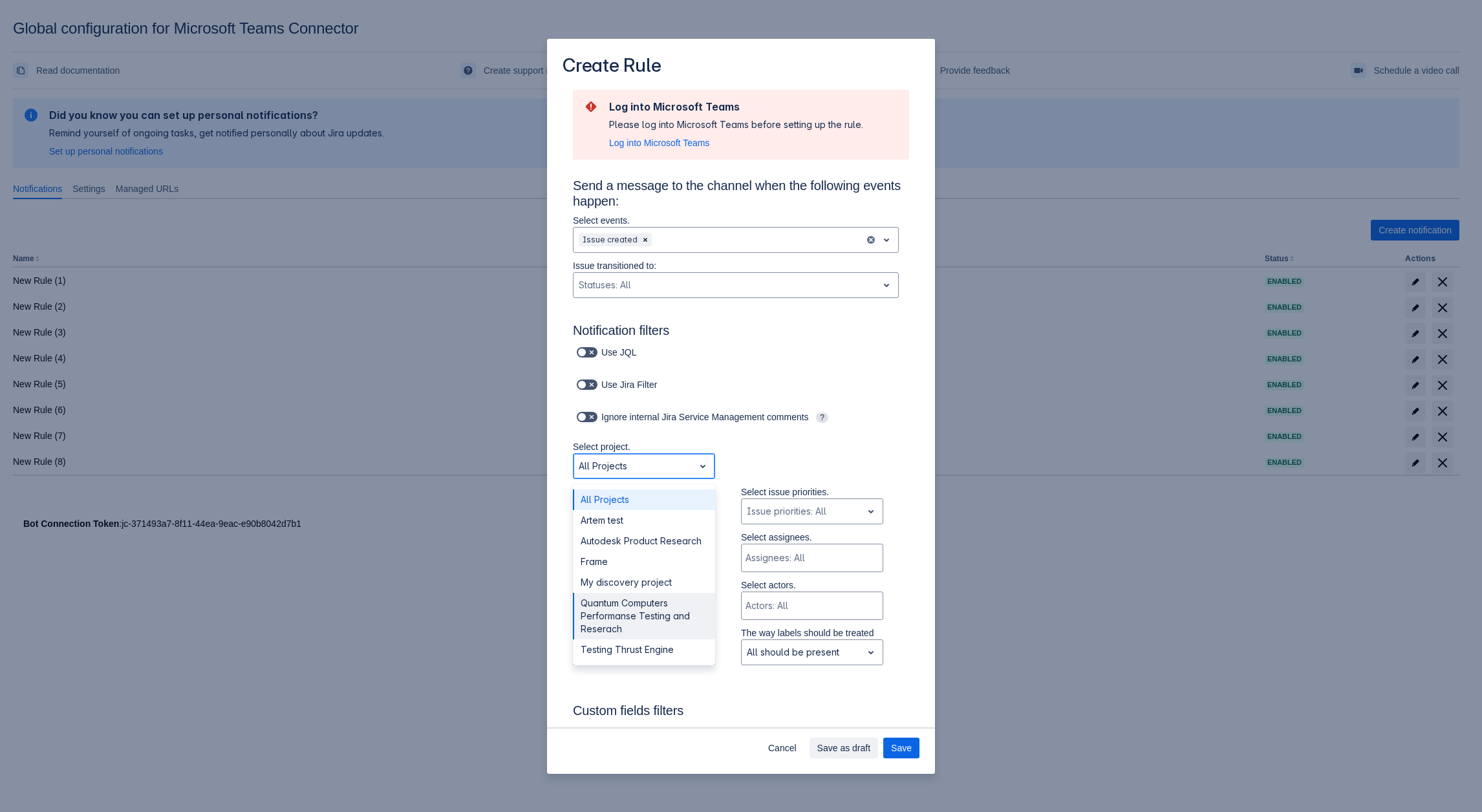
drag, startPoint x: 616, startPoint y: 584, endPoint x: 620, endPoint y: 604, distance: 20.4
click at [620, 604] on div "All Projects Artem test Autodesk Product Research Frame My discovery project Qu…" at bounding box center [644, 574] width 143 height 181
click at [619, 605] on div "Quantum Computers Performanse Testing and Reserach" at bounding box center [644, 615] width 143 height 47
click at [639, 510] on div "Scrollable content" at bounding box center [634, 512] width 110 height 15
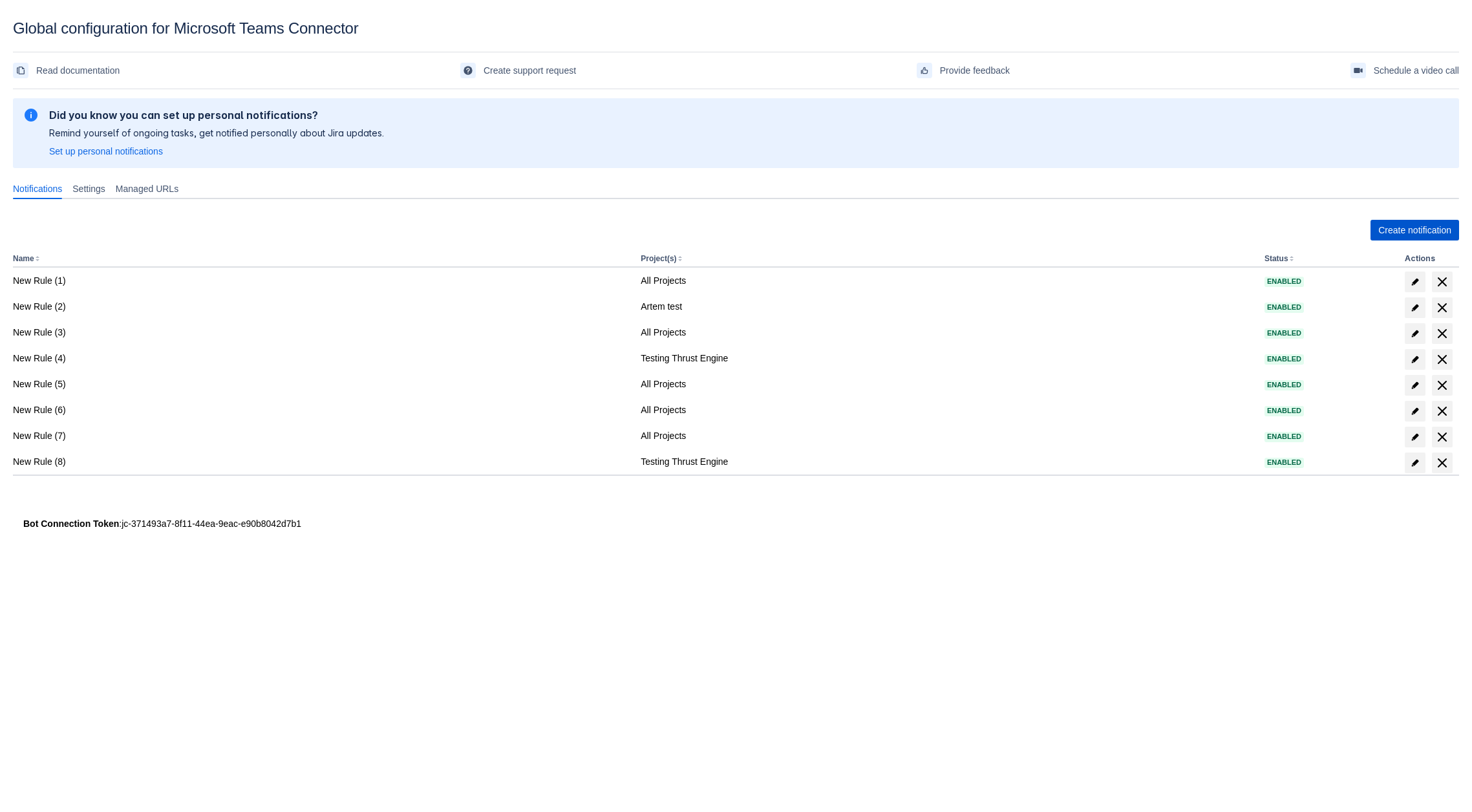
click at [1394, 234] on span "Create notification" at bounding box center [1414, 230] width 73 height 21
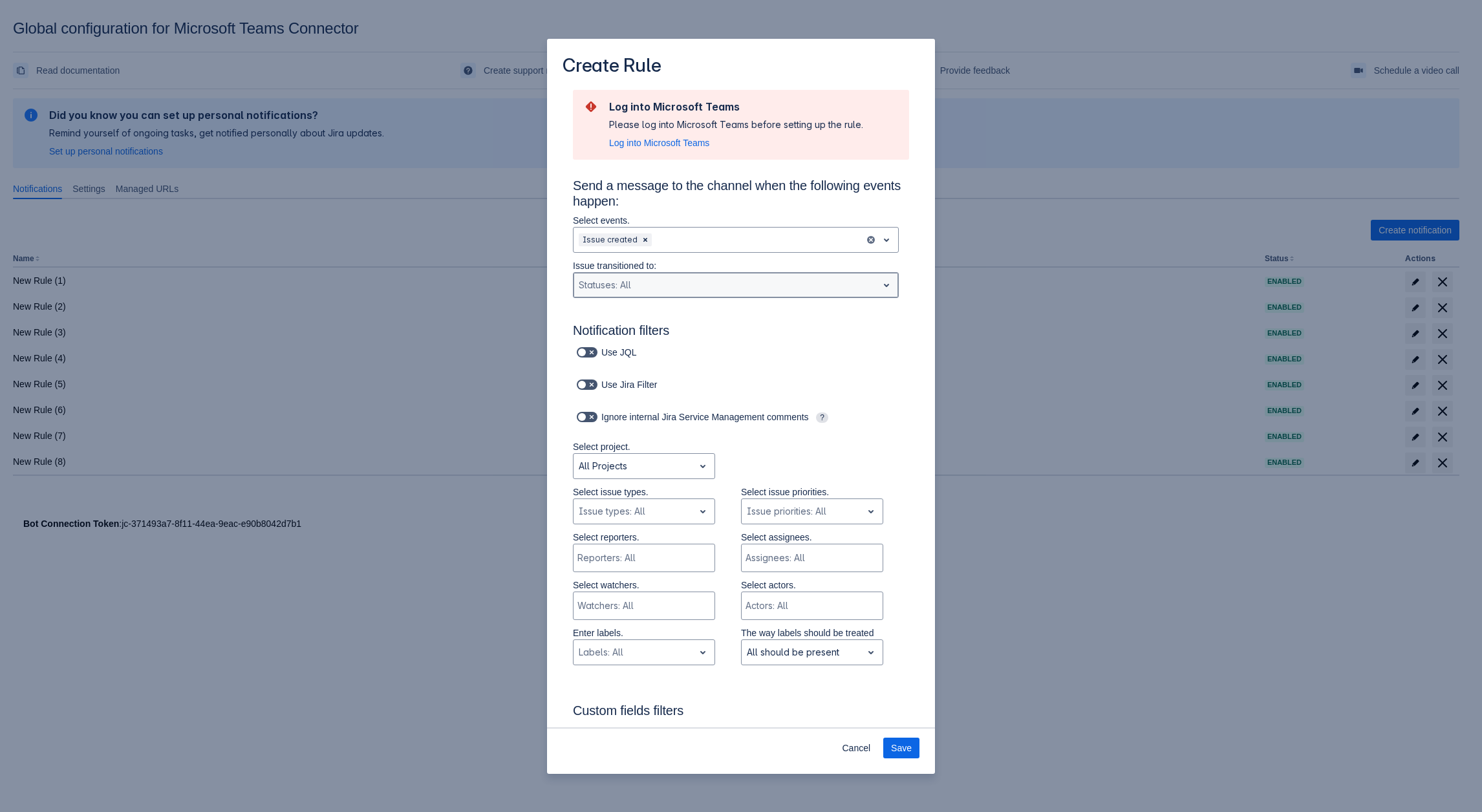
click at [638, 290] on div "Scrollable content" at bounding box center [725, 285] width 294 height 15
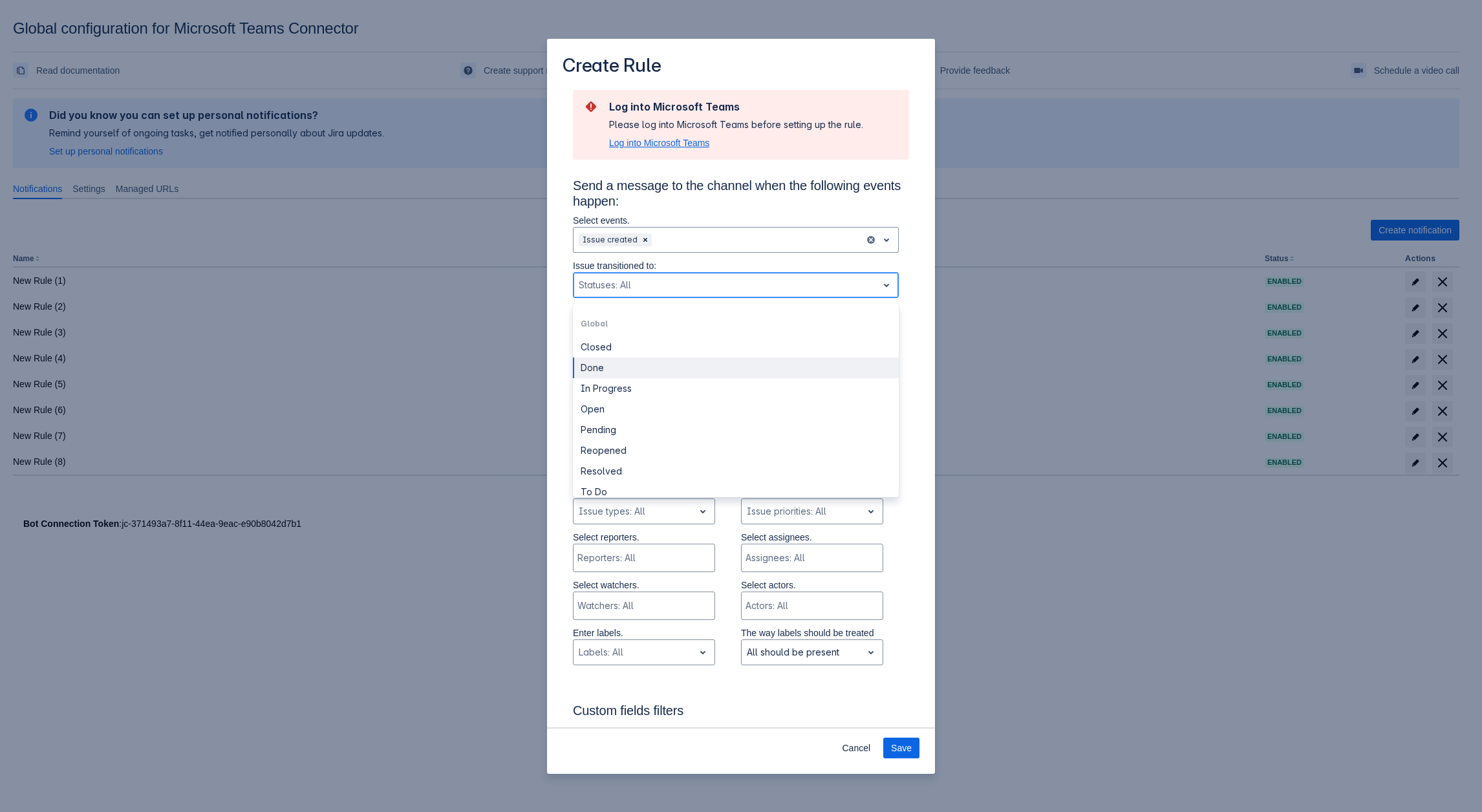
click at [691, 140] on span "Log into Microsoft Teams" at bounding box center [658, 143] width 100 height 13
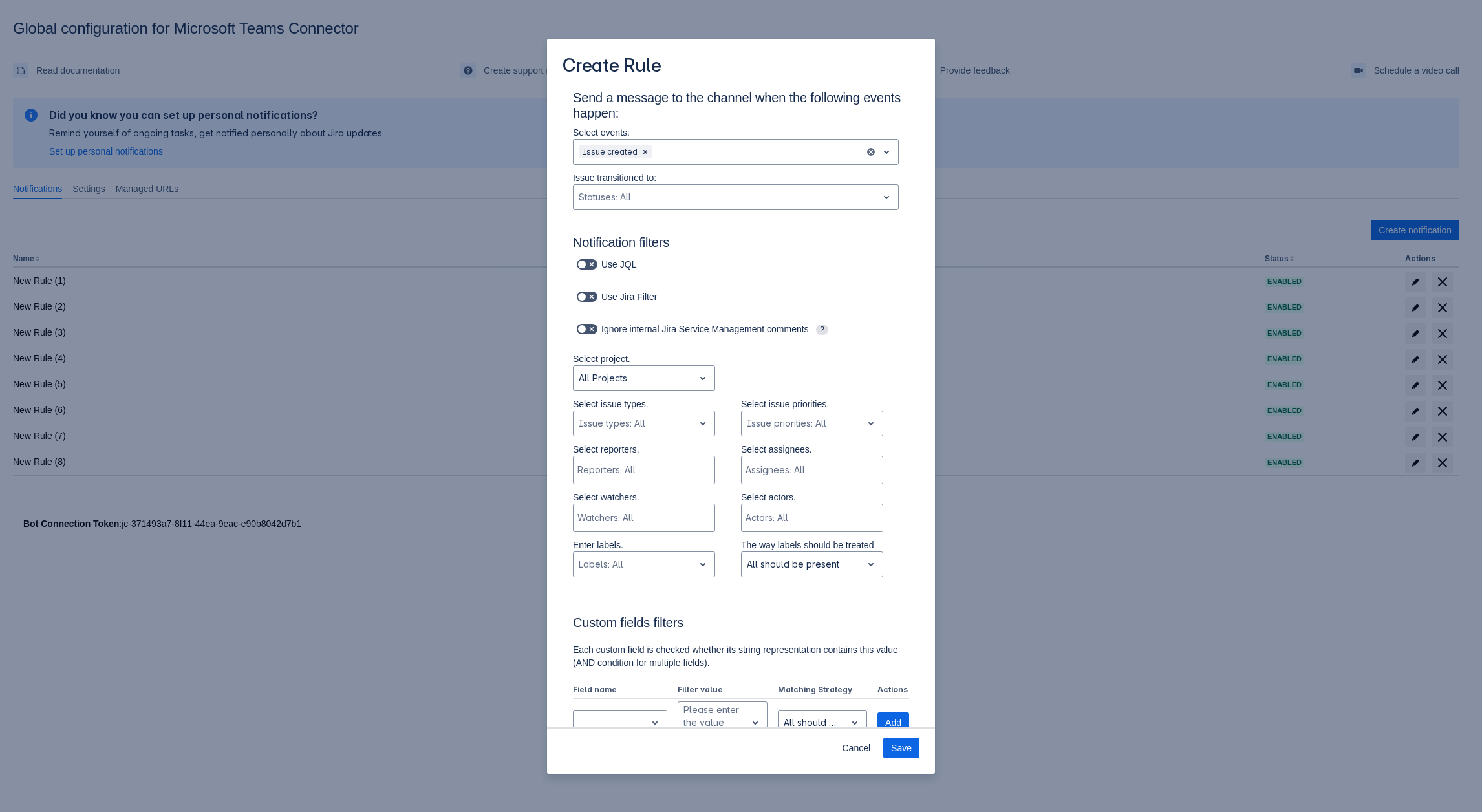
click at [327, 457] on div "Create Rule Send a message to the channel when the following events happen: Sel…" at bounding box center [741, 406] width 1482 height 812
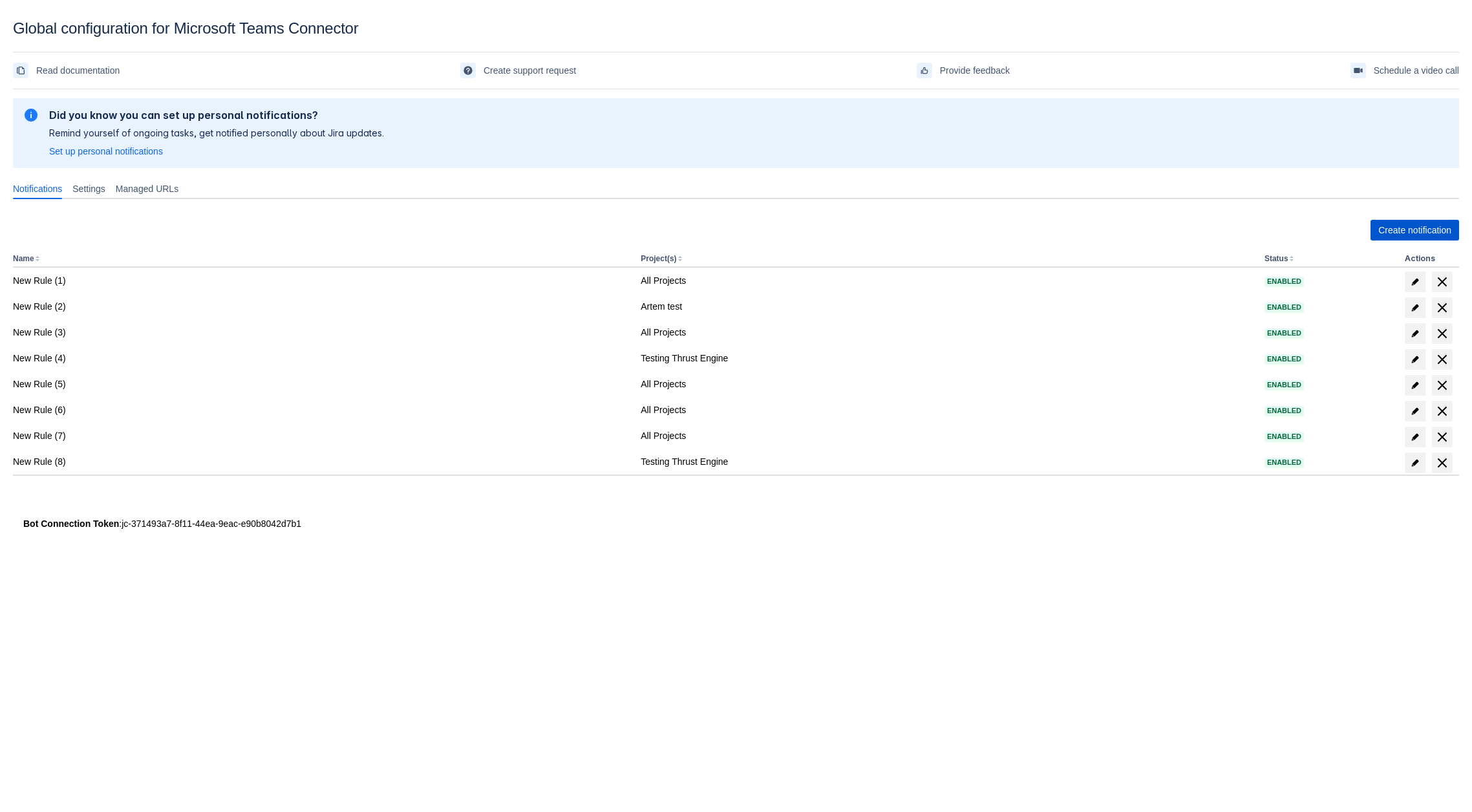
click at [1390, 223] on span "Create notification" at bounding box center [1414, 230] width 73 height 21
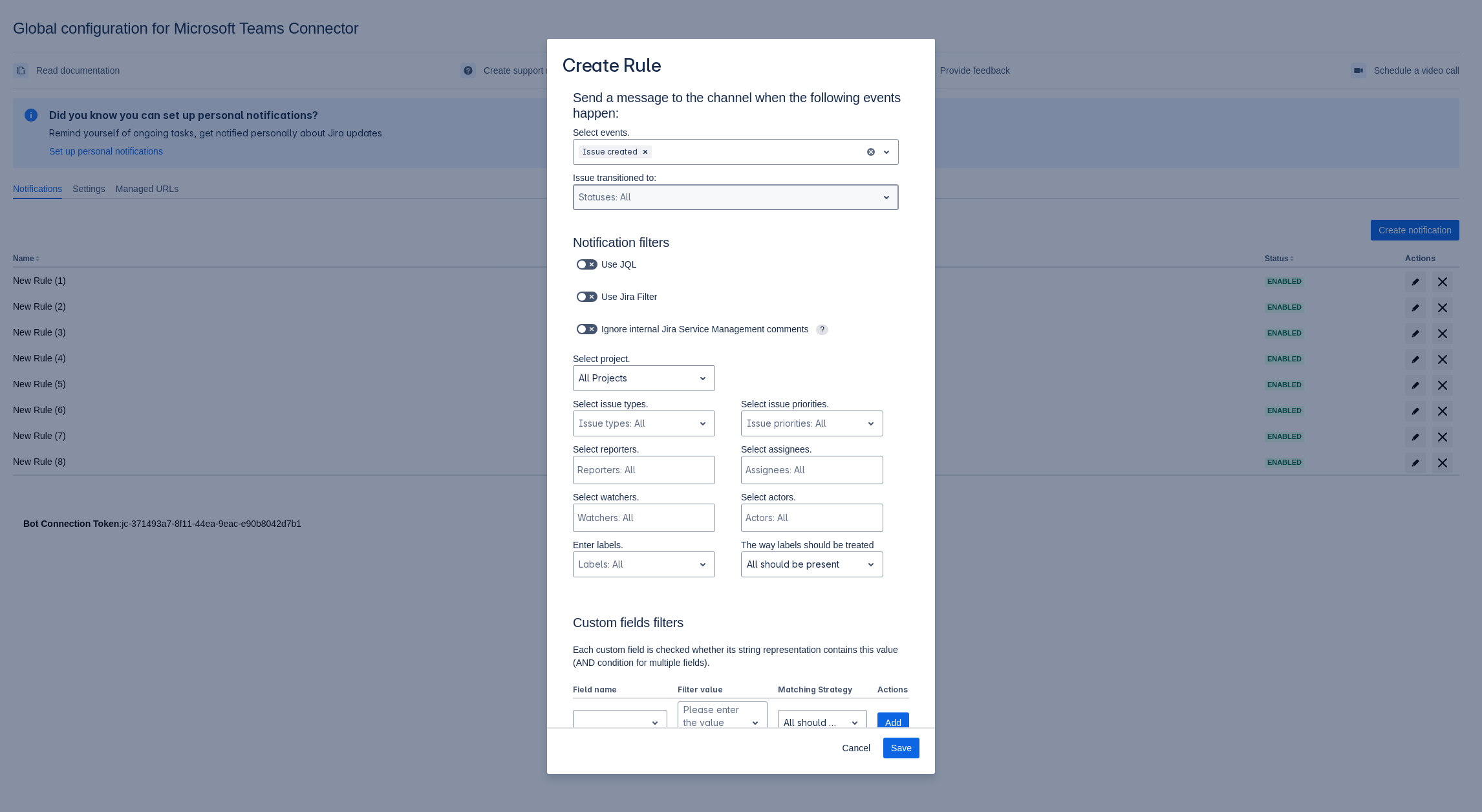
click at [670, 198] on div "Scrollable content" at bounding box center [725, 197] width 294 height 15
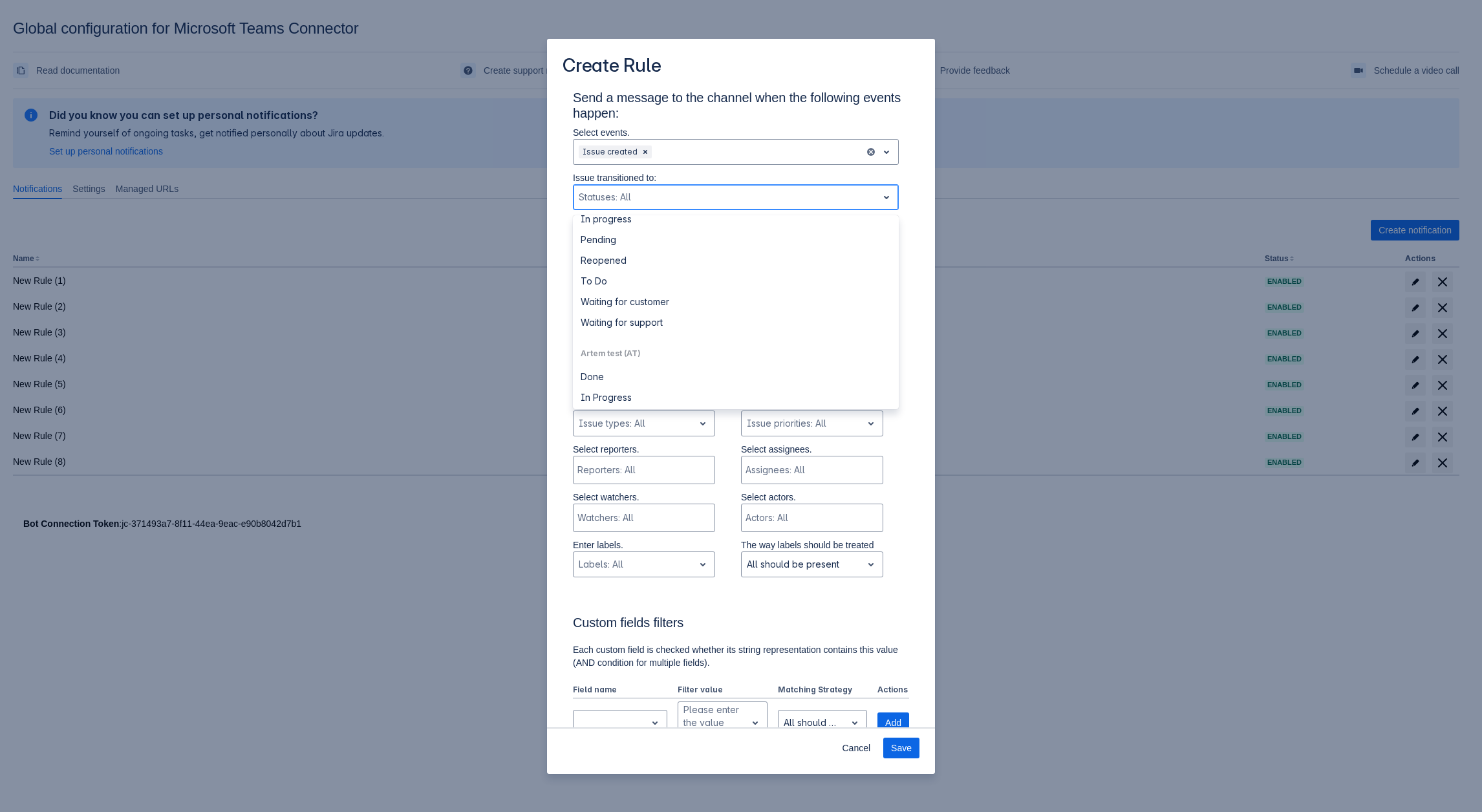
scroll to position [323, 0]
click at [900, 213] on div "Send a message to the channel when the following events happen: Select events. …" at bounding box center [740, 710] width 357 height 1243
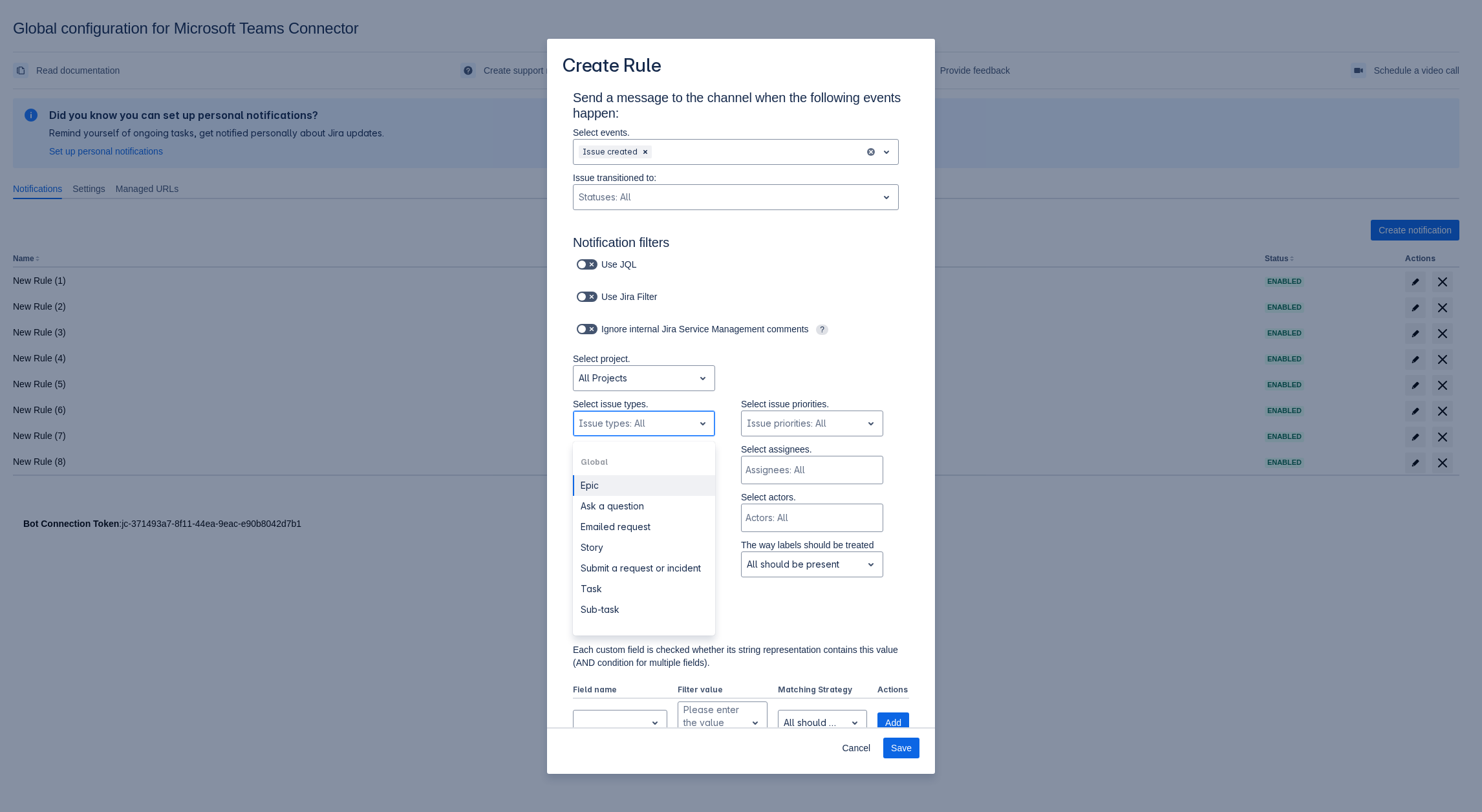
click at [631, 428] on div "Scrollable content" at bounding box center [634, 423] width 110 height 15
click at [772, 595] on div "Custom fields filters Each custom field is checked whether its string represent…" at bounding box center [741, 666] width 337 height 164
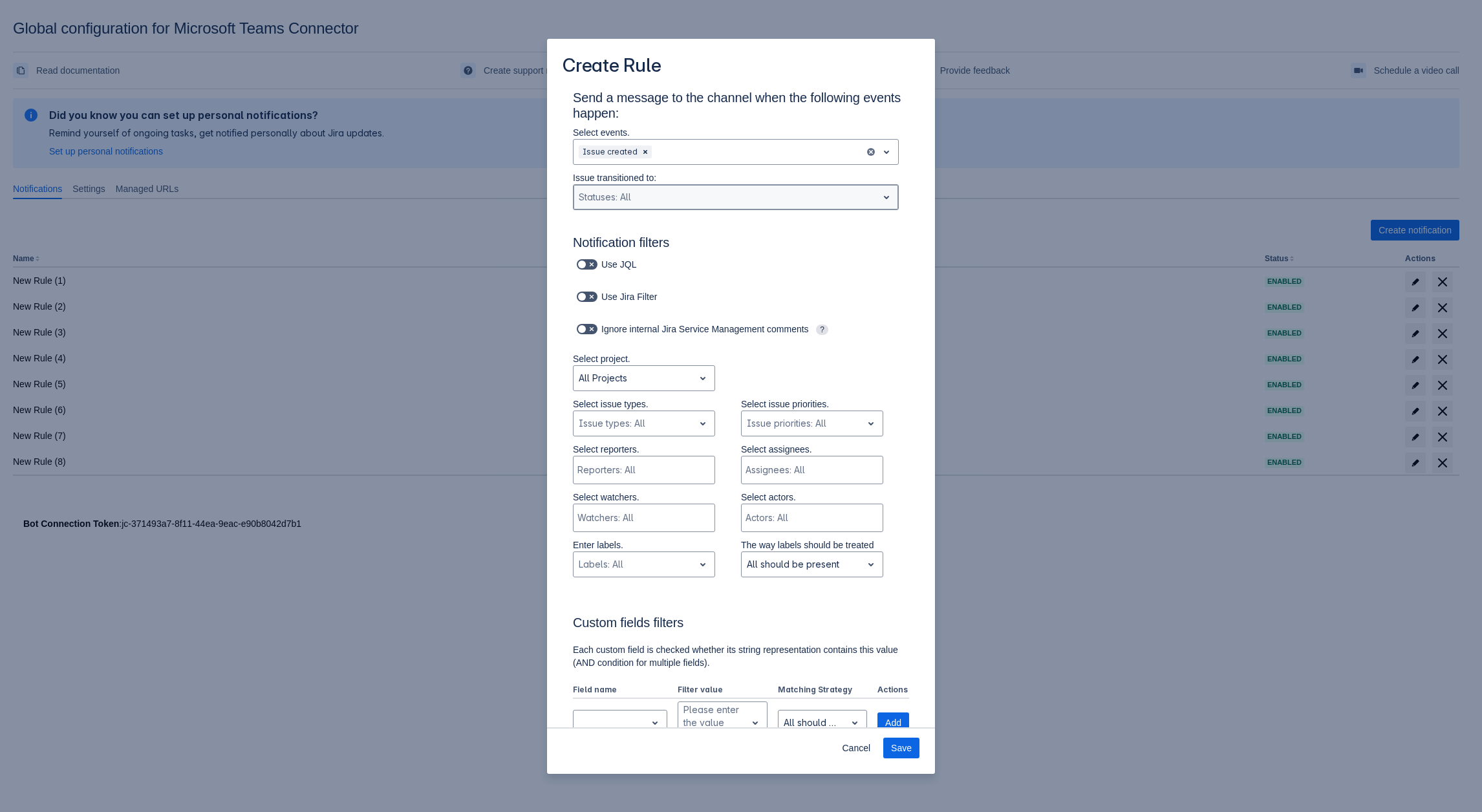
click at [691, 191] on div "Scrollable content" at bounding box center [725, 197] width 294 height 15
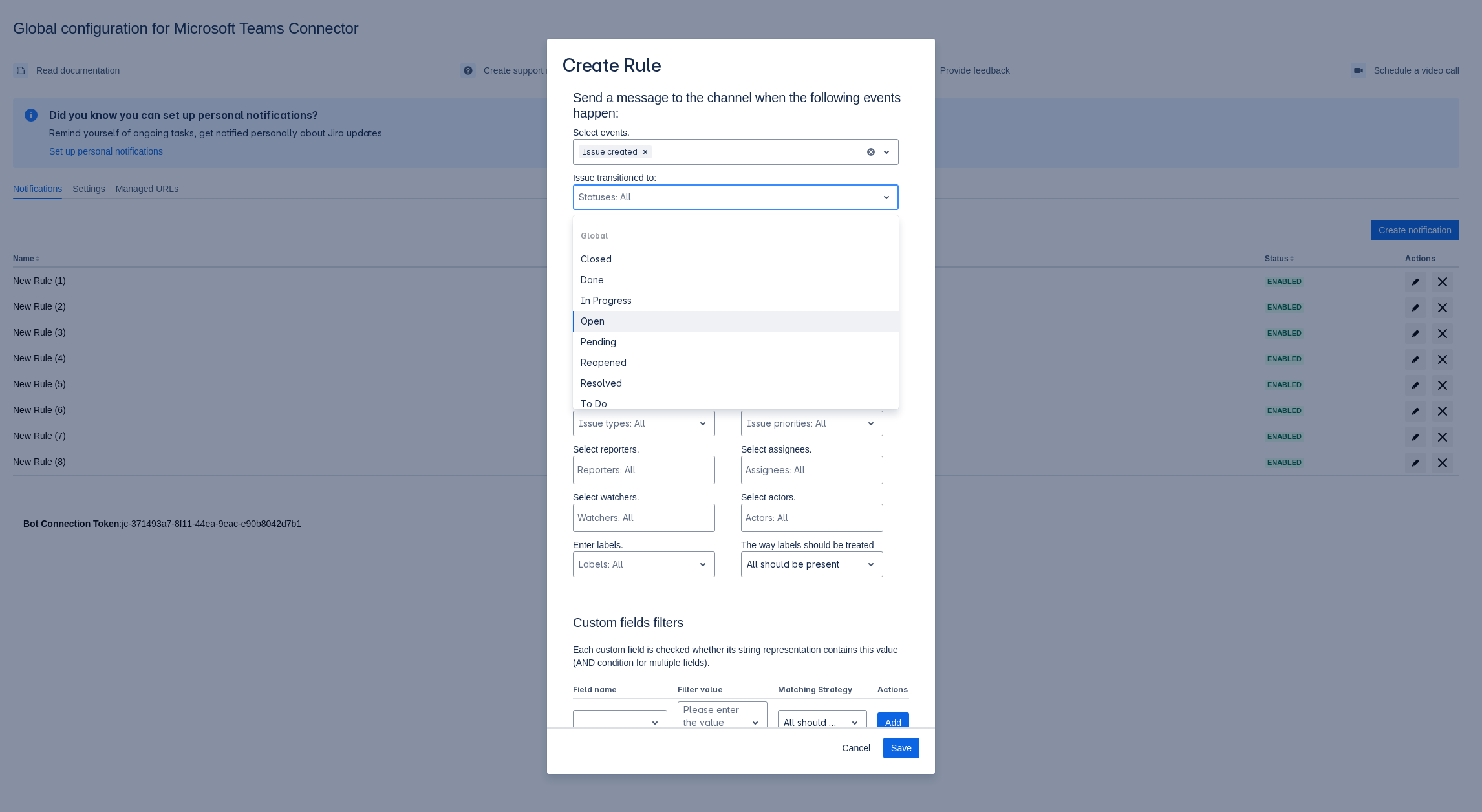
click at [634, 328] on div "Open" at bounding box center [735, 321] width 326 height 21
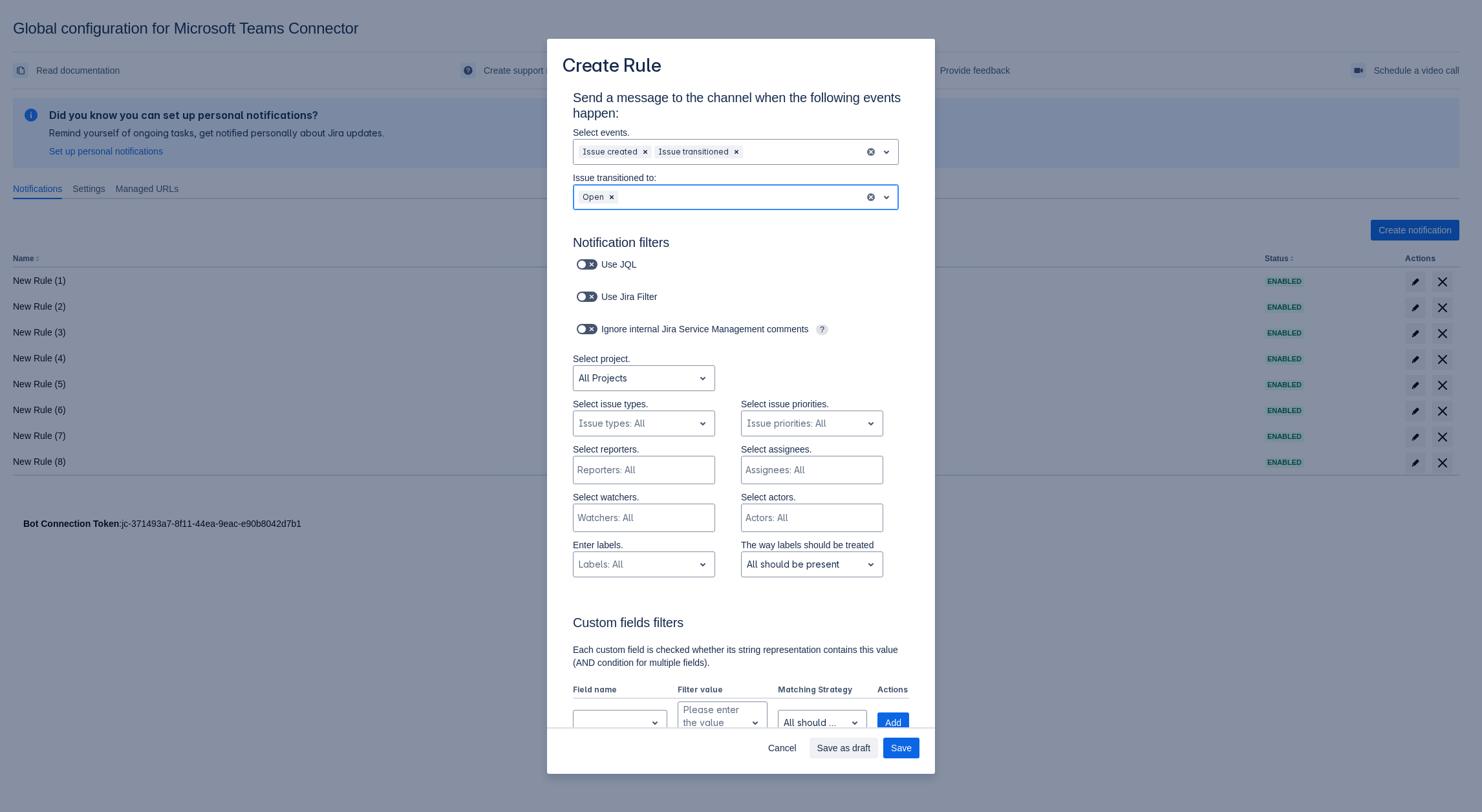
click at [709, 197] on div "Scrollable content" at bounding box center [740, 197] width 239 height 15
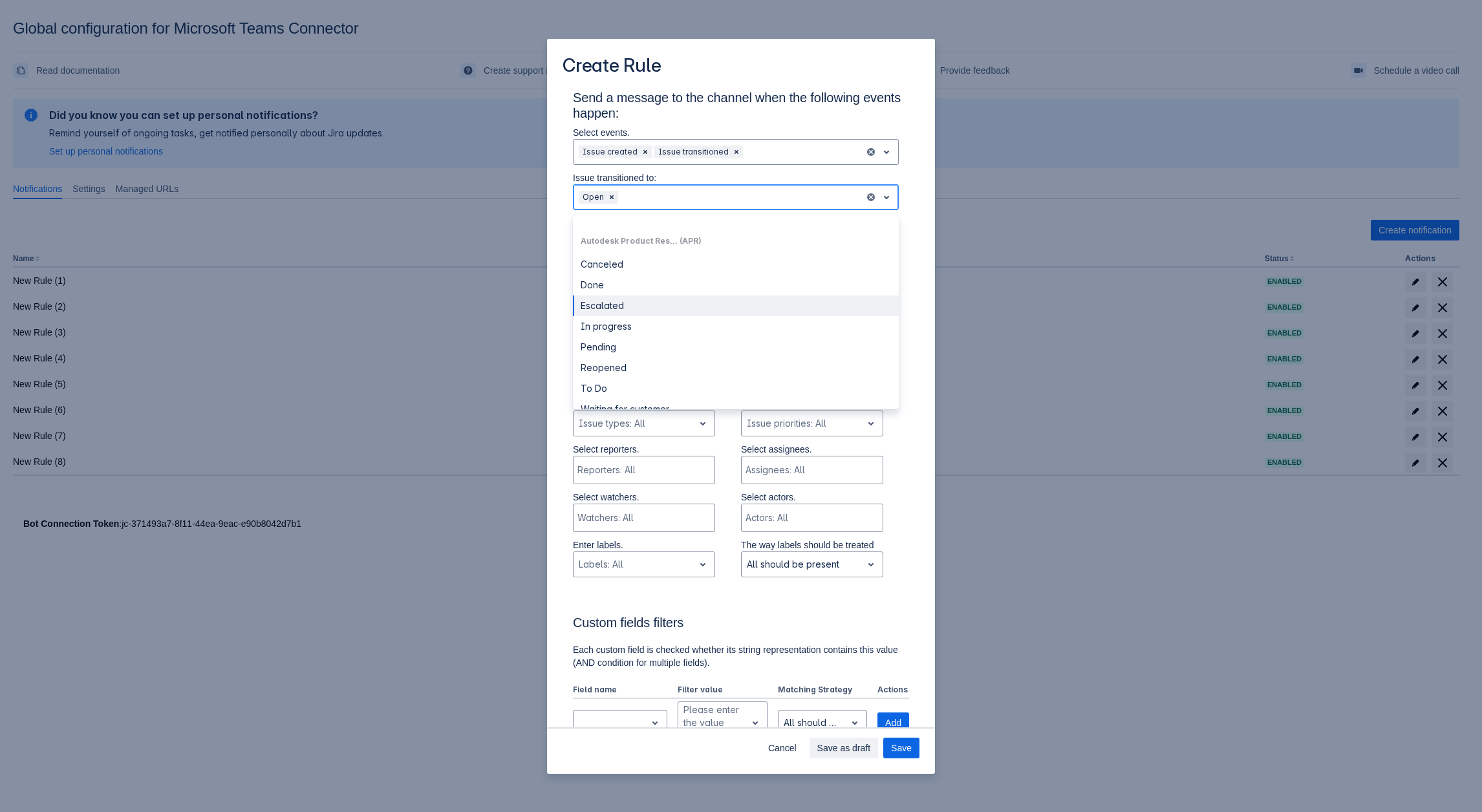
click at [622, 306] on div "Escalated" at bounding box center [735, 306] width 326 height 21
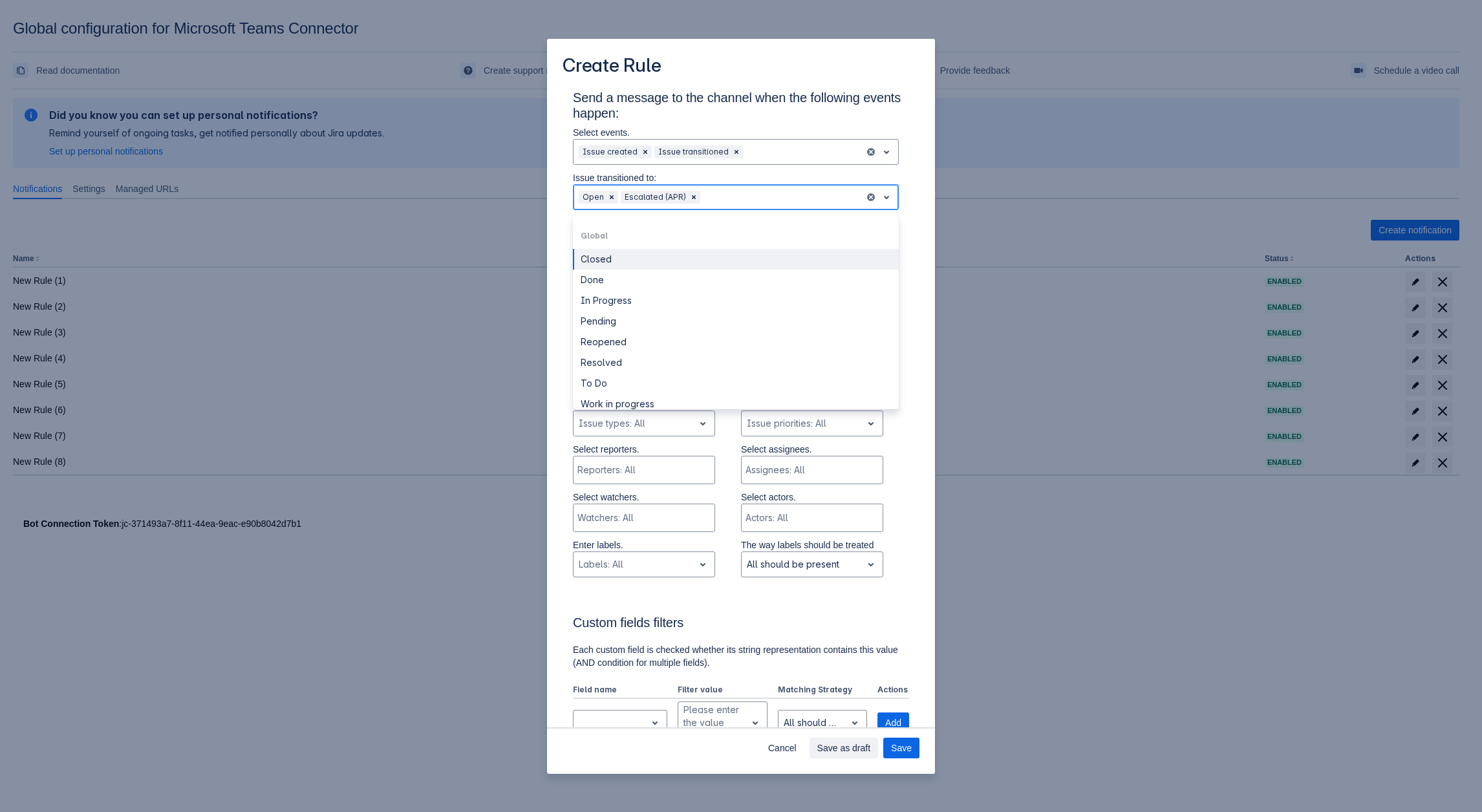
click at [750, 191] on div "Scrollable content" at bounding box center [781, 197] width 157 height 15
click at [629, 348] on div "Waiting for customer" at bounding box center [735, 344] width 326 height 21
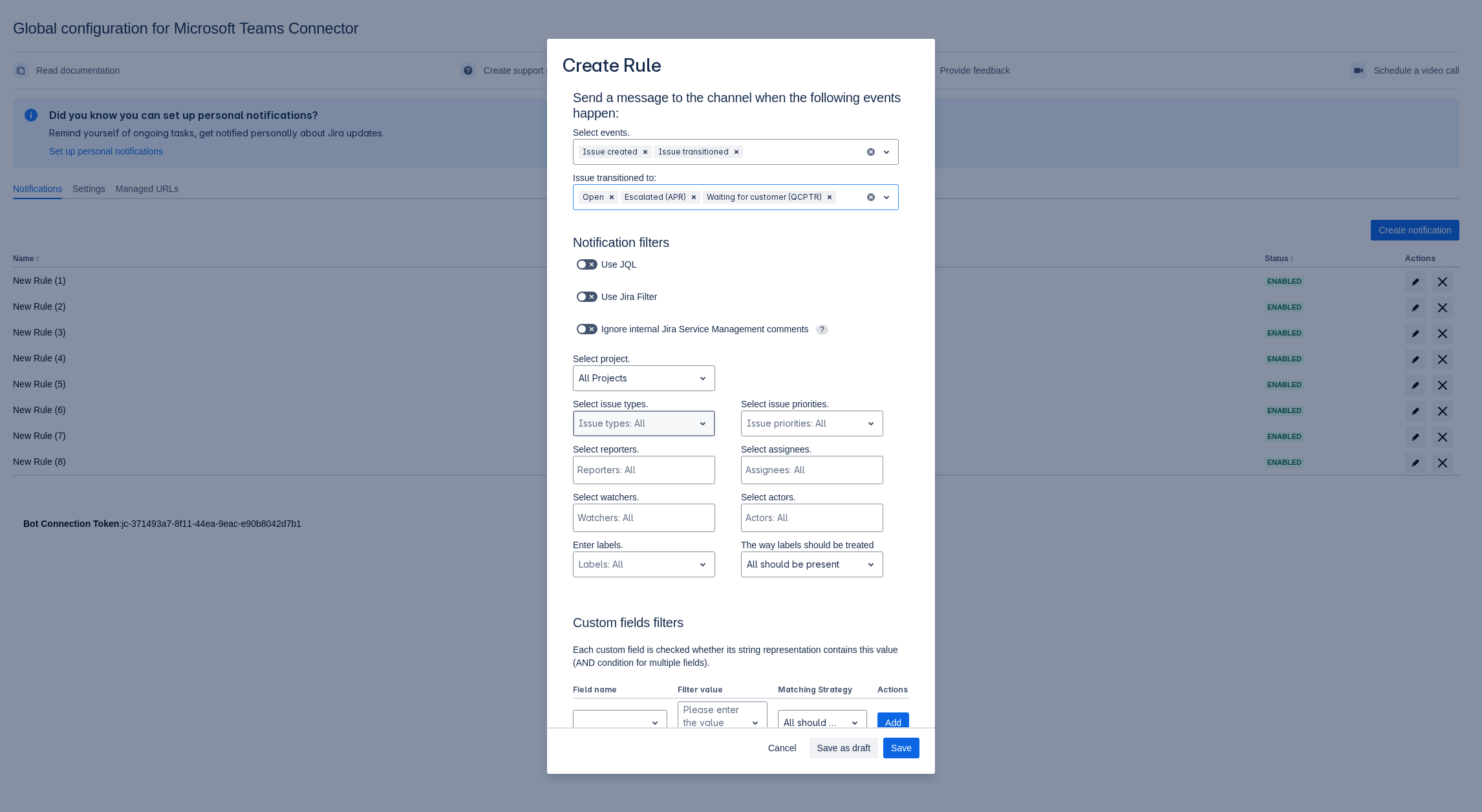
click at [654, 422] on div "Scrollable content" at bounding box center [634, 423] width 110 height 15
click at [629, 528] on div "Emailed request" at bounding box center [644, 527] width 143 height 21
click at [663, 420] on div "Scrollable content" at bounding box center [669, 423] width 13 height 15
click at [625, 532] on div "Task" at bounding box center [644, 522] width 143 height 21
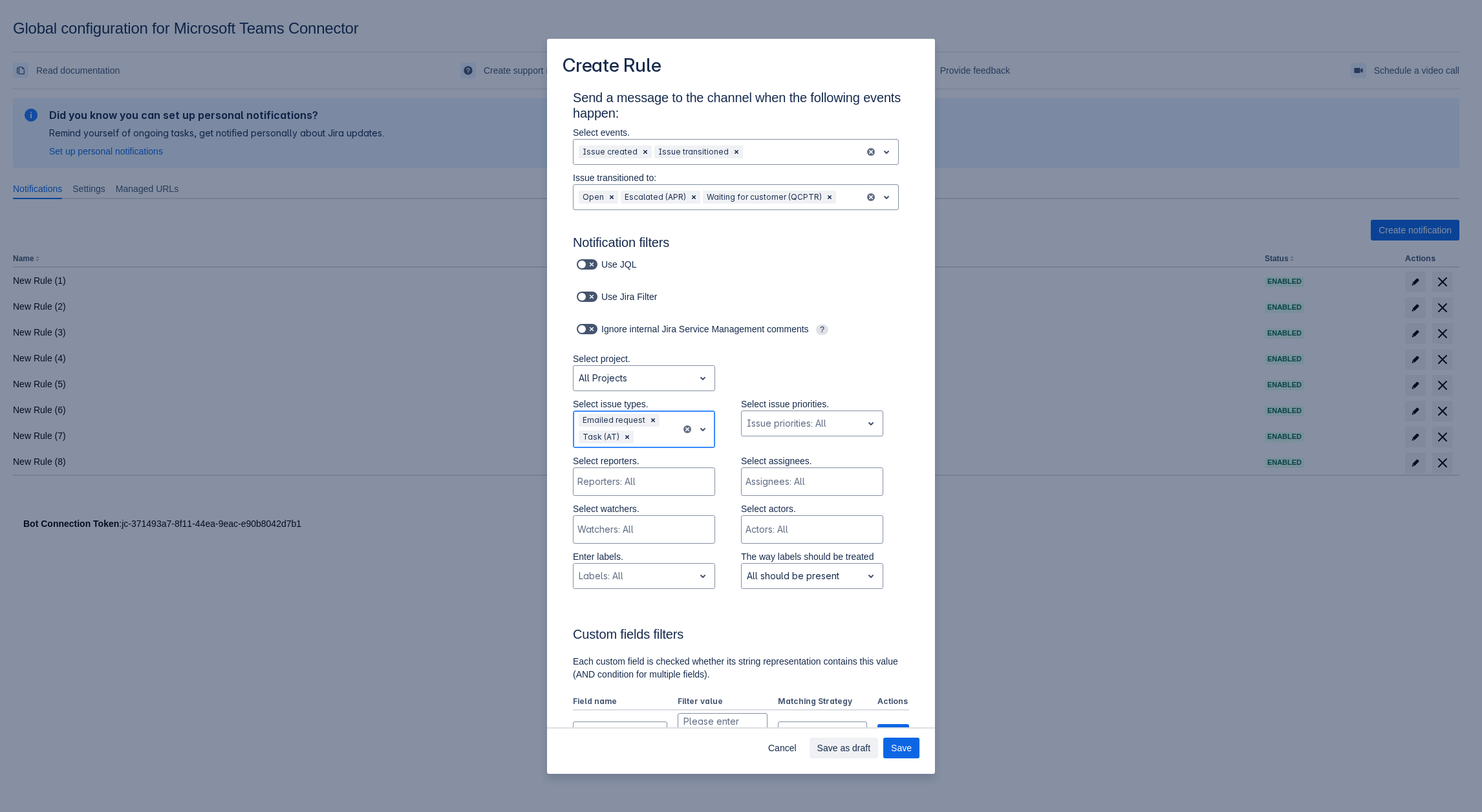
click at [650, 441] on div "Scrollable content" at bounding box center [655, 436] width 39 height 15
click at [619, 526] on div "Submit a request or incident" at bounding box center [644, 531] width 143 height 21
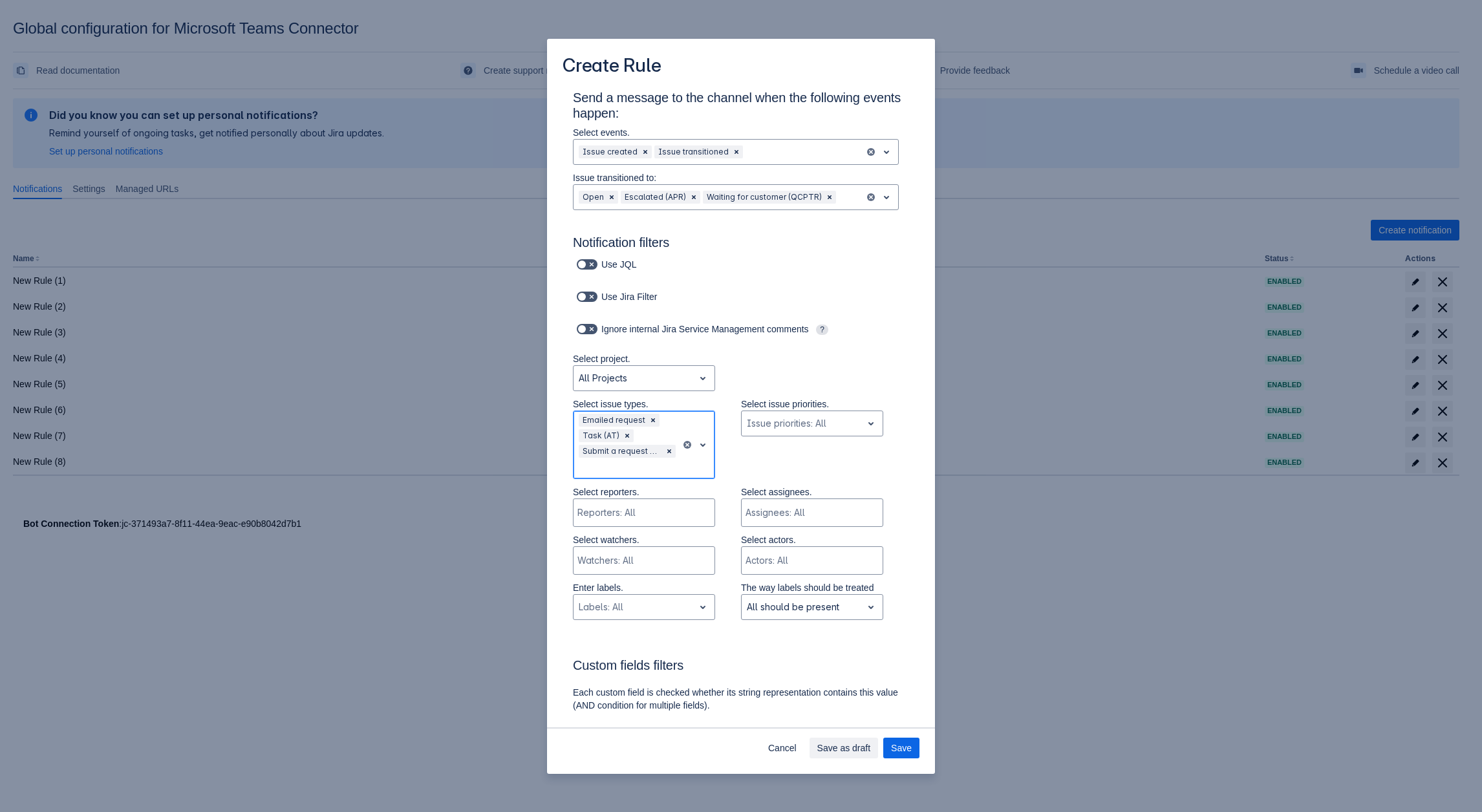
click at [656, 470] on div "Scrollable content" at bounding box center [627, 468] width 97 height 15
click at [605, 633] on div "Task" at bounding box center [644, 637] width 143 height 21
click at [797, 419] on div "Scrollable content" at bounding box center [802, 423] width 110 height 15
click at [806, 370] on div "Select project. All Projects" at bounding box center [728, 375] width 362 height 46
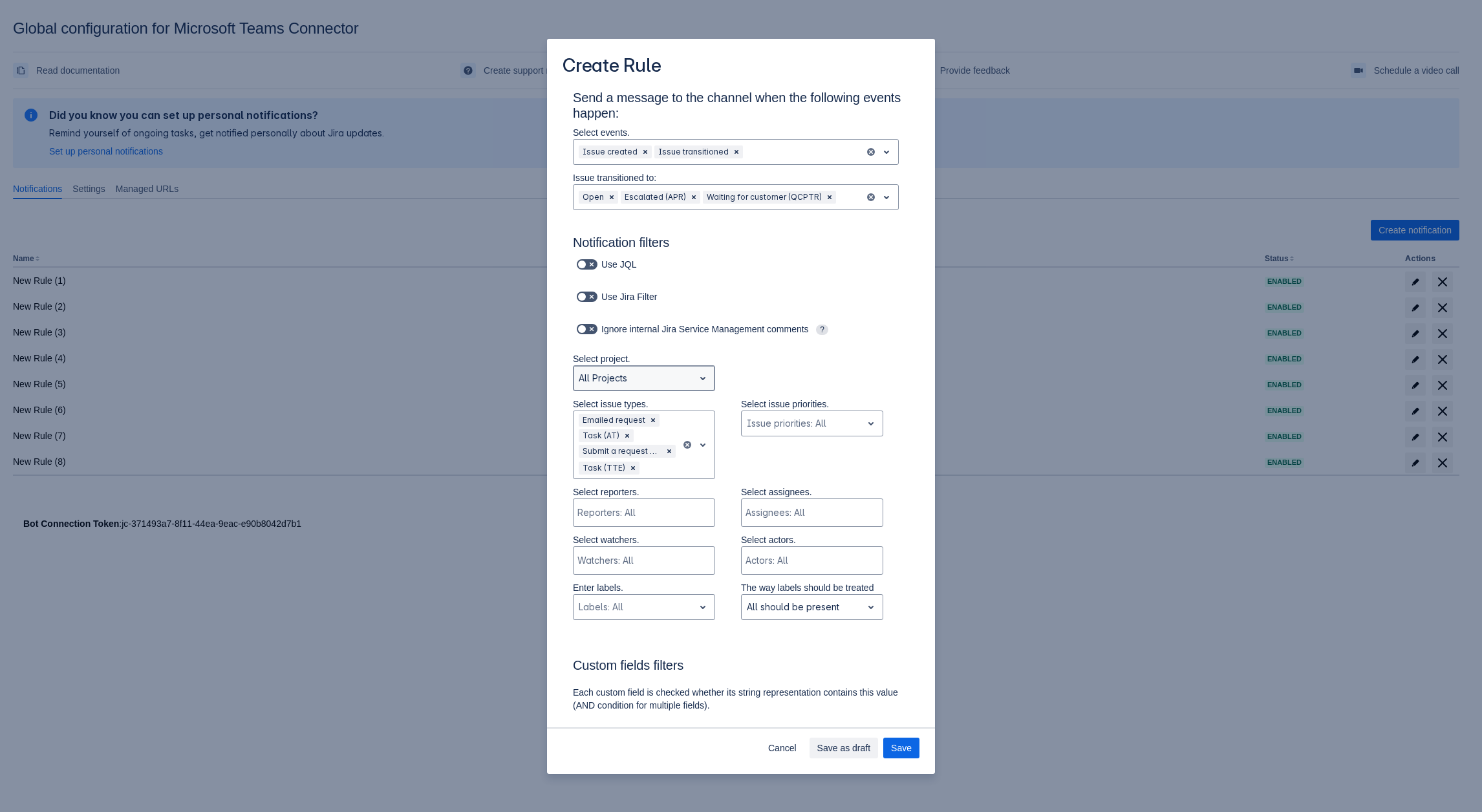
click at [652, 379] on div "Scrollable content" at bounding box center [634, 378] width 110 height 15
click at [617, 452] on div "Autodesk Product Research" at bounding box center [644, 454] width 143 height 21
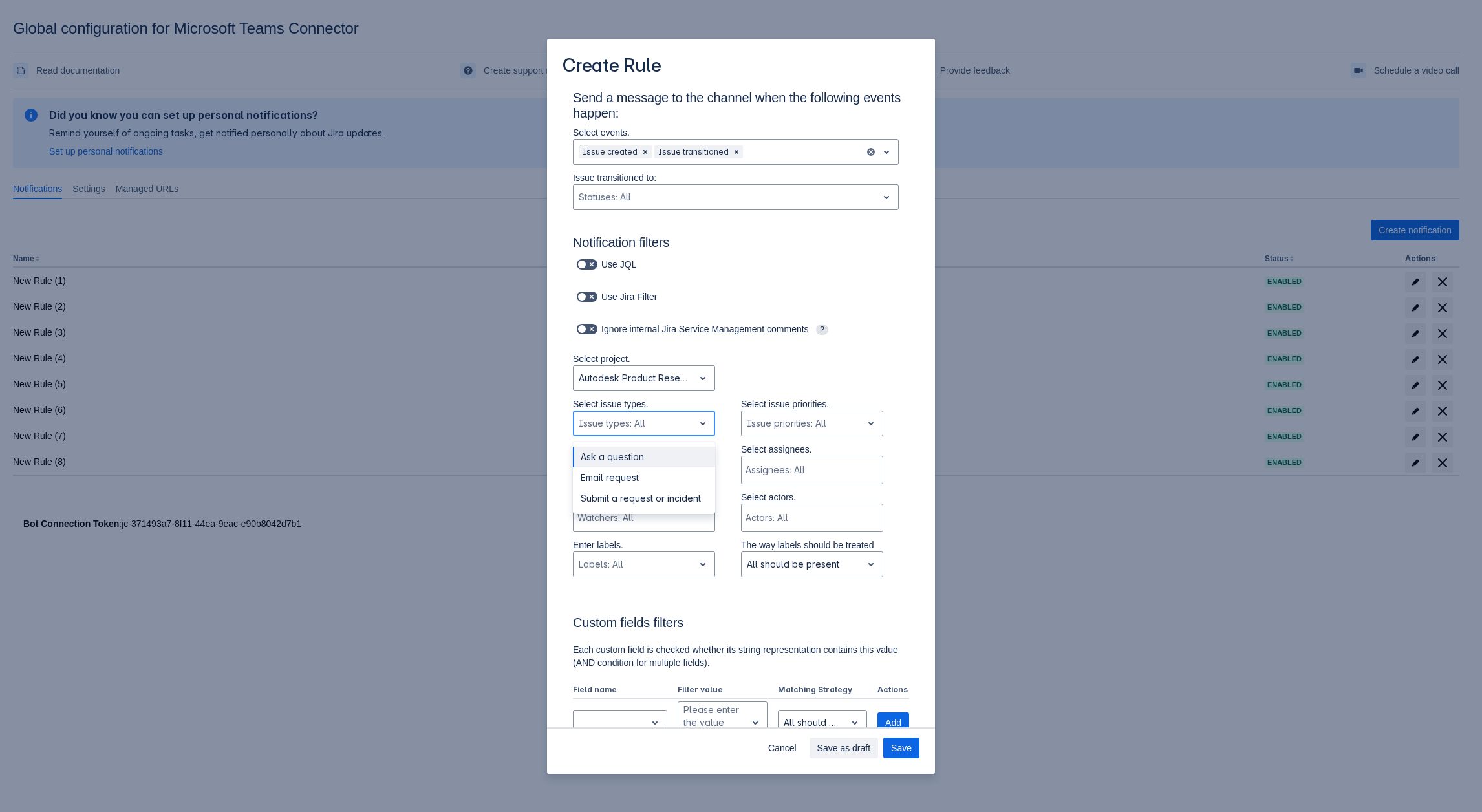
click at [662, 419] on div "Scrollable content" at bounding box center [634, 423] width 110 height 15
drag, startPoint x: 639, startPoint y: 496, endPoint x: 647, endPoint y: 420, distance: 76.4
click at [647, 411] on div "Email request not selected, (2 of 3), completion selected 3 results available. …" at bounding box center [644, 423] width 143 height 26
click at [650, 390] on div "Autodesk Product Research" at bounding box center [644, 377] width 143 height 26
click at [624, 562] on div "Testing Thrust Engine" at bounding box center [644, 562] width 143 height 21
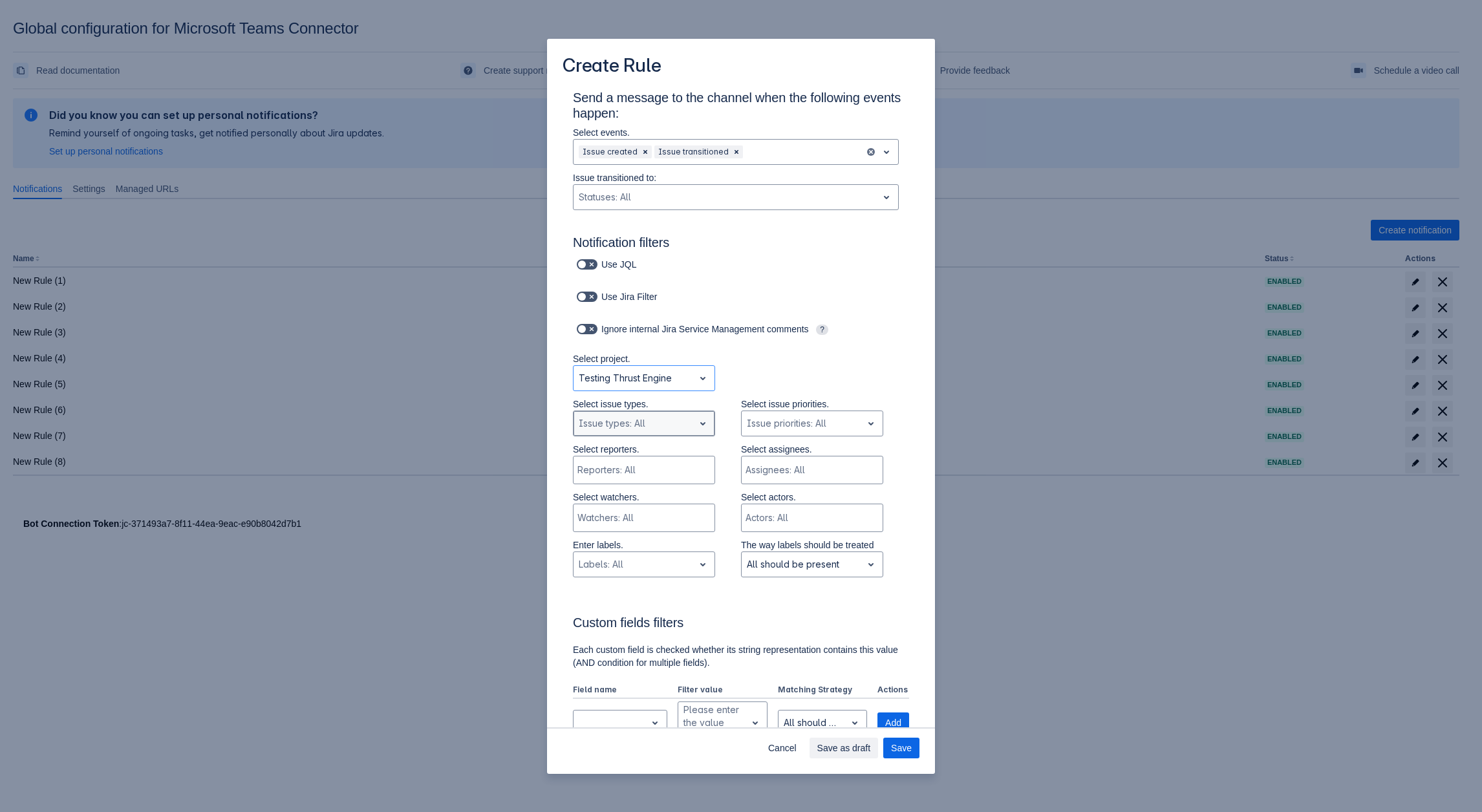
click at [637, 429] on div "Scrollable content" at bounding box center [634, 423] width 110 height 15
click at [622, 479] on div "Subtask" at bounding box center [644, 478] width 143 height 21
click at [644, 425] on div "Scrollable content" at bounding box center [653, 423] width 45 height 15
click at [620, 478] on div "Task" at bounding box center [644, 478] width 143 height 21
click at [635, 368] on div "Testing Thrust Engine" at bounding box center [634, 378] width 120 height 21
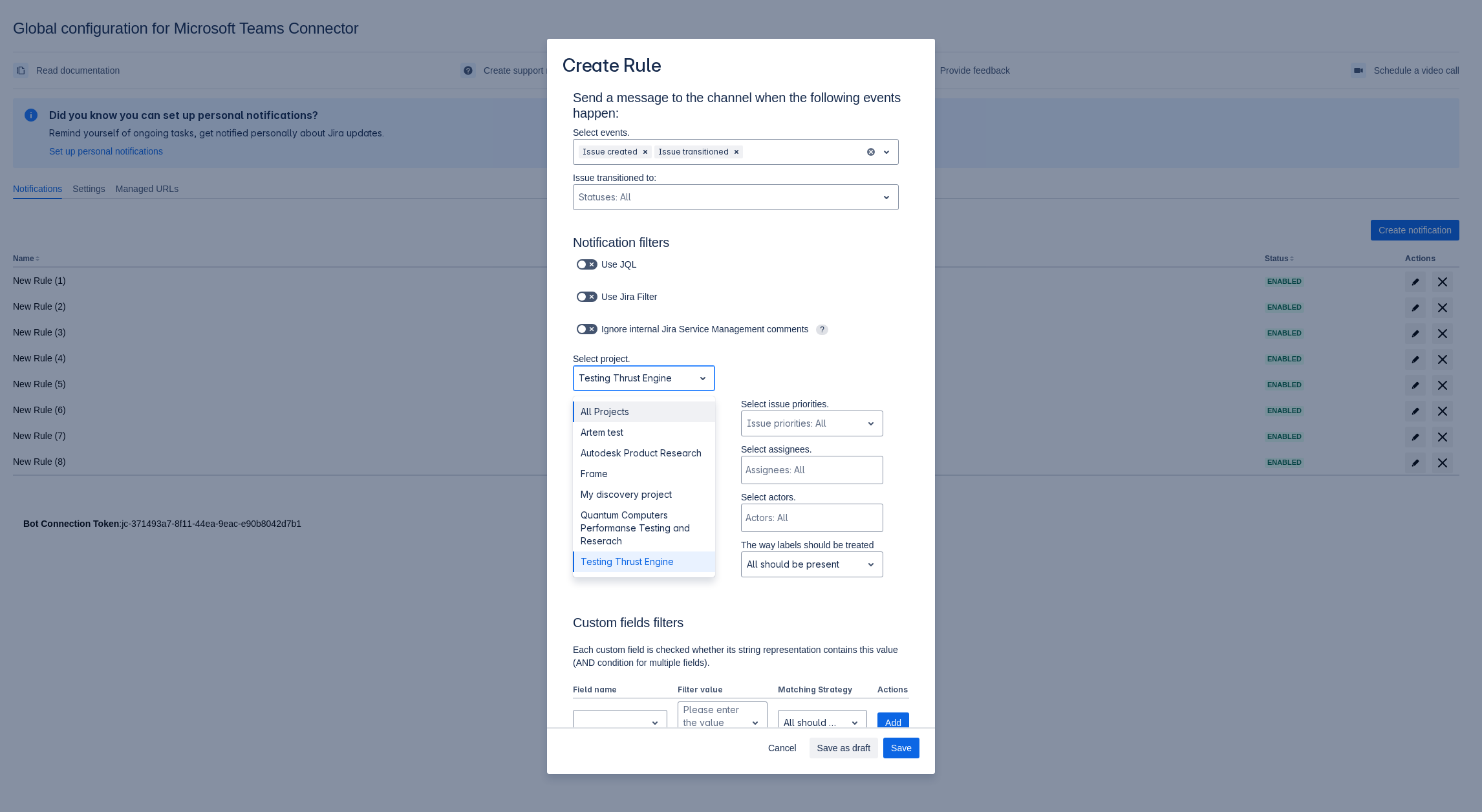
click at [609, 409] on div "All Projects" at bounding box center [644, 412] width 143 height 21
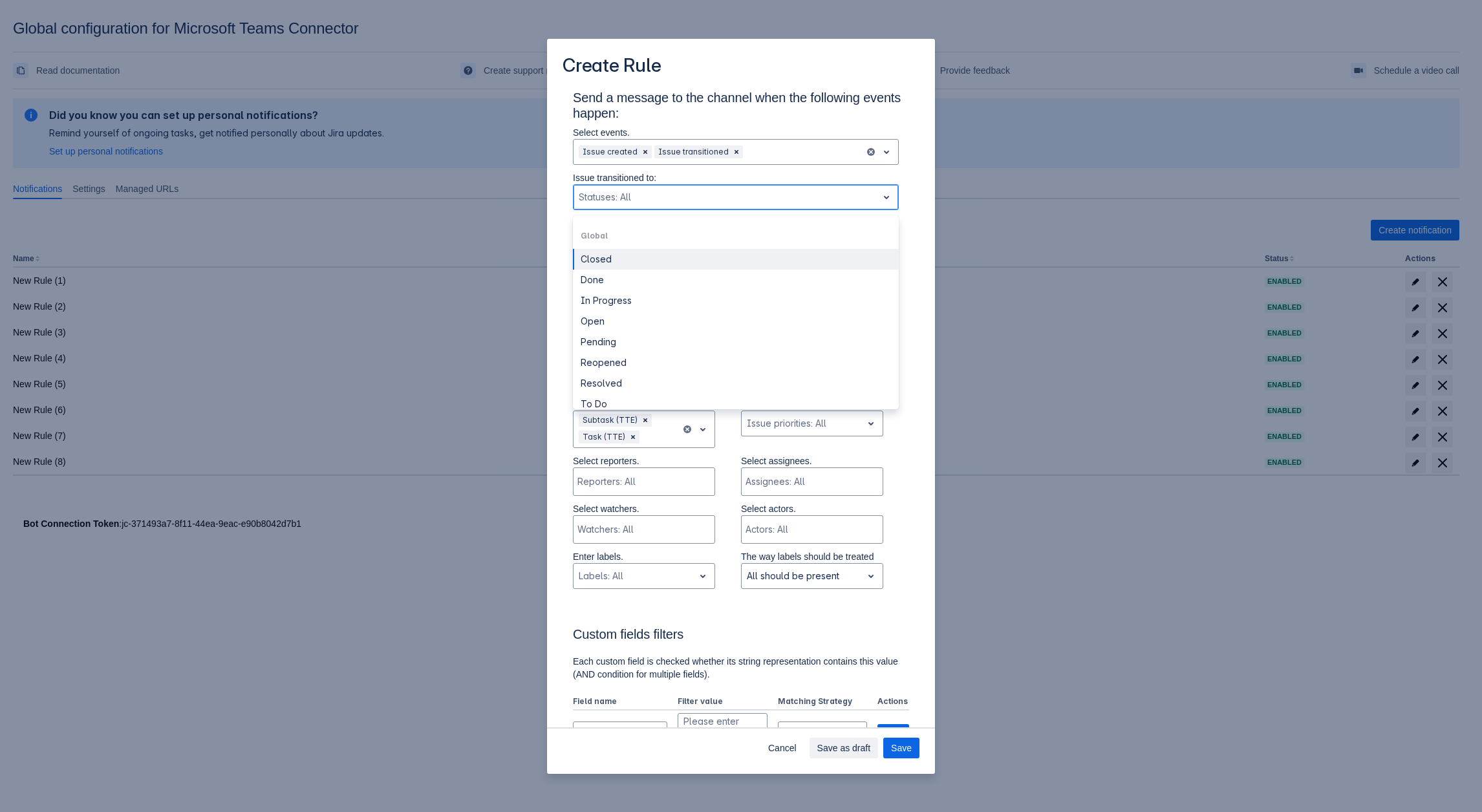
click at [666, 196] on div "Scrollable content" at bounding box center [725, 197] width 294 height 15
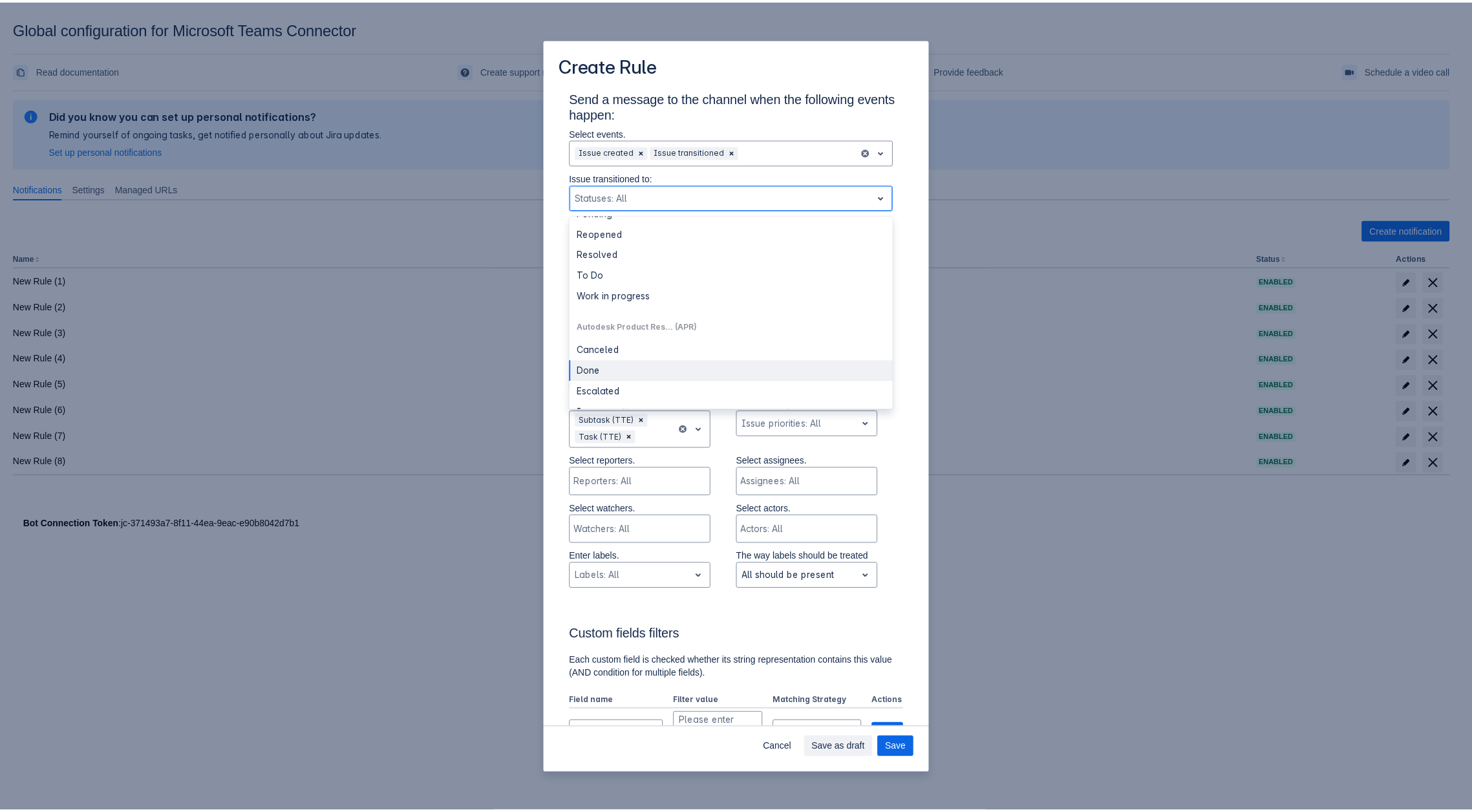
scroll to position [0, 0]
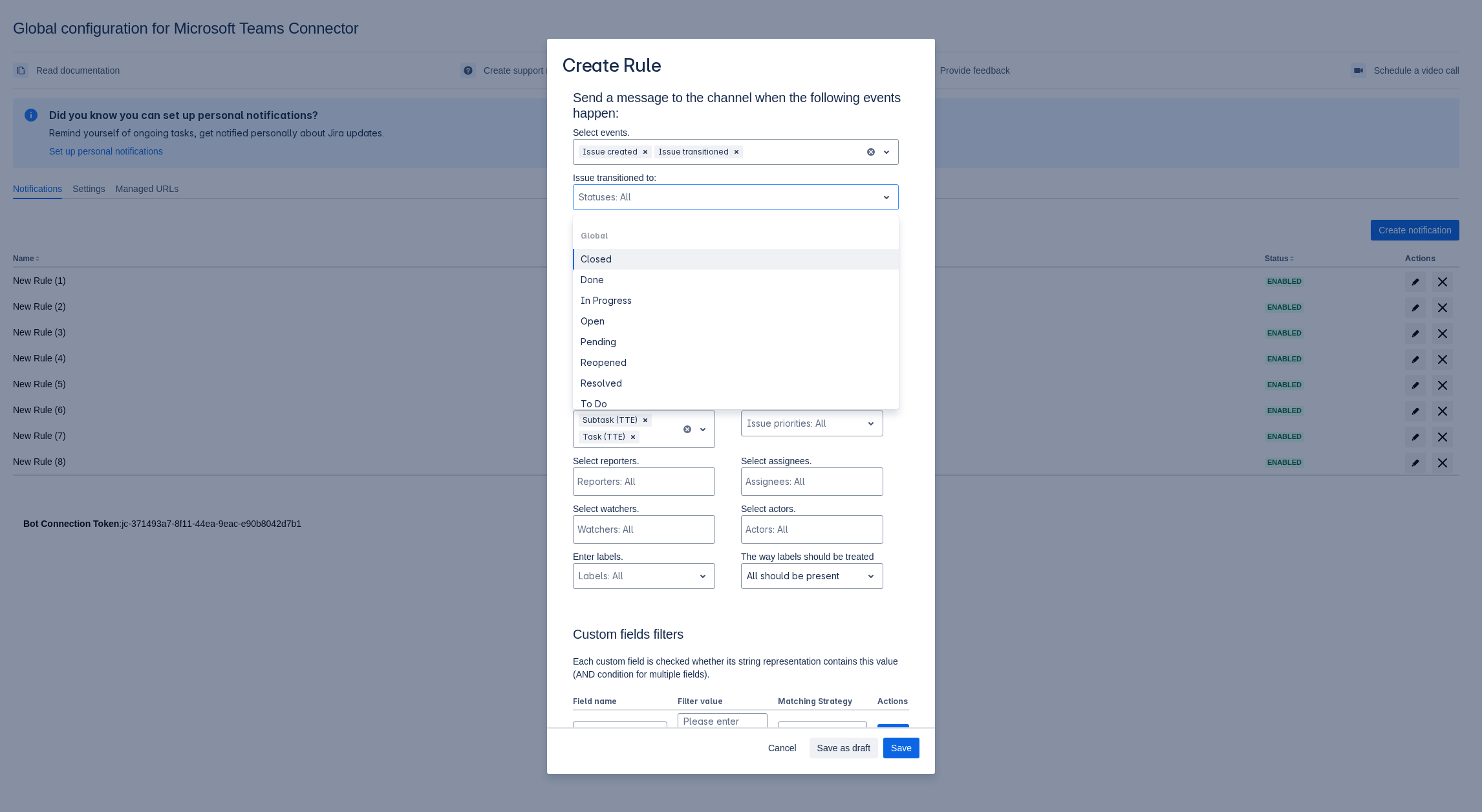
click at [909, 260] on div "Send a message to the channel when the following events happen: Select events. …" at bounding box center [740, 716] width 357 height 1254
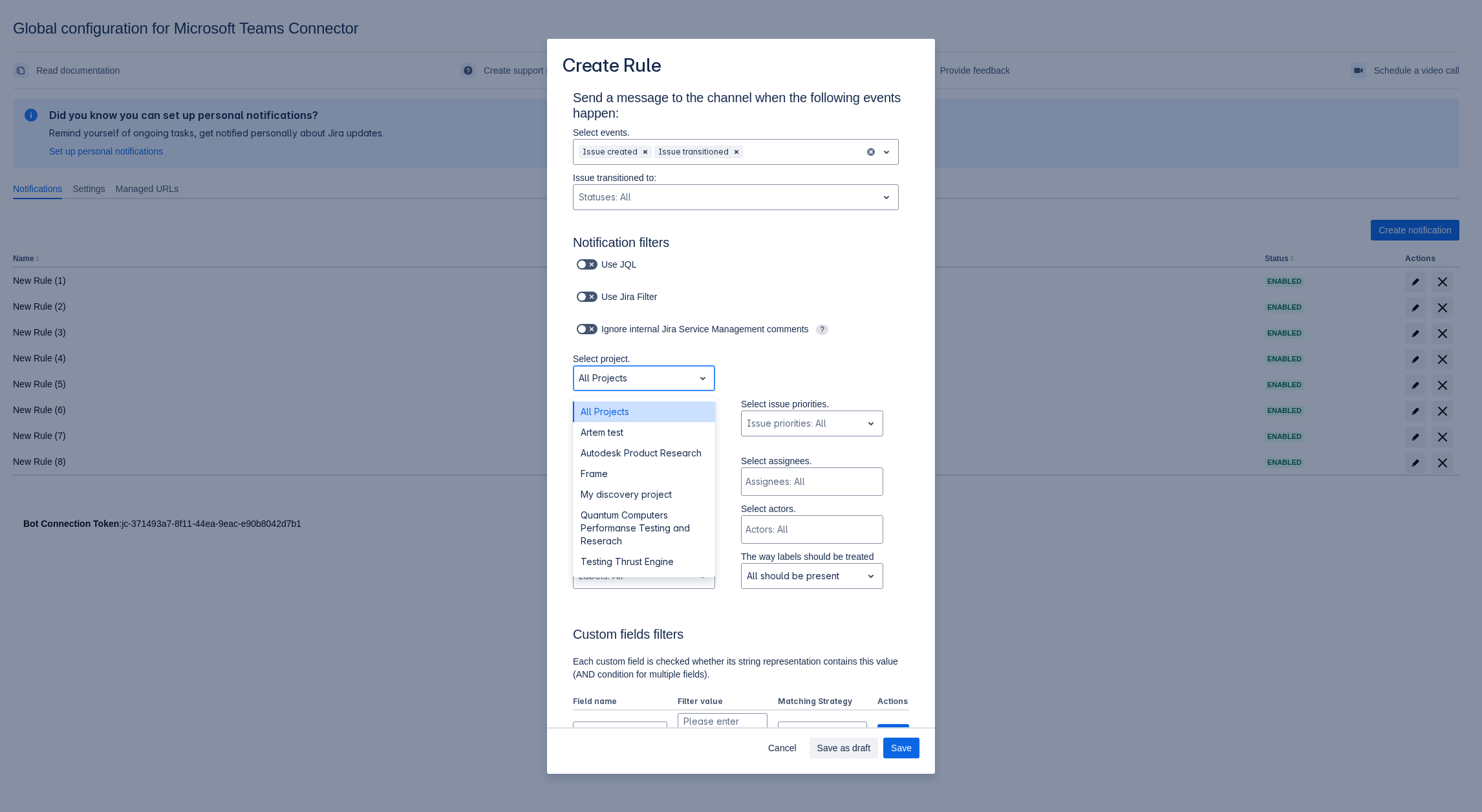
click at [637, 384] on div "Scrollable content" at bounding box center [634, 378] width 110 height 15
click at [644, 563] on div "Testing Thrust Engine" at bounding box center [644, 562] width 143 height 21
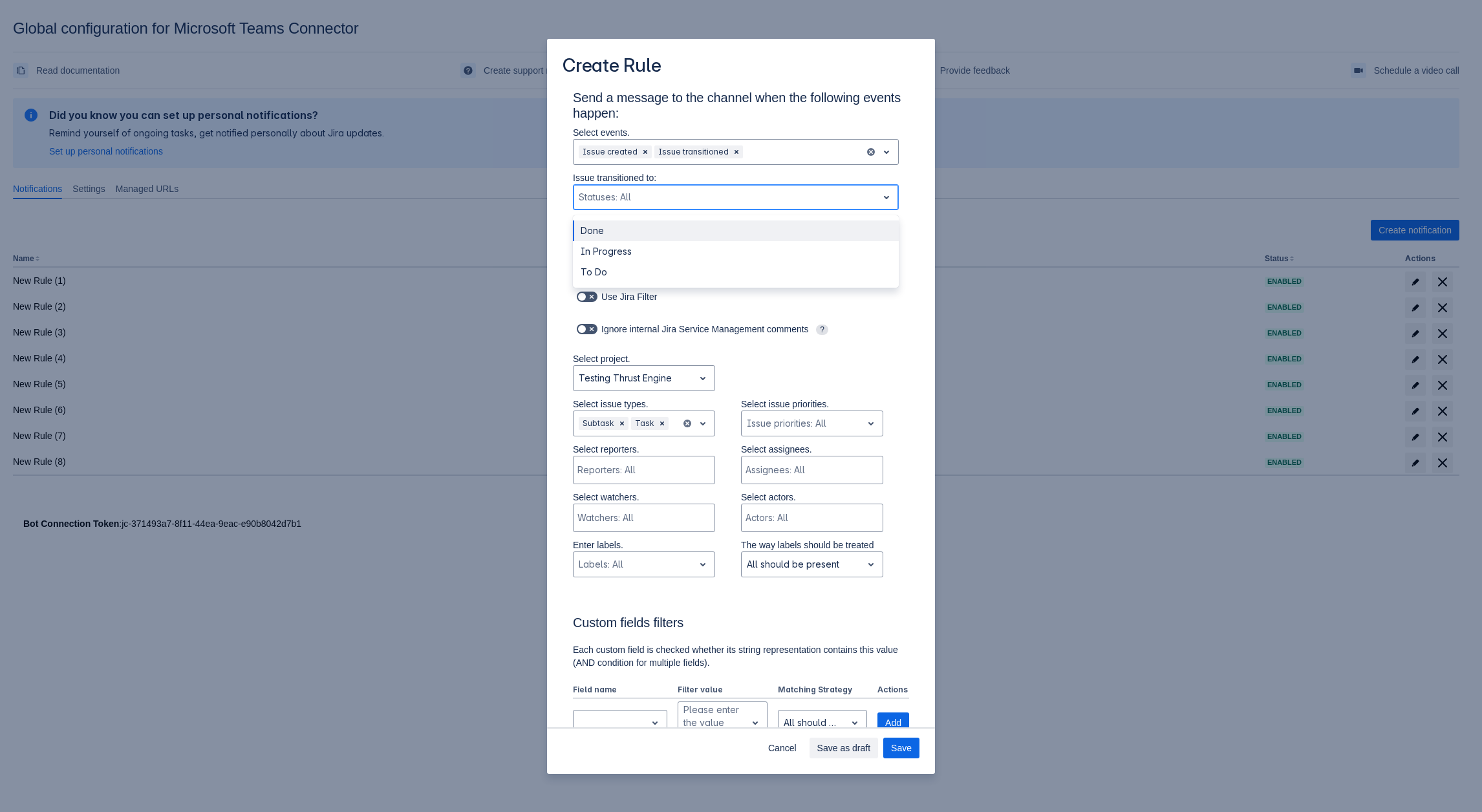
click at [660, 188] on div "Statuses: All" at bounding box center [726, 197] width 304 height 21
click at [635, 272] on div "To Do" at bounding box center [735, 272] width 326 height 21
click at [644, 209] on div "To Do" at bounding box center [735, 197] width 326 height 26
click at [624, 243] on div "In Progress" at bounding box center [735, 252] width 326 height 21
click at [626, 380] on div "Scrollable content" at bounding box center [634, 378] width 110 height 15
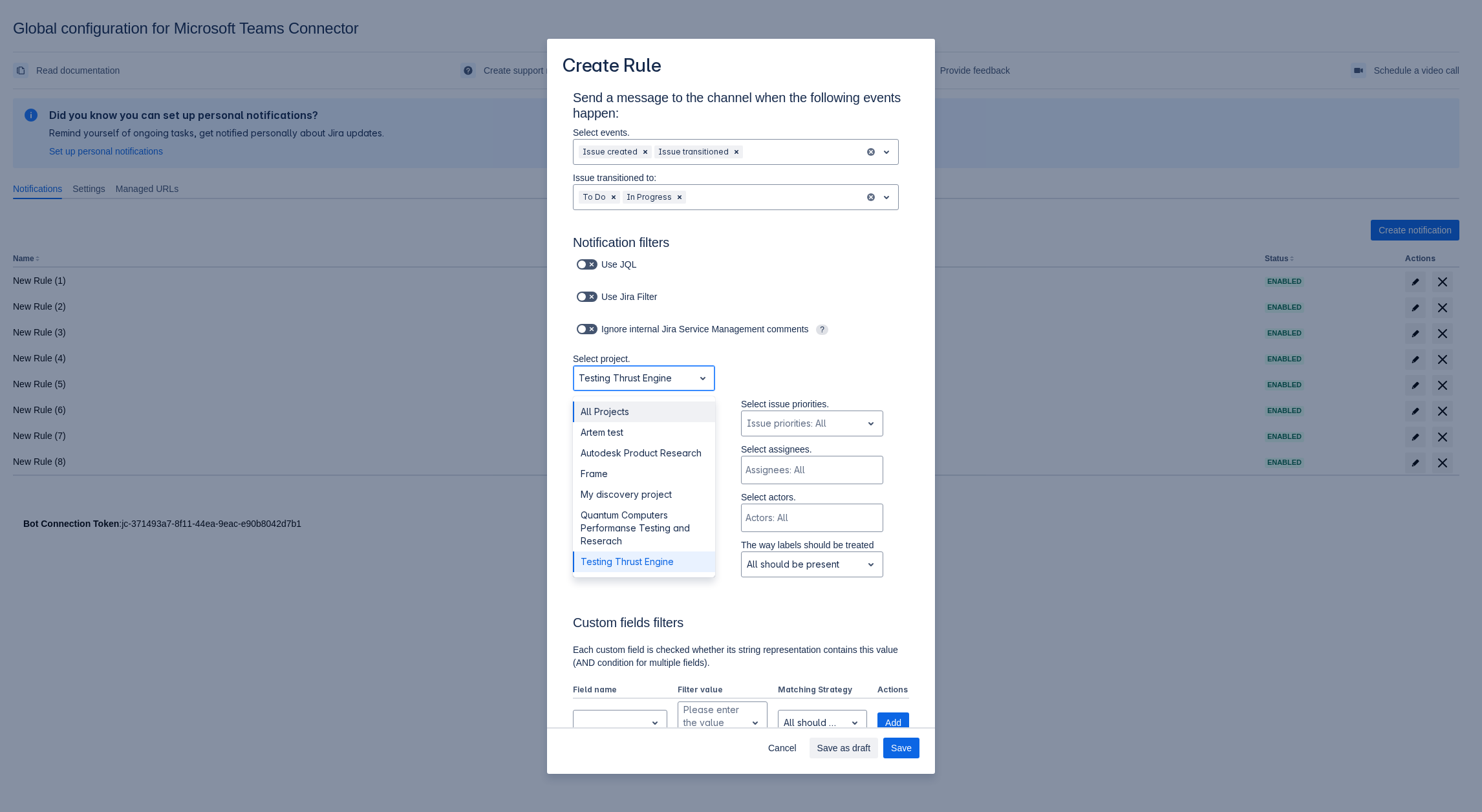
click at [614, 406] on div "All Projects" at bounding box center [644, 412] width 143 height 21
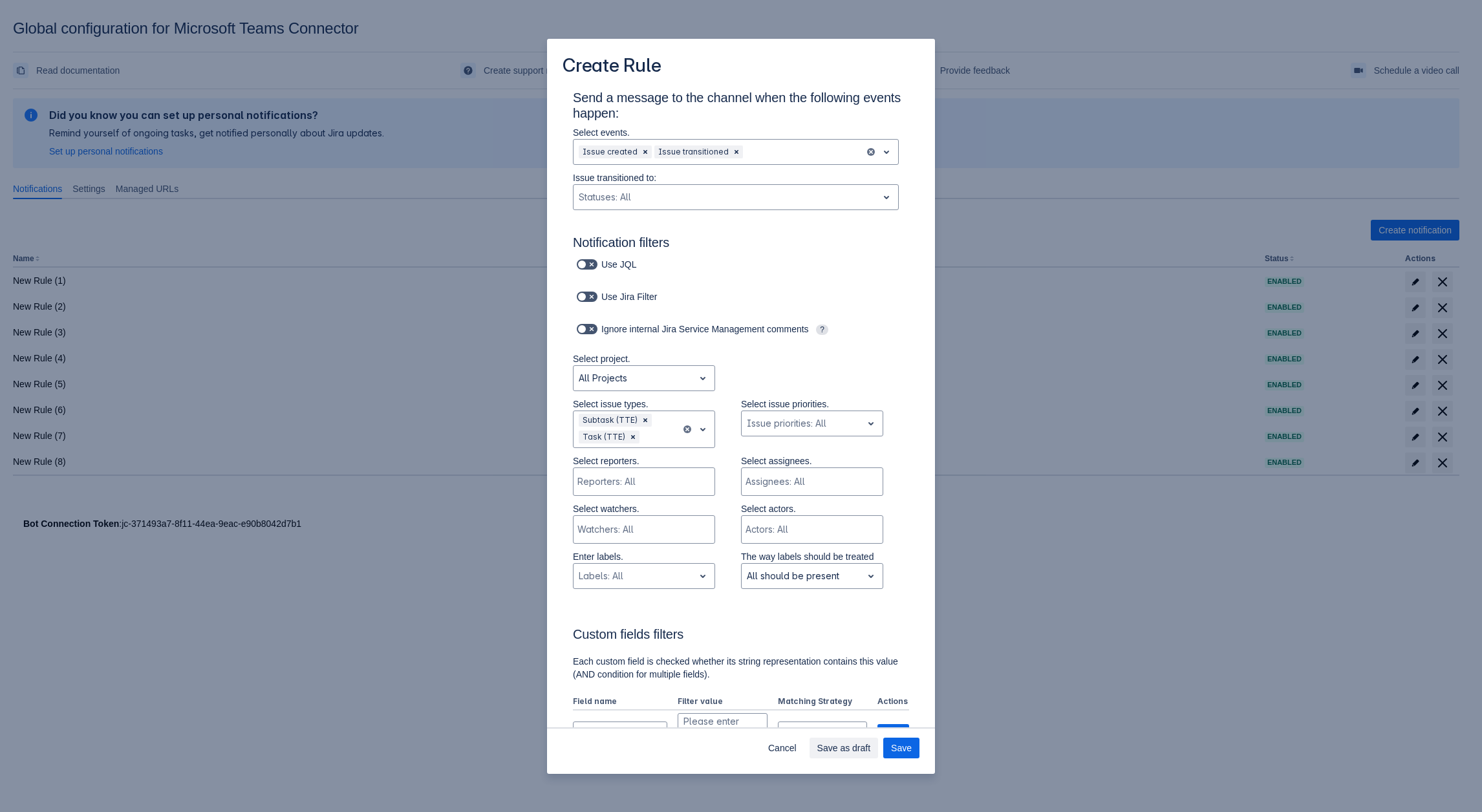
click at [253, 608] on div "Create Rule Send a message to the channel when the following events happen: Sel…" at bounding box center [741, 406] width 1482 height 812
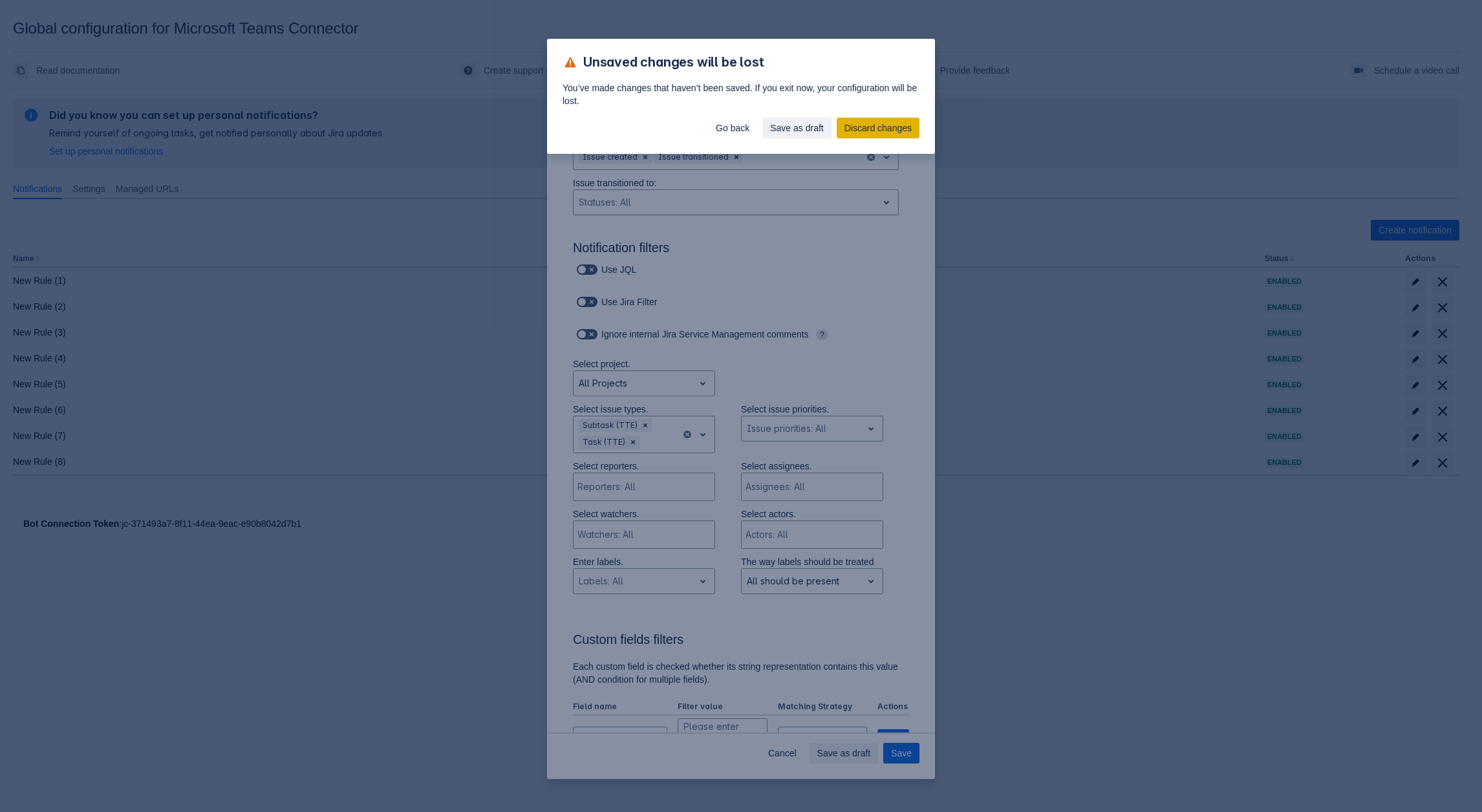
click at [858, 126] on span "Discard changes" at bounding box center [878, 128] width 68 height 21
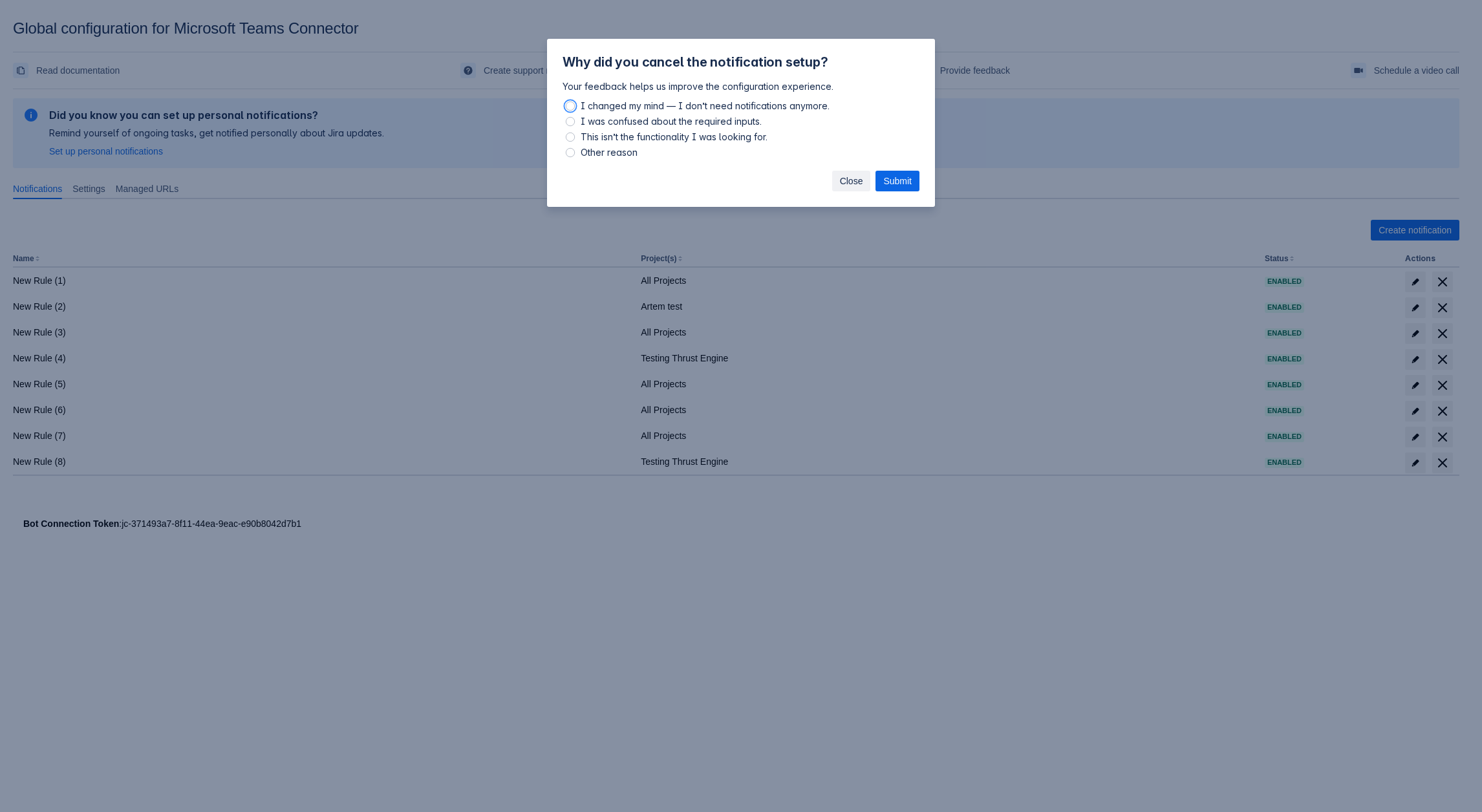
click at [844, 171] on span "Close" at bounding box center [851, 181] width 23 height 21
